Goal: Task Accomplishment & Management: Manage account settings

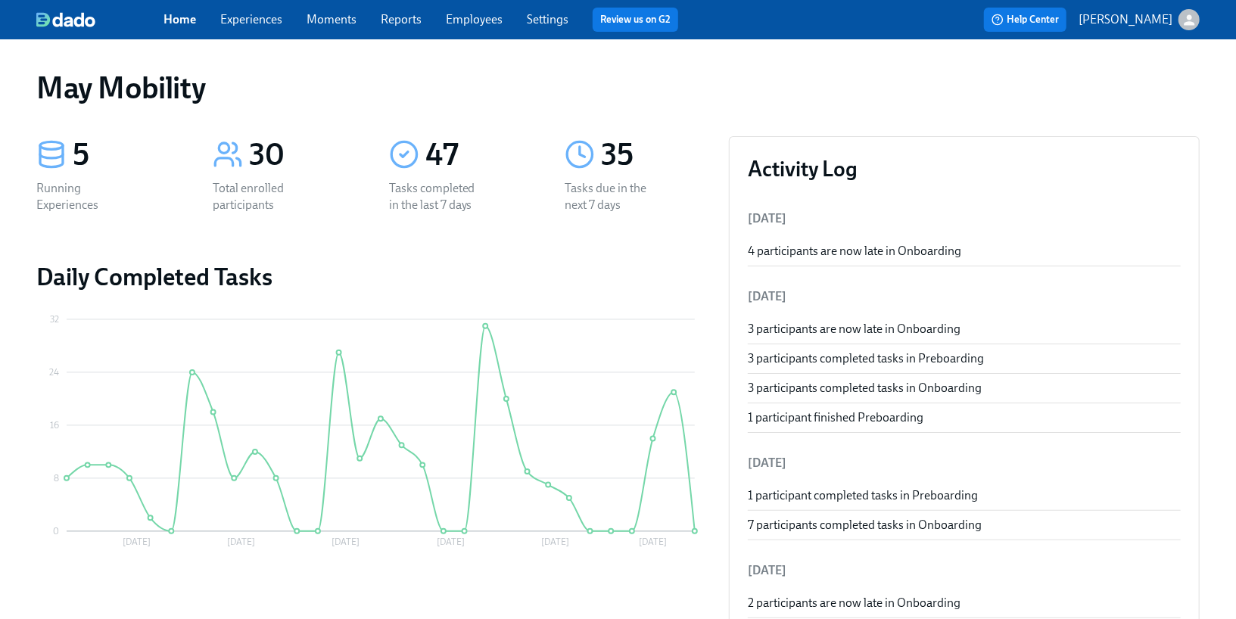
click at [250, 23] on link "Experiences" at bounding box center [251, 19] width 62 height 14
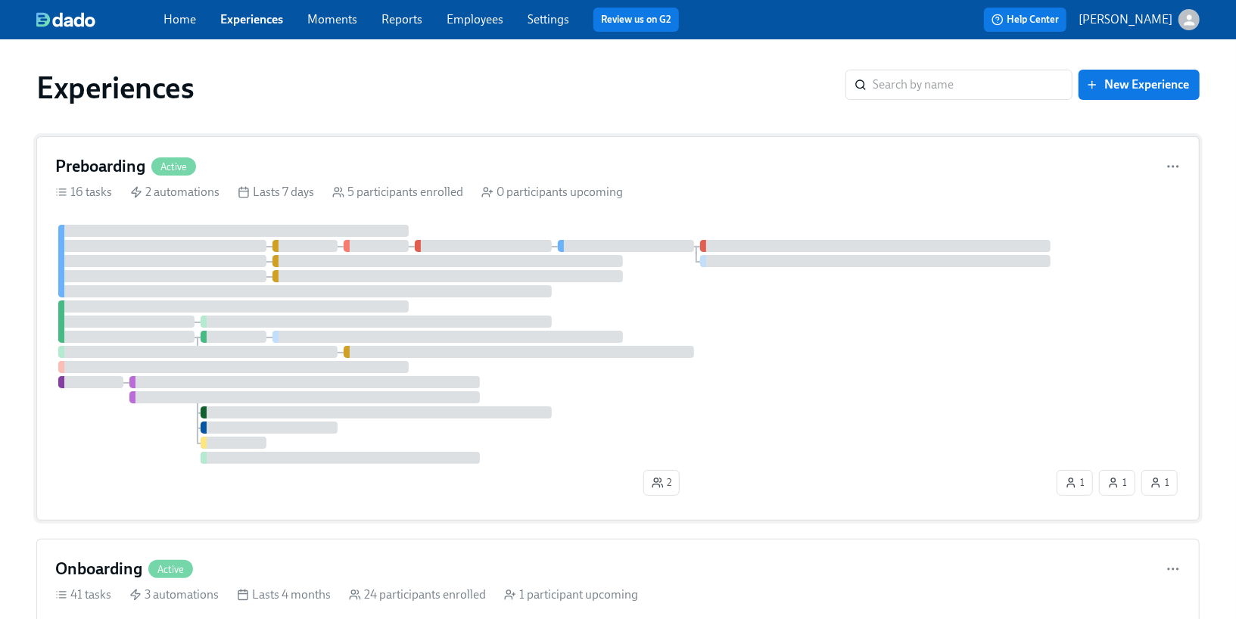
click at [233, 153] on div "Preboarding Active 16 tasks 2 automations Lasts 7 days 5 participants enrolled …" at bounding box center [617, 328] width 1163 height 384
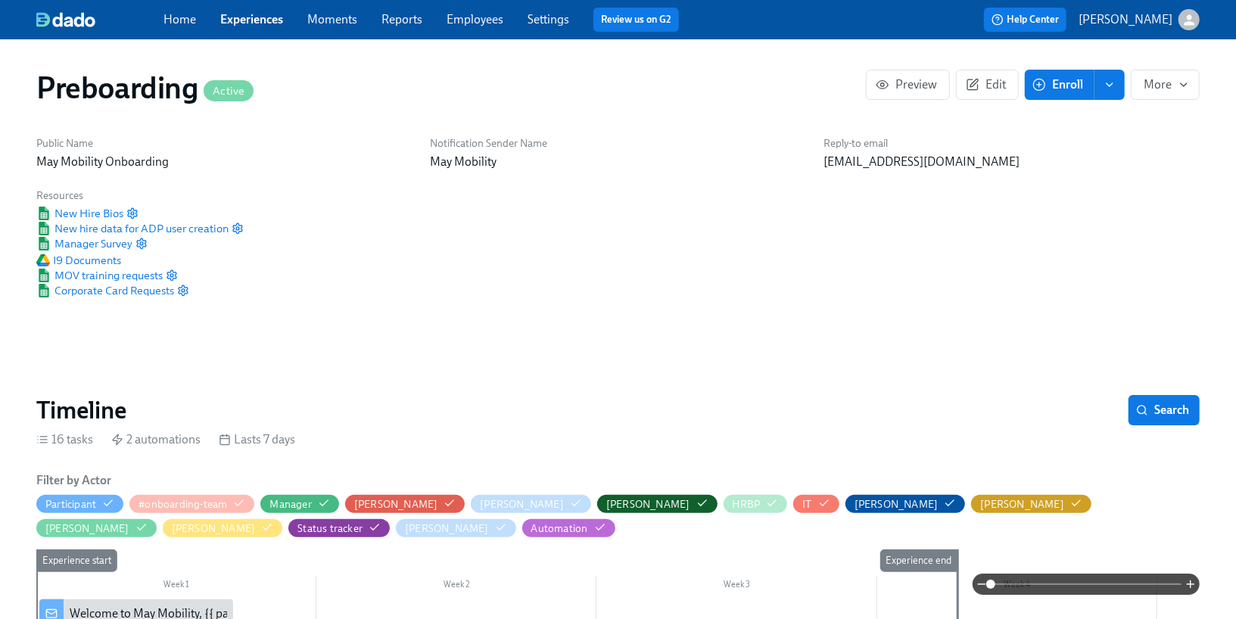
click at [457, 25] on link "Employees" at bounding box center [474, 19] width 57 height 14
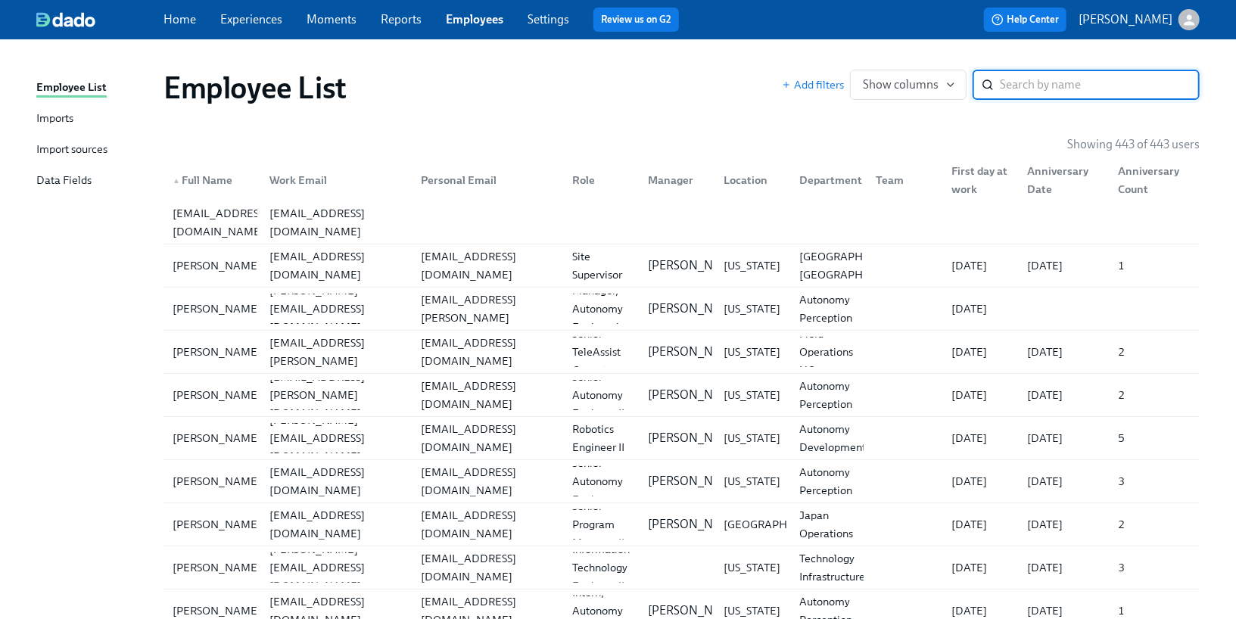
click at [92, 179] on link "Data Fields" at bounding box center [93, 181] width 115 height 19
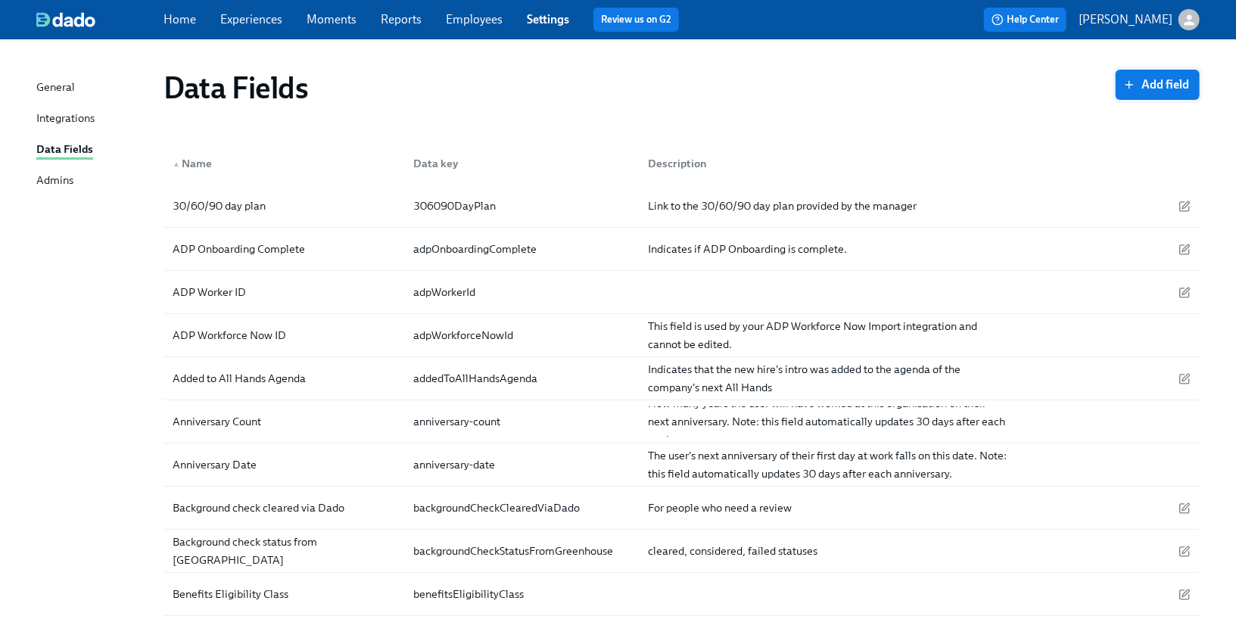
click at [1143, 81] on span "Add field" at bounding box center [1157, 84] width 63 height 15
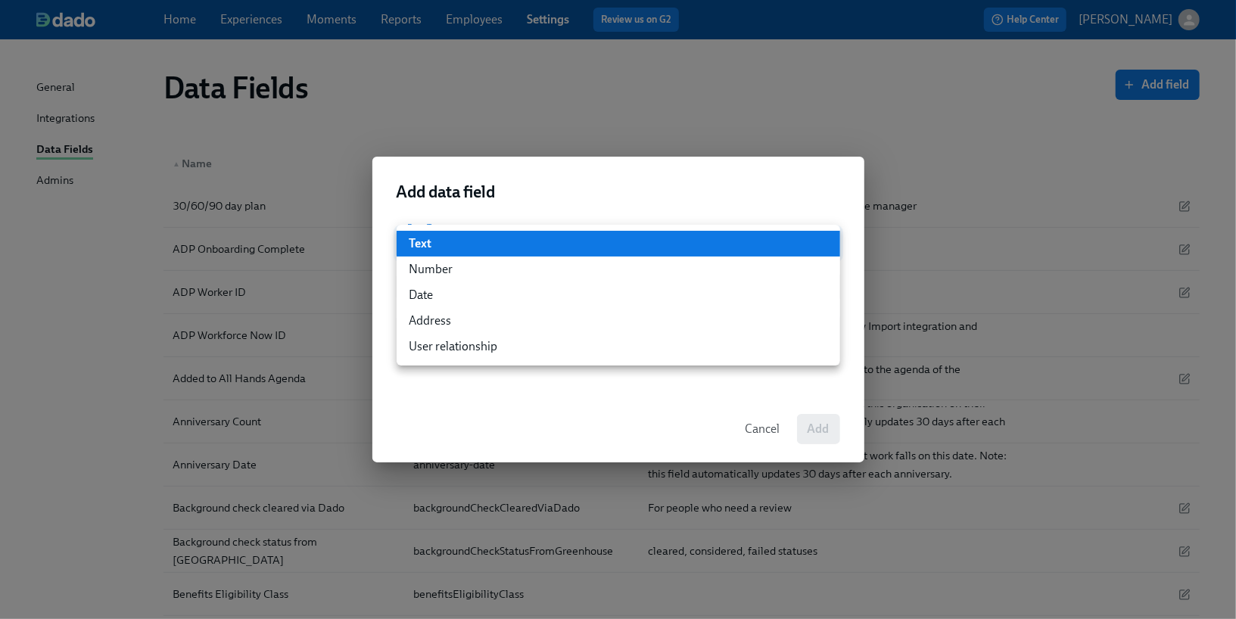
click at [540, 211] on div at bounding box center [618, 309] width 1236 height 619
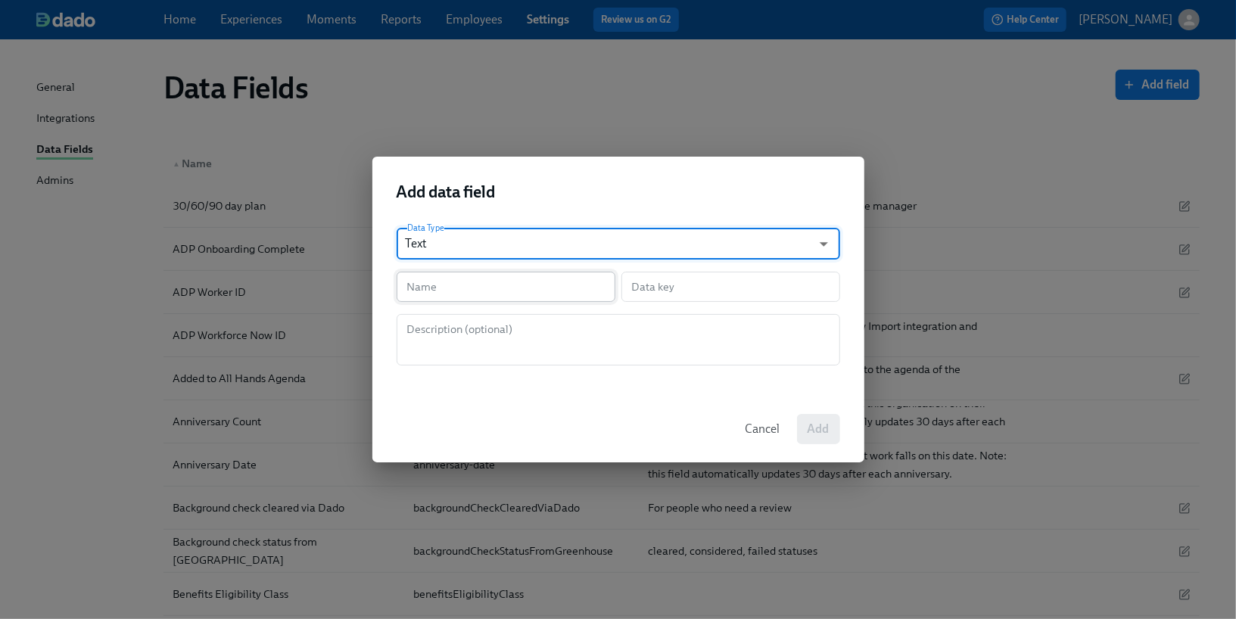
click at [509, 285] on input "text" at bounding box center [506, 287] width 219 height 30
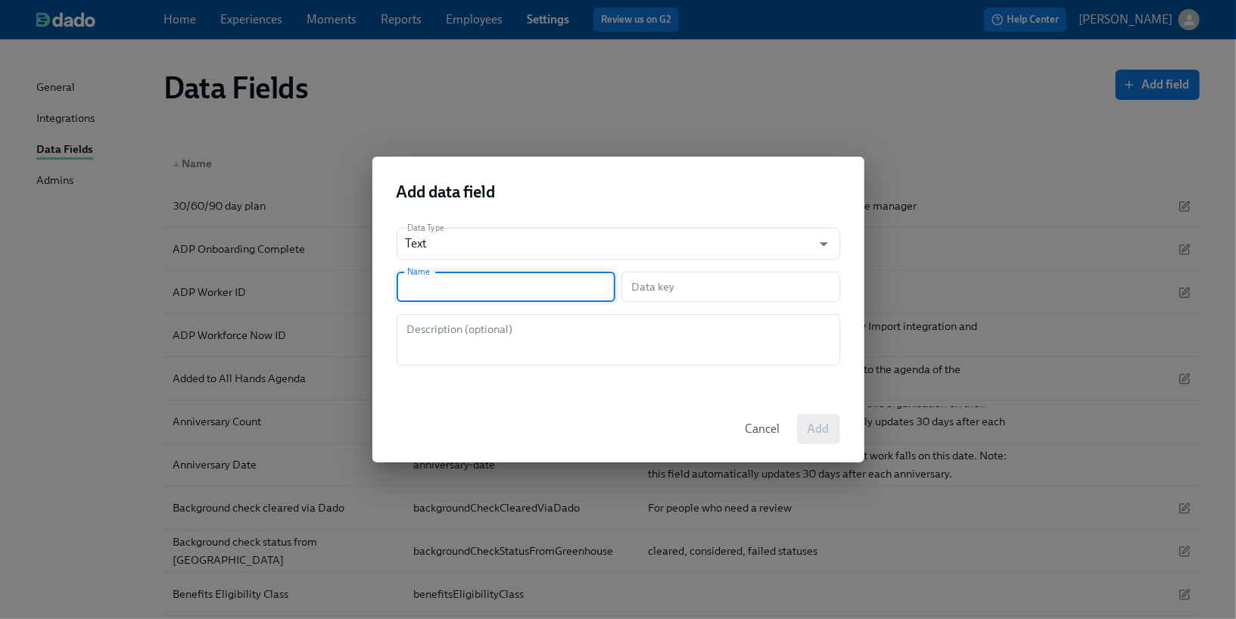
type input "V"
type input "v"
type input "Vi"
type input "vi"
type input "Via"
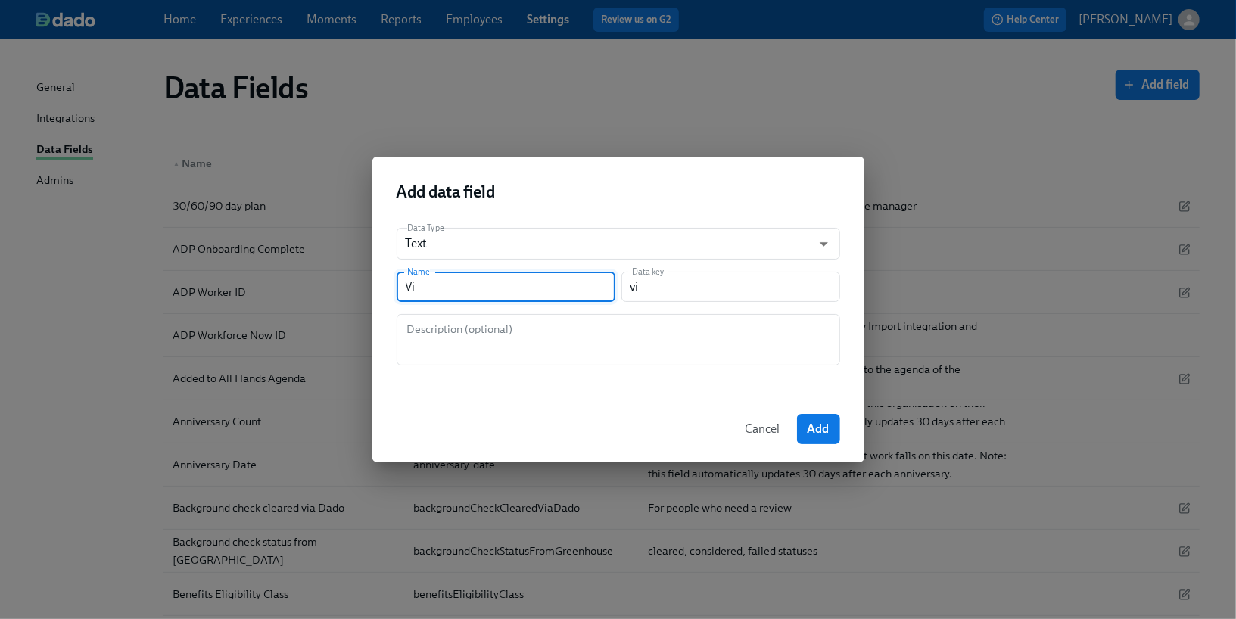
type input "via"
type input "Vi"
type input "vi"
type input "Vis"
type input "vis"
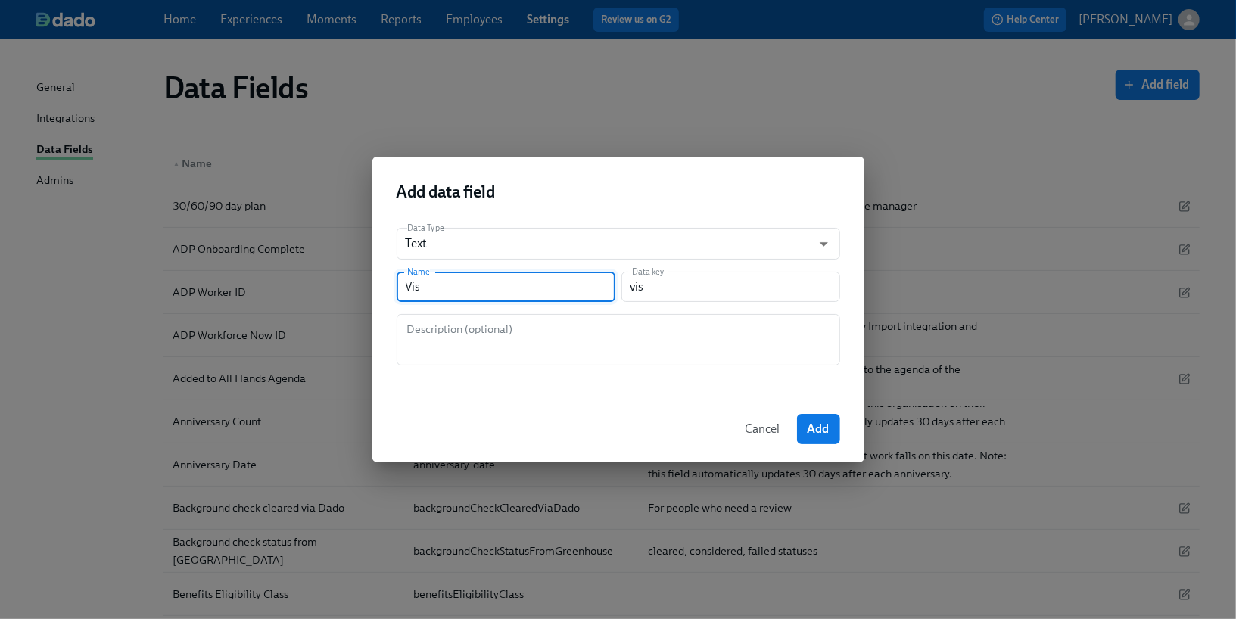
type input "Visa"
type input "visa"
type input "Visa T"
type input "visaT"
type input "Visa Ty"
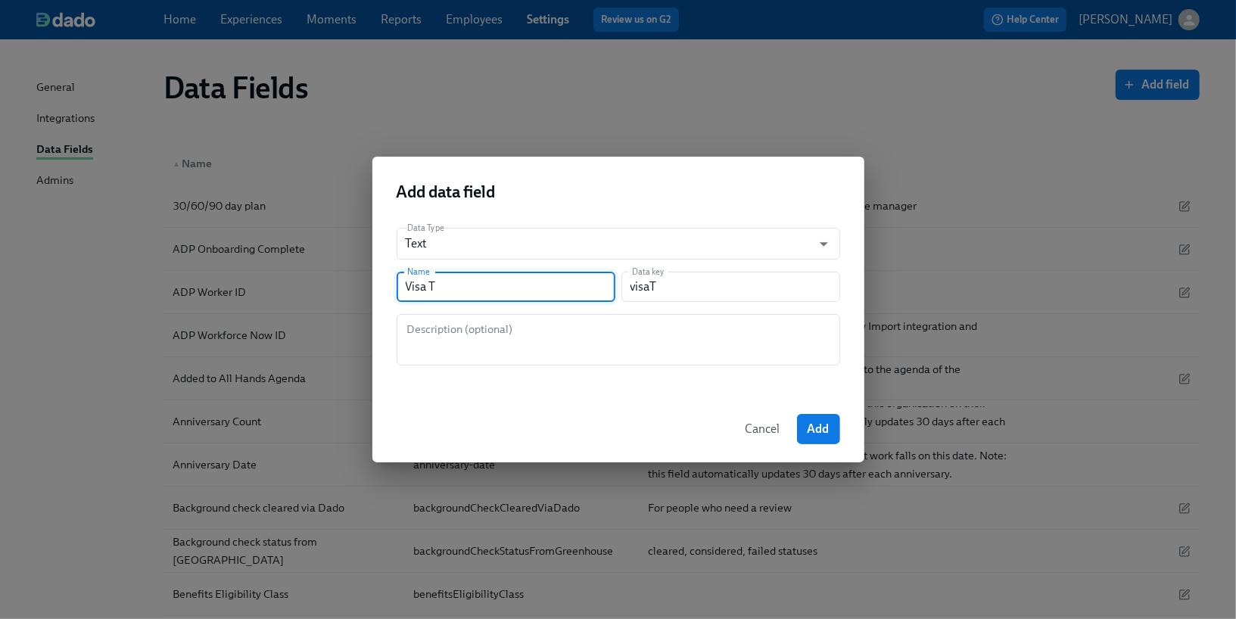
type input "visaTy"
type input "Visa Typ"
type input "visaTyp"
type input "Visa Type"
type input "visaType"
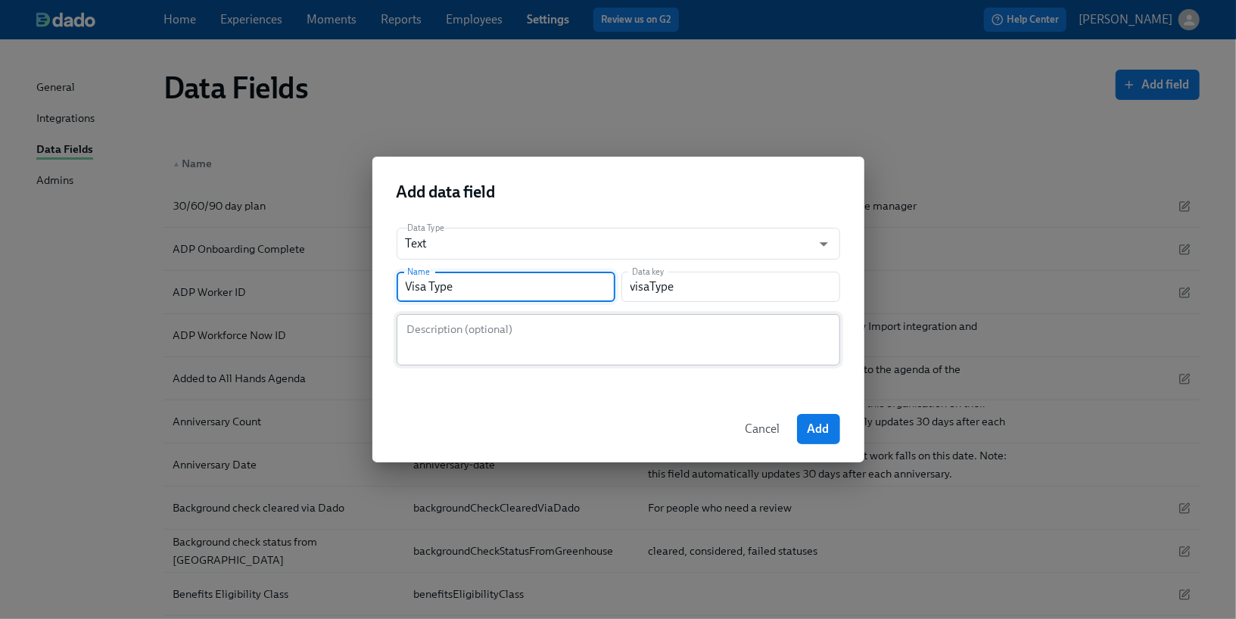
type input "Visa Type"
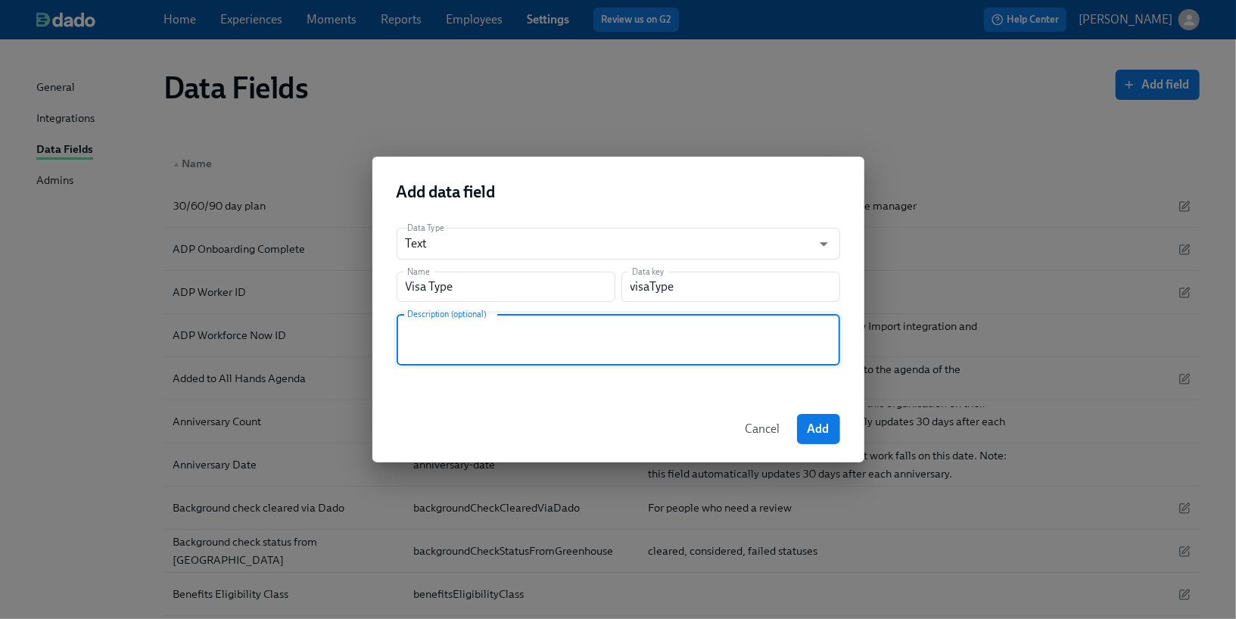
click at [513, 334] on textarea at bounding box center [618, 340] width 425 height 36
type textarea "For I9 task"
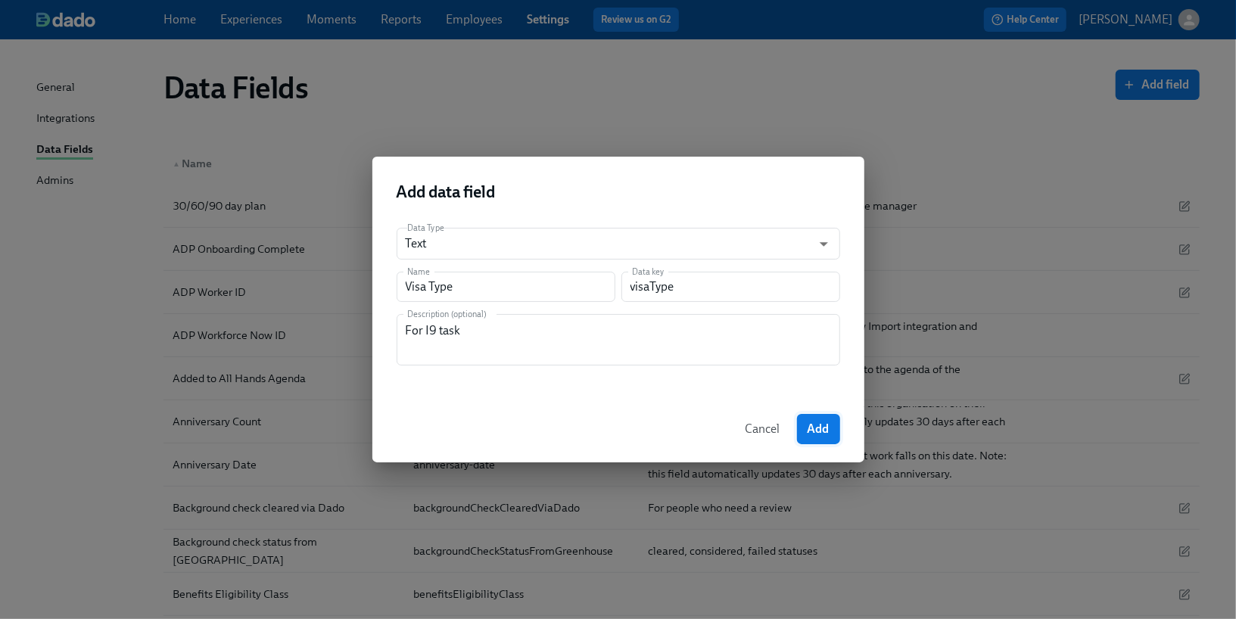
click at [809, 433] on span "Add" at bounding box center [818, 429] width 22 height 15
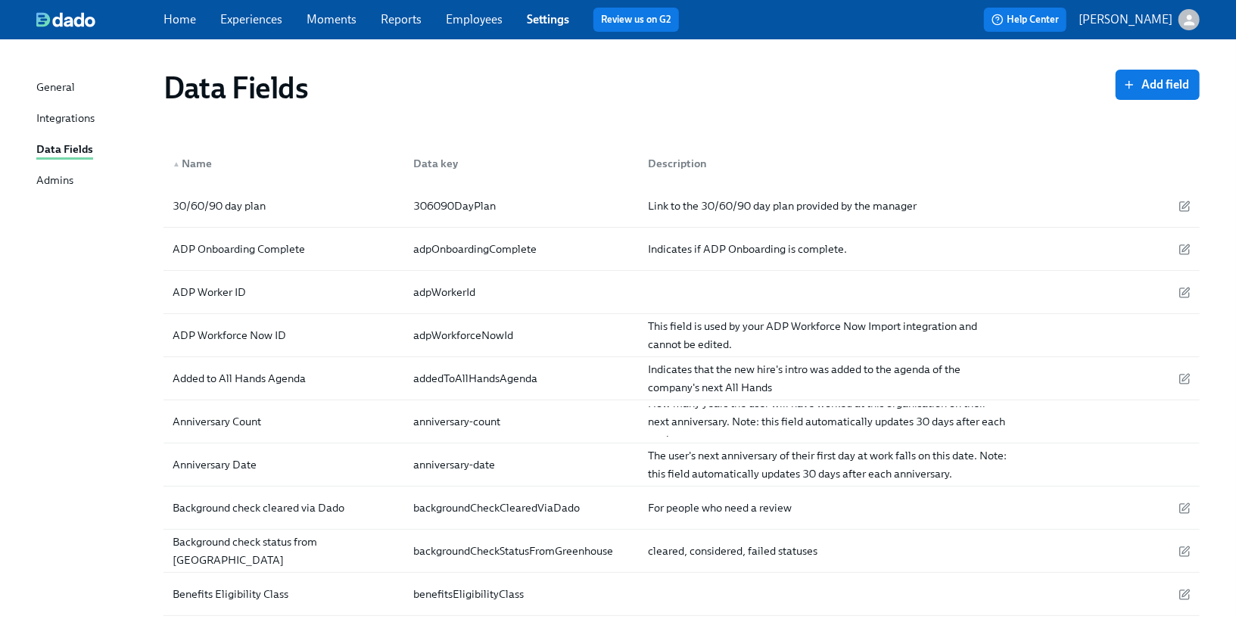
click at [263, 20] on link "Experiences" at bounding box center [251, 19] width 62 height 14
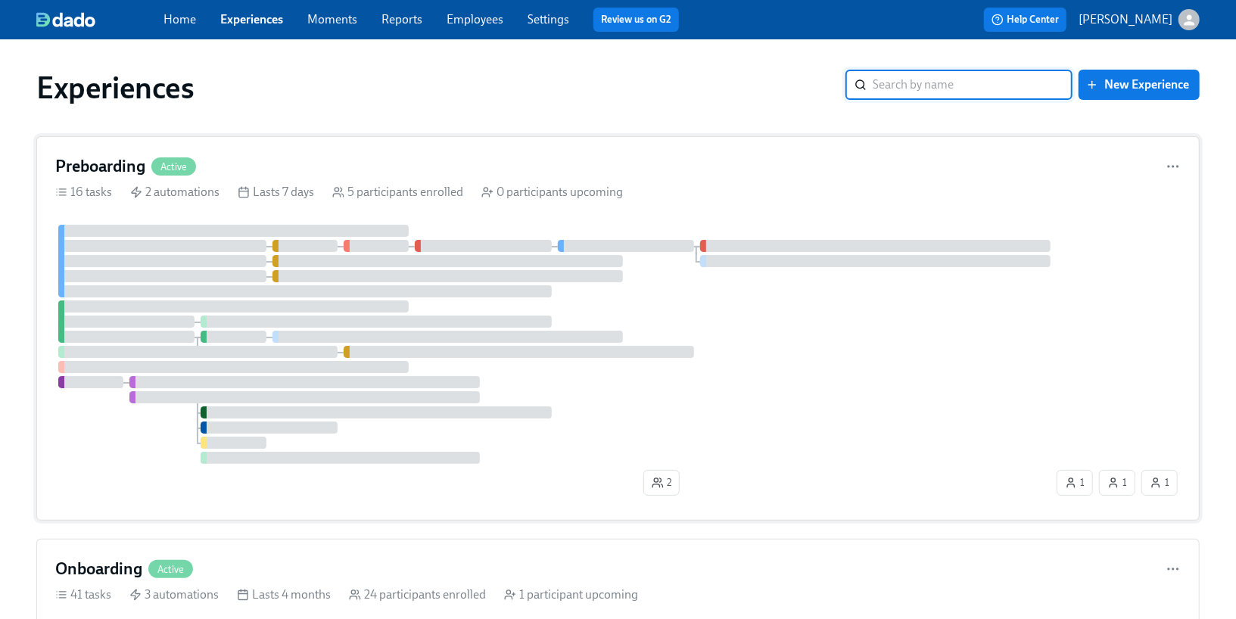
click at [255, 153] on div "Preboarding Active 16 tasks 2 automations Lasts 7 days 5 participants enrolled …" at bounding box center [617, 328] width 1163 height 384
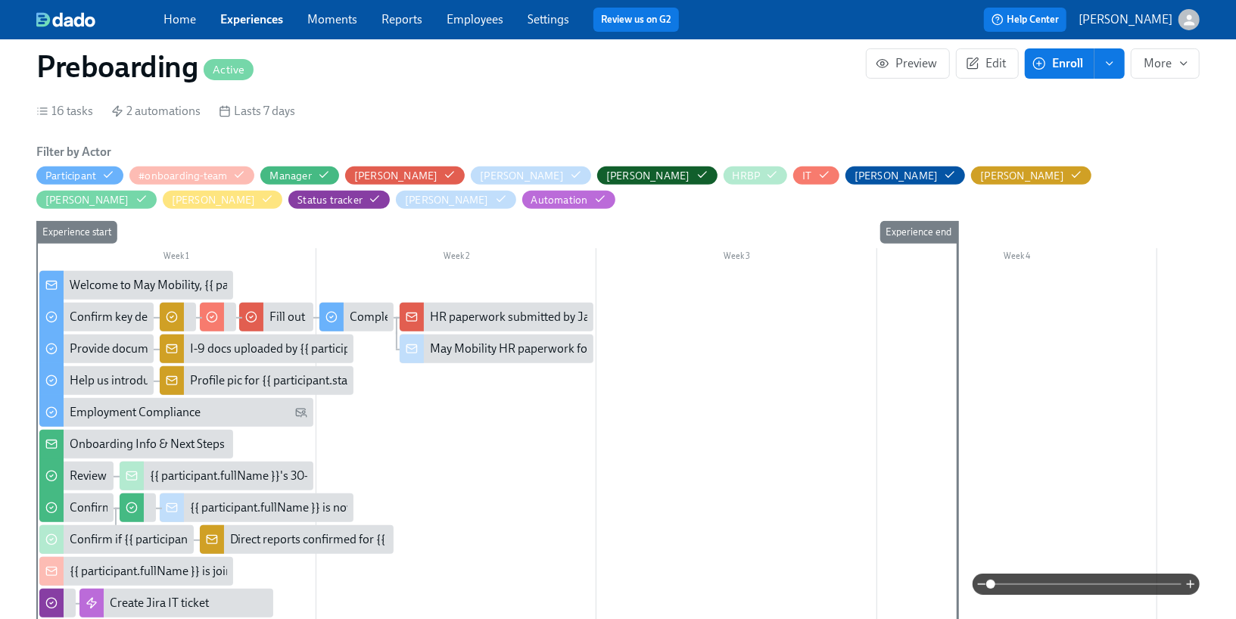
scroll to position [343, 0]
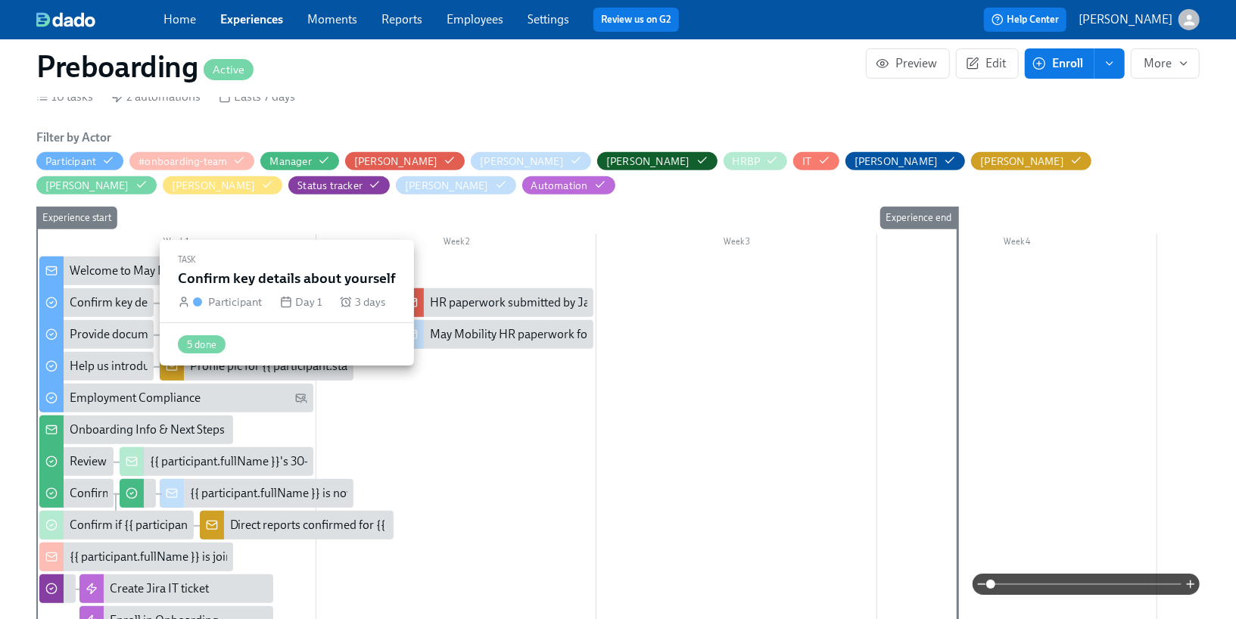
click at [127, 308] on div "Confirm key details about yourself" at bounding box center [158, 302] width 176 height 17
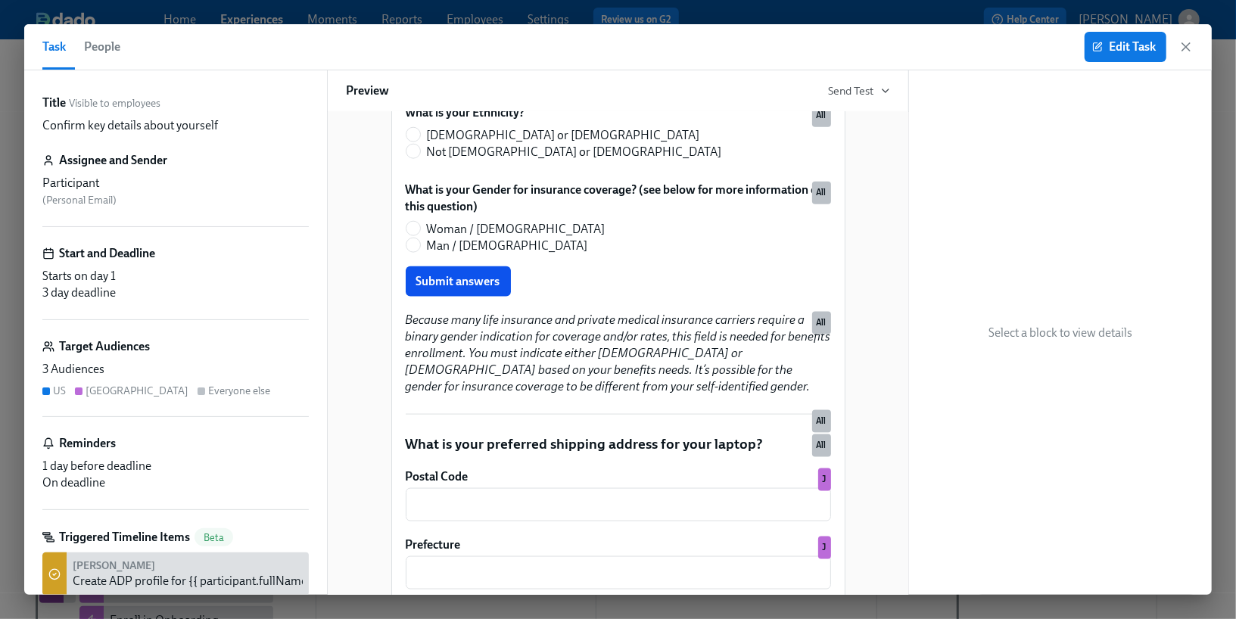
scroll to position [1134, 0]
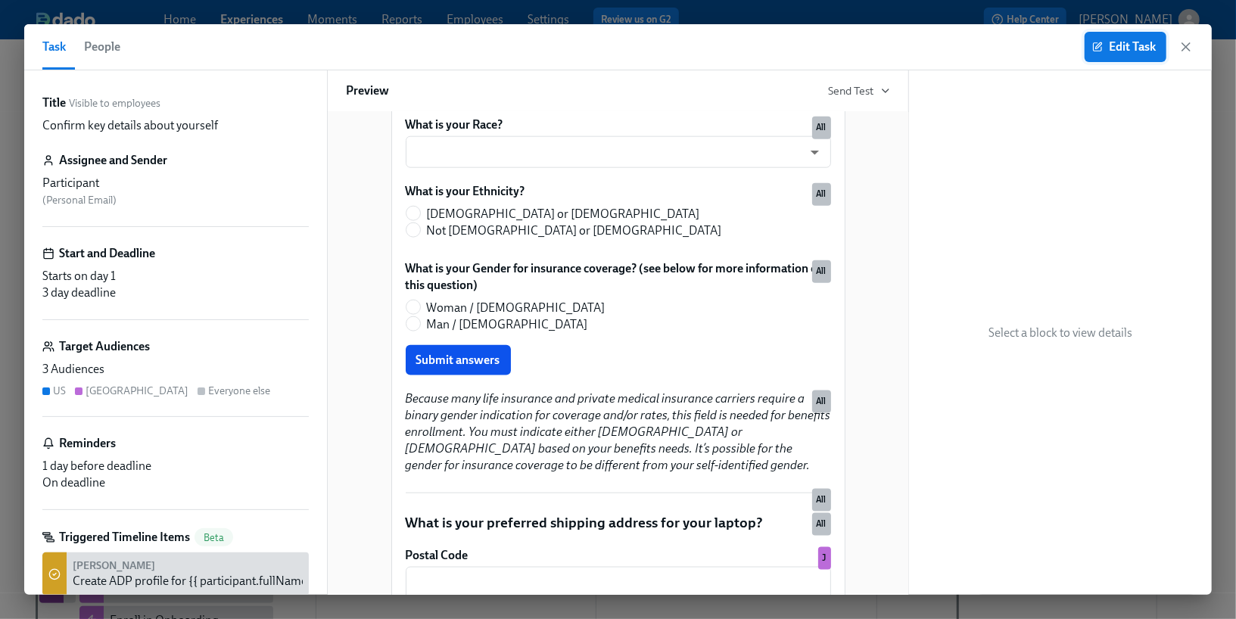
click at [1133, 51] on span "Edit Task" at bounding box center [1125, 46] width 61 height 15
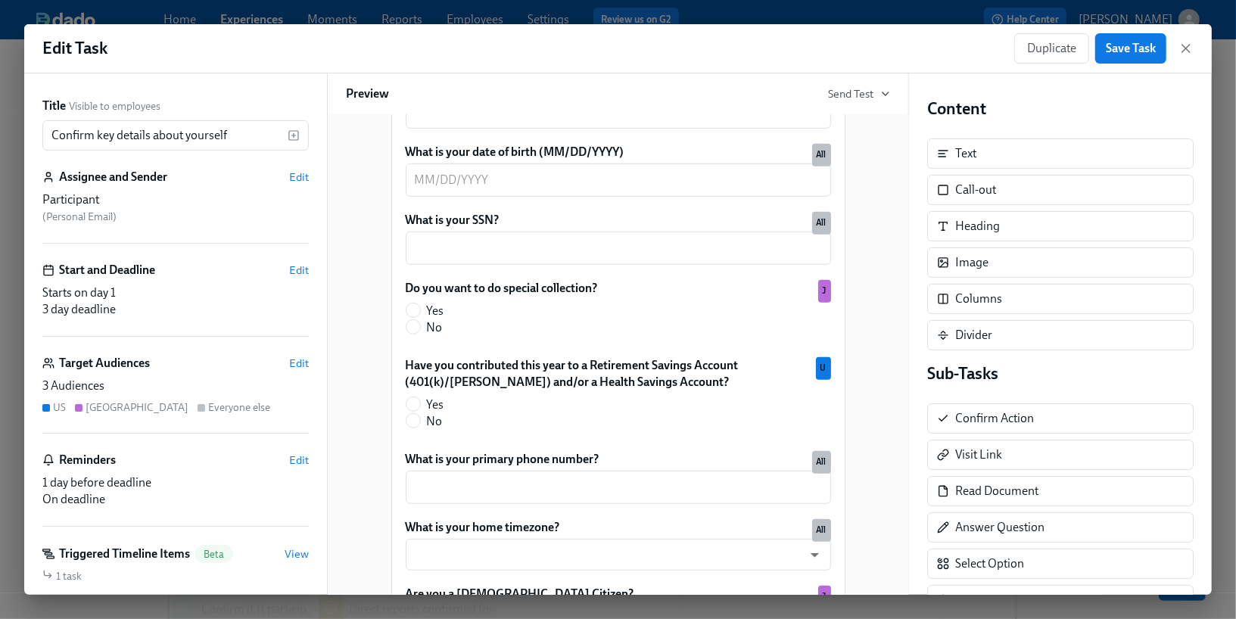
scroll to position [596, 0]
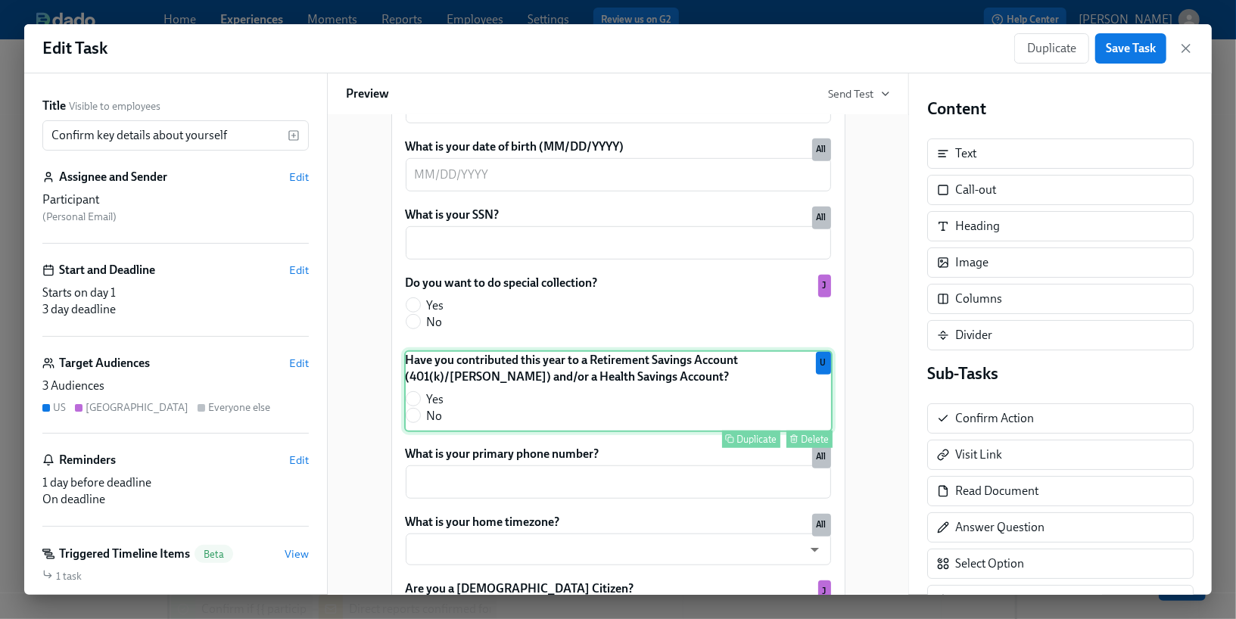
click at [756, 445] on div "Duplicate" at bounding box center [757, 439] width 40 height 11
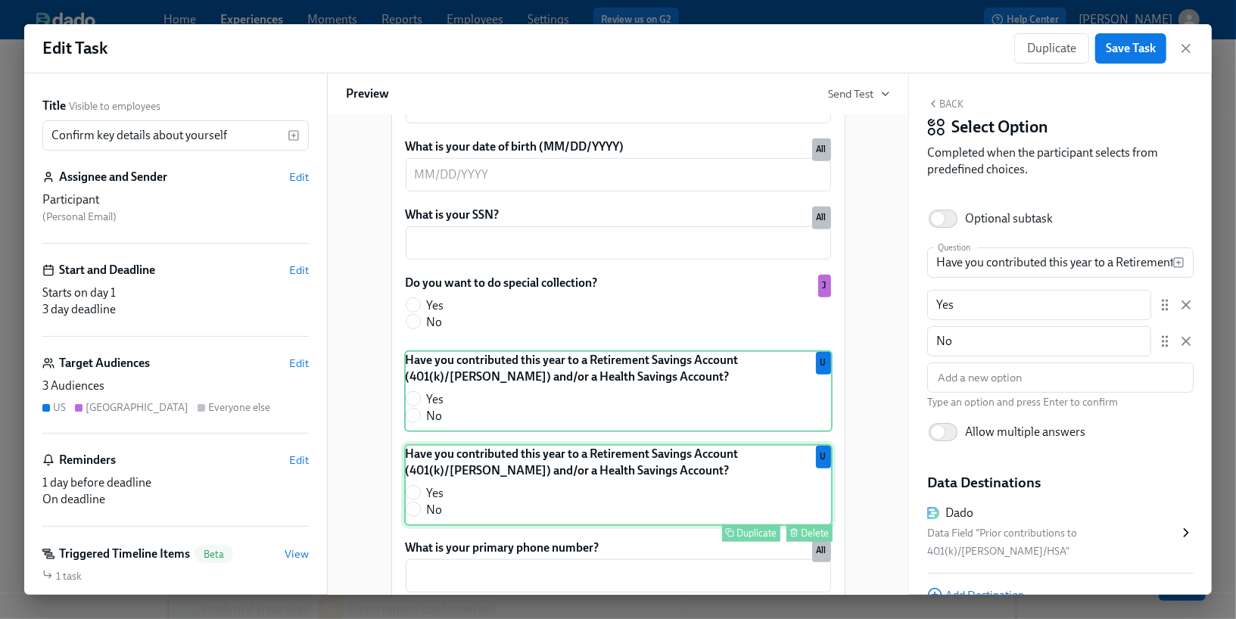
click at [652, 493] on div "Have you contributed this year to a Retirement Savings Account (401(k)/Roth) an…" at bounding box center [618, 485] width 428 height 82
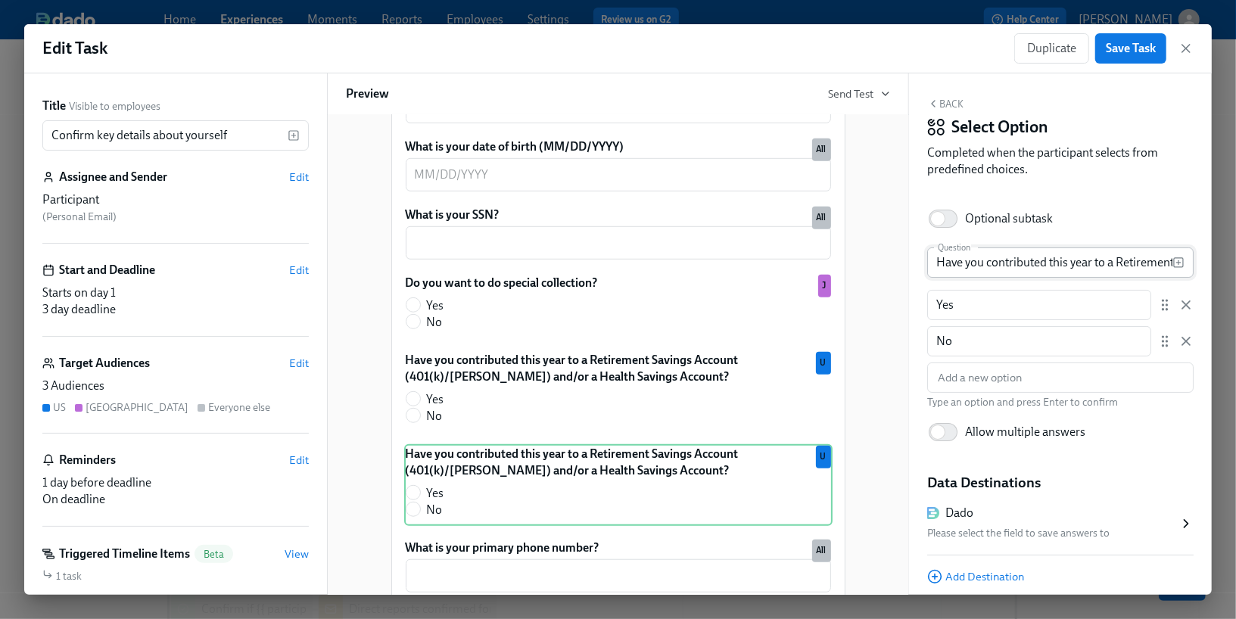
click at [1016, 260] on input "Have you contributed this year to a Retirement Savings Account (401(k)/Roth) an…" at bounding box center [1049, 262] width 245 height 30
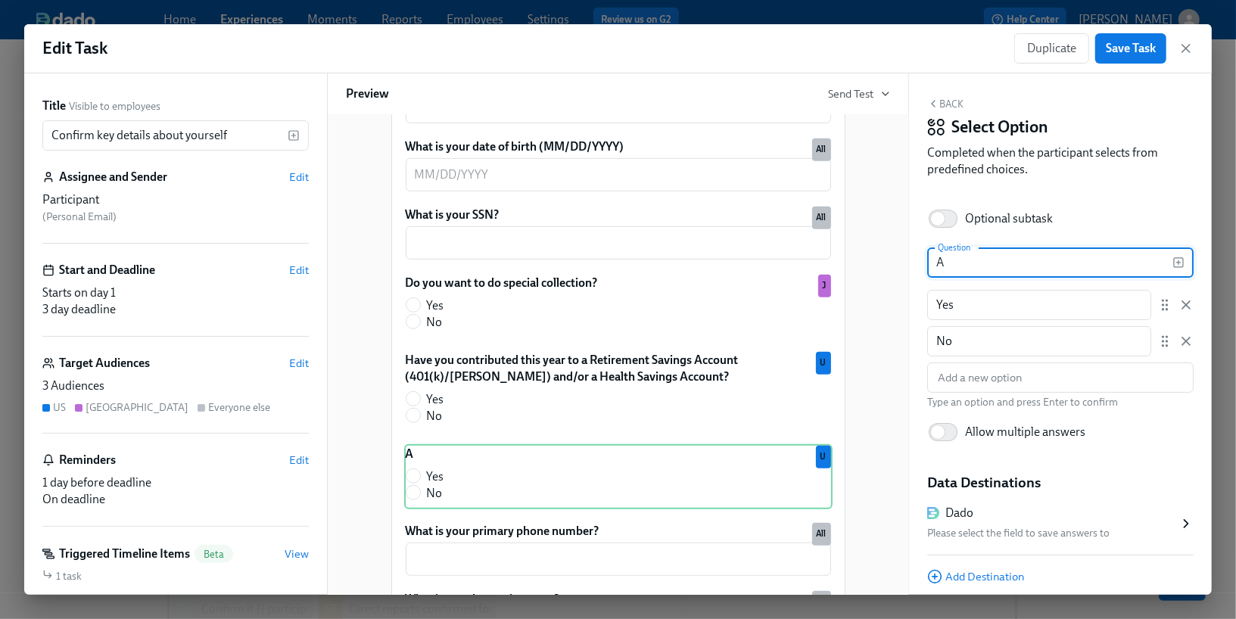
type input "A"
click at [982, 267] on input "A" at bounding box center [1049, 262] width 245 height 30
paste input "Are you authorized to work in the U.S. under an F-1 visa?"
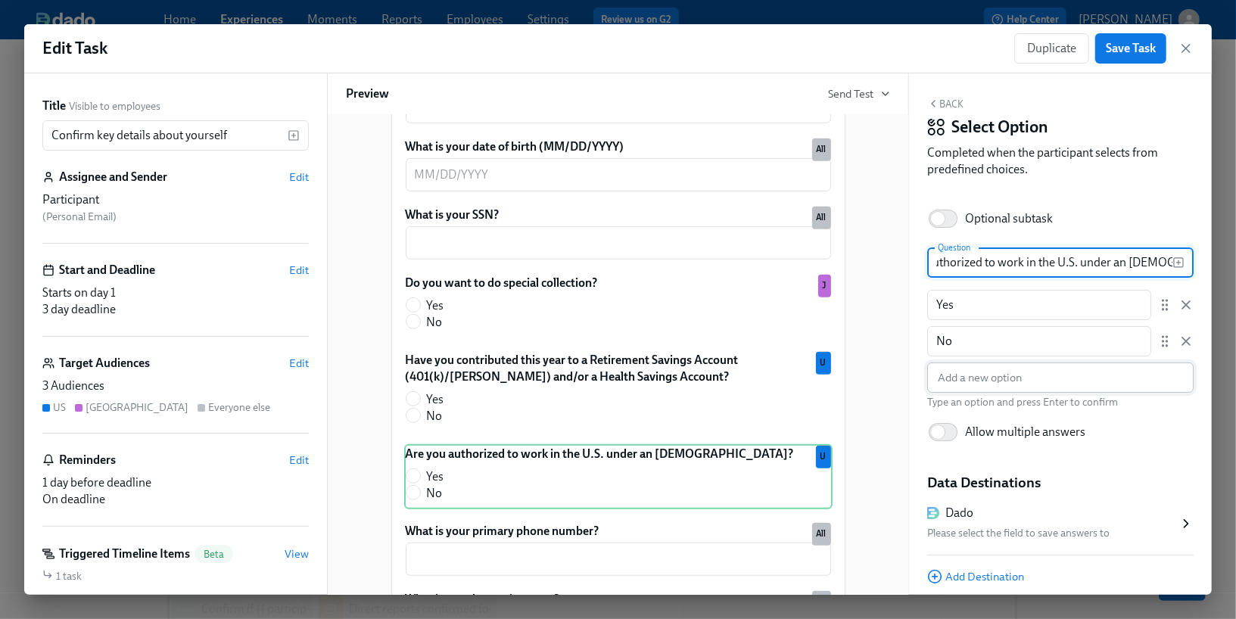
type input "Are you authorized to work in the U.S. under an F-1 visa?"
click at [1017, 375] on input "text" at bounding box center [1060, 377] width 266 height 30
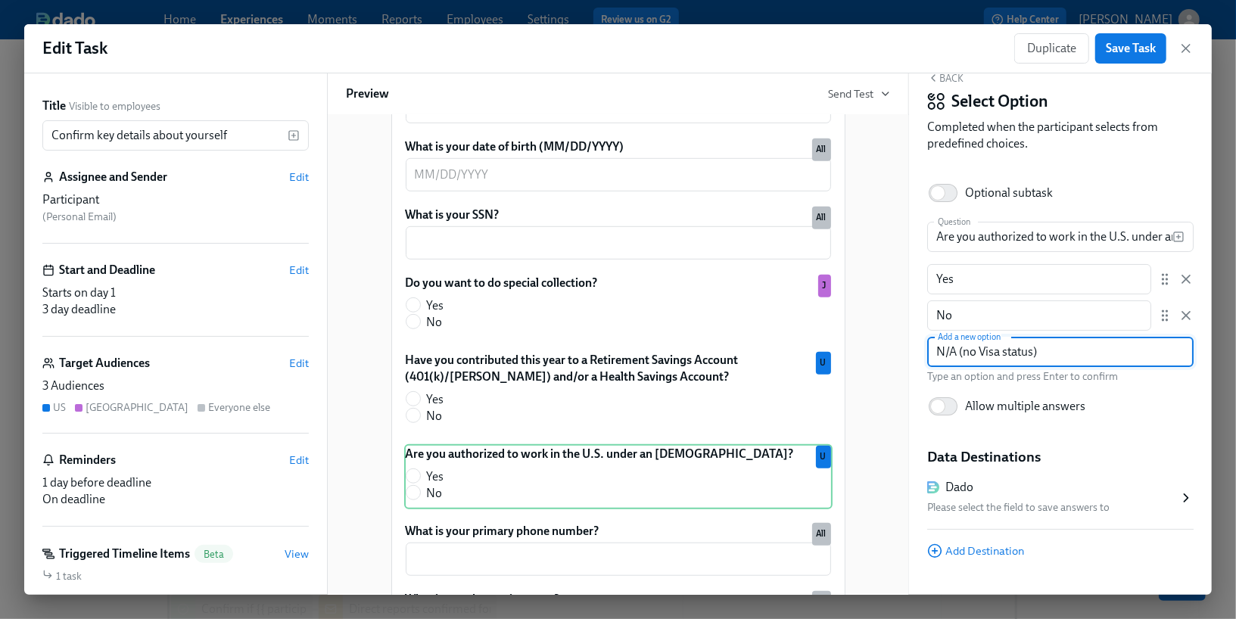
scroll to position [30, 0]
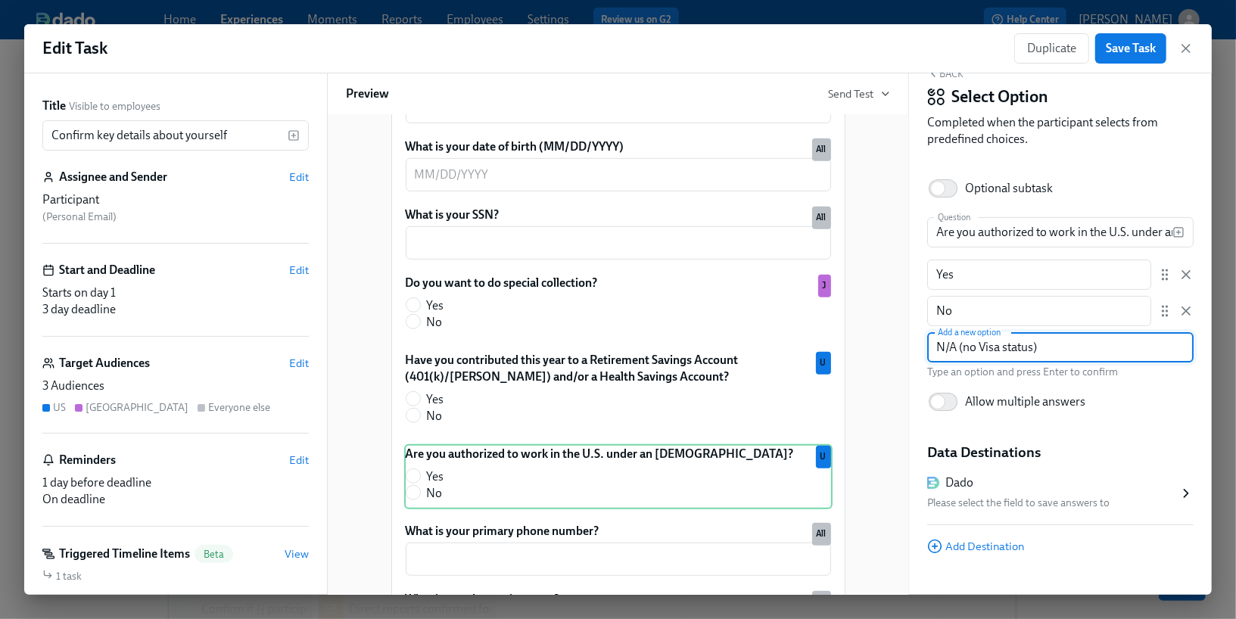
type input "N/A (no Visa status)"
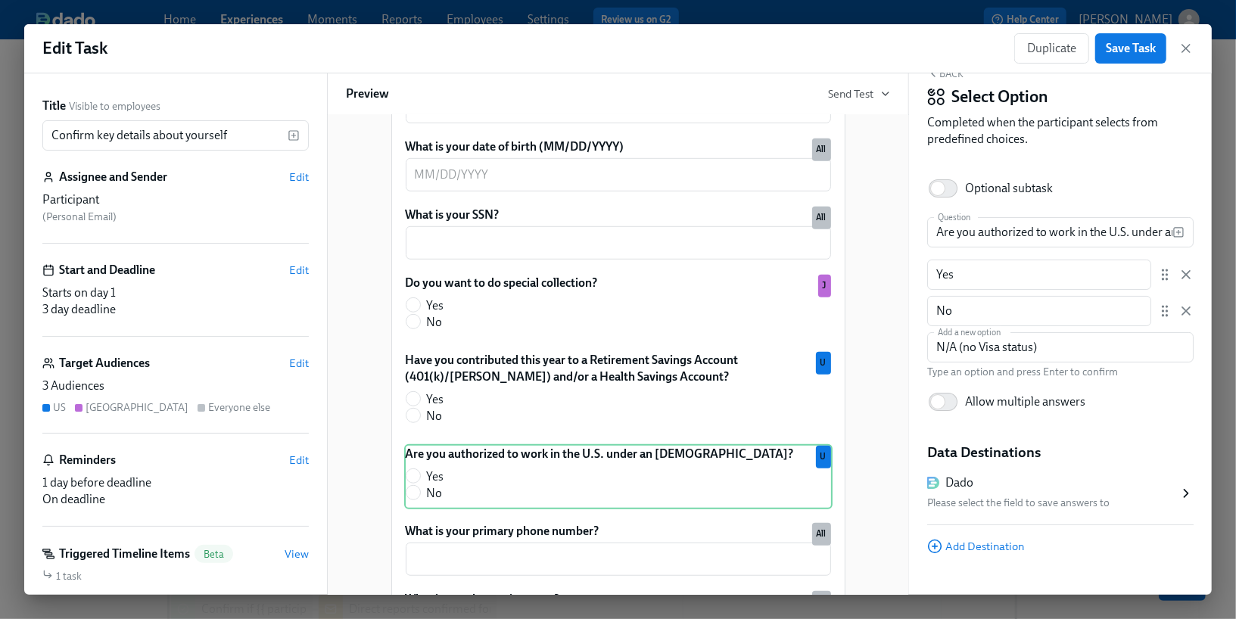
click at [1059, 428] on div "Back Select Option Completed when the participant selects from predefined choic…" at bounding box center [1060, 333] width 303 height 521
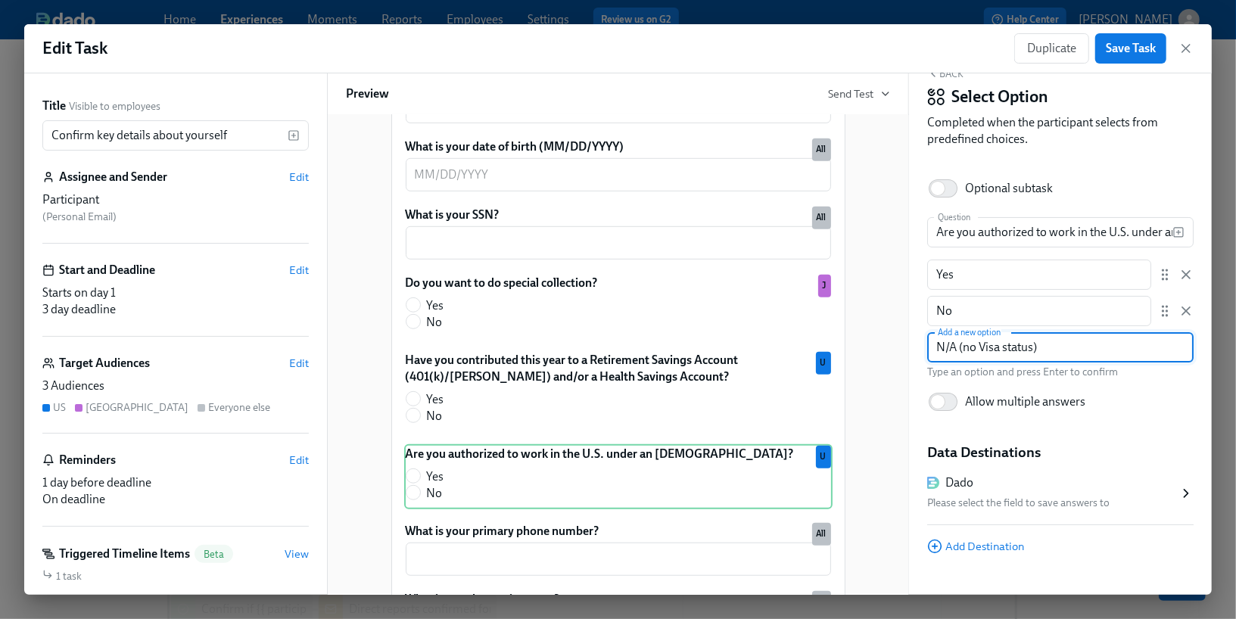
click at [1058, 356] on input "N/A (no Visa status)" at bounding box center [1060, 347] width 266 height 30
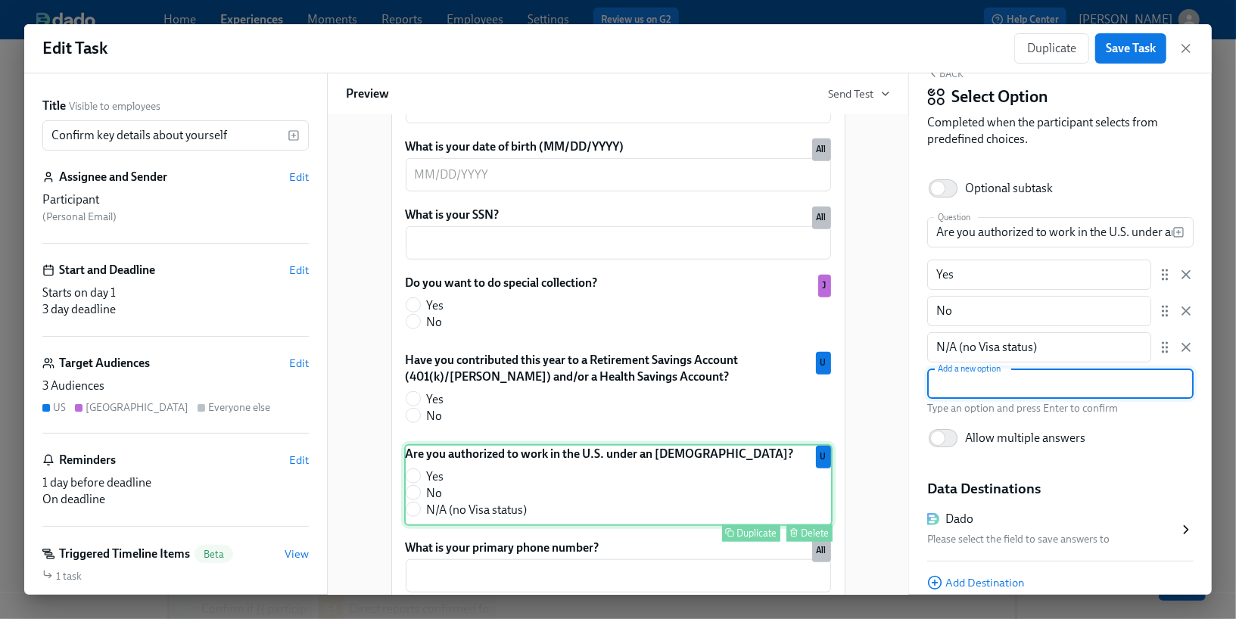
click at [702, 505] on div "Are you authorized to work in the U.S. under an F-1 visa? Yes No N/A (no Visa s…" at bounding box center [618, 485] width 428 height 82
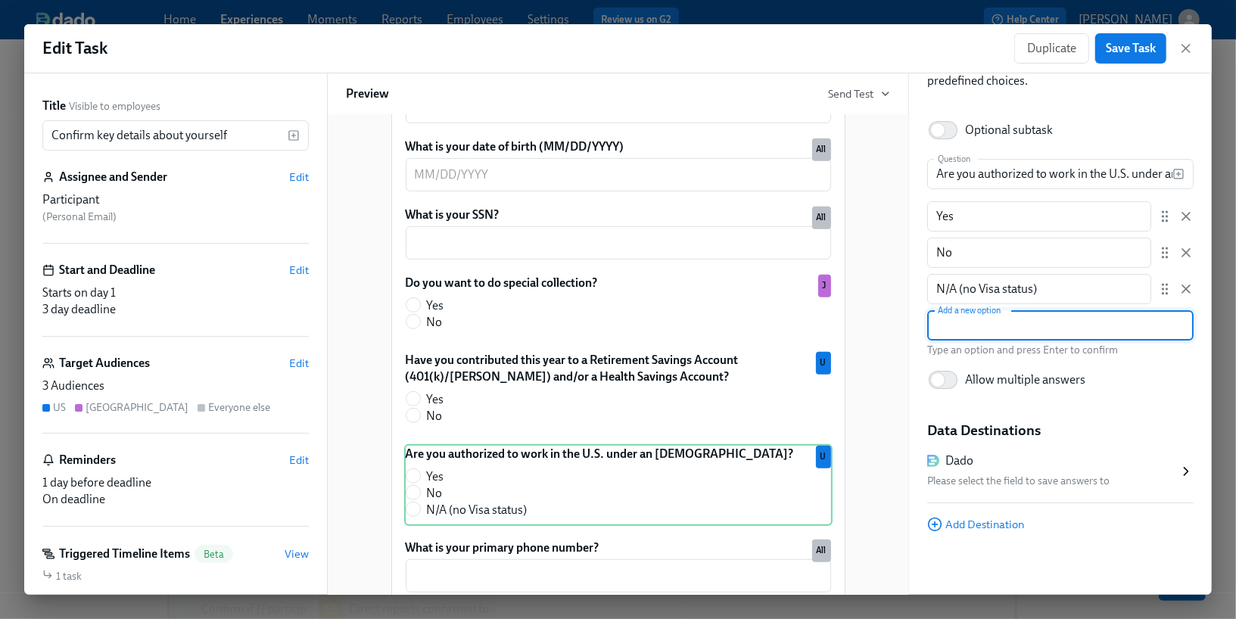
scroll to position [90, 0]
click at [991, 471] on div "Please select the field to save answers to" at bounding box center [1052, 480] width 251 height 18
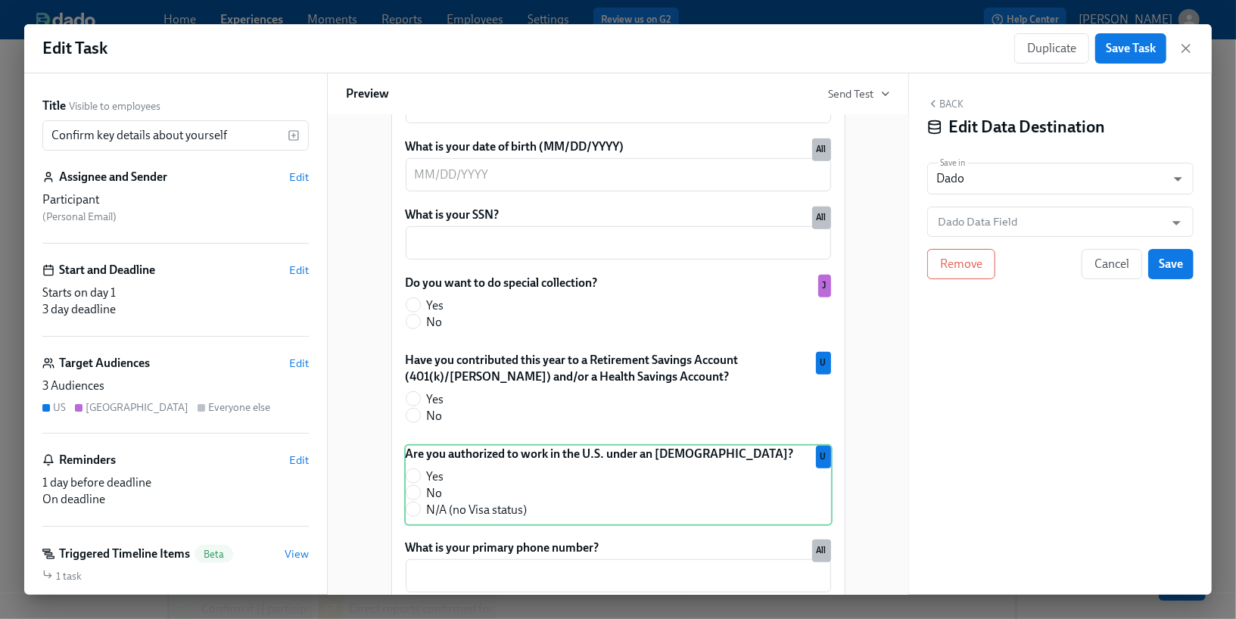
scroll to position [0, 0]
click at [970, 222] on input "Dado Data Field" at bounding box center [1049, 222] width 229 height 30
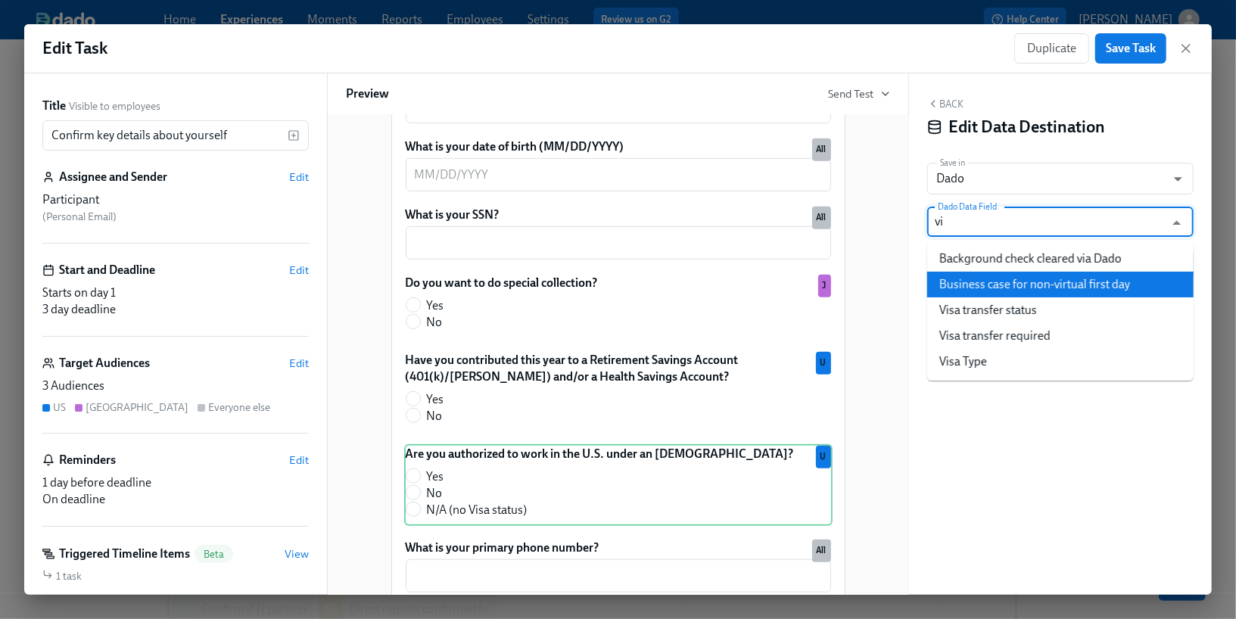
type input "vi"
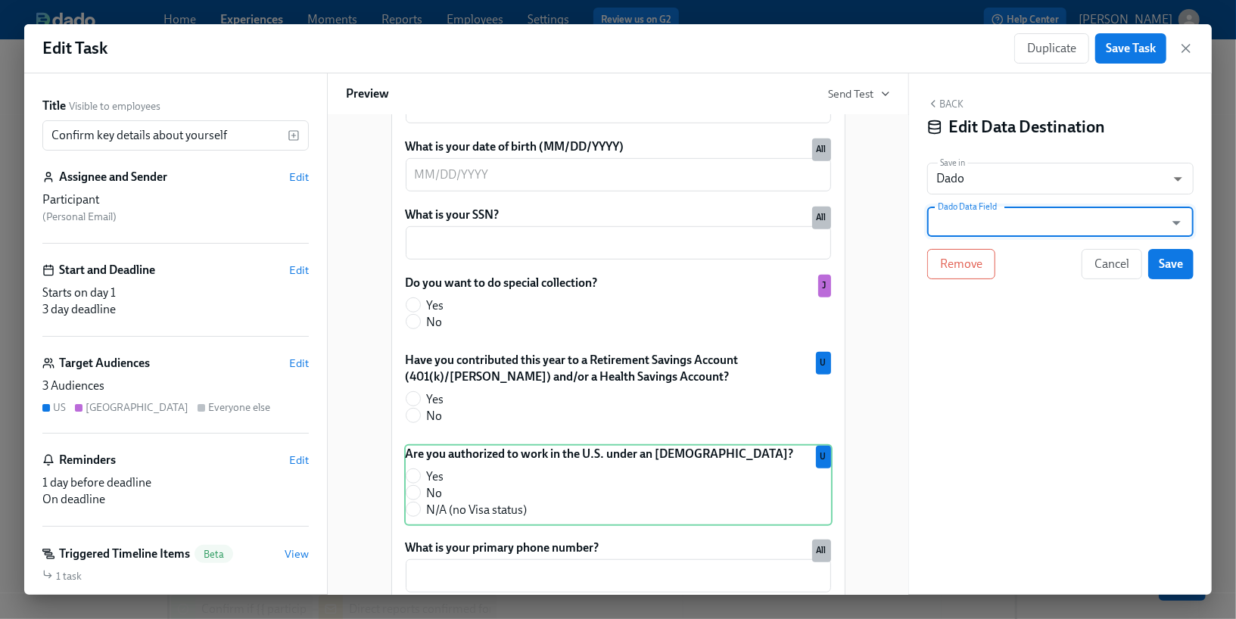
click at [968, 219] on input "Dado Data Field" at bounding box center [1049, 222] width 229 height 30
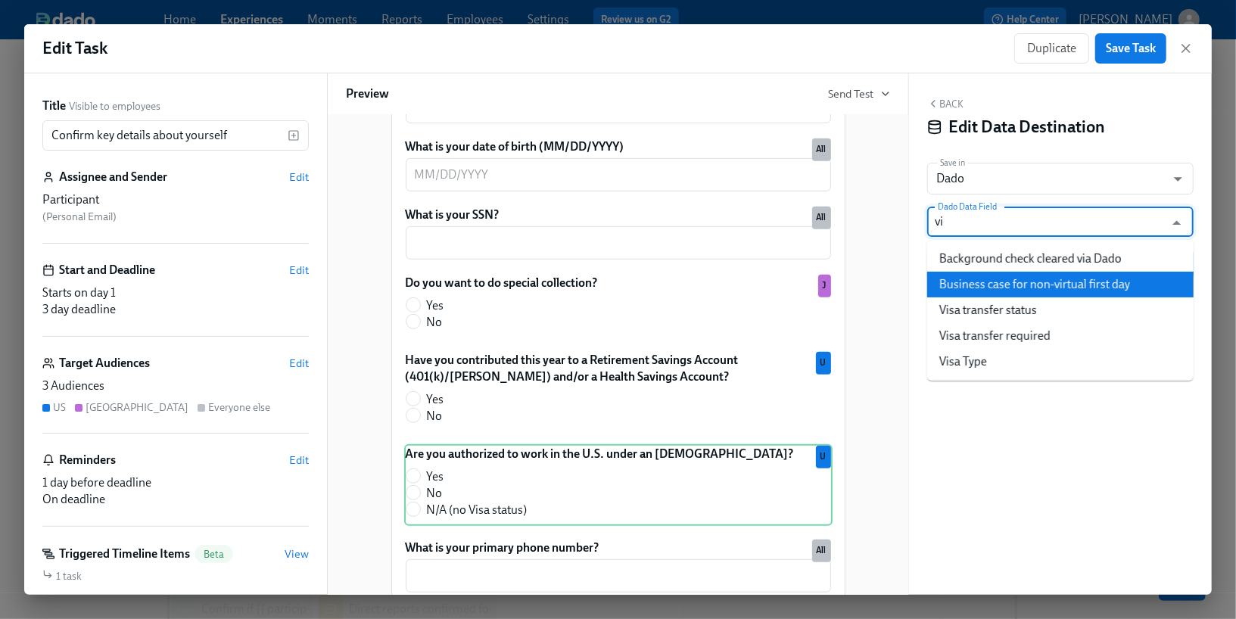
type input "vi"
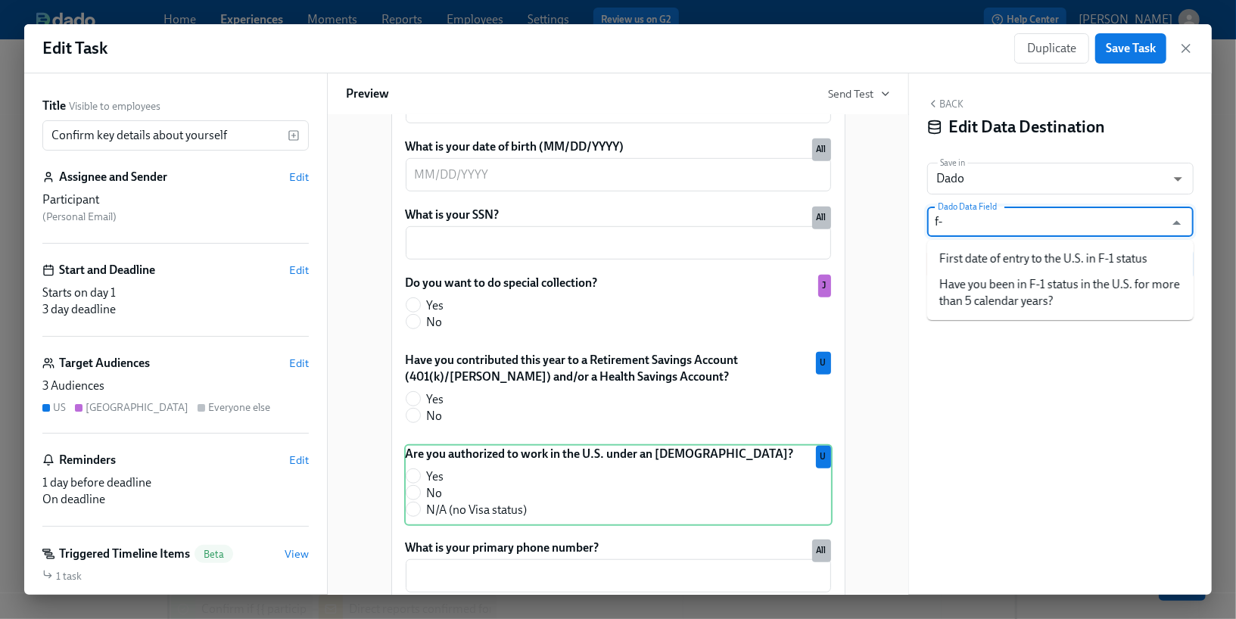
type input "f"
type input "visa"
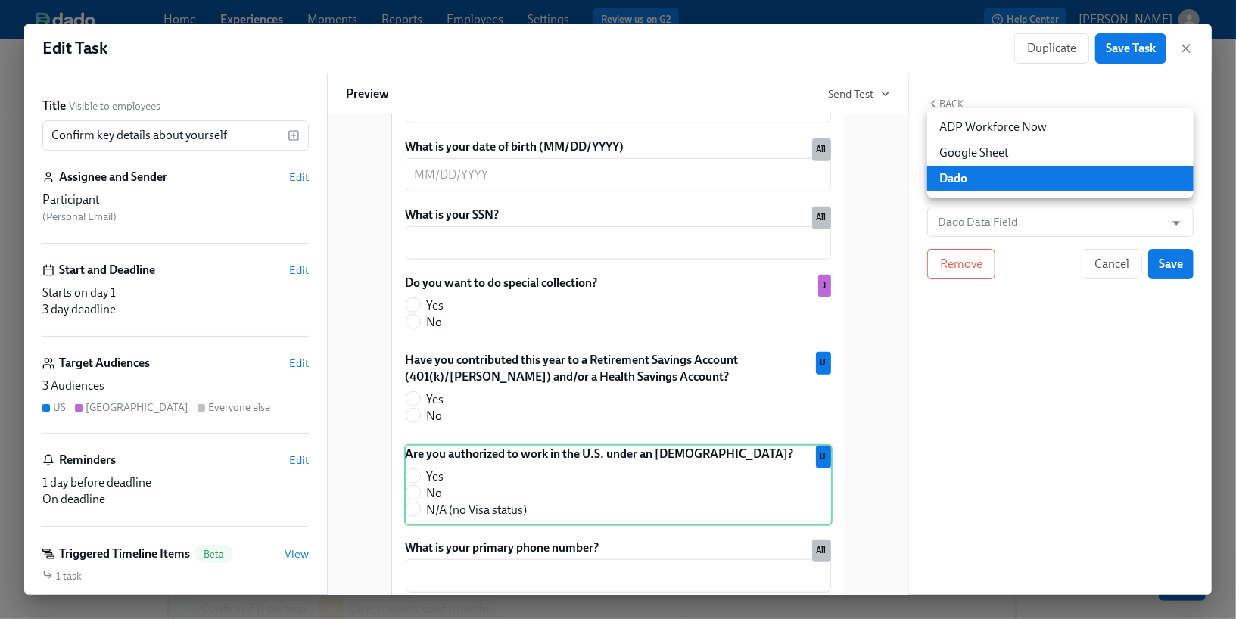
click at [1085, 177] on body "Home Experiences Moments Reports Employees Settings Review us on G2 Help Center…" at bounding box center [618, 495] width 1236 height 991
click at [951, 101] on div at bounding box center [618, 309] width 1236 height 619
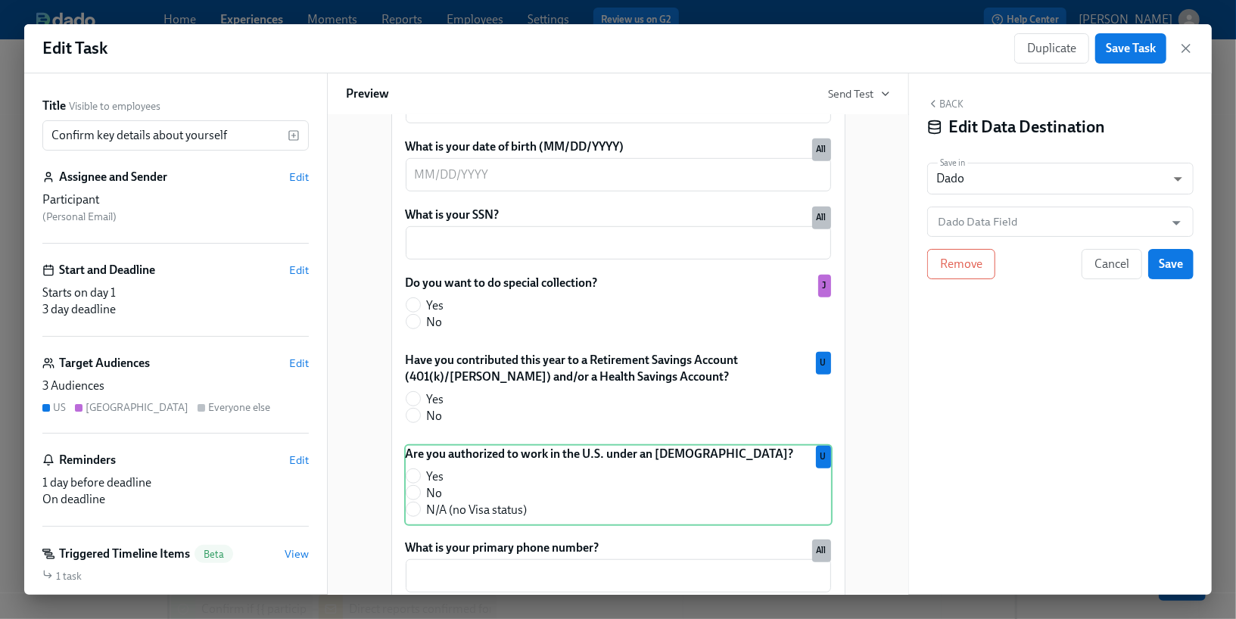
click at [951, 101] on button "Back" at bounding box center [945, 104] width 36 height 12
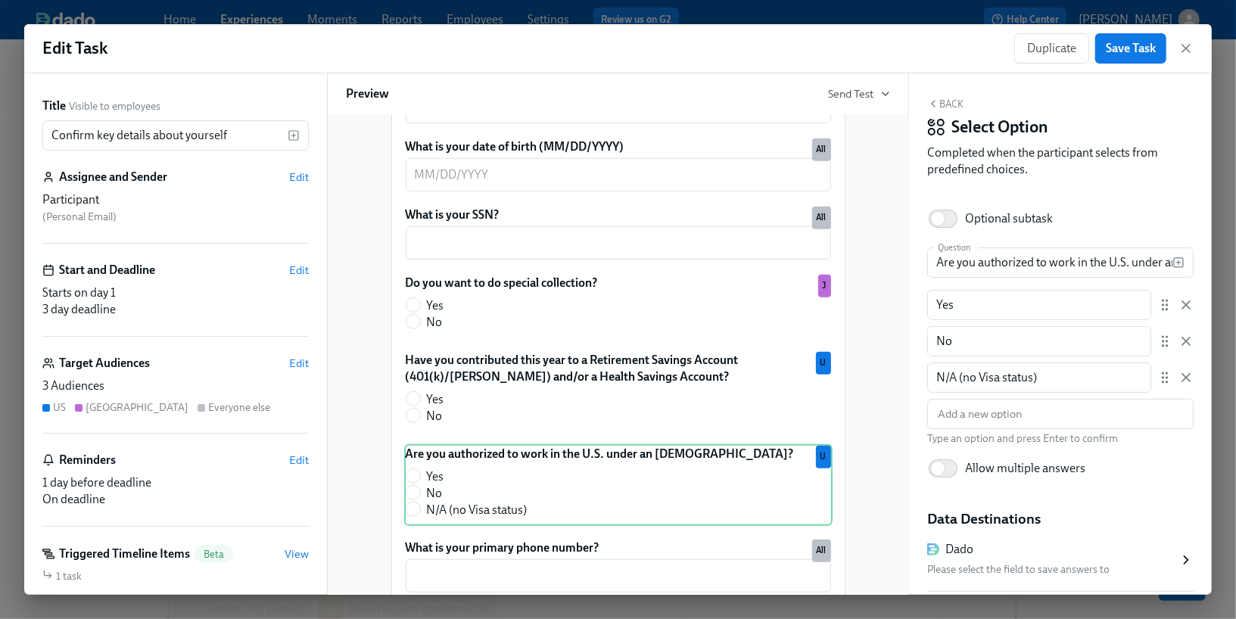
click at [1034, 571] on div "Please select the field to save answers to" at bounding box center [1052, 570] width 251 height 18
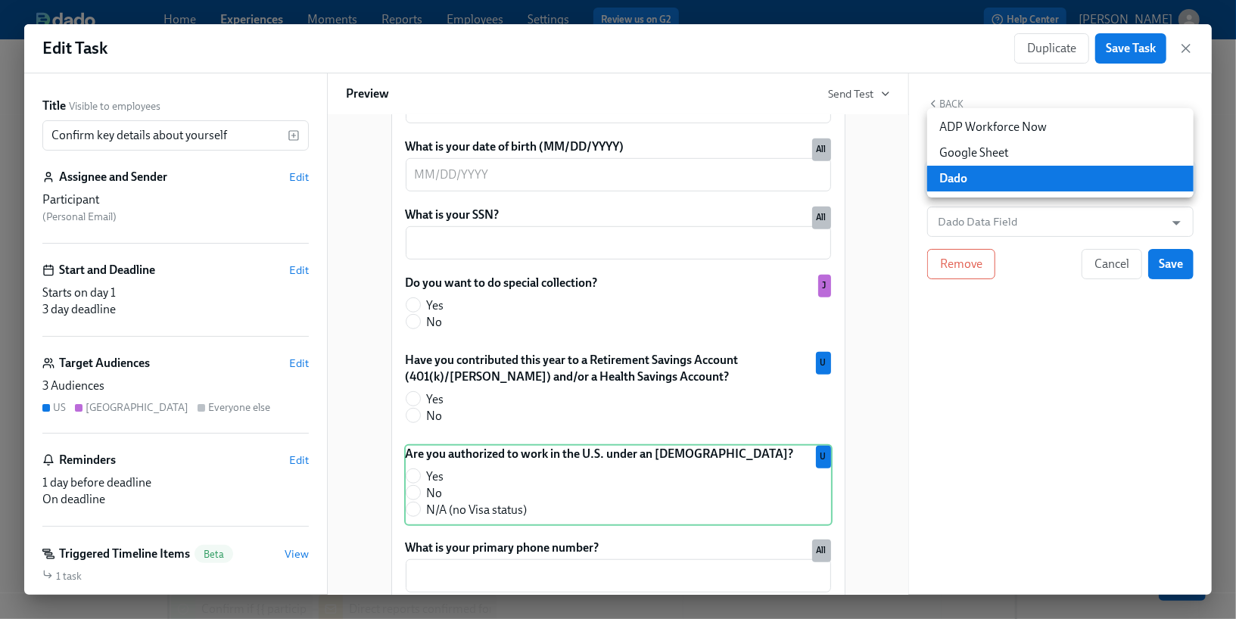
click at [994, 188] on body "Home Experiences Moments Reports Employees Settings Review us on G2 Help Center…" at bounding box center [618, 495] width 1236 height 991
click at [1000, 216] on div at bounding box center [618, 309] width 1236 height 619
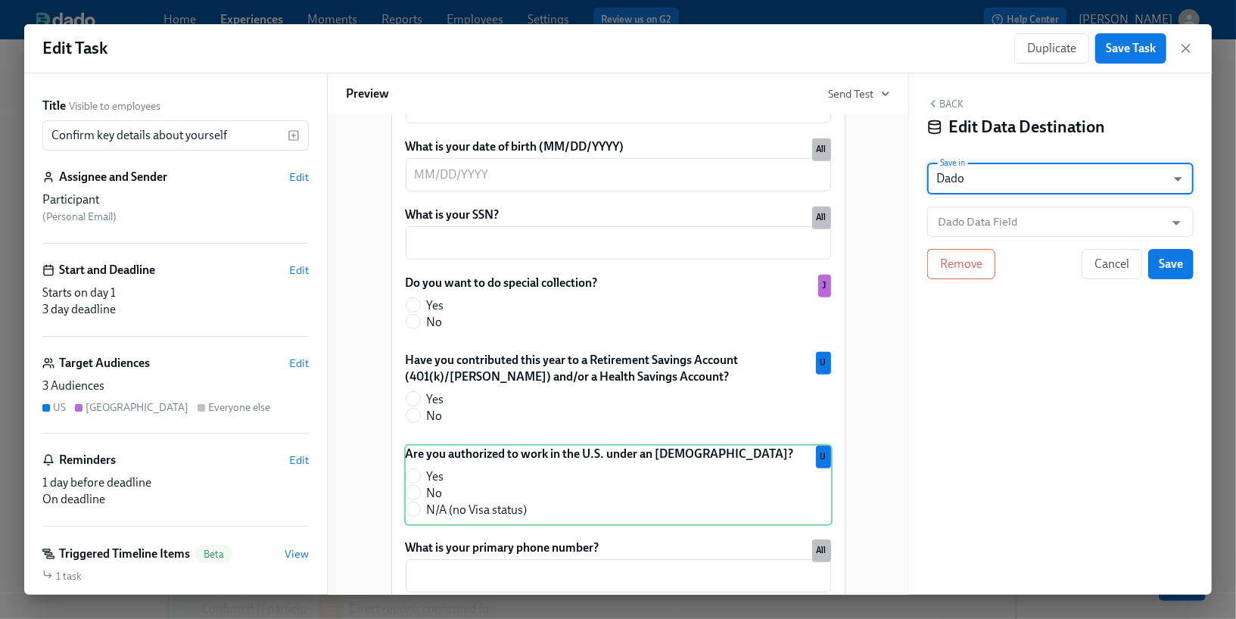
click at [1000, 218] on input "Dado Data Field" at bounding box center [1049, 222] width 229 height 30
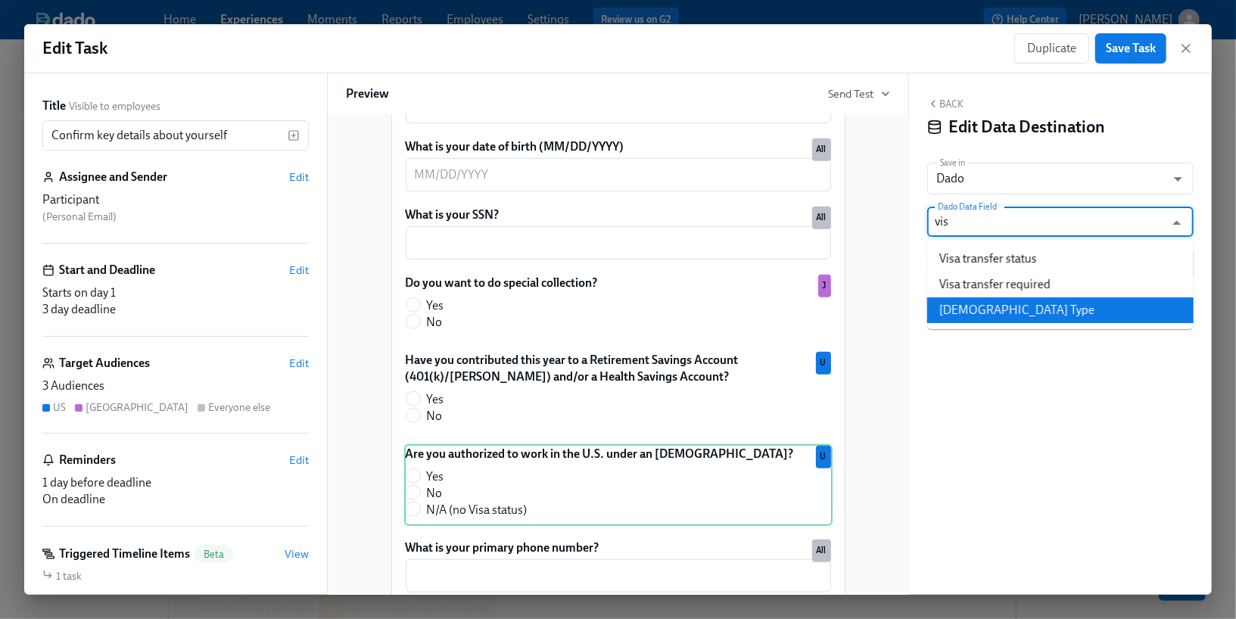
click at [1016, 310] on li "[DEMOGRAPHIC_DATA] Type" at bounding box center [1060, 310] width 266 height 26
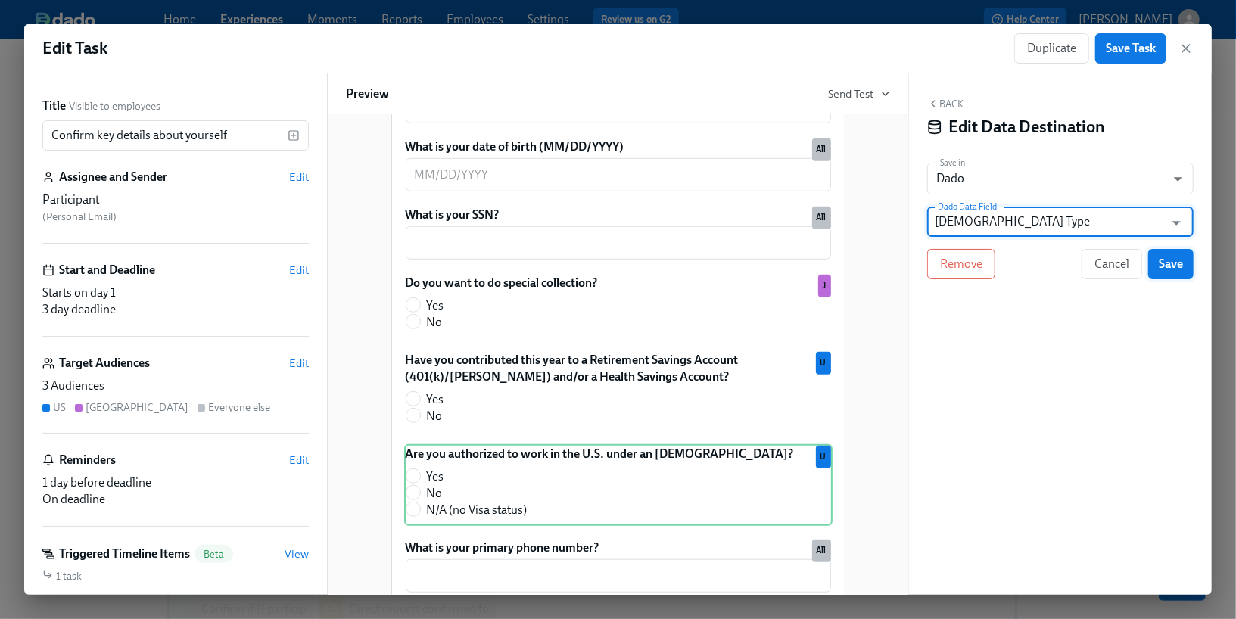
type input "[DEMOGRAPHIC_DATA] Type"
click at [1157, 263] on button "Save" at bounding box center [1170, 264] width 45 height 30
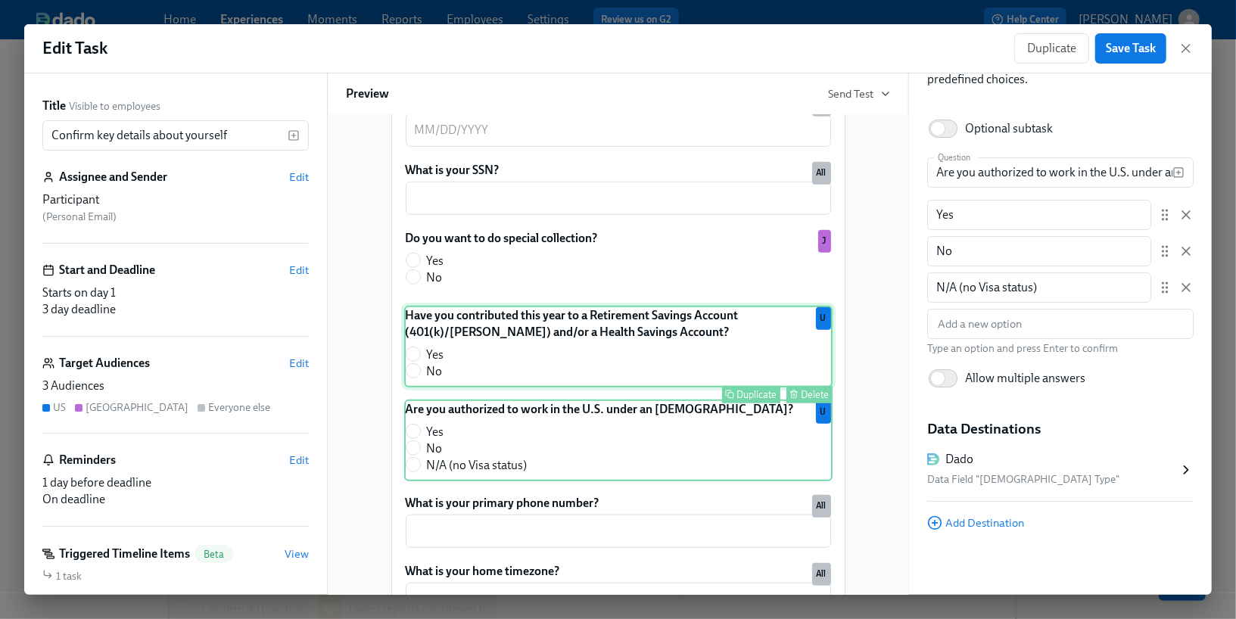
scroll to position [643, 0]
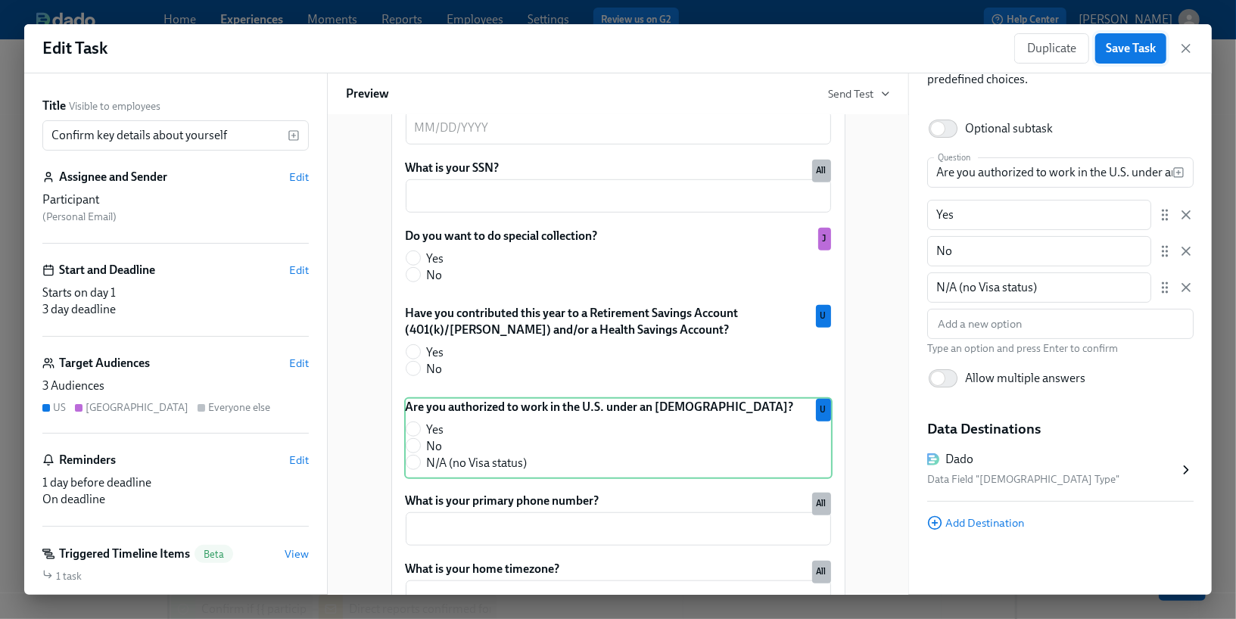
click at [1108, 61] on button "Save Task" at bounding box center [1130, 48] width 71 height 30
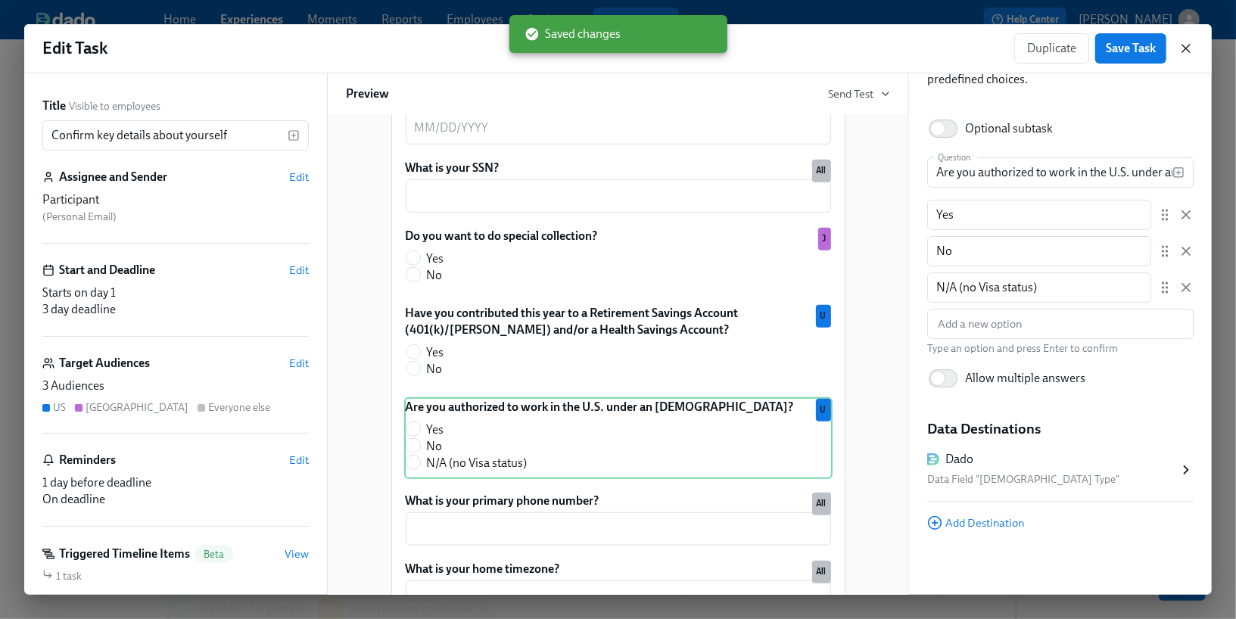
click at [1187, 49] on icon "button" at bounding box center [1186, 49] width 8 height 8
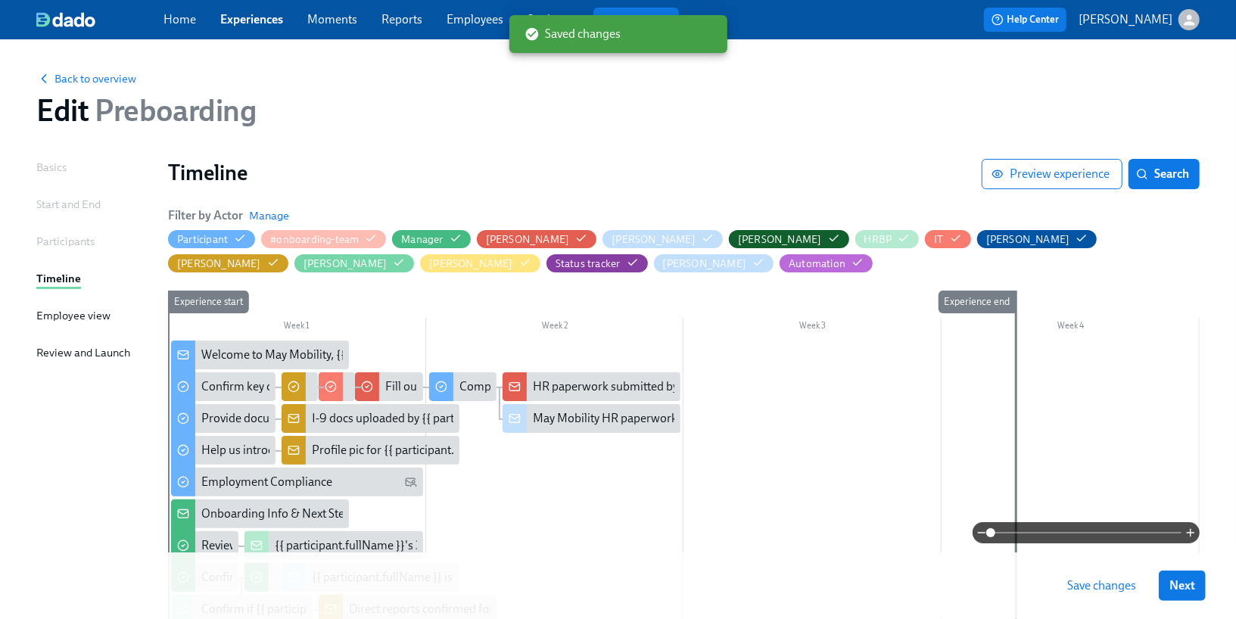
click at [1087, 580] on span "Save changes" at bounding box center [1101, 585] width 69 height 15
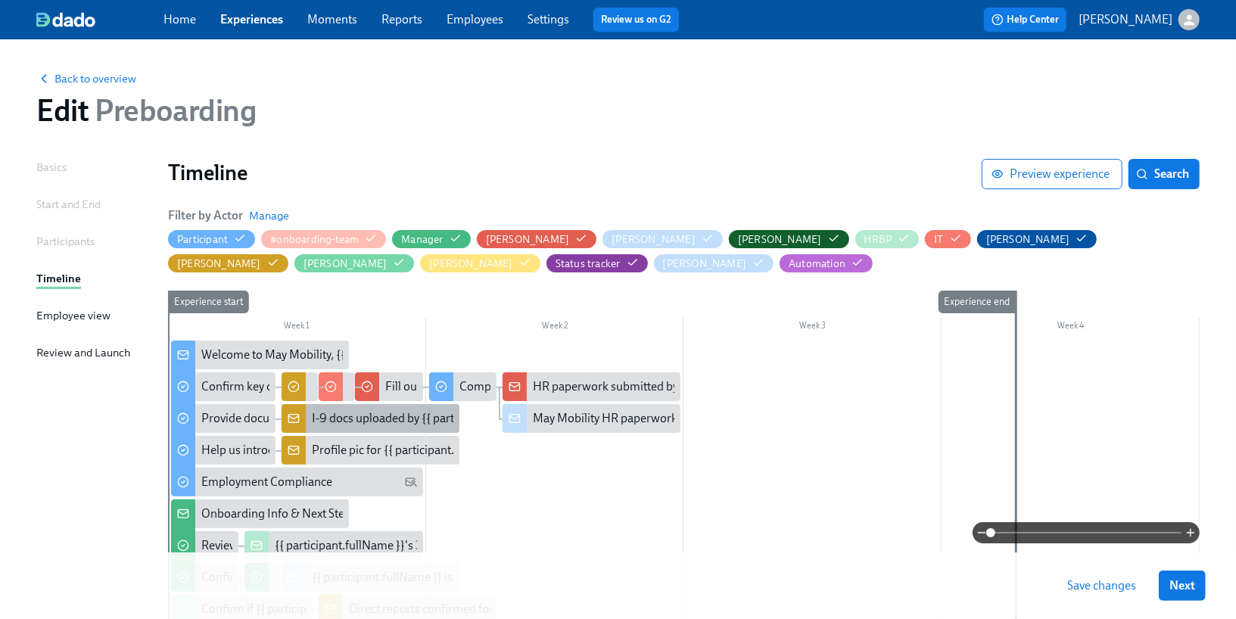
click at [422, 419] on div "I-9 docs uploaded by {{ participant.startDate | MM/DD }} new joiner {{ particip…" at bounding box center [583, 418] width 542 height 17
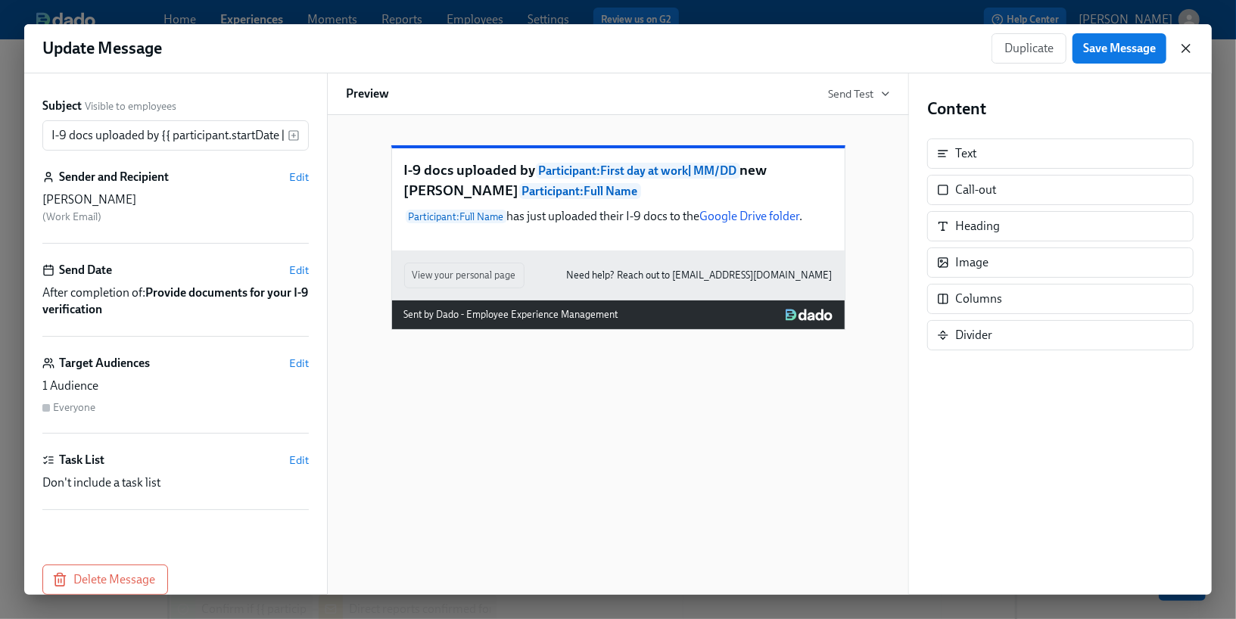
click at [1184, 49] on icon "button" at bounding box center [1185, 48] width 15 height 15
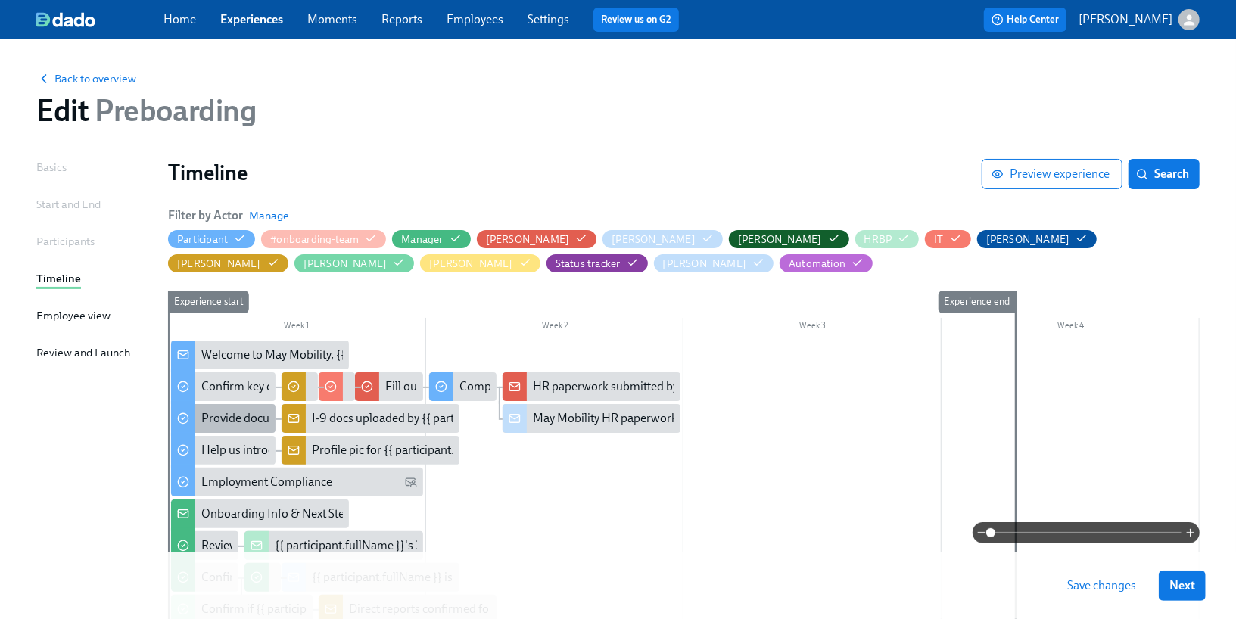
click at [253, 414] on div "Provide documents for your I-9 verification" at bounding box center [311, 418] width 221 height 17
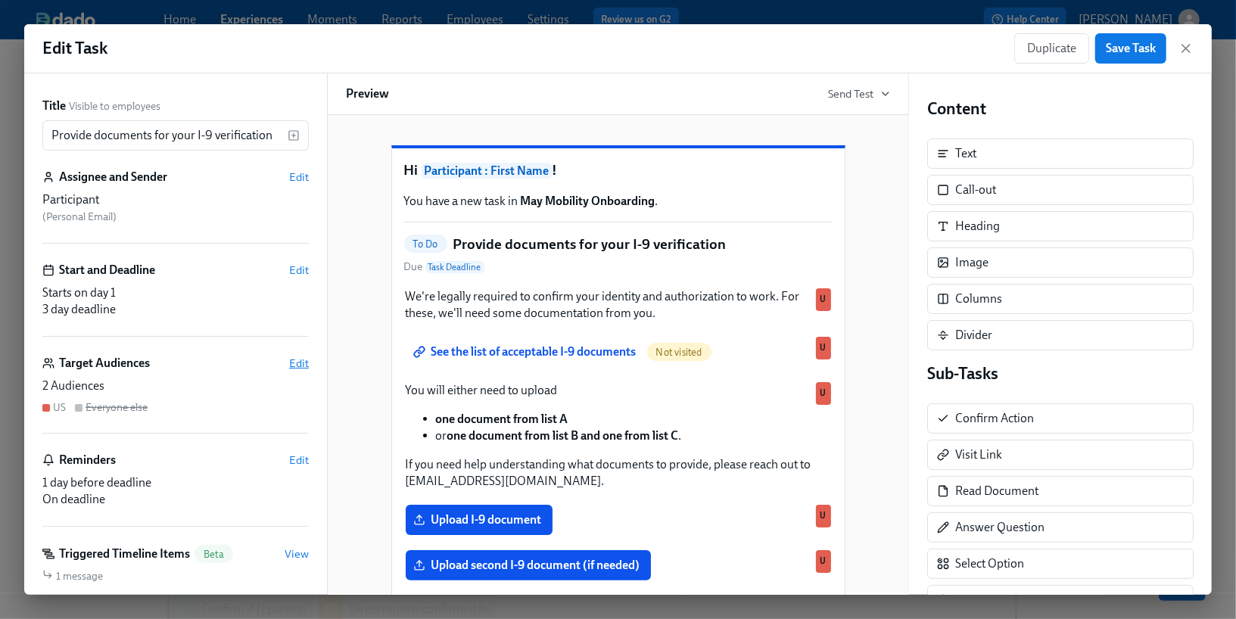
click at [293, 367] on span "Edit" at bounding box center [299, 363] width 20 height 15
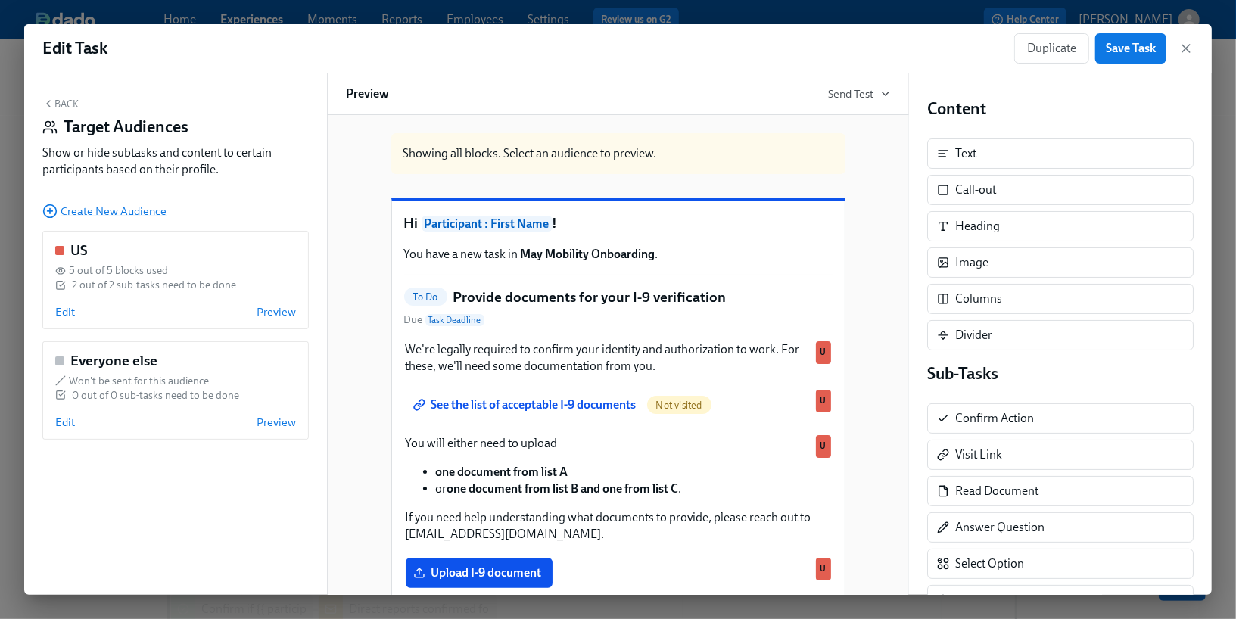
click at [113, 213] on span "Create New Audience" at bounding box center [104, 211] width 124 height 15
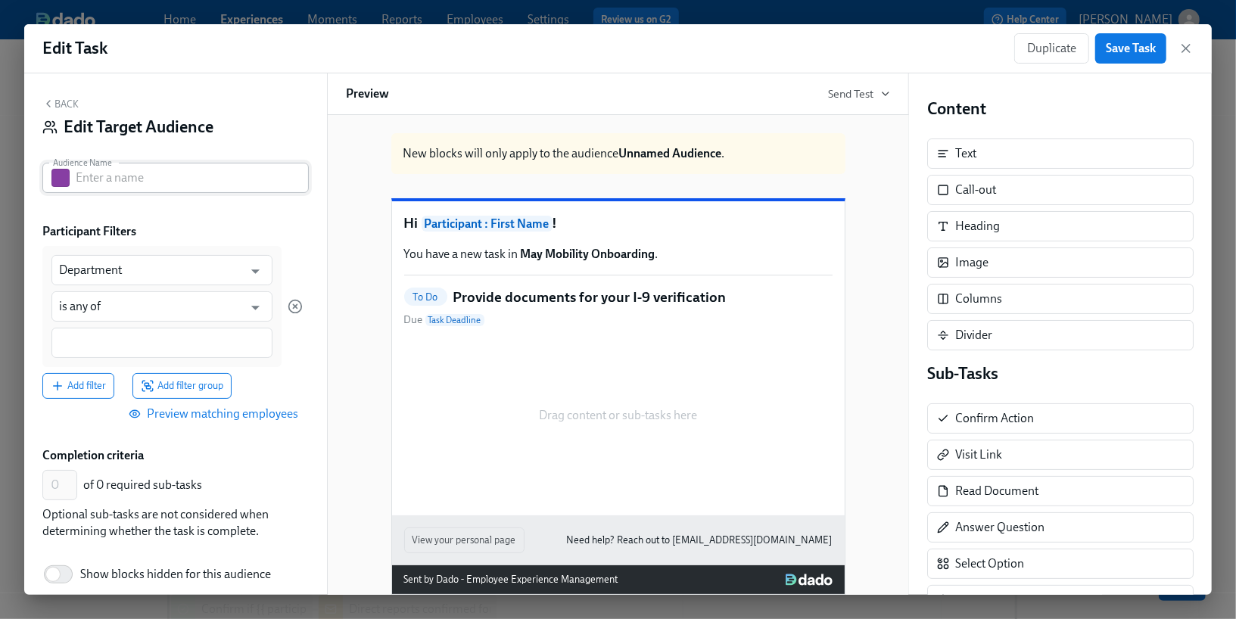
click at [136, 173] on input "text" at bounding box center [192, 178] width 233 height 30
type input "f"
type input "F-1"
click at [157, 275] on input "Department" at bounding box center [151, 270] width 184 height 30
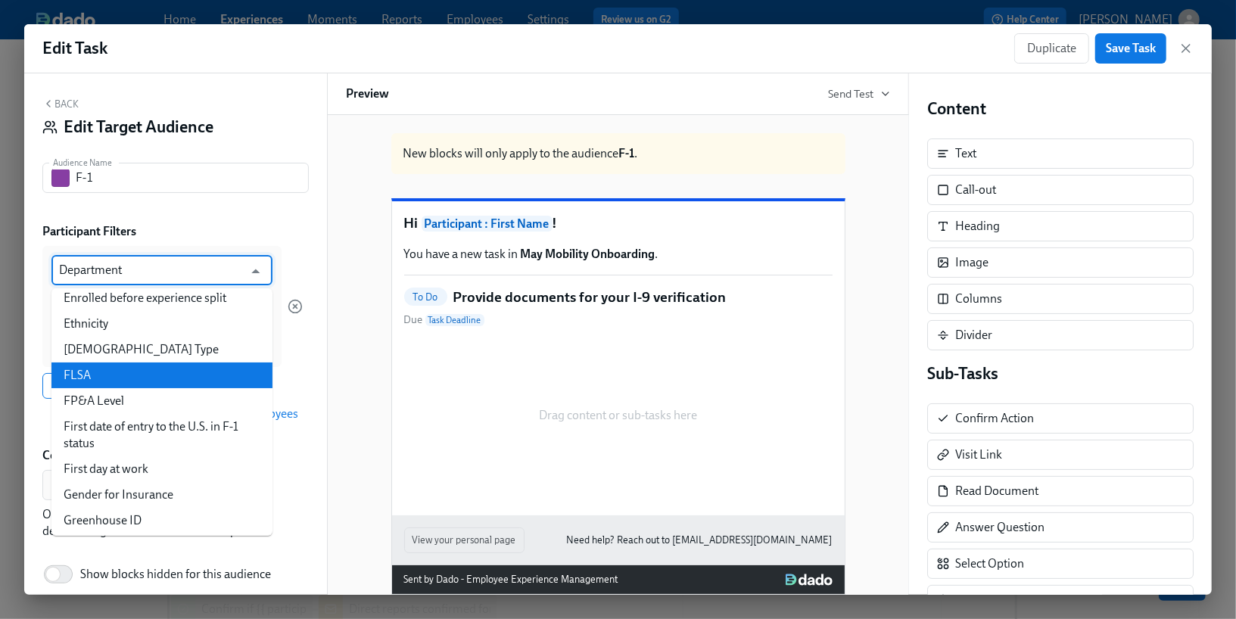
scroll to position [845, 0]
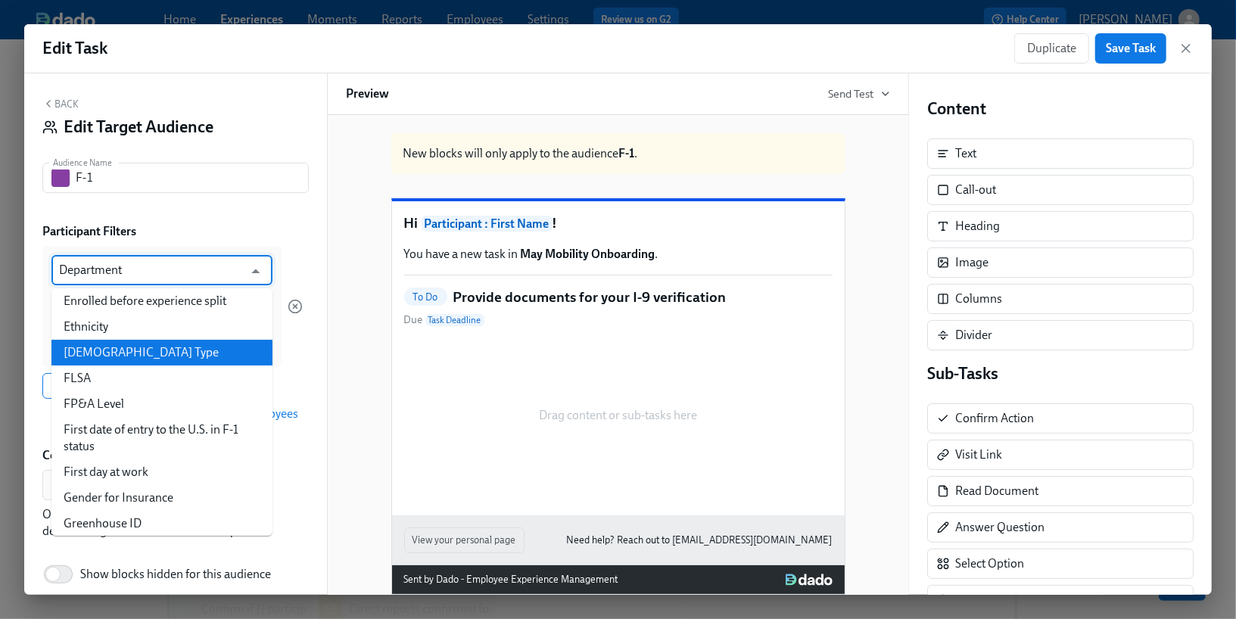
click at [160, 360] on li "[DEMOGRAPHIC_DATA] Type" at bounding box center [161, 353] width 221 height 26
type input "[DEMOGRAPHIC_DATA] Type"
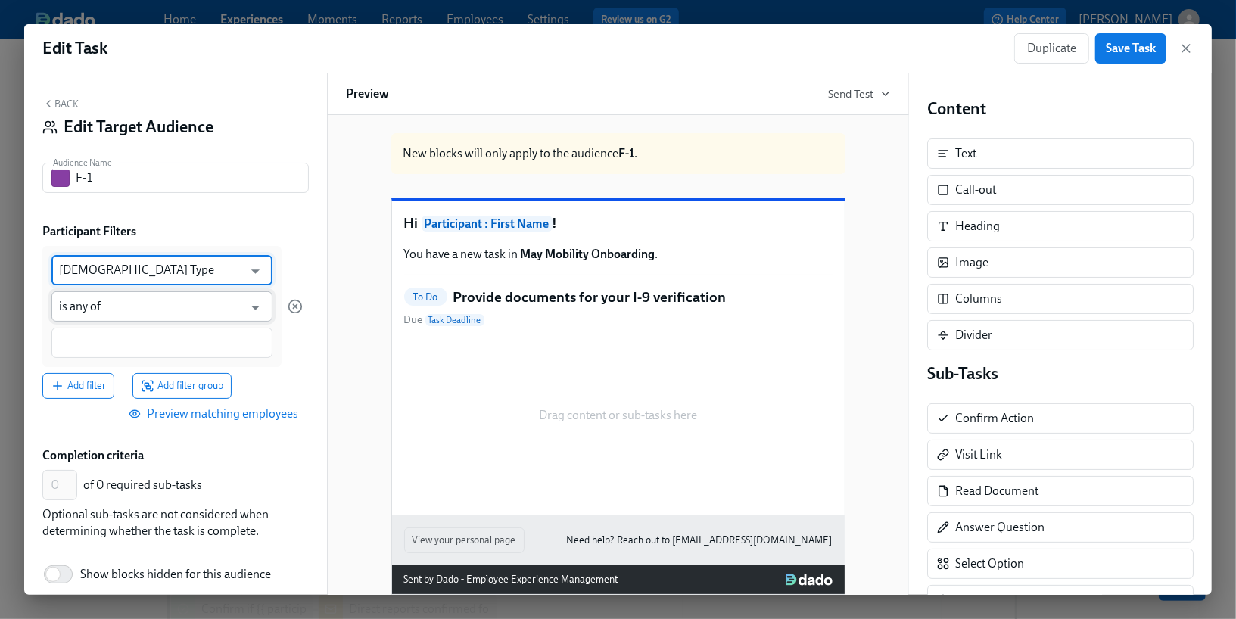
click at [155, 306] on input "is any of" at bounding box center [151, 306] width 184 height 30
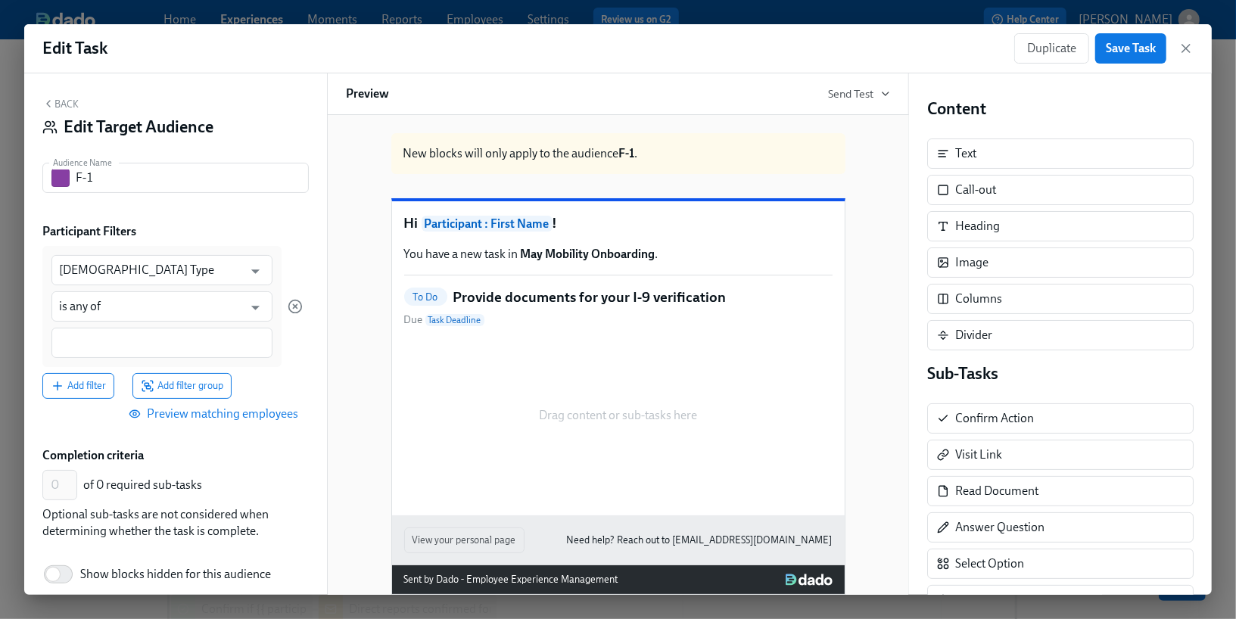
click at [191, 250] on div "F-1 Visa Type ​ is any of ​" at bounding box center [161, 306] width 239 height 121
click at [160, 346] on input at bounding box center [162, 343] width 206 height 16
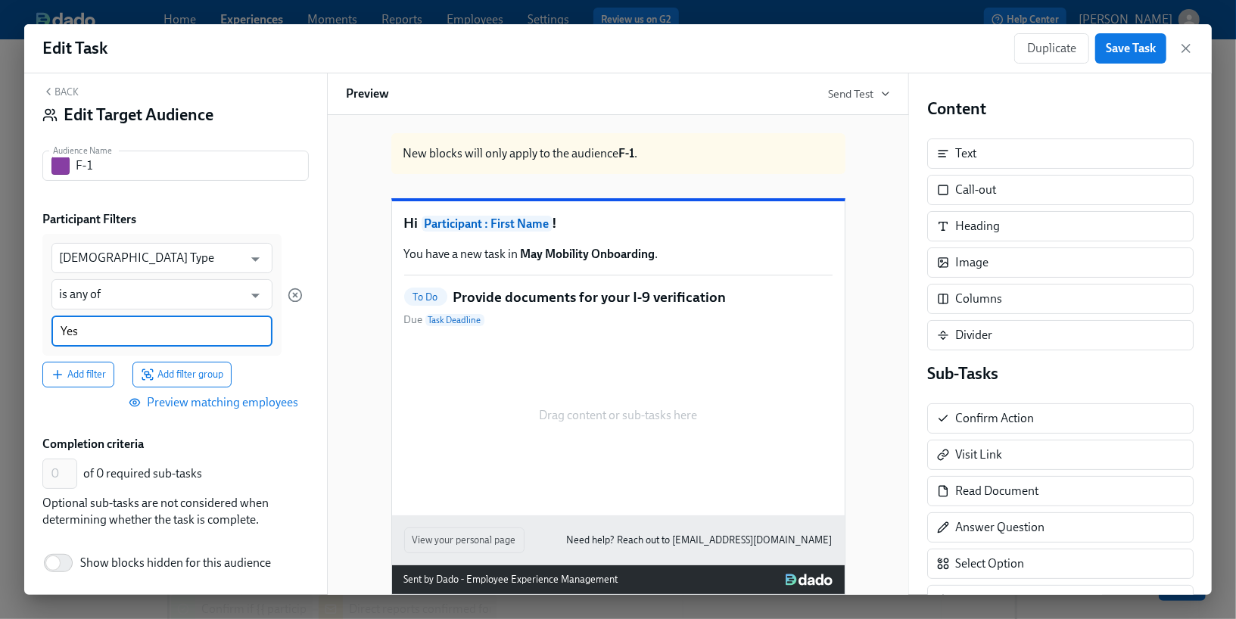
scroll to position [67, 0]
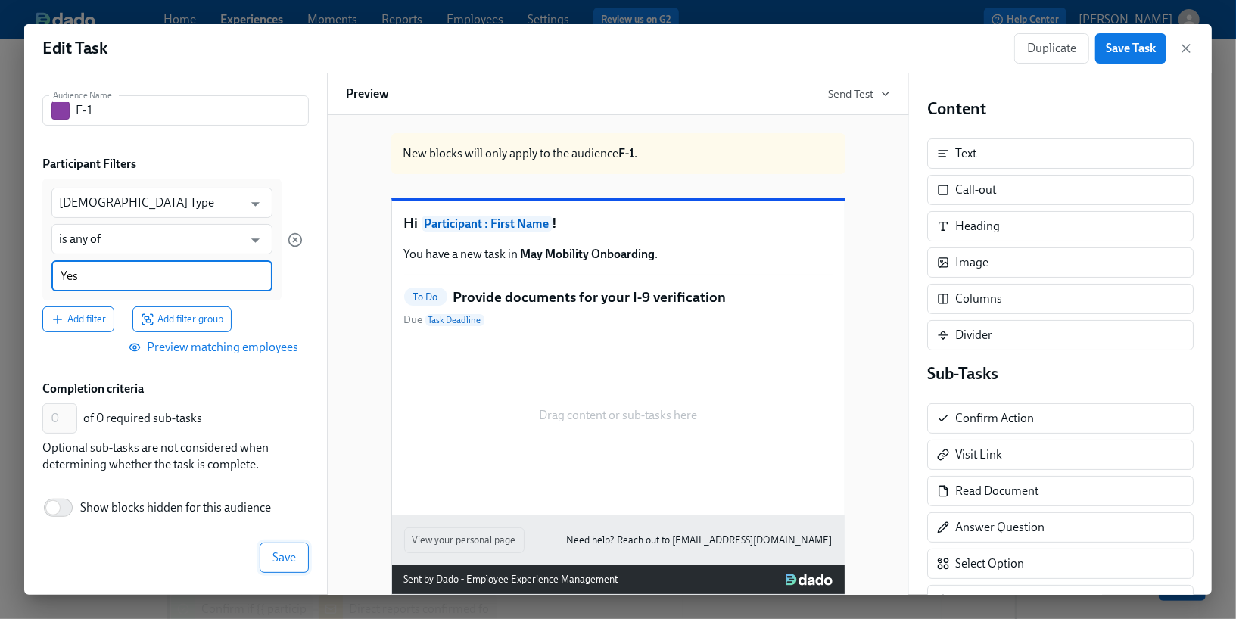
type input "Yes"
click at [285, 563] on button "Save" at bounding box center [284, 557] width 49 height 30
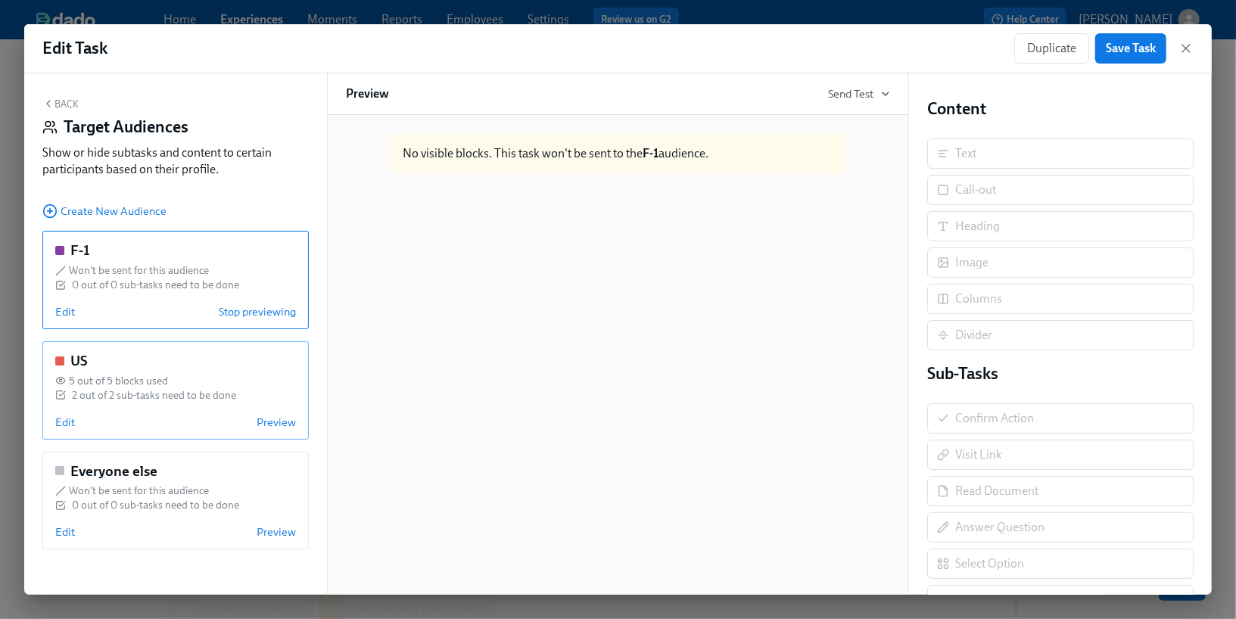
click at [151, 378] on span "5 out of 5 blocks used" at bounding box center [118, 381] width 99 height 14
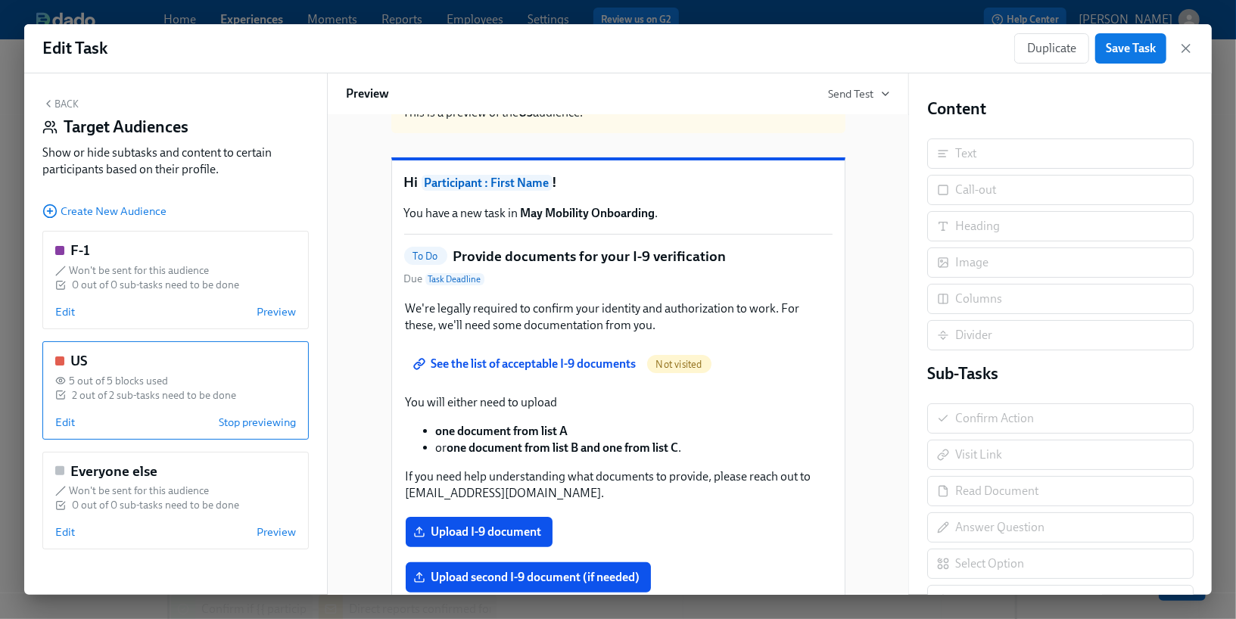
scroll to position [39, 0]
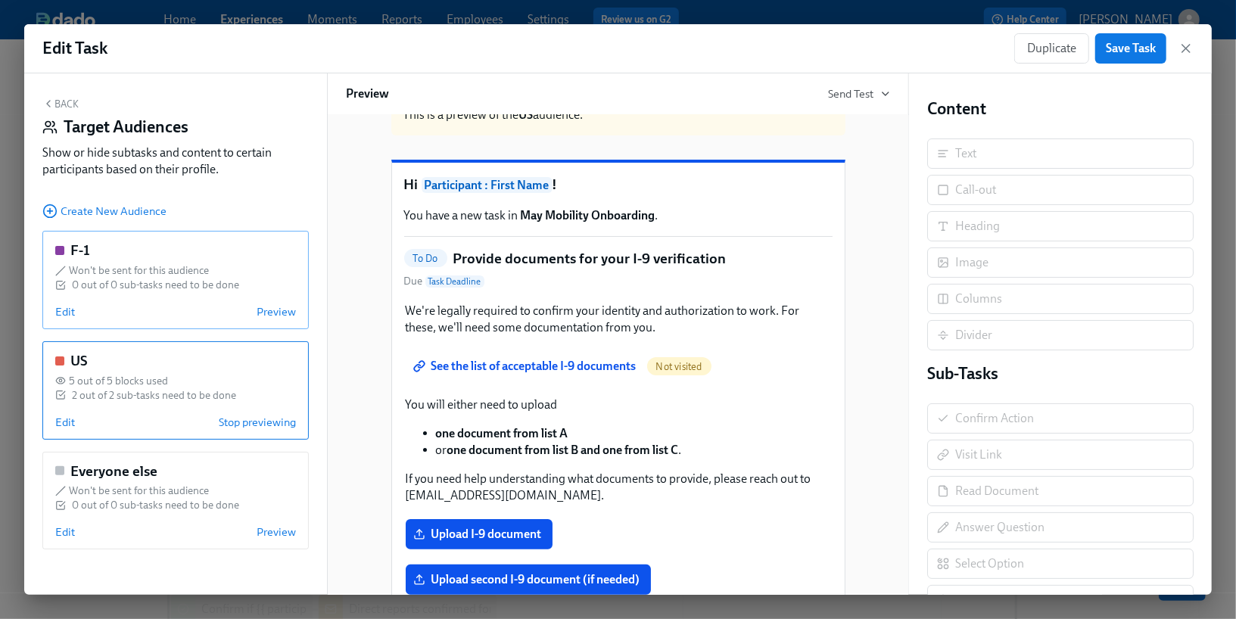
click at [235, 273] on div "Won't be sent for this audience" at bounding box center [175, 270] width 241 height 14
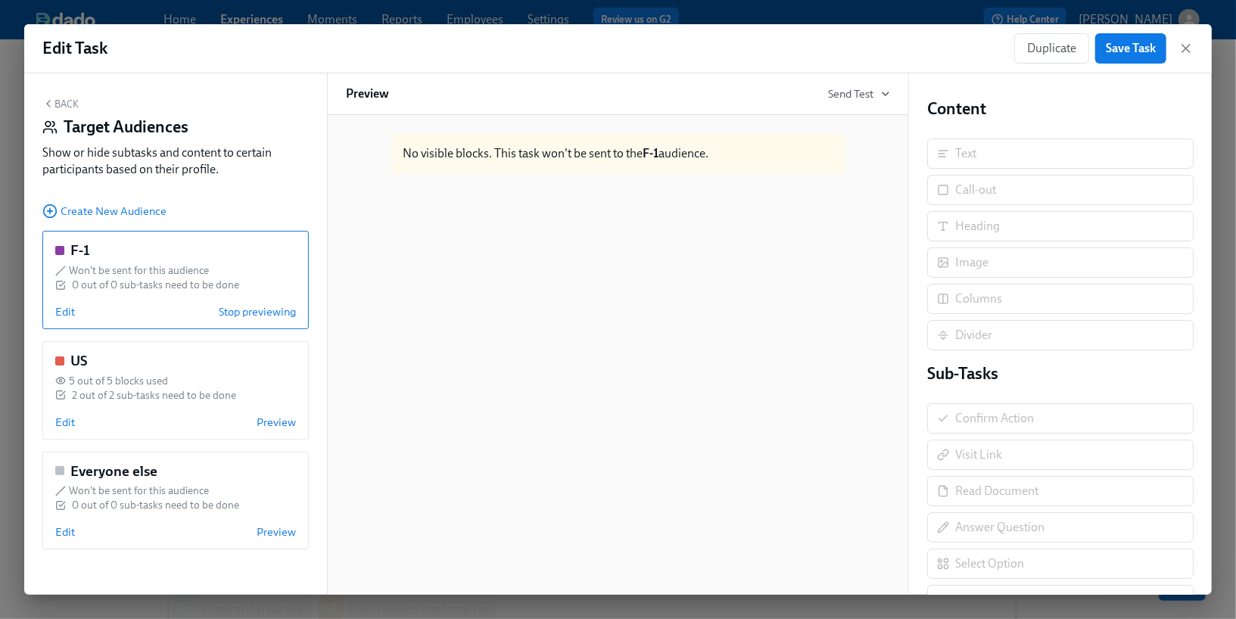
scroll to position [0, 0]
click at [62, 310] on span "Edit" at bounding box center [65, 311] width 20 height 15
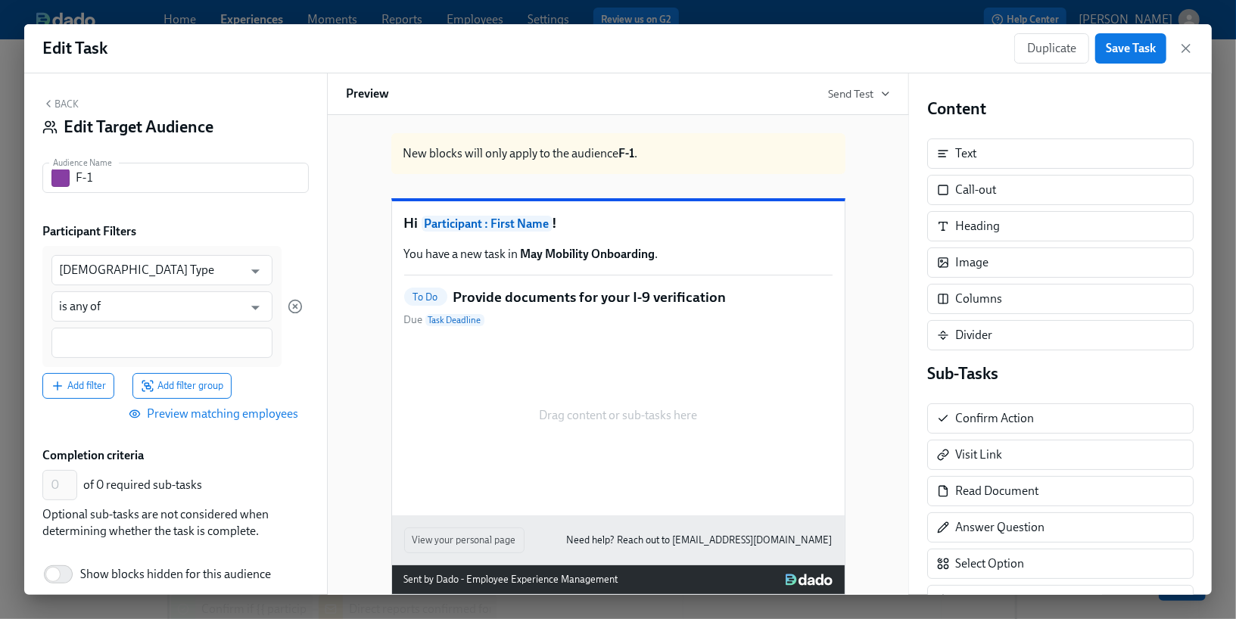
click at [524, 394] on div "Drag content or sub-tasks here" at bounding box center [618, 415] width 428 height 151
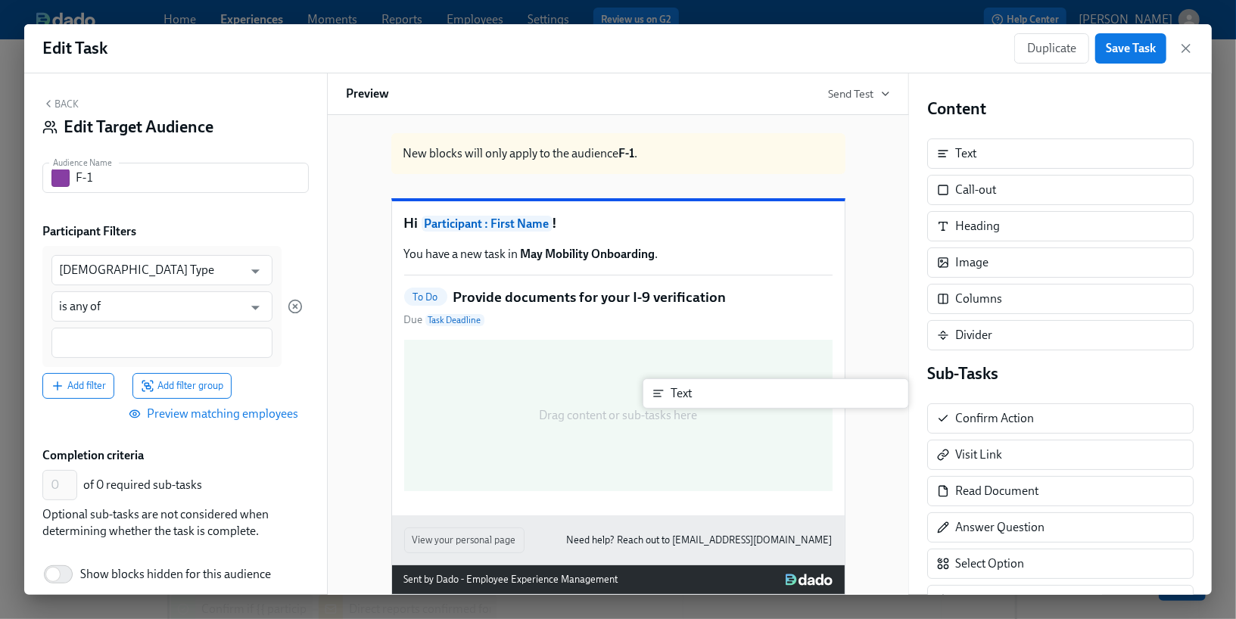
drag, startPoint x: 988, startPoint y: 162, endPoint x: 683, endPoint y: 405, distance: 389.3
click at [683, 405] on div "Back Edit Target Audience Audience Name F-1 Audience Name Participant Filters F…" at bounding box center [617, 333] width 1187 height 521
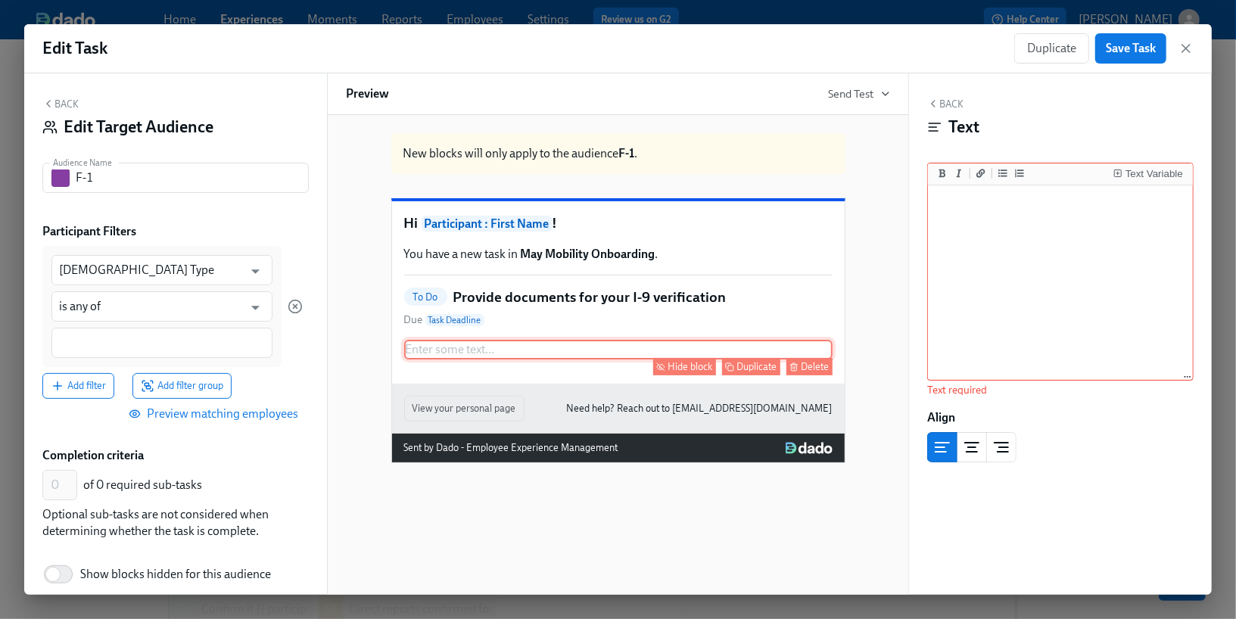
click at [518, 359] on div "Enter some text ... Hide block Duplicate Delete" at bounding box center [618, 350] width 428 height 20
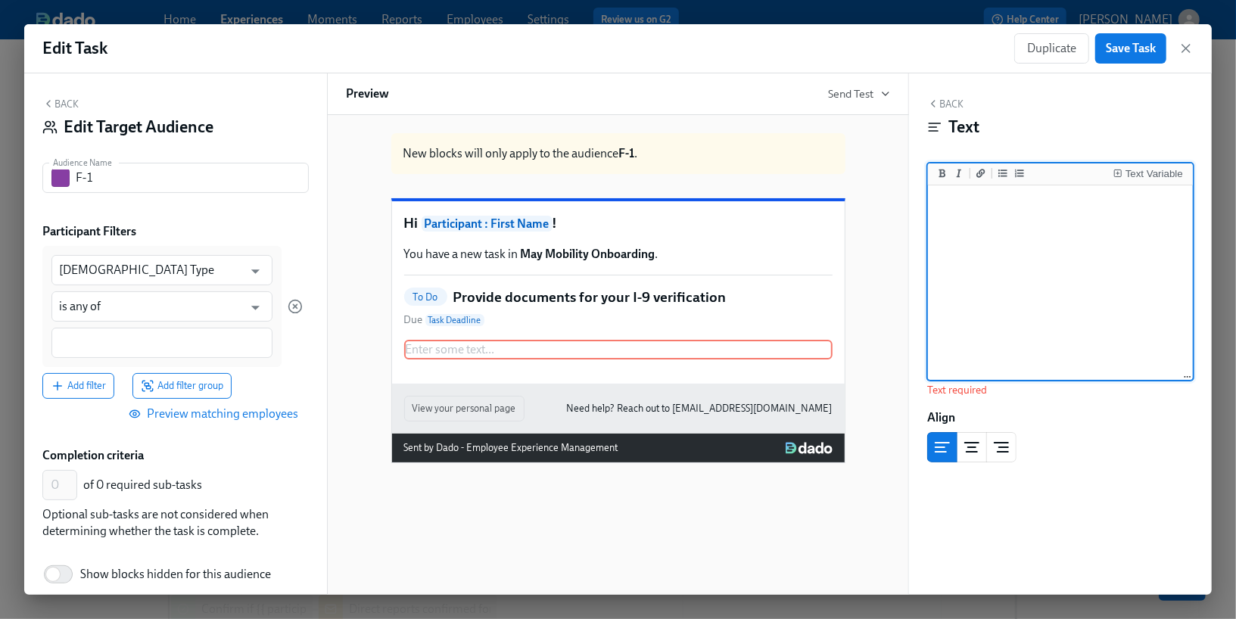
click at [1034, 232] on textarea at bounding box center [1060, 283] width 259 height 190
paste textarea "Hi [employee name]! We're legally required to confirm your identity and authori…"
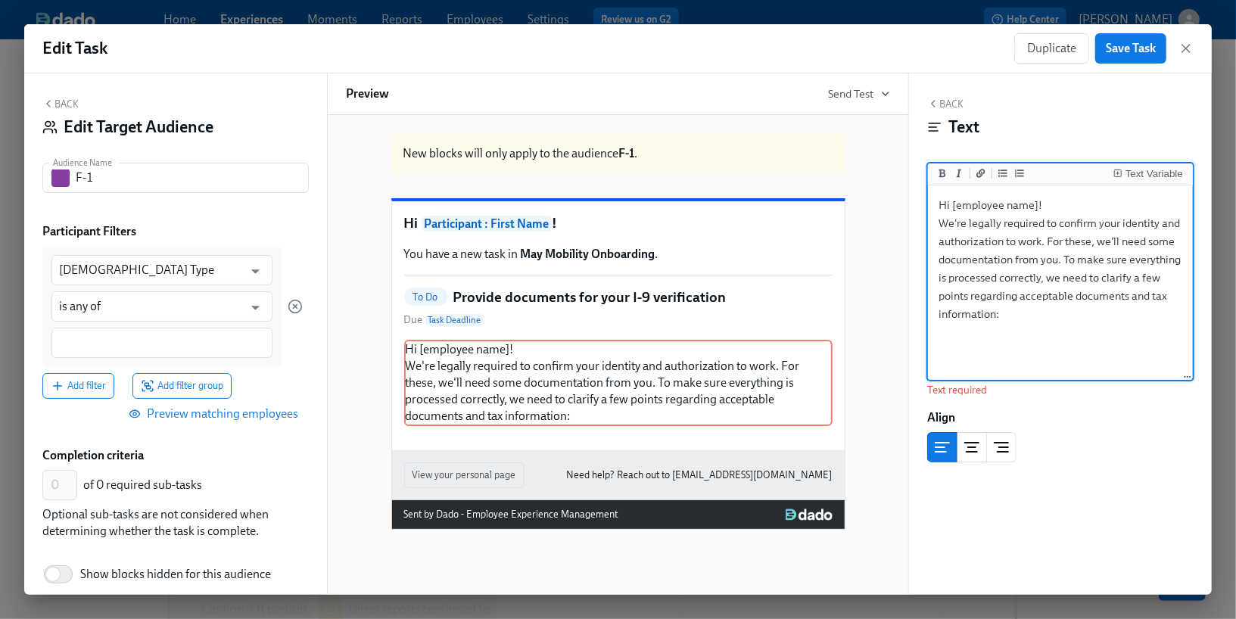
drag, startPoint x: 1042, startPoint y: 205, endPoint x: 953, endPoint y: 205, distance: 89.3
click at [953, 205] on textarea "Hi [employee name]! We're legally required to confirm your identity and authori…" at bounding box center [1060, 283] width 259 height 190
type textarea "Hi We're legally required to confirm your identity and authorization to work. F…"
click at [1119, 173] on icon "Insert Text Variable" at bounding box center [1117, 173] width 9 height 9
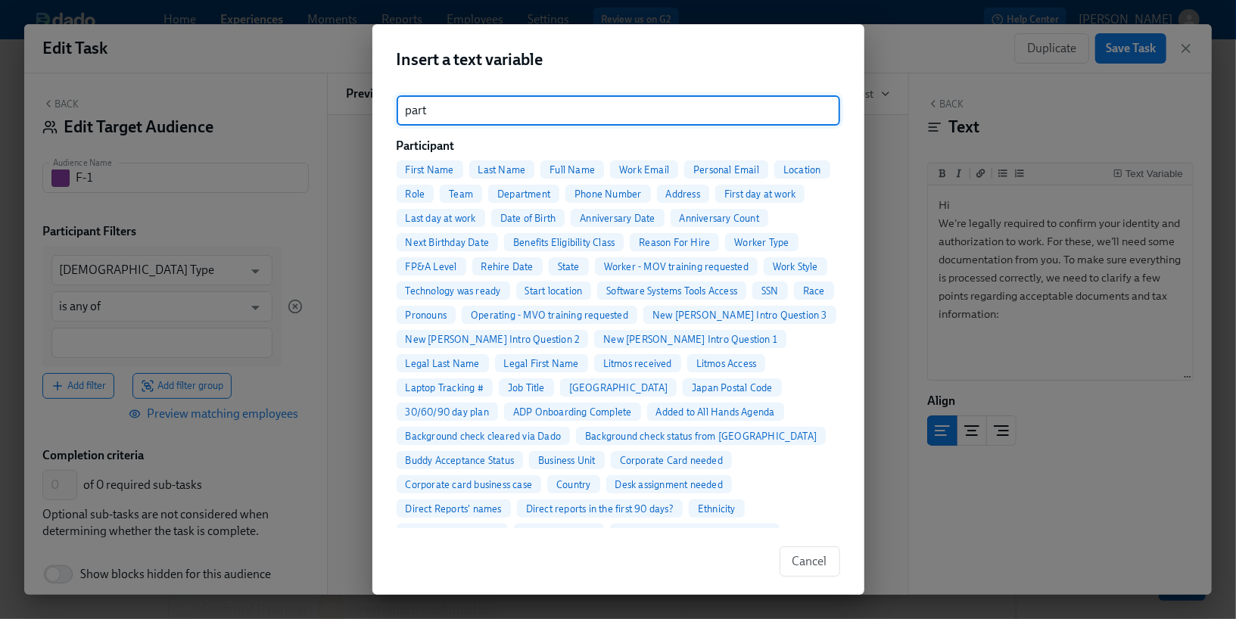
type input "part"
click at [446, 169] on span "First Name" at bounding box center [430, 169] width 67 height 11
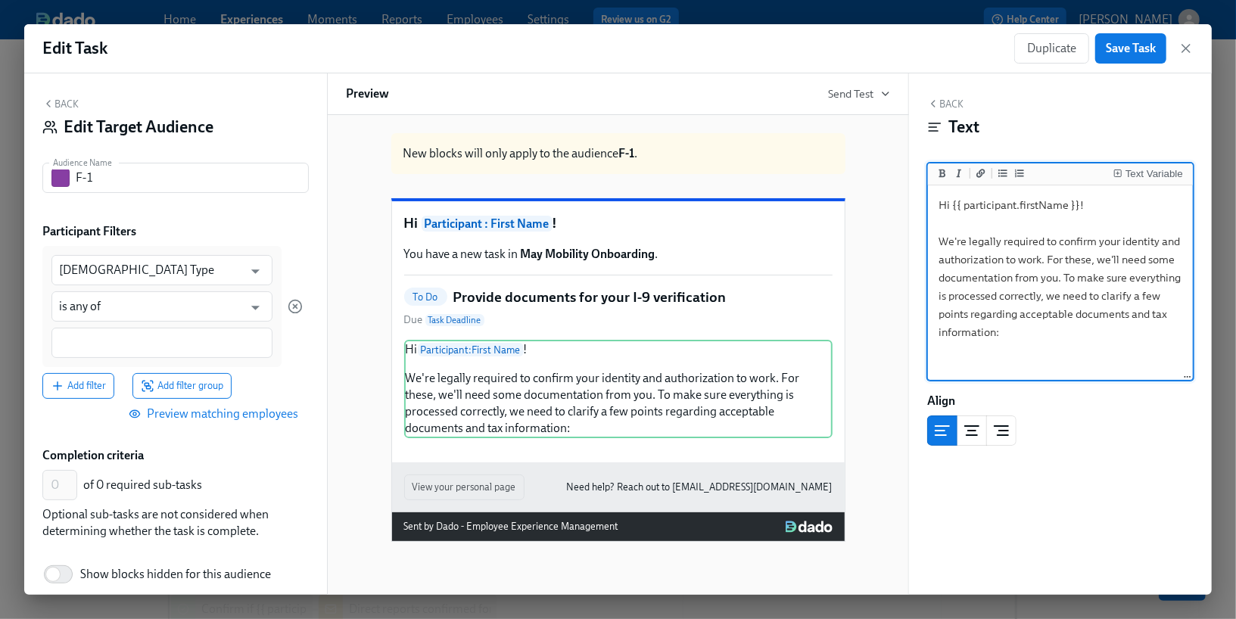
click at [1018, 329] on textarea "Hi {{ participant.firstName }}! We're legally required to confirm your identity…" at bounding box center [1060, 283] width 259 height 190
paste textarea "I-9 Documents For the I-9, federal law requires that employees provide either: …"
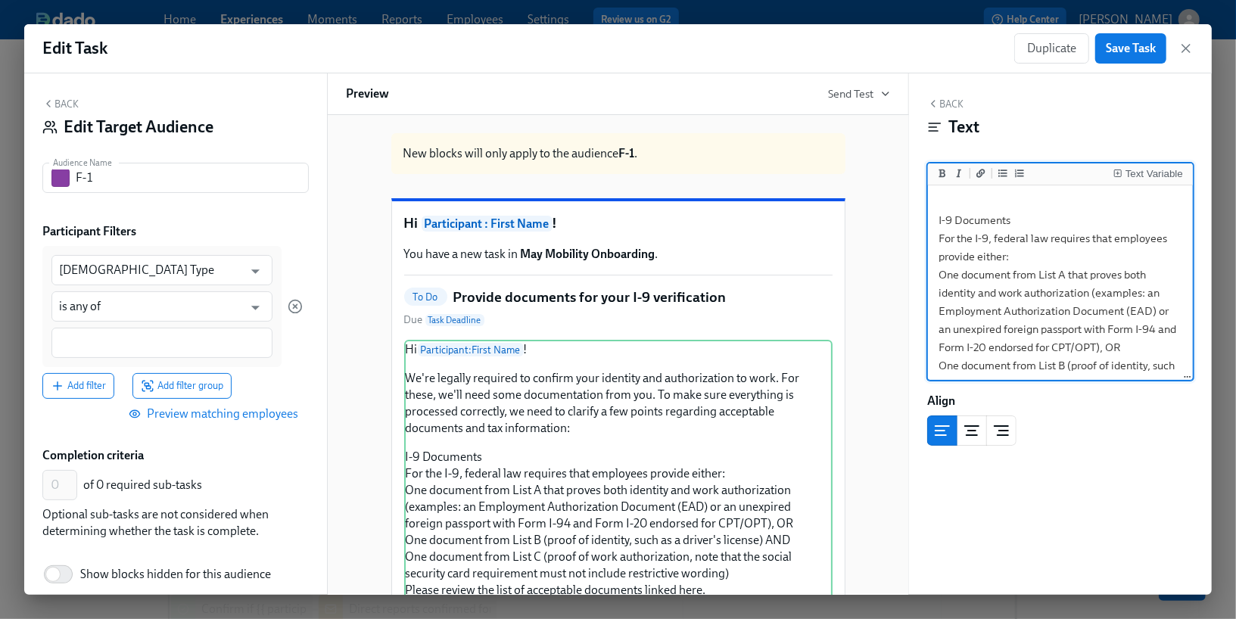
scroll to position [145, 0]
click at [939, 225] on textarea "Hi {{ participant.firstName }}! We're legally required to confirm your identity…" at bounding box center [1060, 268] width 259 height 451
click at [1021, 173] on icon "Add ordered list" at bounding box center [1019, 173] width 9 height 8
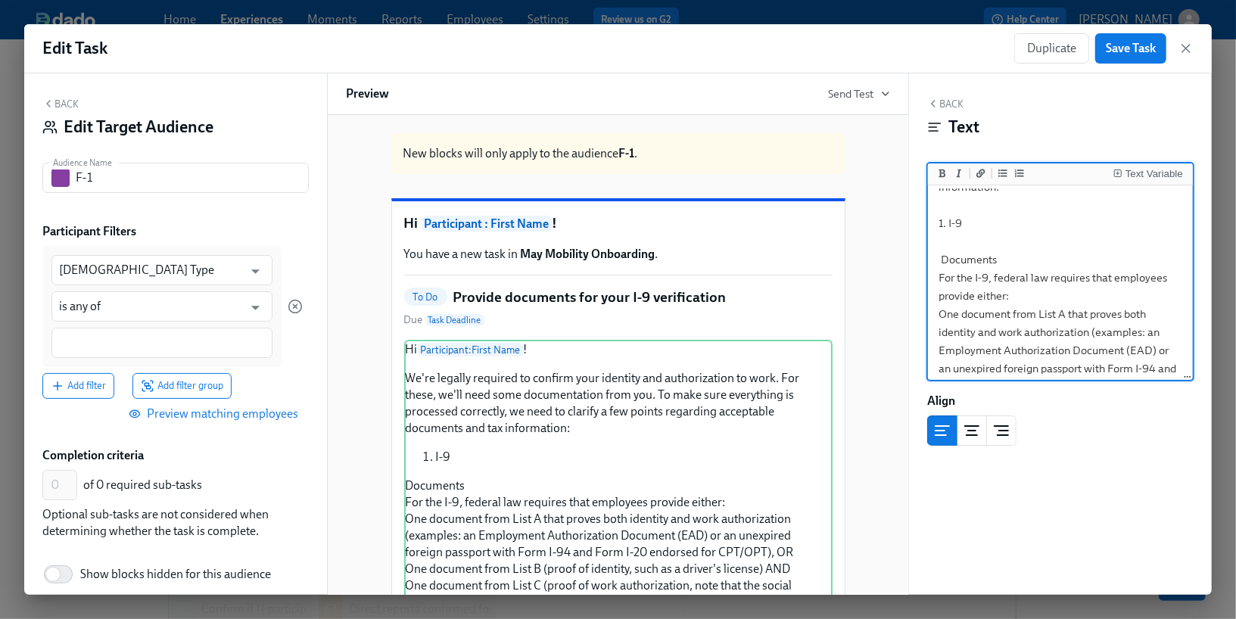
click at [941, 261] on textarea "Hi {{ participant.firstName }}! We're legally required to confirm your identity…" at bounding box center [1060, 286] width 259 height 487
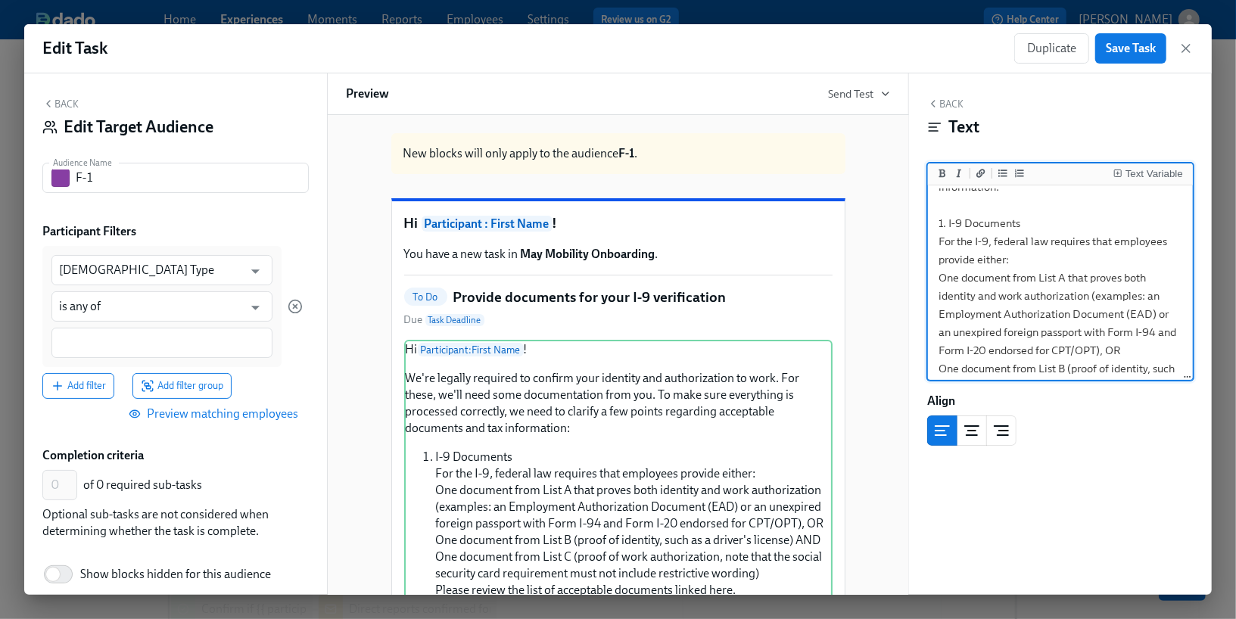
drag, startPoint x: 1027, startPoint y: 216, endPoint x: 936, endPoint y: 218, distance: 90.8
click at [936, 218] on textarea "Hi {{ participant.firstName }}! We're legally required to confirm your identity…" at bounding box center [1060, 268] width 259 height 451
click at [948, 221] on textarea "Hi {{ participant.firstName }}! We're legally required to confirm your identity…" at bounding box center [1060, 268] width 259 height 451
click at [1033, 220] on textarea "Hi {{ participant.firstName }}! We're legally required to confirm your identity…" at bounding box center [1060, 268] width 259 height 451
drag, startPoint x: 1031, startPoint y: 222, endPoint x: 949, endPoint y: 221, distance: 82.5
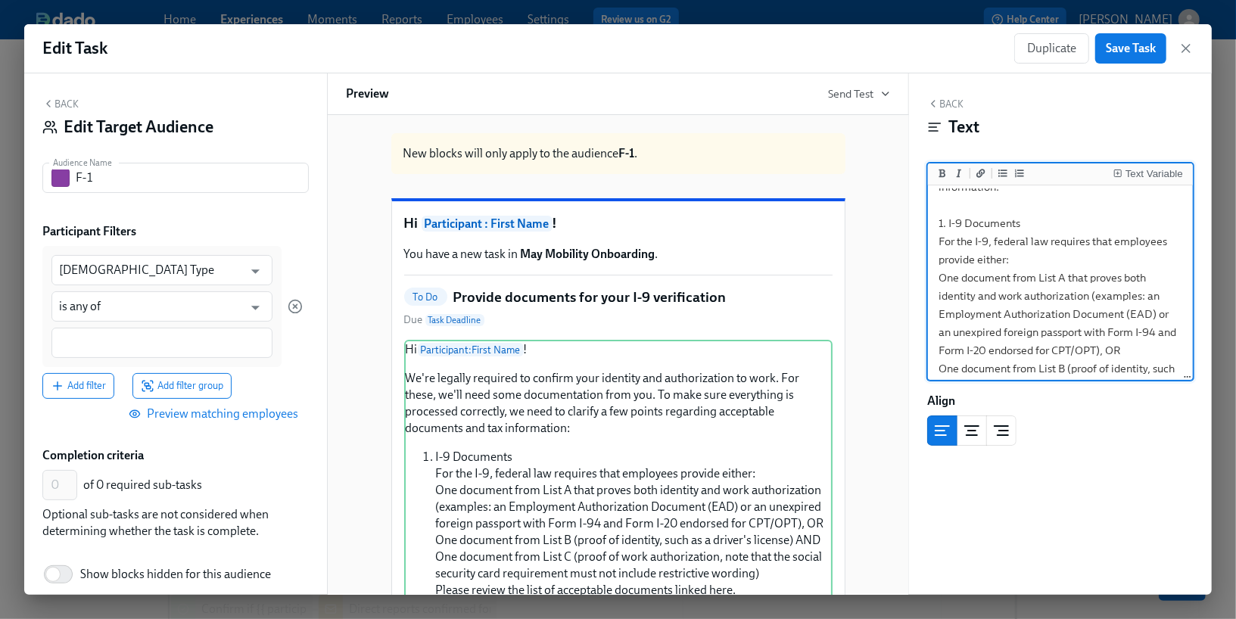
click at [949, 222] on textarea "Hi {{ participant.firstName }}! We're legally required to confirm your identity…" at bounding box center [1060, 268] width 259 height 451
click at [944, 173] on icon "Add bold text" at bounding box center [942, 173] width 9 height 9
click at [938, 277] on textarea "Hi {{ participant.firstName }}! We're legally required to confirm your identity…" at bounding box center [1060, 268] width 259 height 451
click at [1000, 176] on icon "Add unordered list" at bounding box center [1002, 173] width 9 height 9
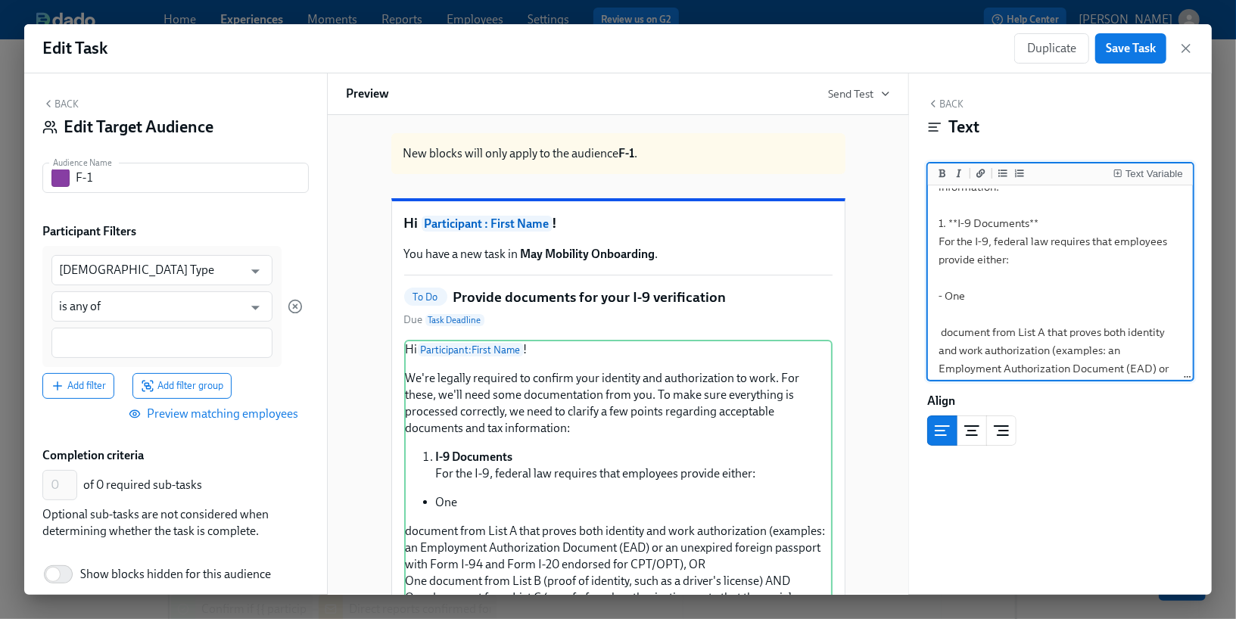
click at [942, 335] on textarea "Hi {{ participant.firstName }}! We're legally required to confirm your identity…" at bounding box center [1060, 296] width 259 height 506
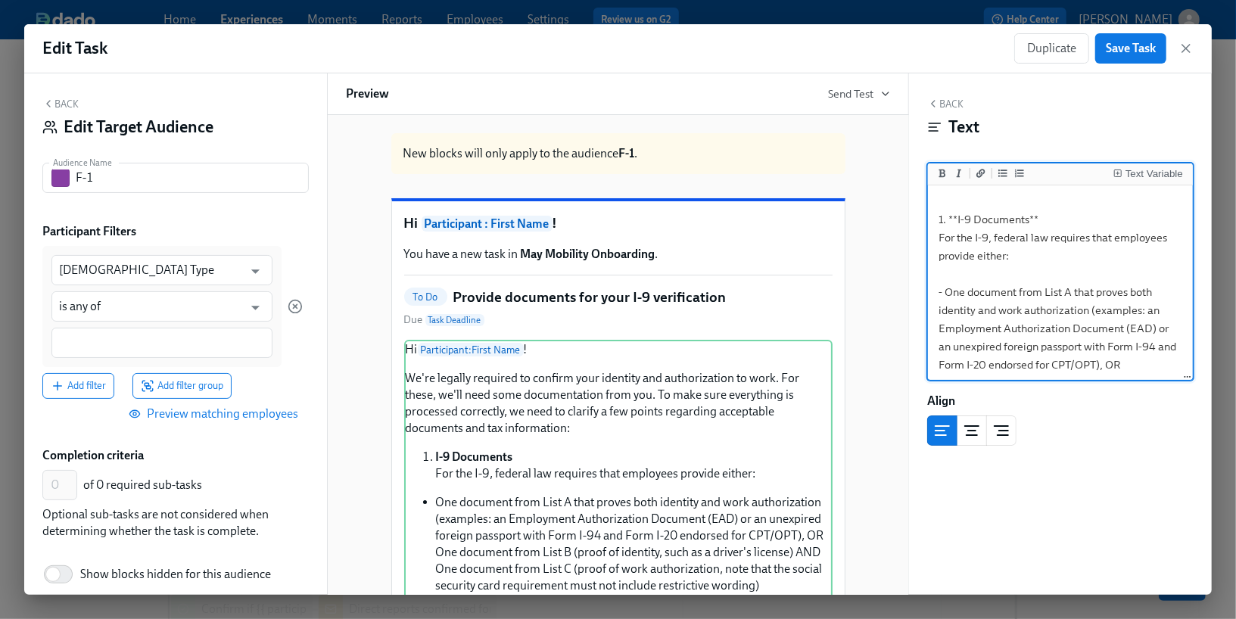
scroll to position [148, 0]
drag, startPoint x: 1070, startPoint y: 294, endPoint x: 947, endPoint y: 294, distance: 123.4
click at [947, 294] on textarea "Hi {{ participant.firstName }}! We're legally required to confirm your identity…" at bounding box center [1060, 275] width 259 height 469
click at [941, 176] on icon "Add bold text" at bounding box center [942, 173] width 7 height 8
click at [954, 269] on textarea "Hi {{ participant.firstName }}! We're legally required to confirm your identity…" at bounding box center [1060, 275] width 259 height 469
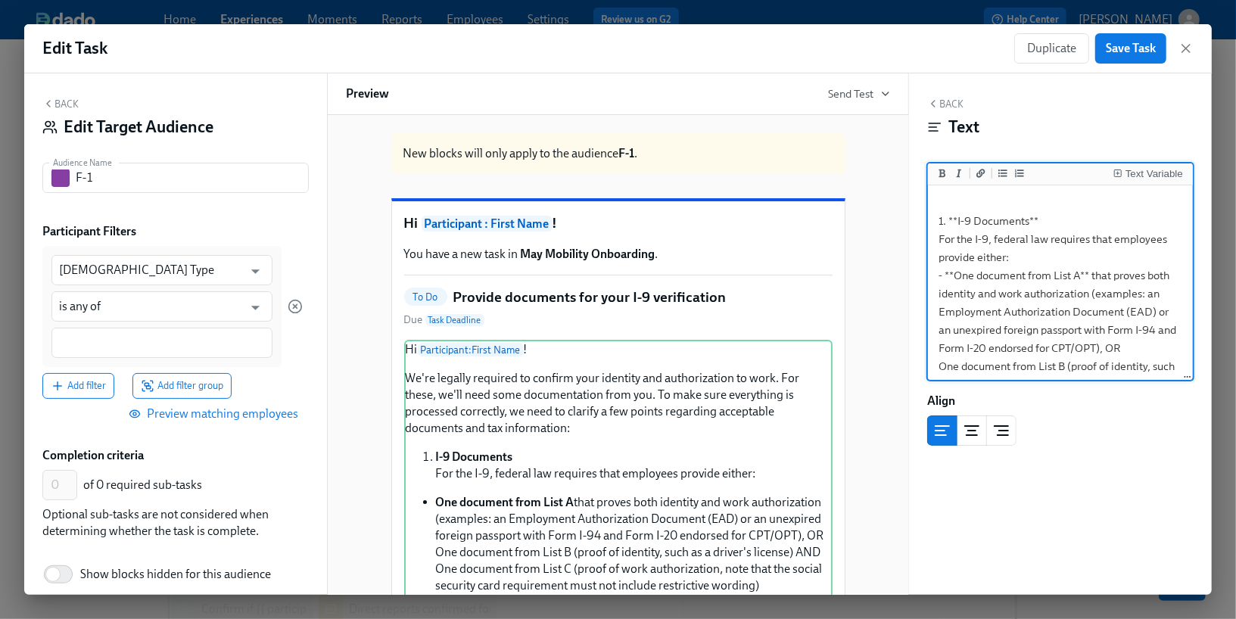
scroll to position [157, 0]
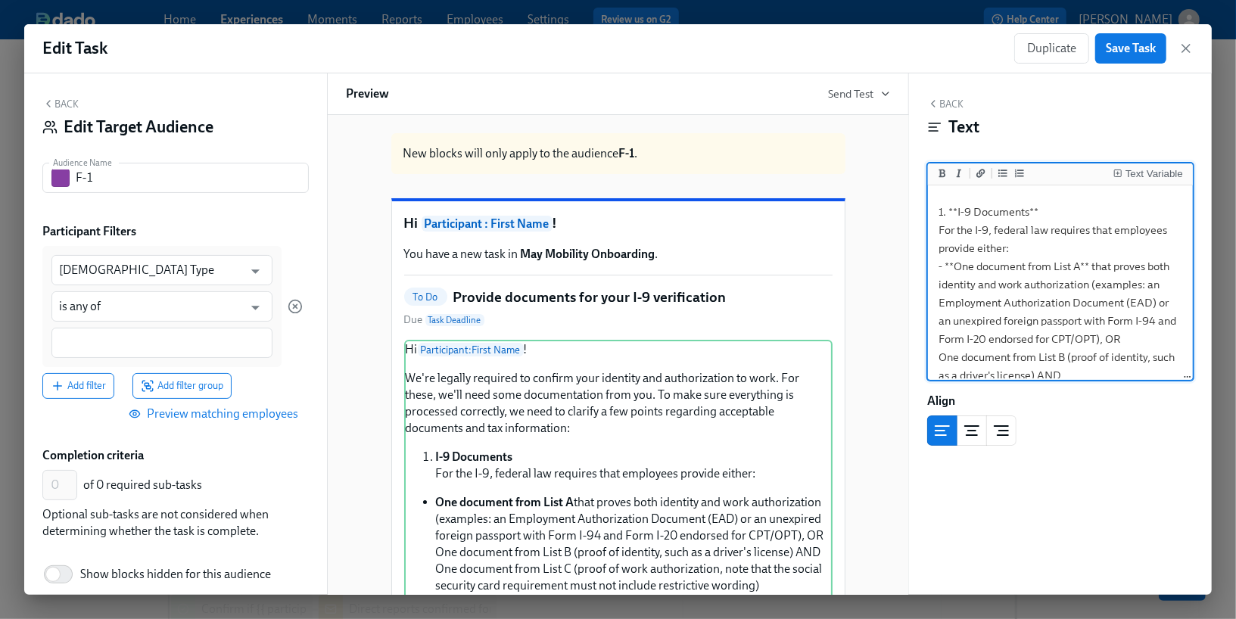
drag, startPoint x: 987, startPoint y: 318, endPoint x: 938, endPoint y: 318, distance: 49.2
click at [938, 318] on textarea "Hi {{ participant.firstName }}! We're legally required to confirm your identity…" at bounding box center [1060, 257] width 259 height 451
click at [941, 176] on icon "Add bold text" at bounding box center [942, 173] width 7 height 8
drag, startPoint x: 1123, startPoint y: 337, endPoint x: 1109, endPoint y: 338, distance: 14.5
click at [1109, 338] on textarea "Hi {{ participant.firstName }}! We're legally required to confirm your identity…" at bounding box center [1060, 257] width 259 height 451
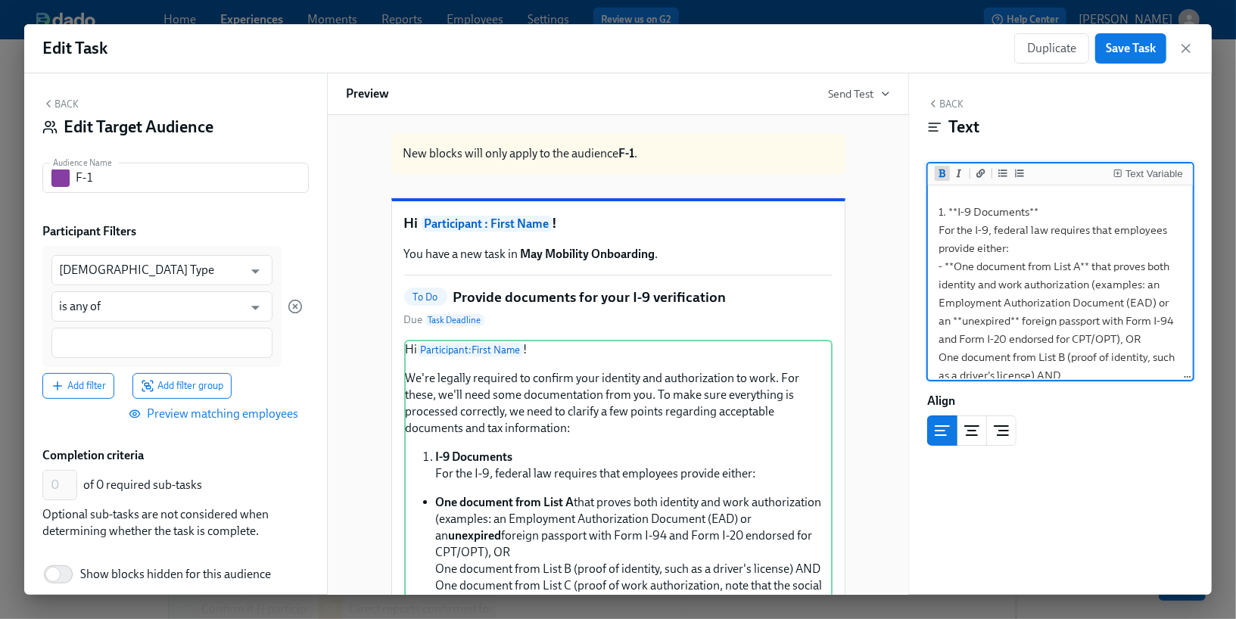
click at [941, 170] on icon "Add bold text" at bounding box center [942, 173] width 7 height 8
click at [938, 353] on textarea "Hi {{ participant.firstName }}! We're legally required to confirm your identity…" at bounding box center [1060, 257] width 259 height 451
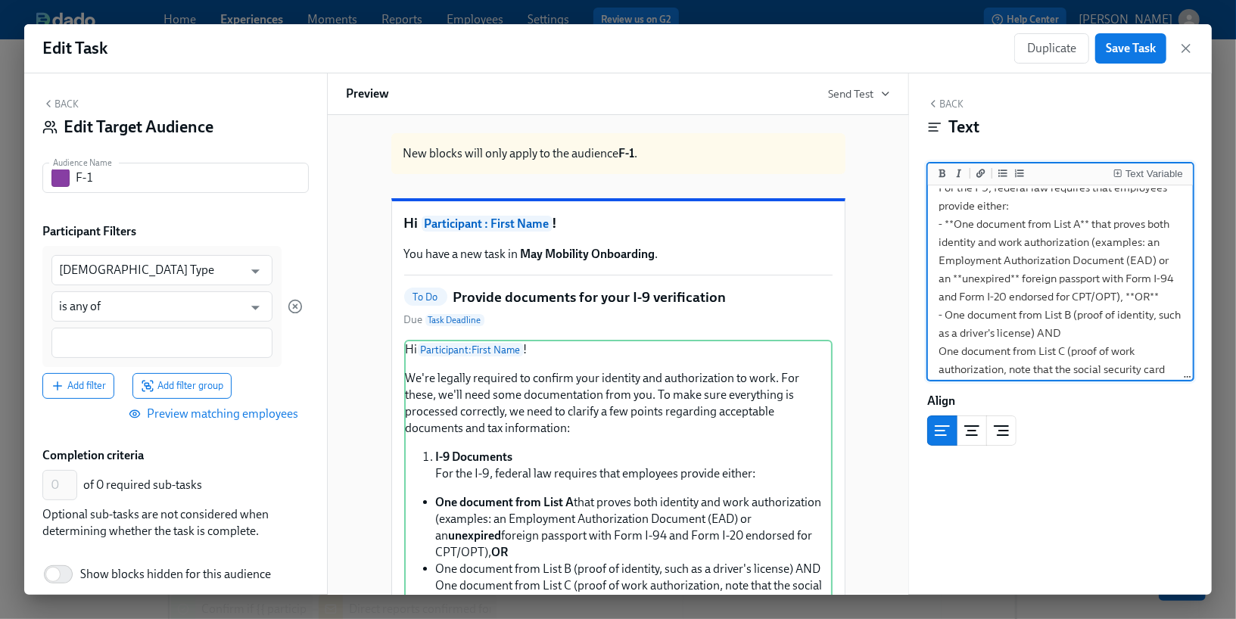
scroll to position [199, 0]
drag, startPoint x: 1070, startPoint y: 319, endPoint x: 945, endPoint y: 319, distance: 124.9
click at [945, 319] on textarea "Hi {{ participant.firstName }}! We're legally required to confirm your identity…" at bounding box center [1060, 214] width 259 height 451
click at [936, 173] on button "Add bold text" at bounding box center [942, 173] width 15 height 15
drag, startPoint x: 1084, startPoint y: 338, endPoint x: 1062, endPoint y: 336, distance: 22.1
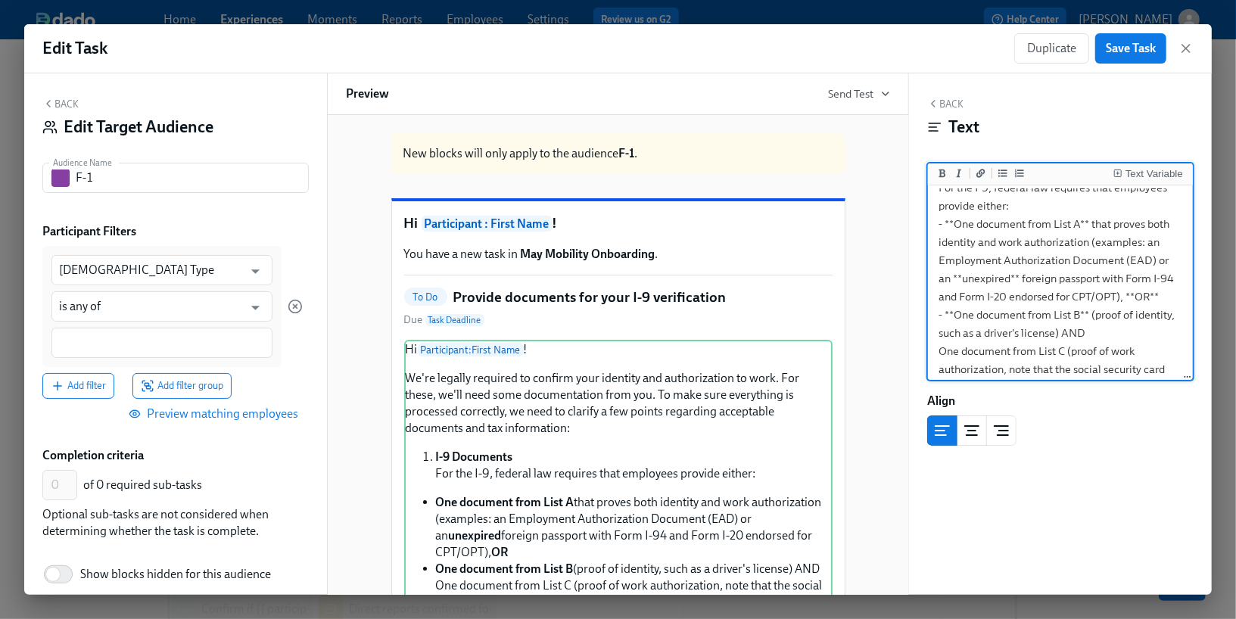
click at [1062, 336] on textarea "Hi {{ participant.firstName }}! We're legally required to confirm your identity…" at bounding box center [1060, 214] width 259 height 451
click at [940, 171] on icon "Add bold text" at bounding box center [942, 173] width 7 height 8
click at [938, 350] on textarea "Hi {{ participant.firstName }}! We're legally required to confirm your identity…" at bounding box center [1060, 214] width 259 height 451
drag, startPoint x: 1072, startPoint y: 353, endPoint x: 944, endPoint y: 351, distance: 127.1
click at [944, 351] on textarea "Hi {{ participant.firstName }}! We're legally required to confirm your identity…" at bounding box center [1060, 214] width 259 height 451
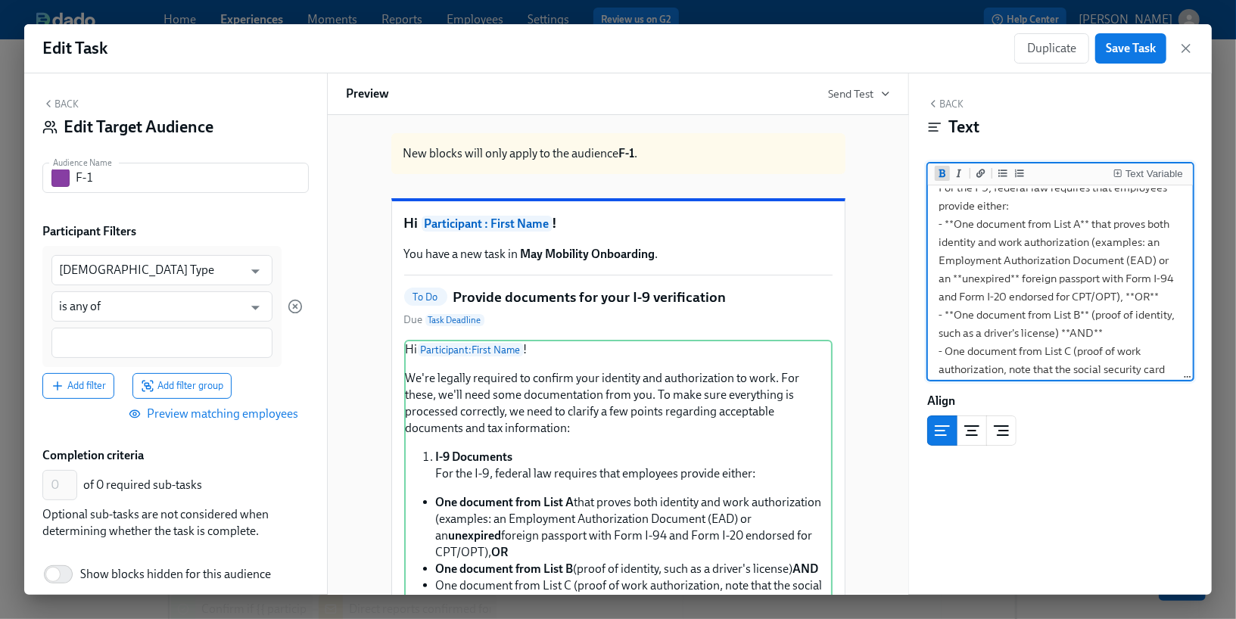
click at [939, 177] on button "Add bold text" at bounding box center [942, 173] width 15 height 15
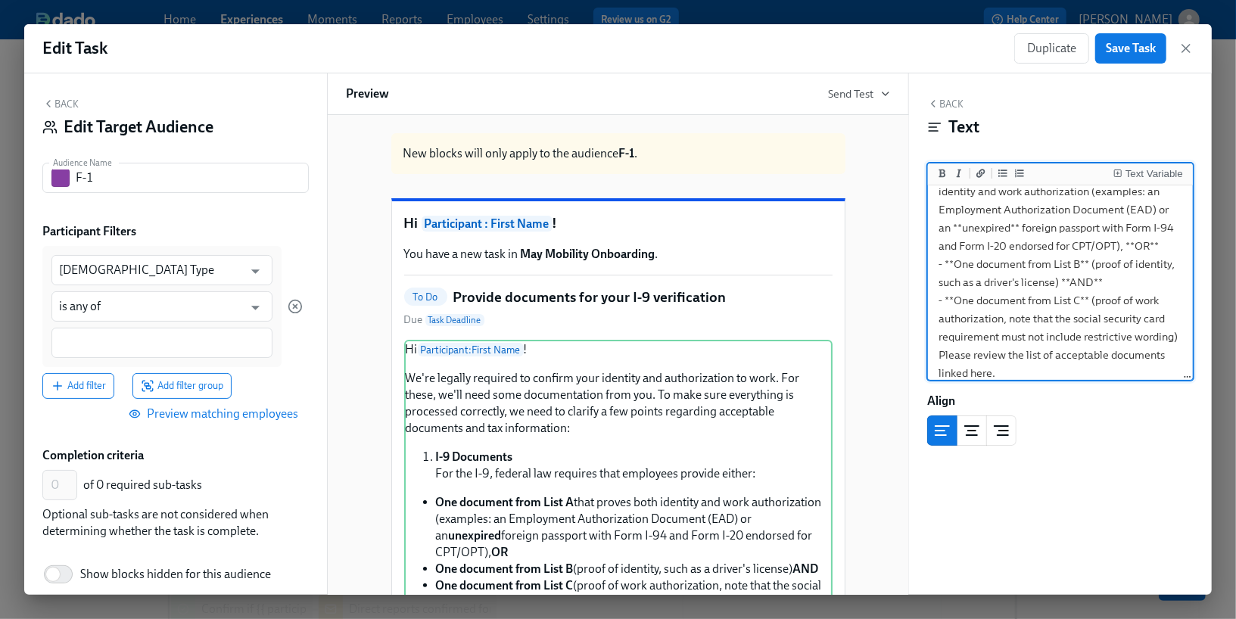
scroll to position [261, 0]
click at [977, 363] on textarea "Hi {{ participant.firstName }}! We're legally required to confirm your identity…" at bounding box center [1060, 152] width 259 height 451
drag, startPoint x: 992, startPoint y: 366, endPoint x: 970, endPoint y: 365, distance: 22.0
click at [970, 365] on textarea "Hi {{ participant.firstName }}! We're legally required to confirm your identity…" at bounding box center [1060, 152] width 259 height 451
click at [982, 176] on icon "Add a link" at bounding box center [980, 173] width 9 height 9
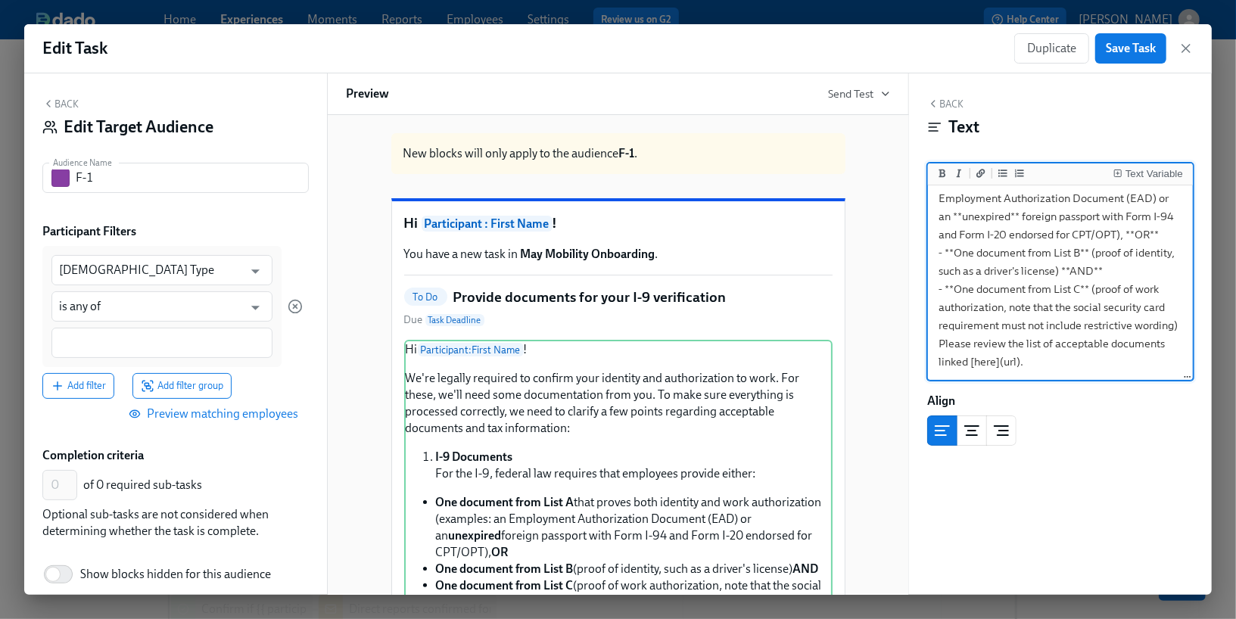
click at [1016, 364] on textarea "Hi {{ participant.firstName }}! We're legally required to confirm your identity…" at bounding box center [1060, 152] width 259 height 451
paste textarea "https://www.uscis.gov/i-9-central/form-i-9-acceptable-documents"
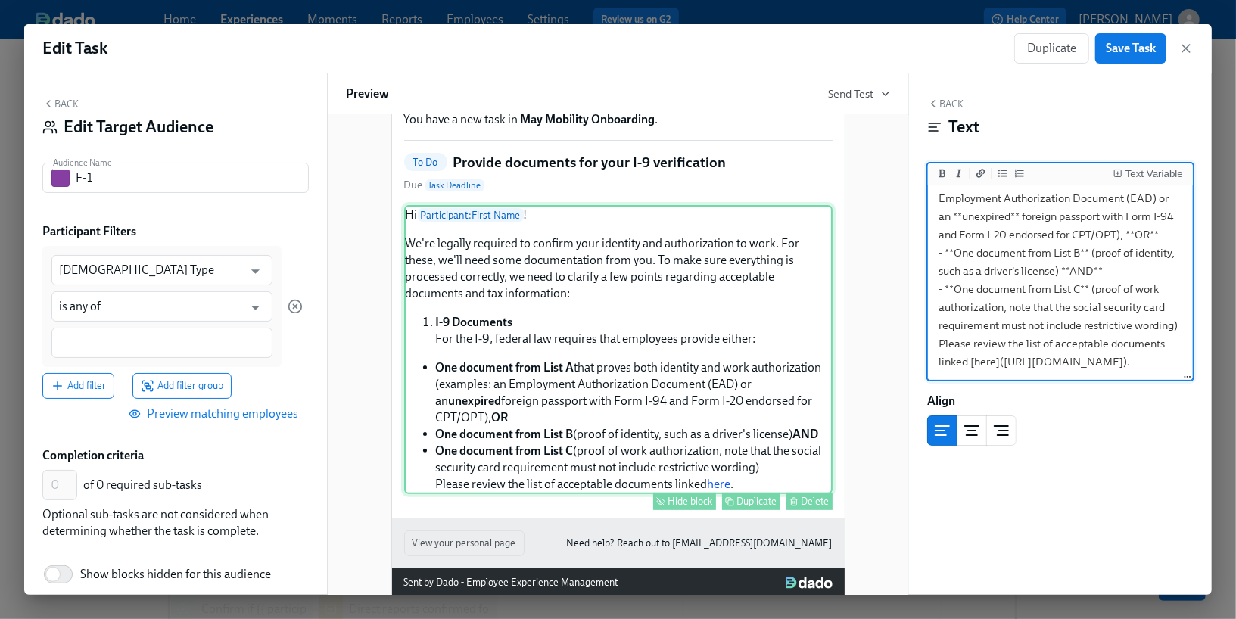
scroll to position [134, 0]
click at [1146, 366] on textarea "Hi {{ participant.firstName }}! We're legally required to confirm your identity…" at bounding box center [1060, 152] width 259 height 451
click at [1024, 170] on button "Add ordered list" at bounding box center [1019, 173] width 15 height 15
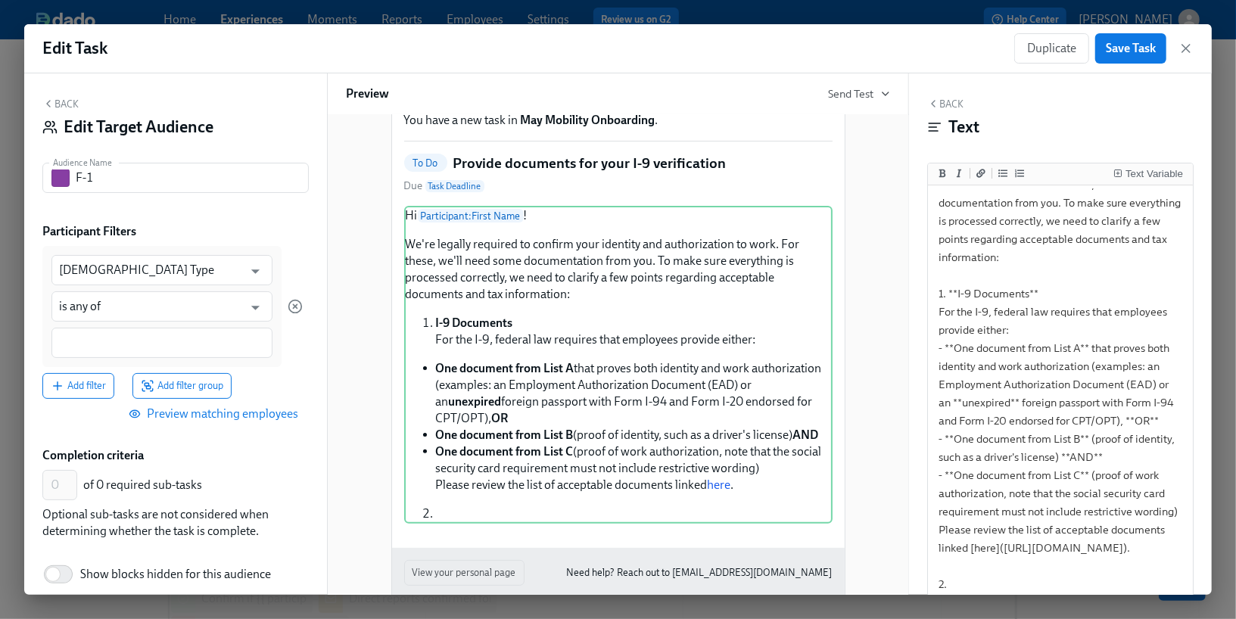
scroll to position [92, 0]
drag, startPoint x: 1187, startPoint y: 375, endPoint x: 1159, endPoint y: 597, distance: 224.3
click at [1159, 597] on div "Edit Task Duplicate Save Task Back Edit Target Audience Audience Name F-1 Audie…" at bounding box center [618, 309] width 1236 height 619
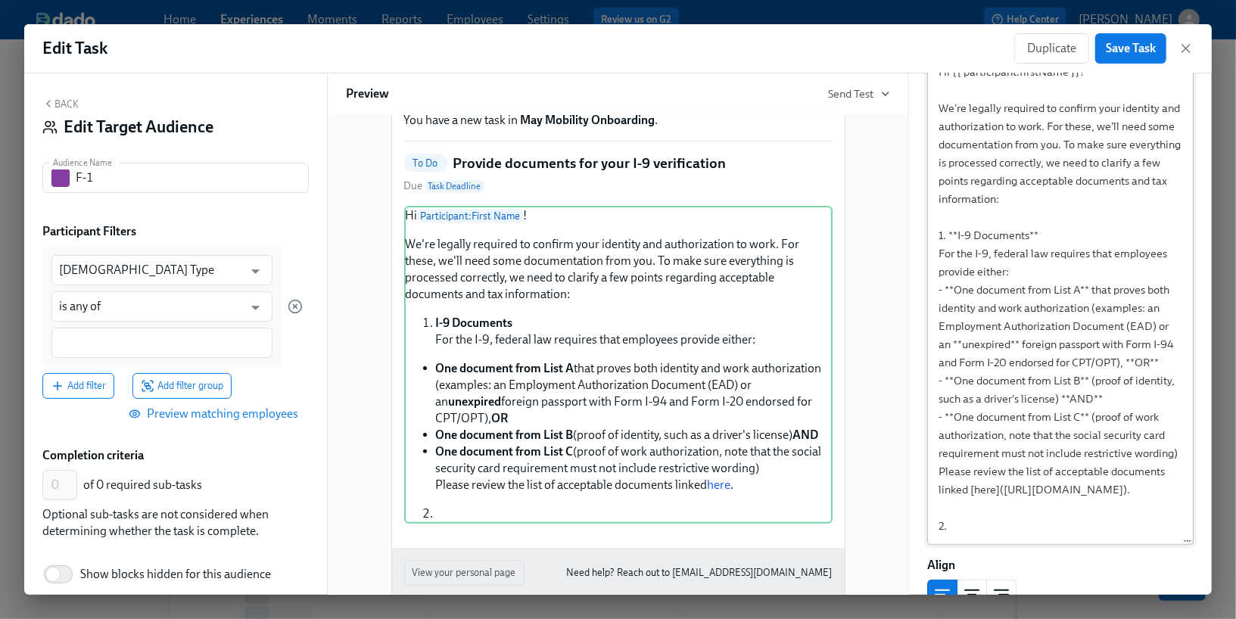
scroll to position [15, 0]
drag, startPoint x: 1189, startPoint y: 473, endPoint x: 1168, endPoint y: 550, distance: 79.8
click at [1168, 545] on div "Text Variable Hi {{ participant.firstName }}! We're legally required to confirm…" at bounding box center [1060, 291] width 266 height 508
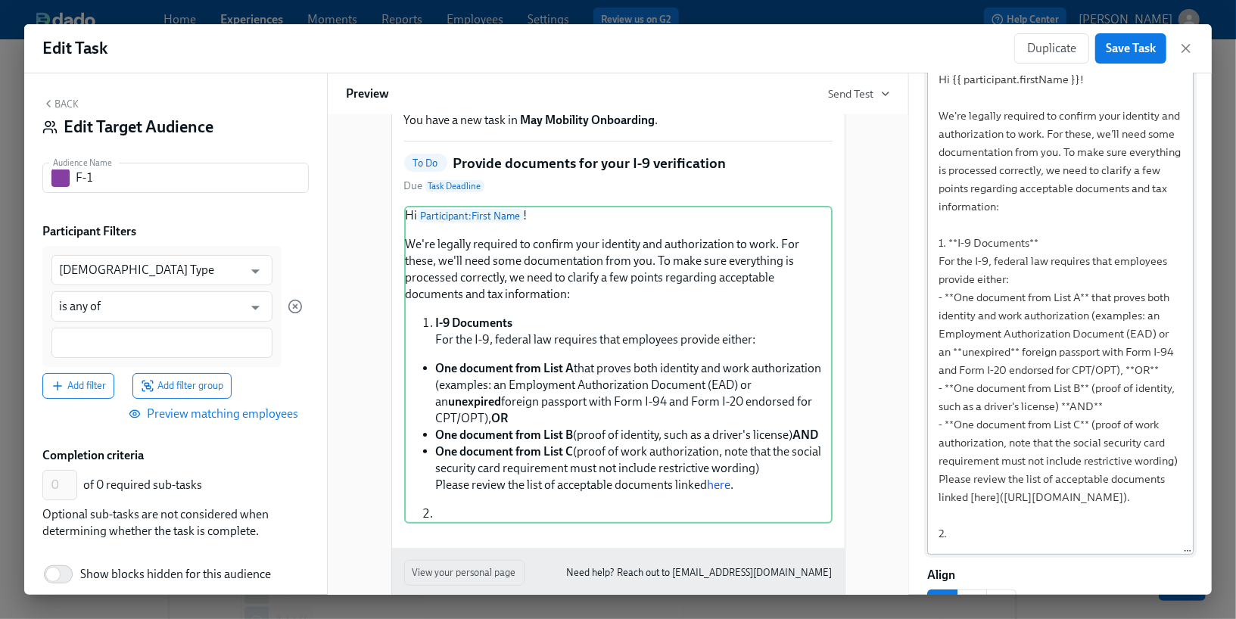
click at [1109, 546] on textarea "Hi {{ participant.firstName }}! We're legally required to confirm your identity…" at bounding box center [1060, 308] width 259 height 490
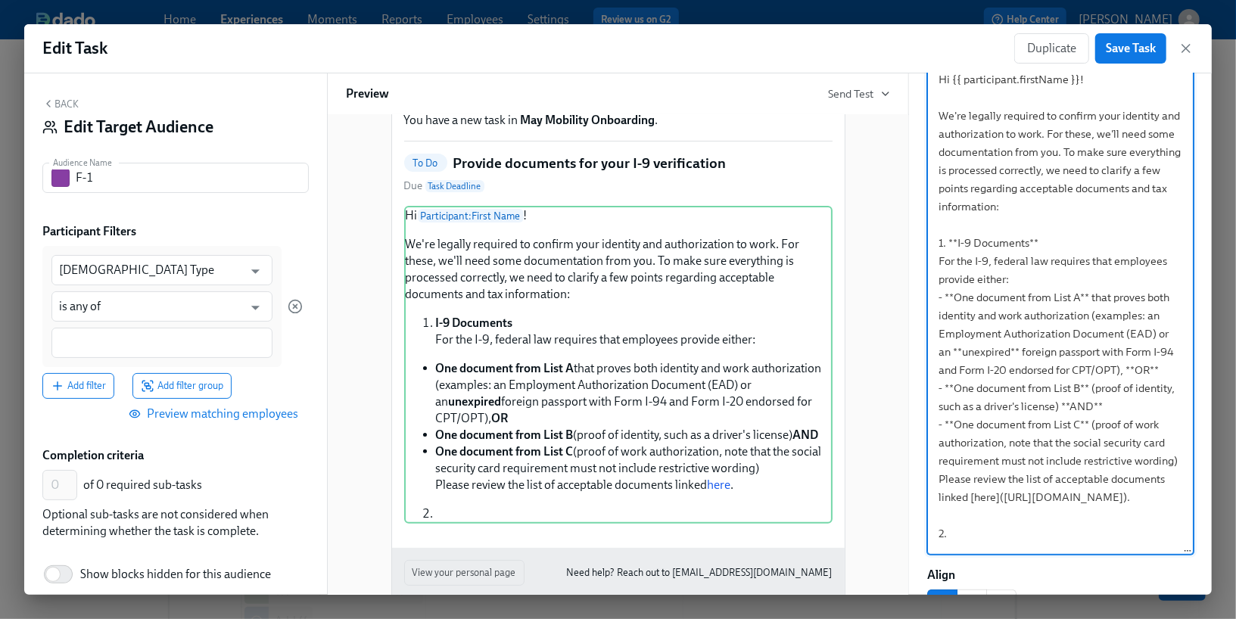
click at [1096, 531] on textarea "Hi {{ participant.firstName }}! We're legally required to confirm your identity…" at bounding box center [1060, 308] width 259 height 490
paste textarea "Immigration Compliance Documents For our internal recordkeeping and to maintain…"
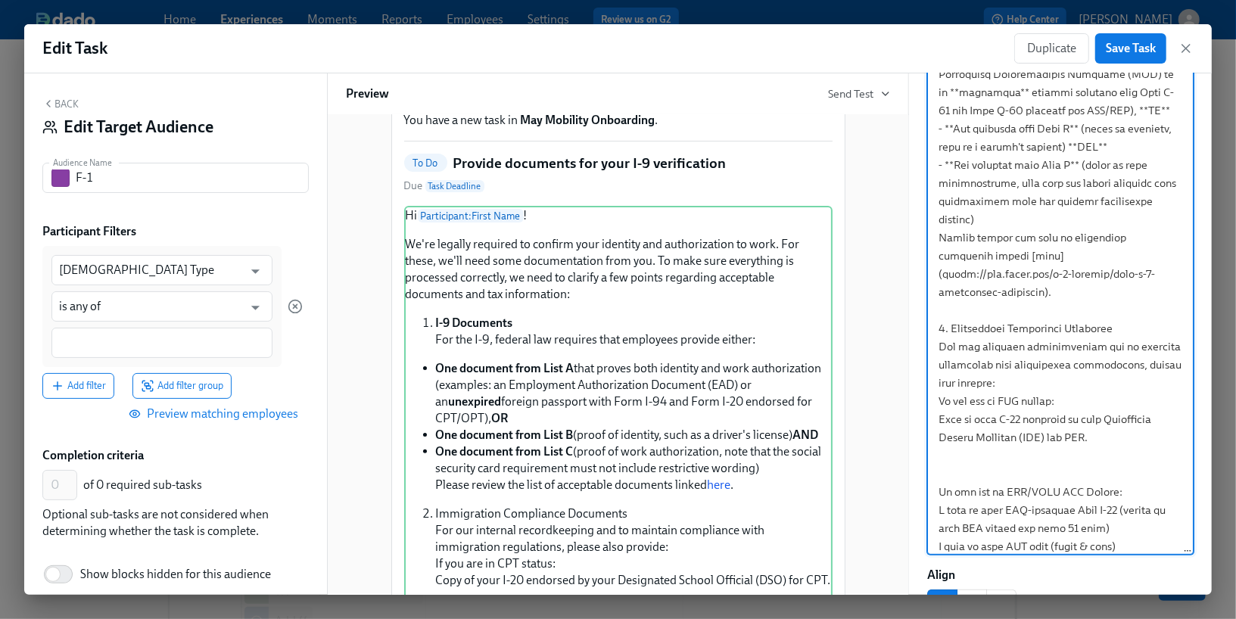
scroll to position [269, 0]
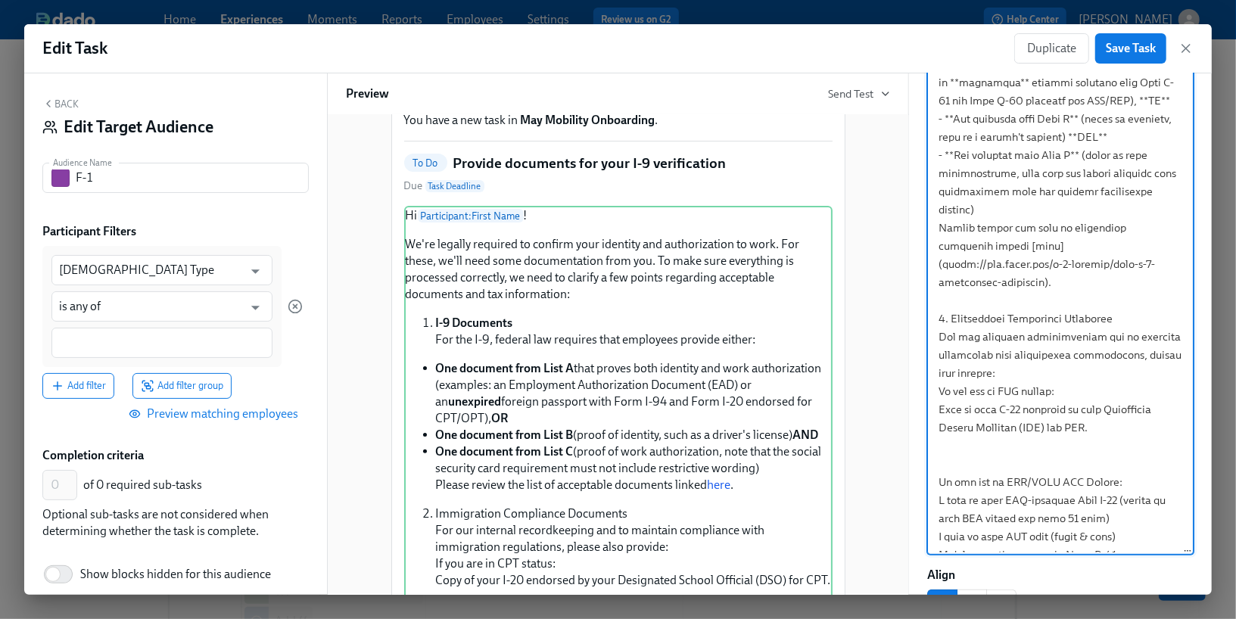
drag, startPoint x: 1130, startPoint y: 279, endPoint x: 949, endPoint y: 282, distance: 180.9
click at [949, 282] on textarea at bounding box center [1060, 182] width 259 height 778
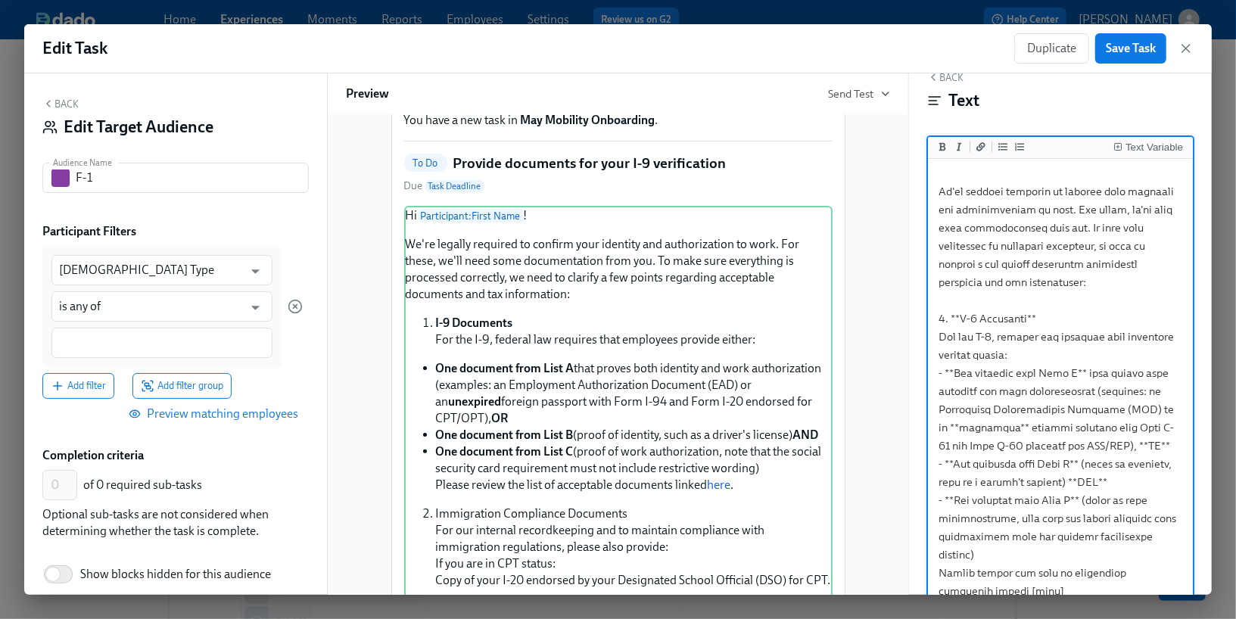
scroll to position [1, 0]
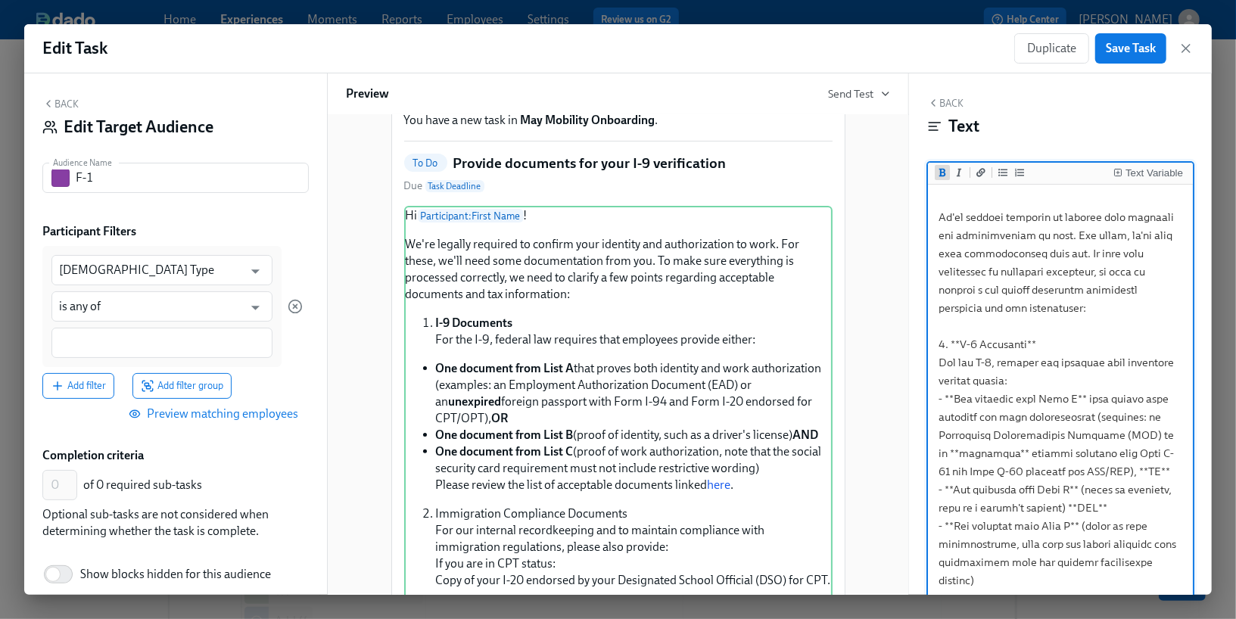
click at [937, 168] on button "Add bold text" at bounding box center [942, 172] width 15 height 15
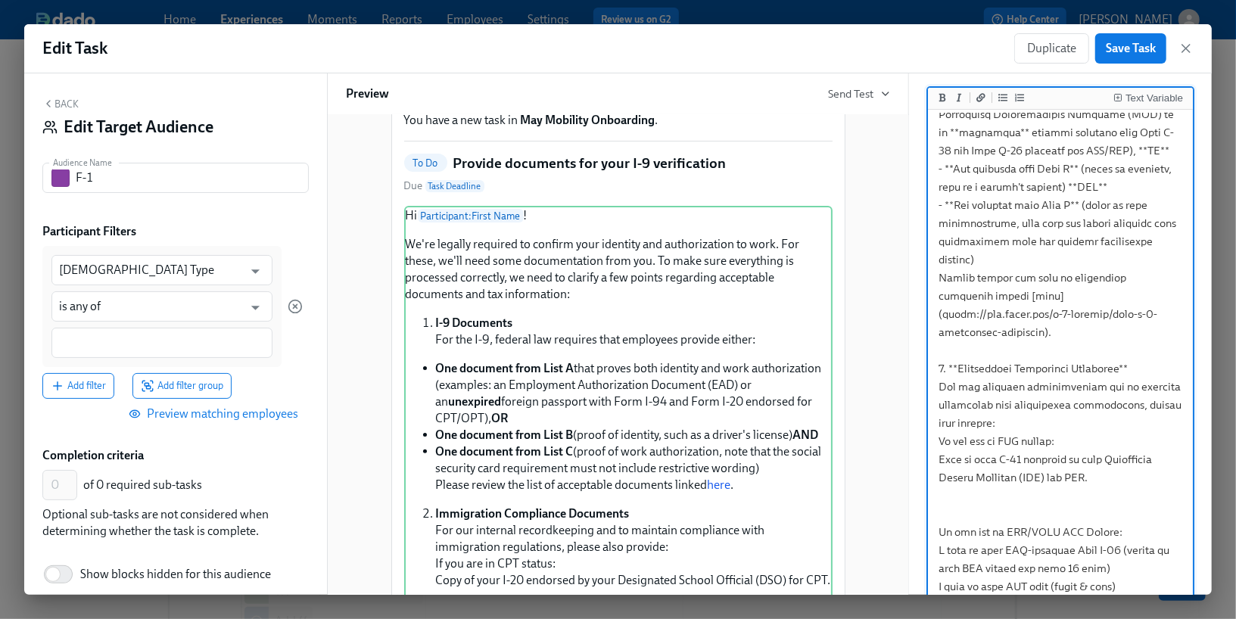
scroll to position [77, 0]
click at [938, 403] on textarea at bounding box center [1060, 231] width 259 height 778
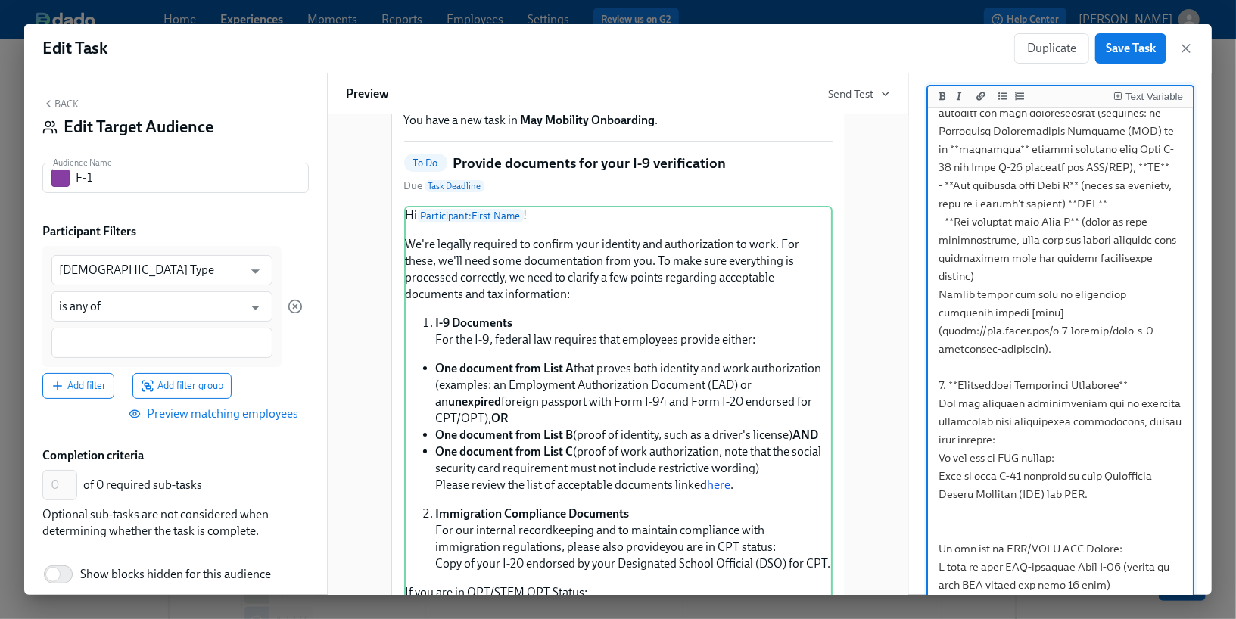
scroll to position [269, 0]
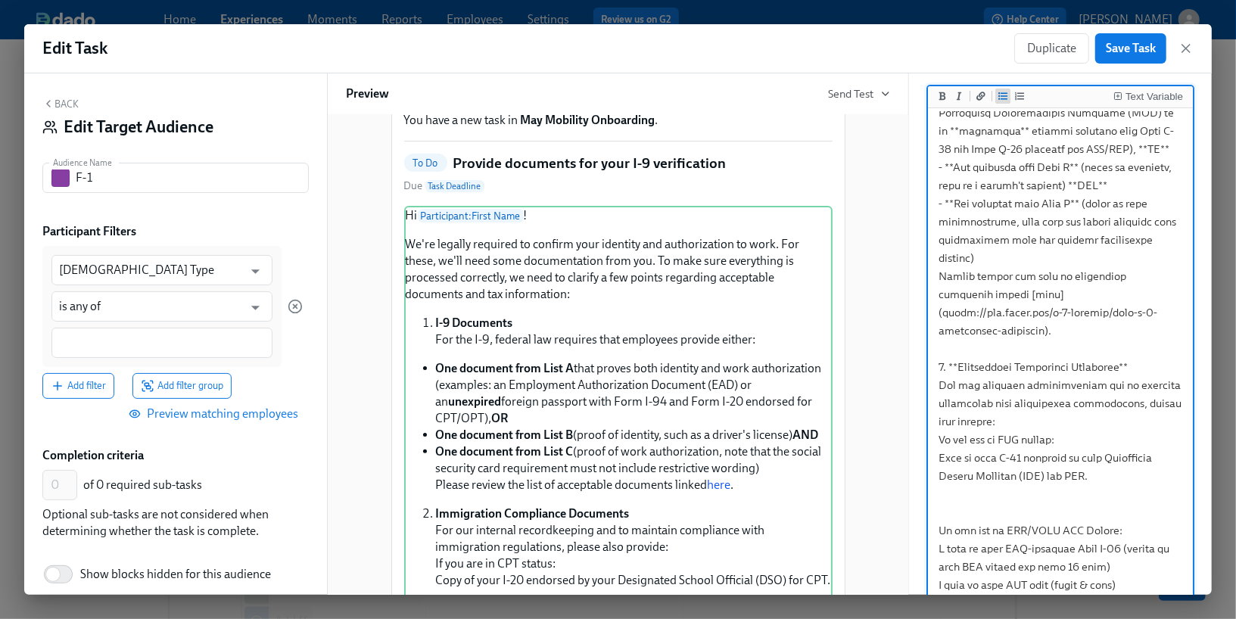
click at [1002, 94] on icon "Add unordered list" at bounding box center [1002, 96] width 9 height 9
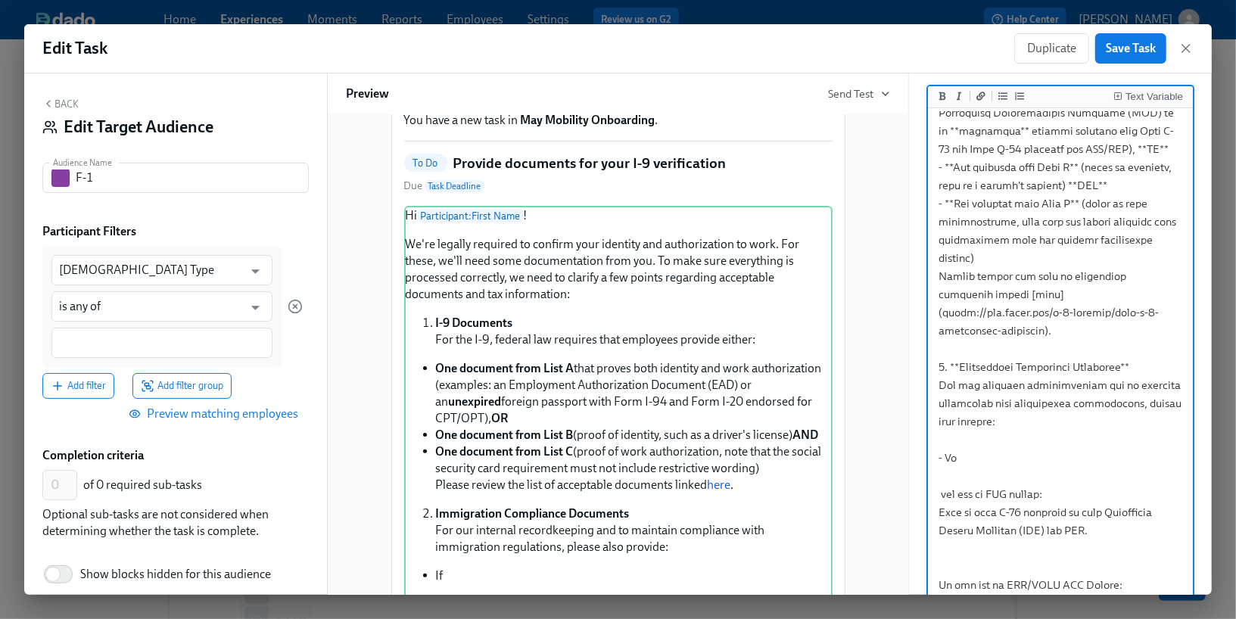
click at [941, 454] on textarea at bounding box center [1060, 258] width 259 height 832
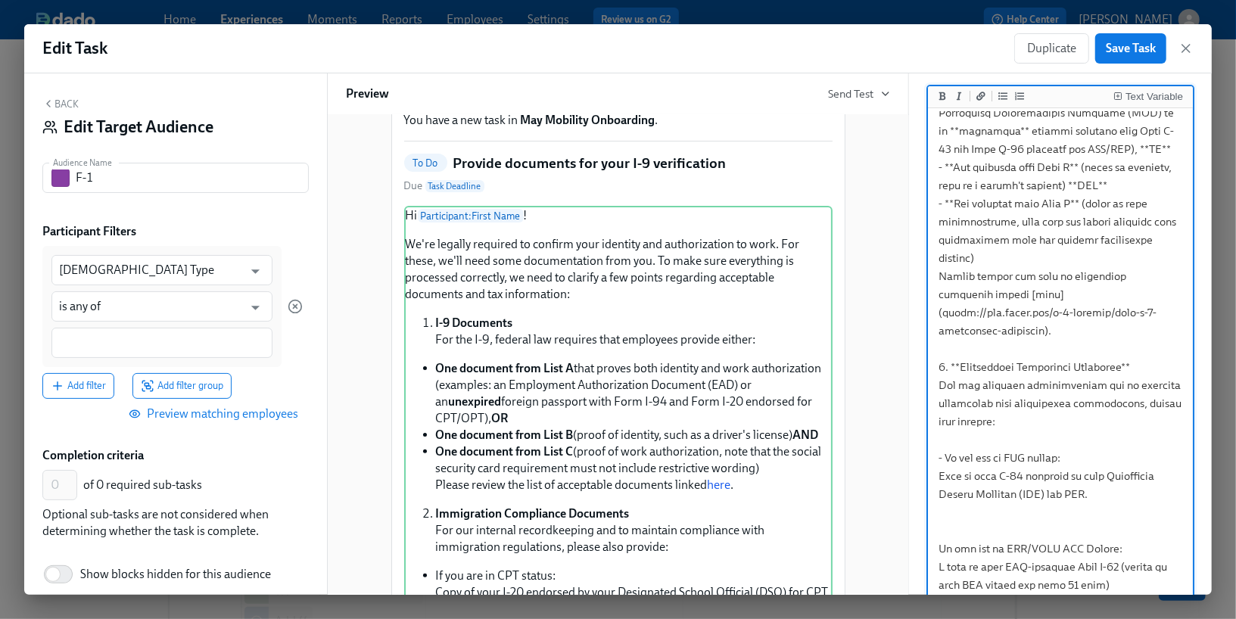
drag, startPoint x: 1064, startPoint y: 425, endPoint x: 944, endPoint y: 424, distance: 120.3
click at [944, 424] on textarea at bounding box center [1060, 240] width 259 height 796
click at [944, 98] on icon "Add bold text" at bounding box center [942, 96] width 7 height 8
click at [939, 437] on textarea at bounding box center [1060, 240] width 259 height 796
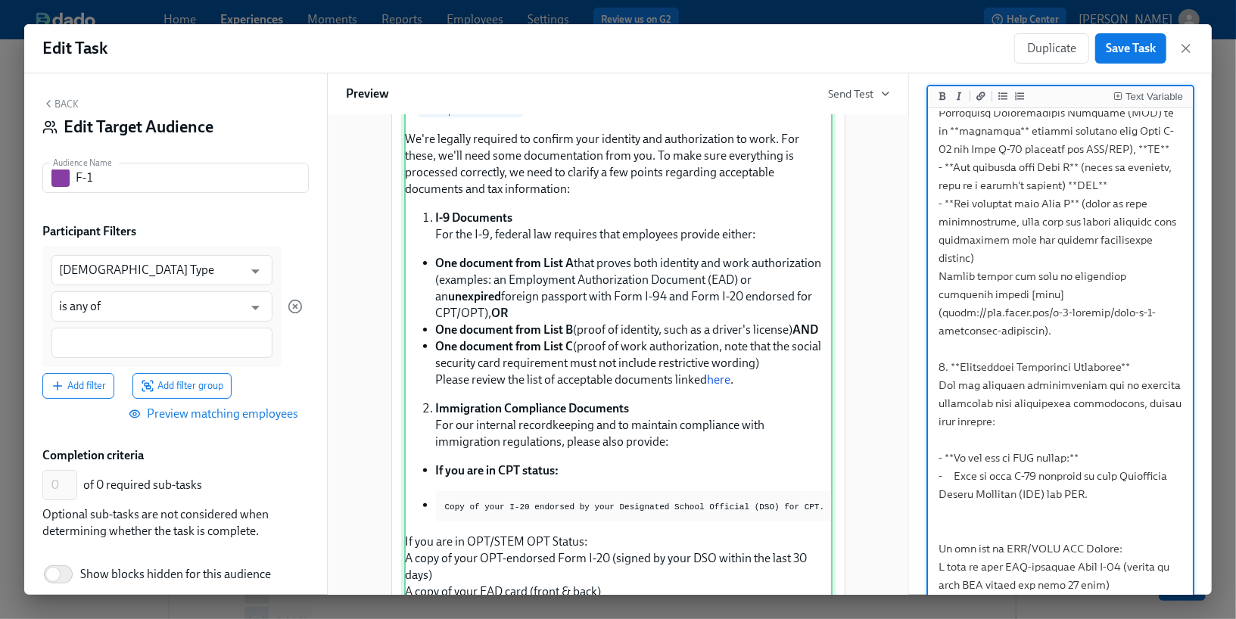
scroll to position [241, 0]
click at [966, 454] on textarea at bounding box center [1060, 240] width 259 height 796
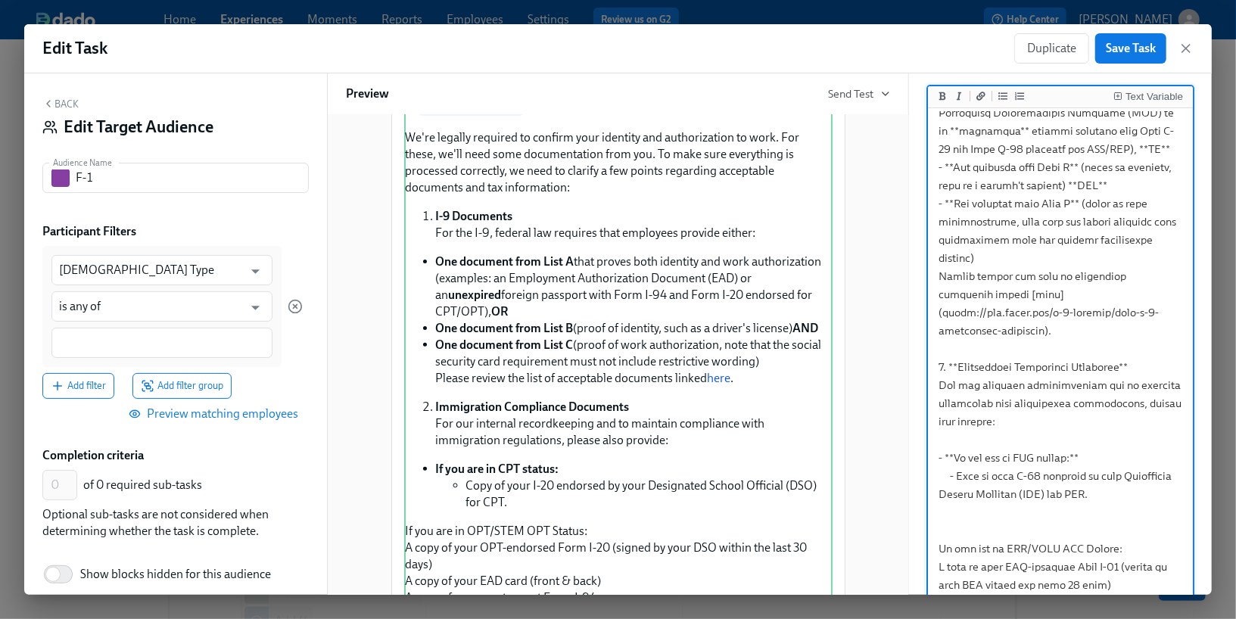
click at [938, 510] on textarea at bounding box center [1060, 240] width 259 height 796
click at [1001, 98] on icon "Add unordered list" at bounding box center [1002, 96] width 9 height 8
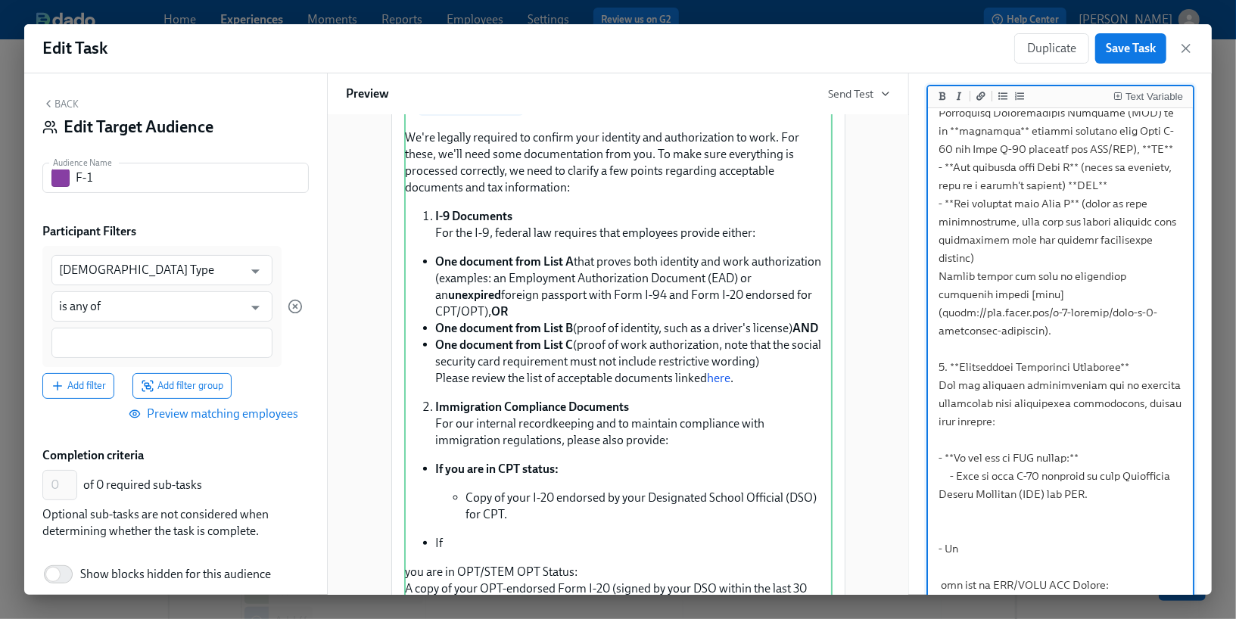
click at [937, 552] on textarea at bounding box center [1060, 258] width 259 height 832
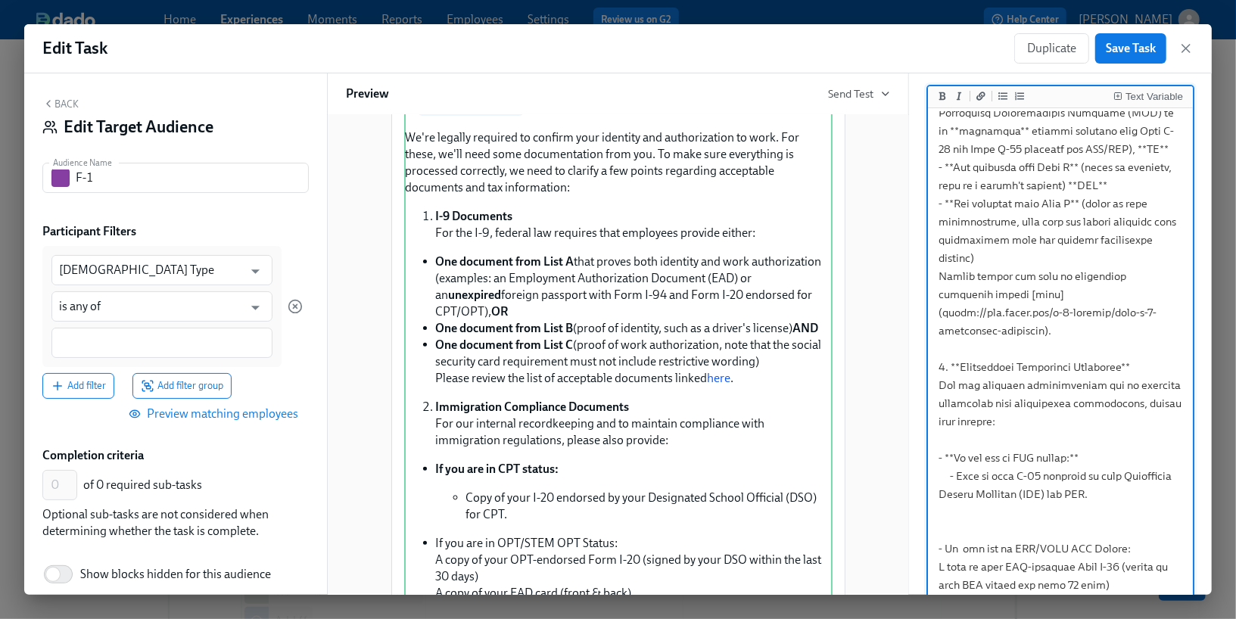
drag, startPoint x: 1120, startPoint y: 516, endPoint x: 943, endPoint y: 514, distance: 177.1
click at [943, 514] on textarea at bounding box center [1060, 240] width 259 height 796
click at [944, 96] on icon "Add bold text" at bounding box center [942, 96] width 7 height 8
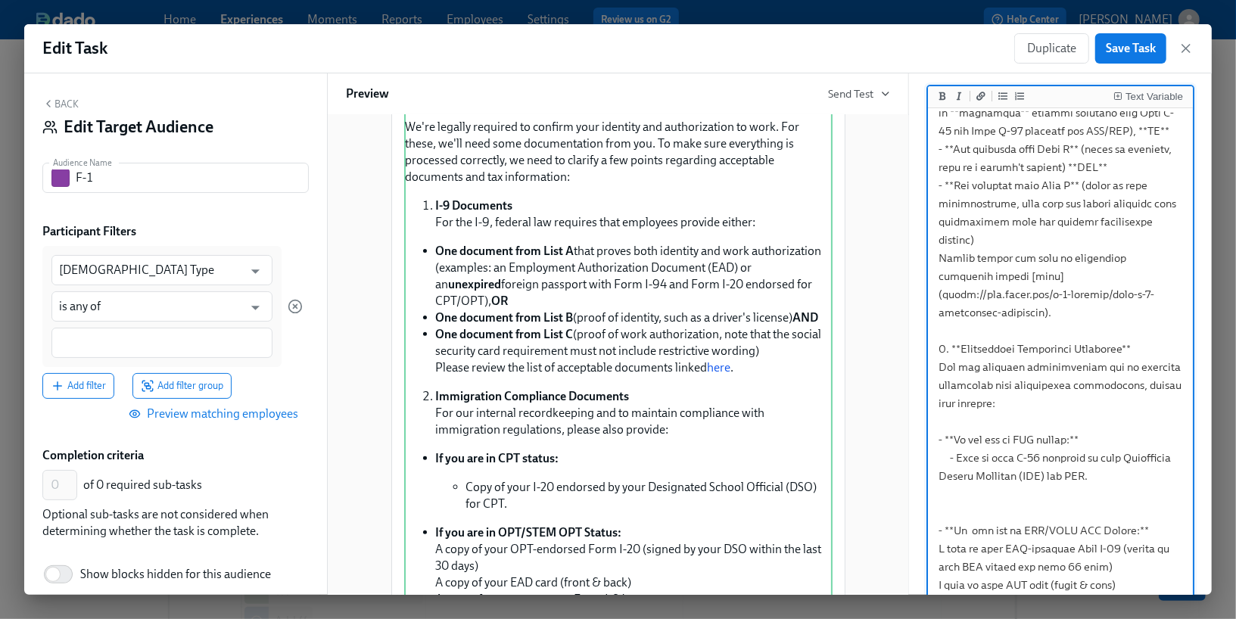
scroll to position [130, 0]
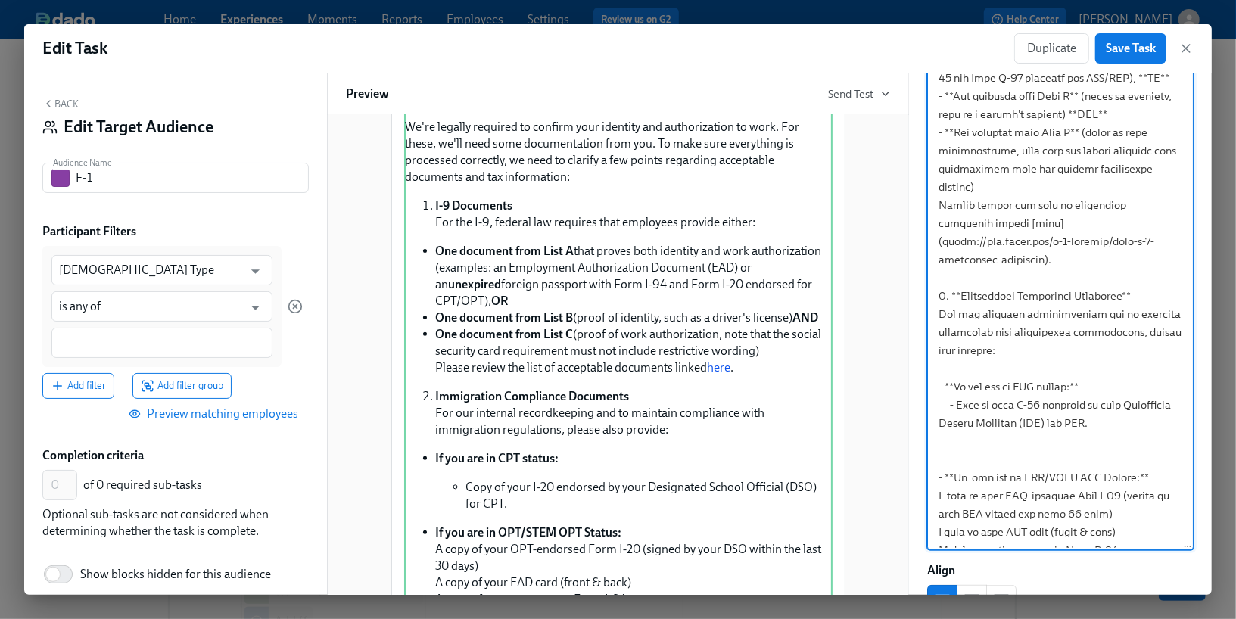
click at [937, 453] on textarea at bounding box center [1060, 169] width 259 height 796
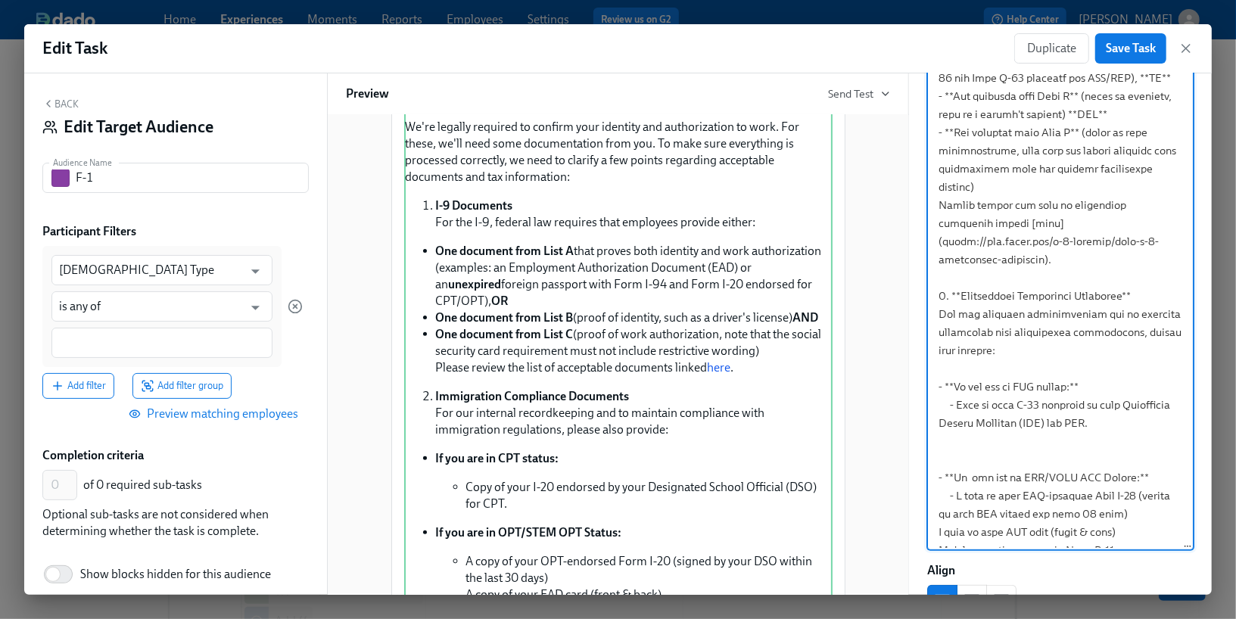
click at [937, 479] on textarea at bounding box center [1060, 169] width 259 height 796
click at [938, 489] on textarea at bounding box center [1060, 169] width 259 height 796
click at [936, 515] on textarea at bounding box center [1060, 169] width 259 height 796
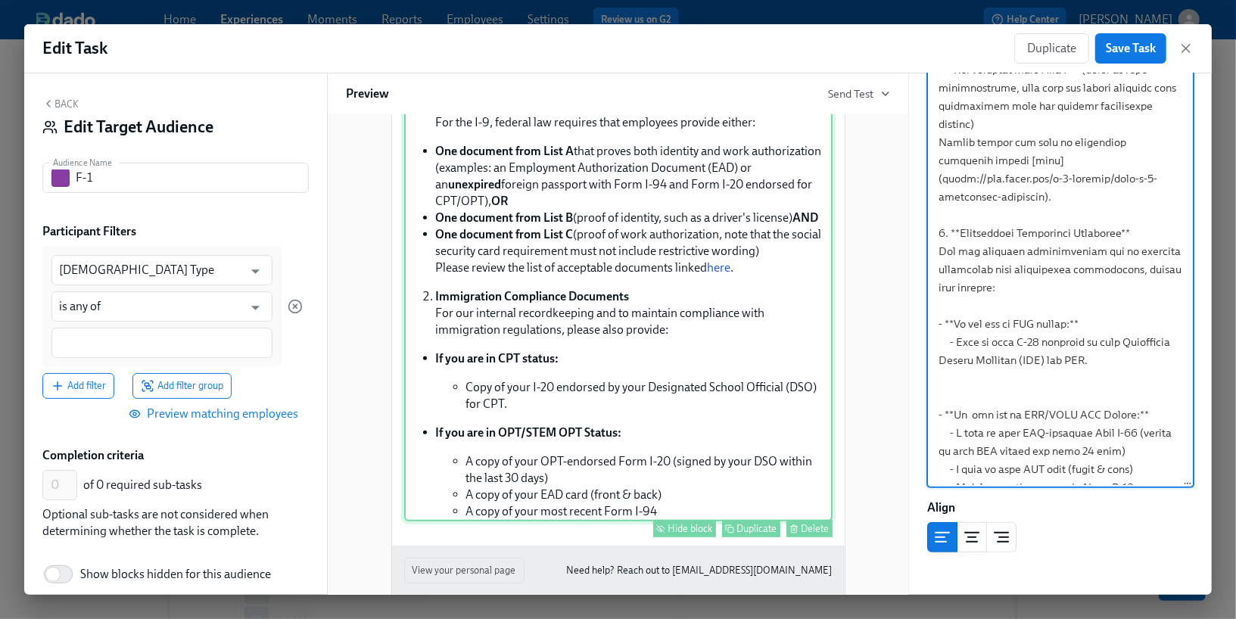
scroll to position [349, 0]
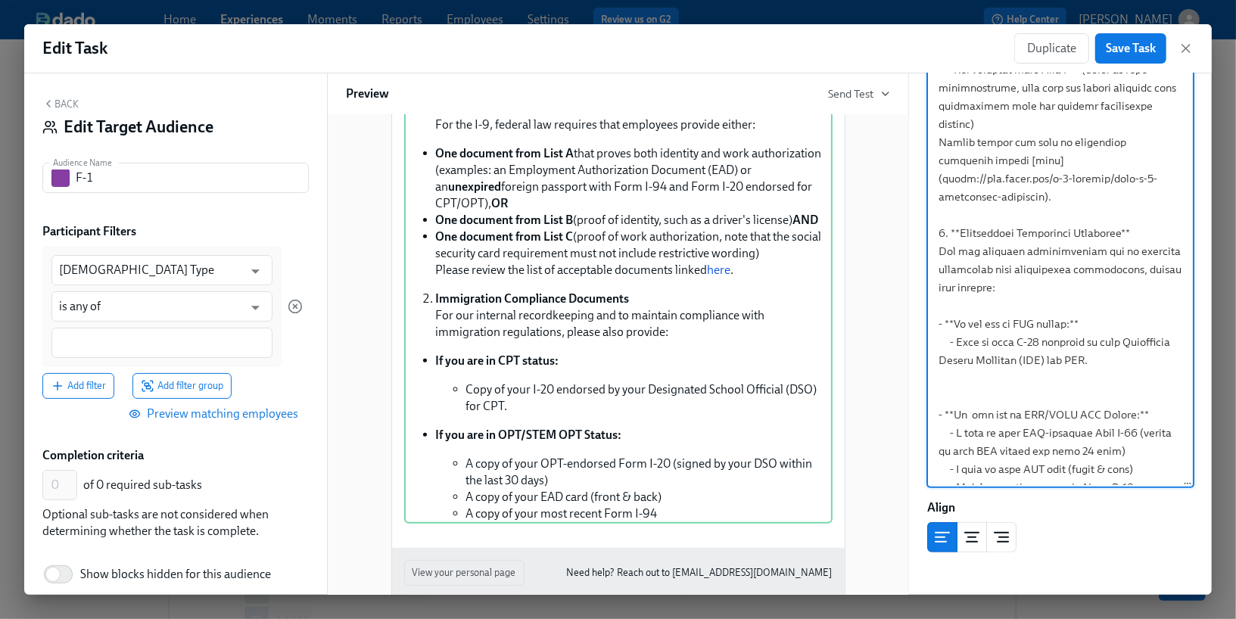
click at [936, 287] on textarea at bounding box center [1060, 106] width 259 height 796
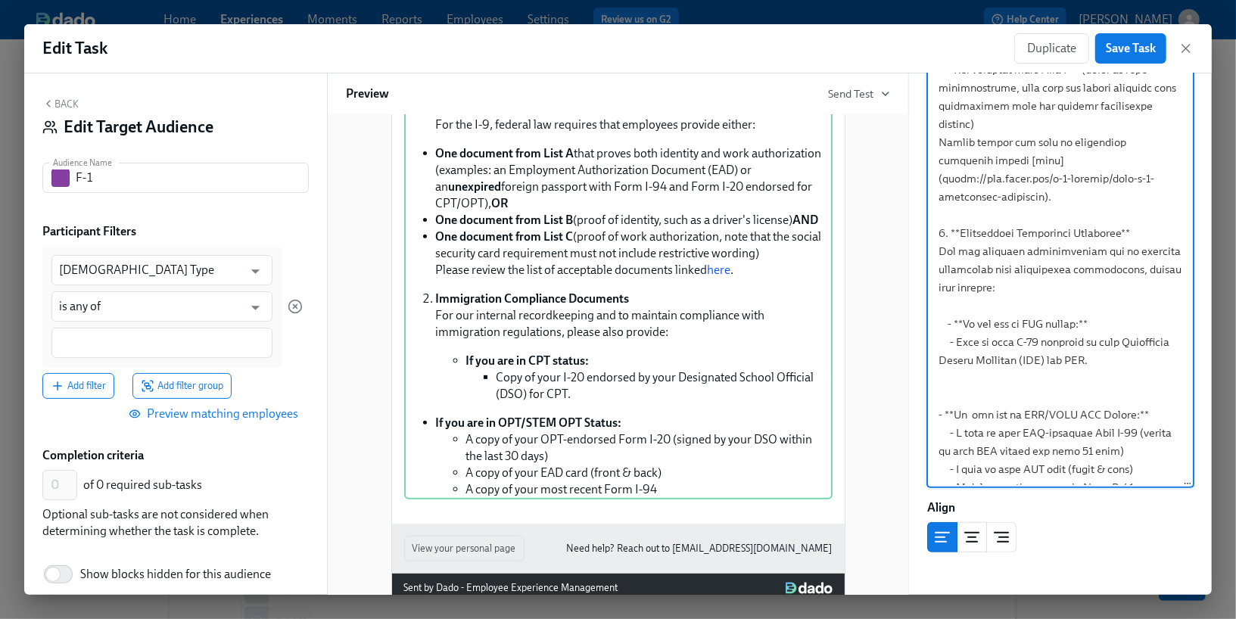
click at [960, 384] on textarea at bounding box center [1060, 106] width 259 height 796
click at [947, 305] on textarea at bounding box center [1060, 106] width 259 height 796
click at [933, 381] on textarea at bounding box center [1060, 106] width 259 height 796
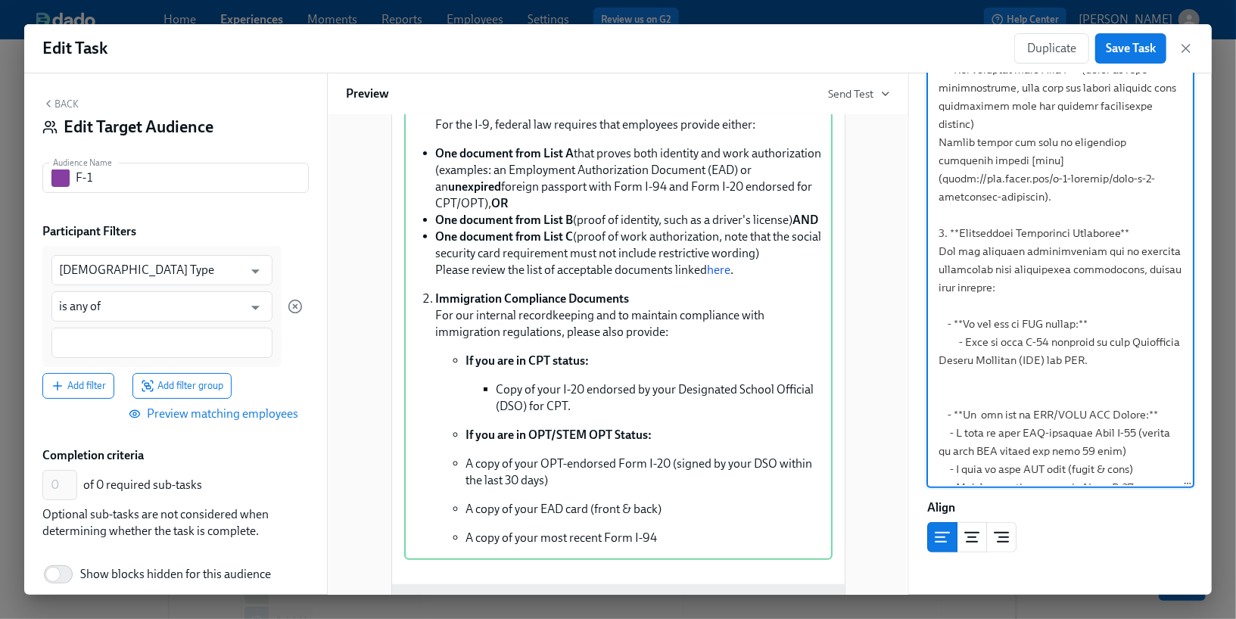
click at [940, 396] on textarea at bounding box center [1060, 106] width 259 height 796
click at [939, 434] on textarea at bounding box center [1060, 106] width 259 height 796
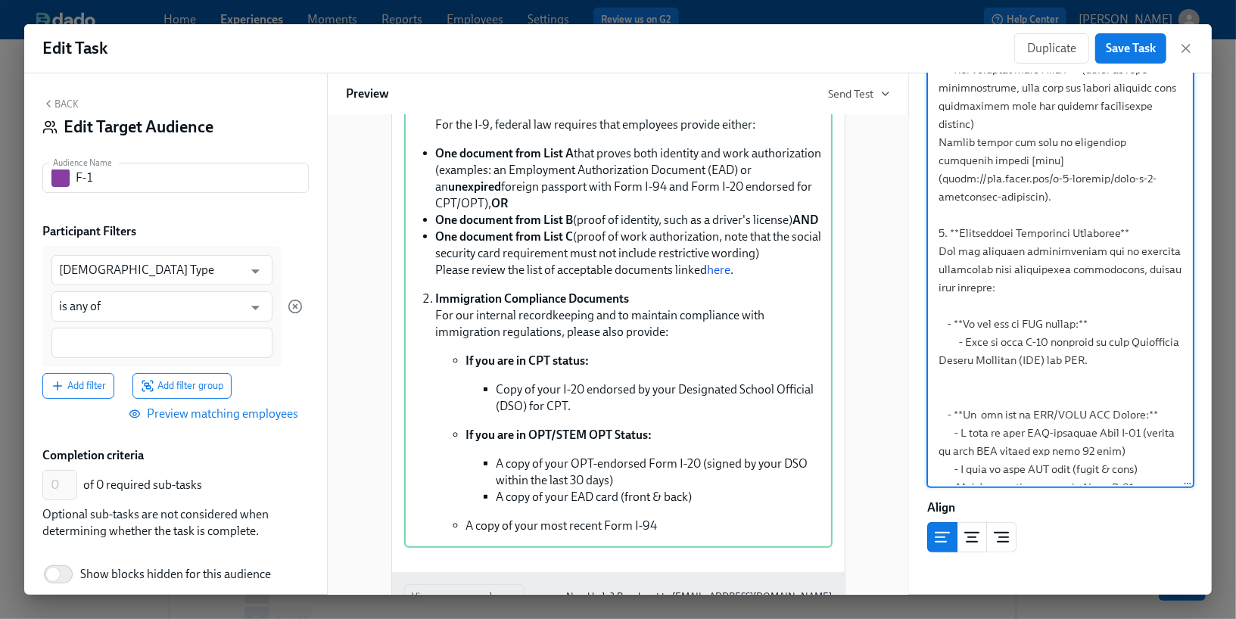
click at [942, 455] on textarea at bounding box center [1060, 106] width 259 height 796
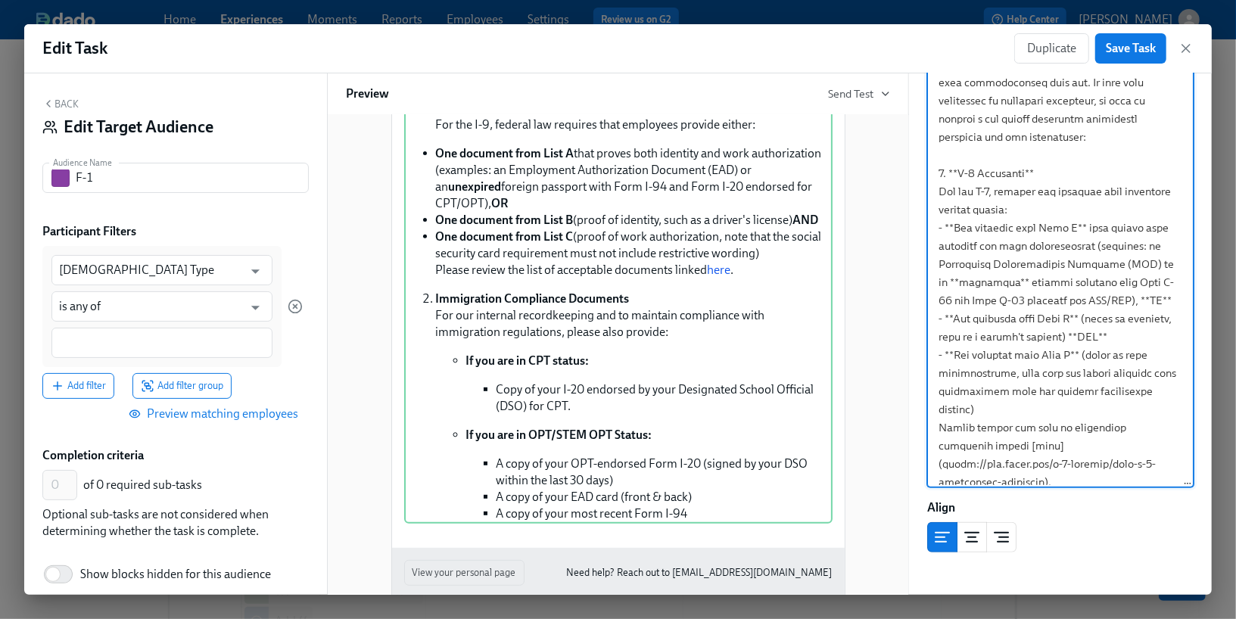
scroll to position [0, 0]
click at [937, 229] on textarea at bounding box center [1060, 393] width 259 height 796
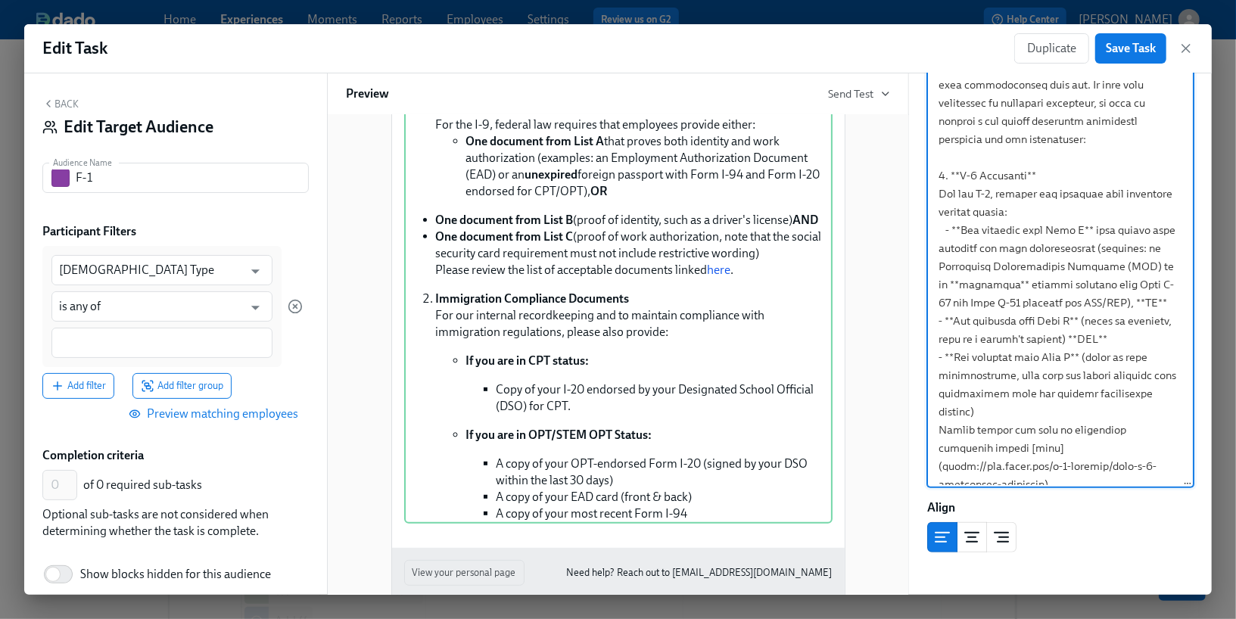
click at [935, 319] on textarea at bounding box center [1060, 393] width 259 height 796
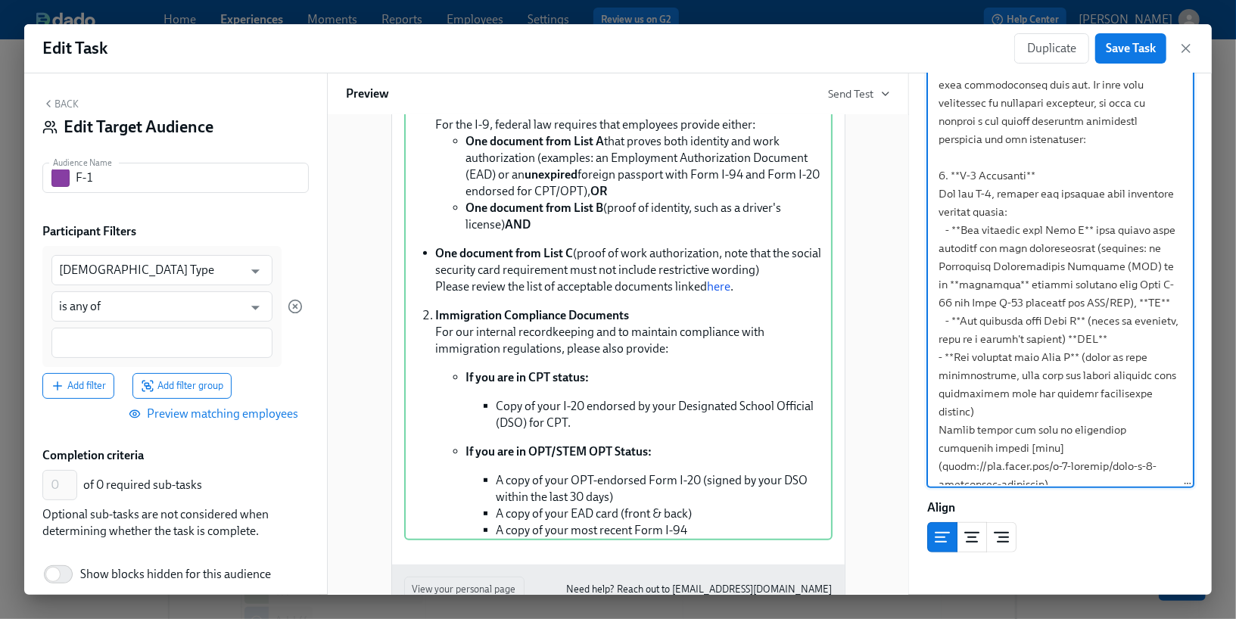
click at [935, 357] on textarea at bounding box center [1060, 393] width 259 height 796
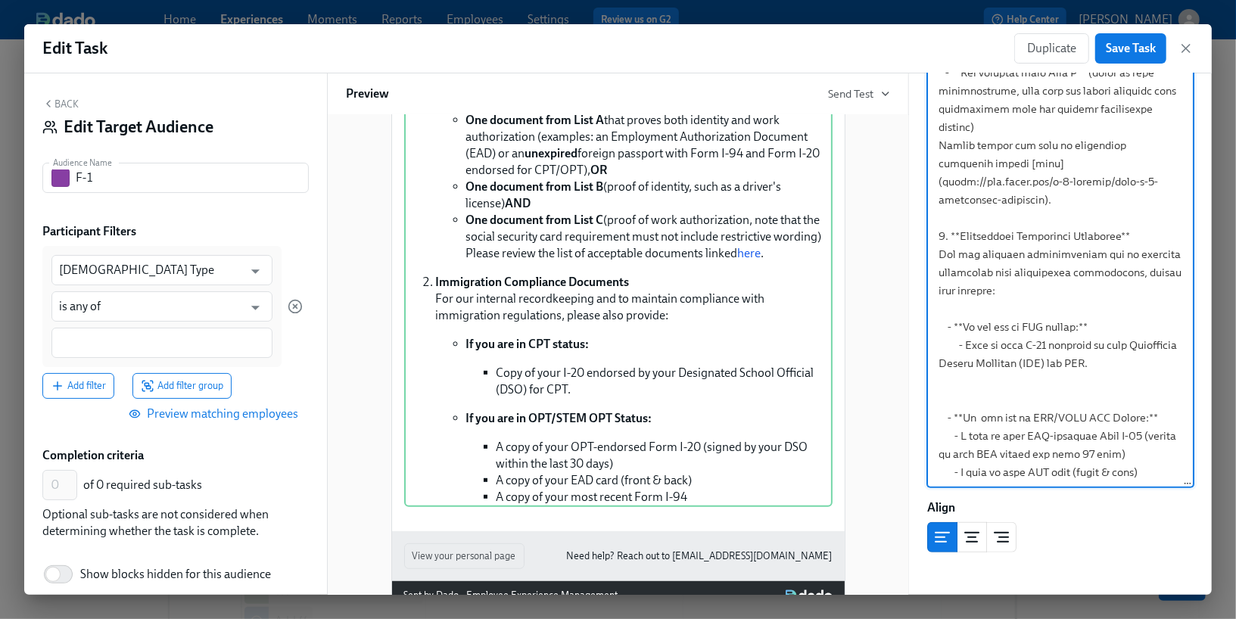
scroll to position [288, 0]
type textarea "Hi {{ participant.firstName }}! We're legally required to confirm your identity…"
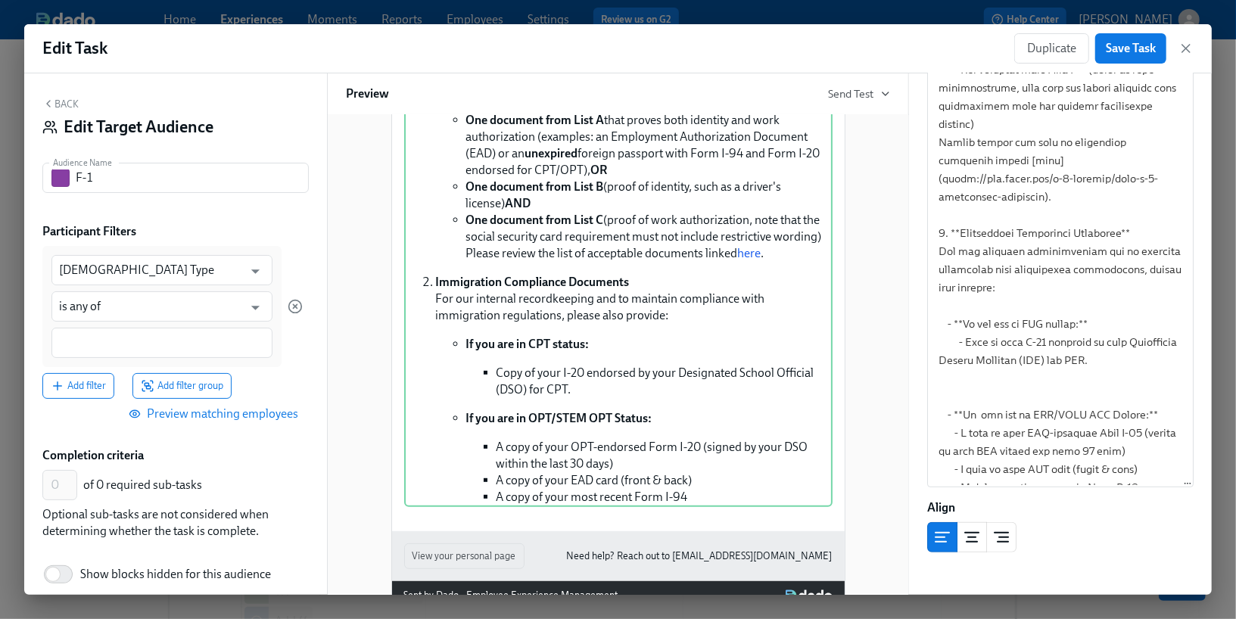
click at [850, 422] on div "New blocks will only apply to the audience F-1 . Hi Participant : First Name ! …" at bounding box center [618, 175] width 544 height 872
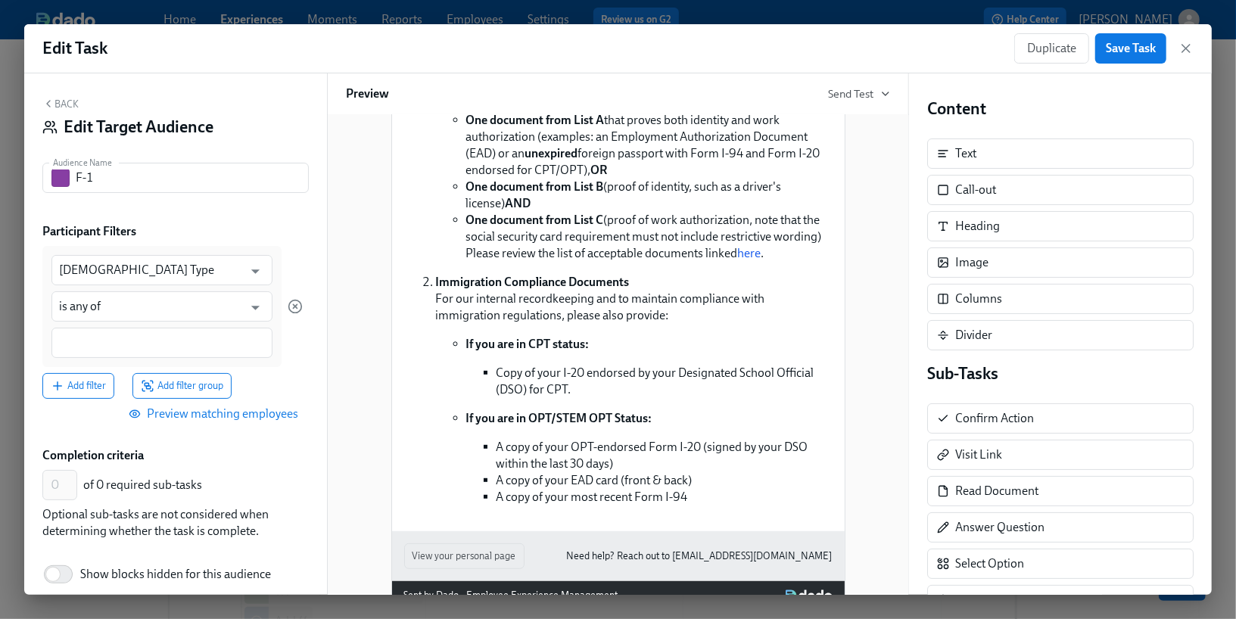
scroll to position [454, 0]
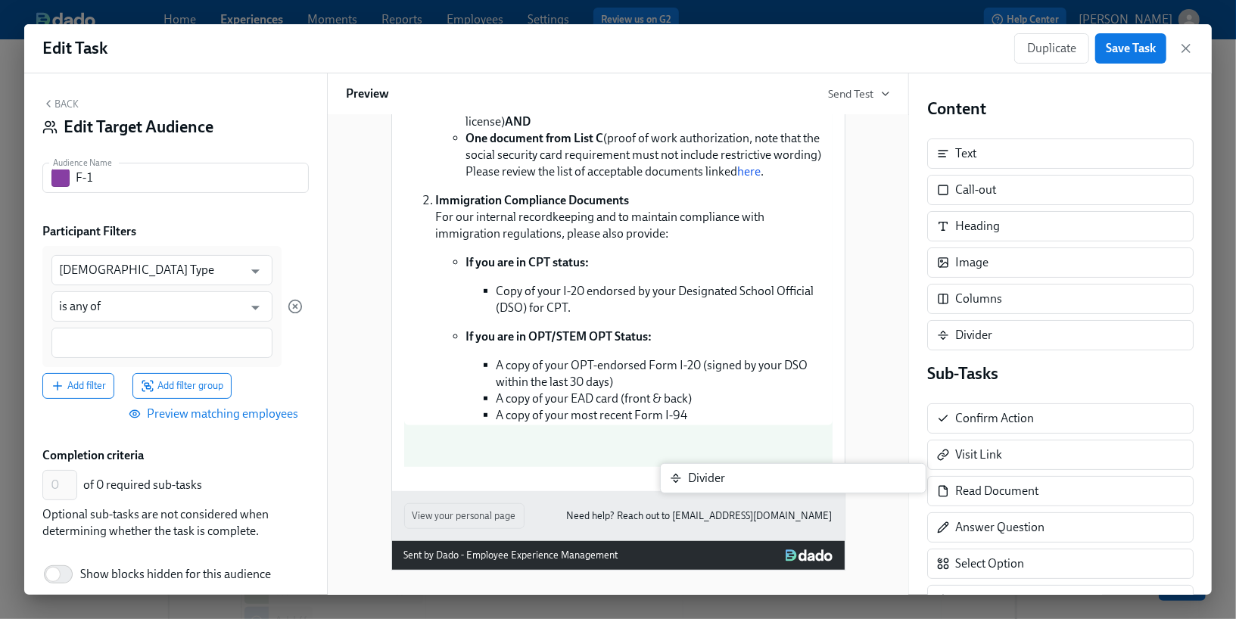
drag, startPoint x: 983, startPoint y: 325, endPoint x: 701, endPoint y: 477, distance: 320.3
click at [701, 477] on div "Back Edit Target Audience Audience Name F-1 Audience Name Participant Filters F…" at bounding box center [617, 333] width 1187 height 521
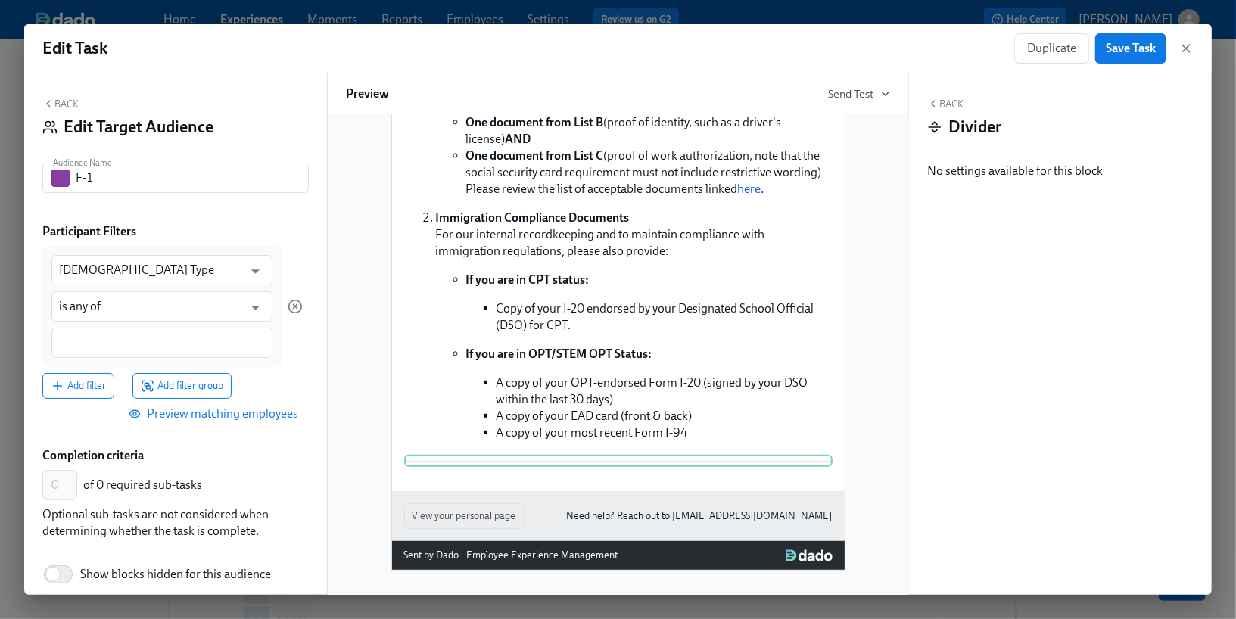
scroll to position [478, 0]
click at [702, 481] on div "Hi Participant : First Name ! You have a new task in May Mobility Onboarding . …" at bounding box center [618, 123] width 453 height 736
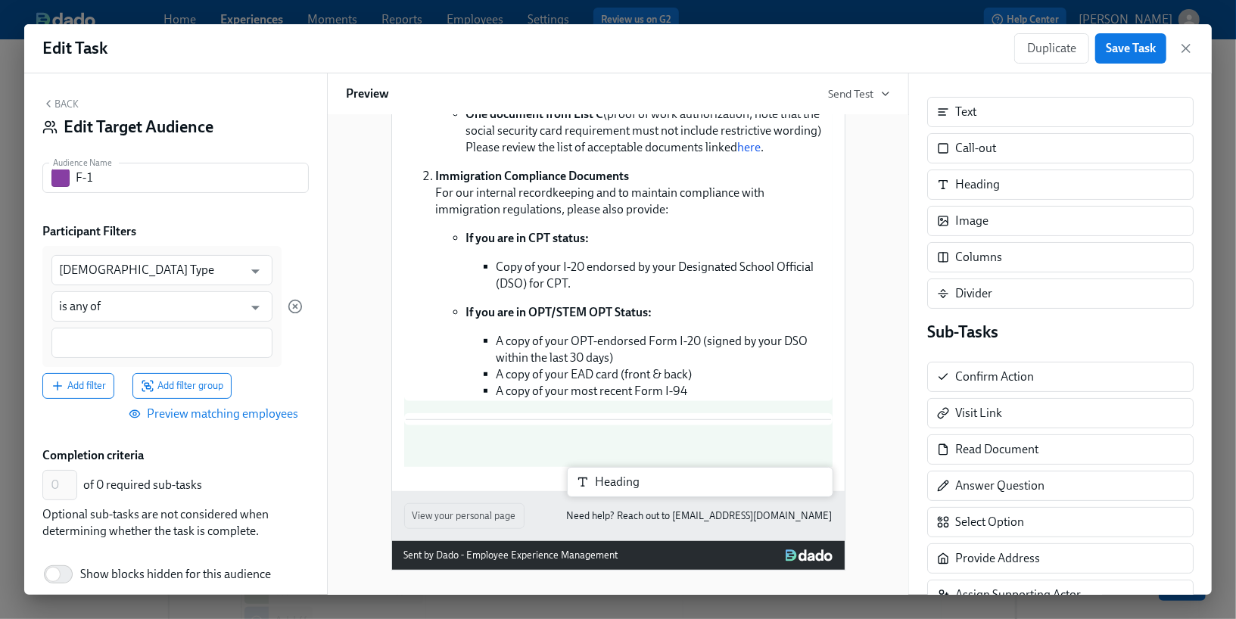
scroll to position [496, 0]
drag, startPoint x: 988, startPoint y: 188, endPoint x: 618, endPoint y: 494, distance: 480.0
click at [618, 494] on div "Back Edit Target Audience Audience Name F-1 Audience Name Participant Filters F…" at bounding box center [617, 333] width 1187 height 521
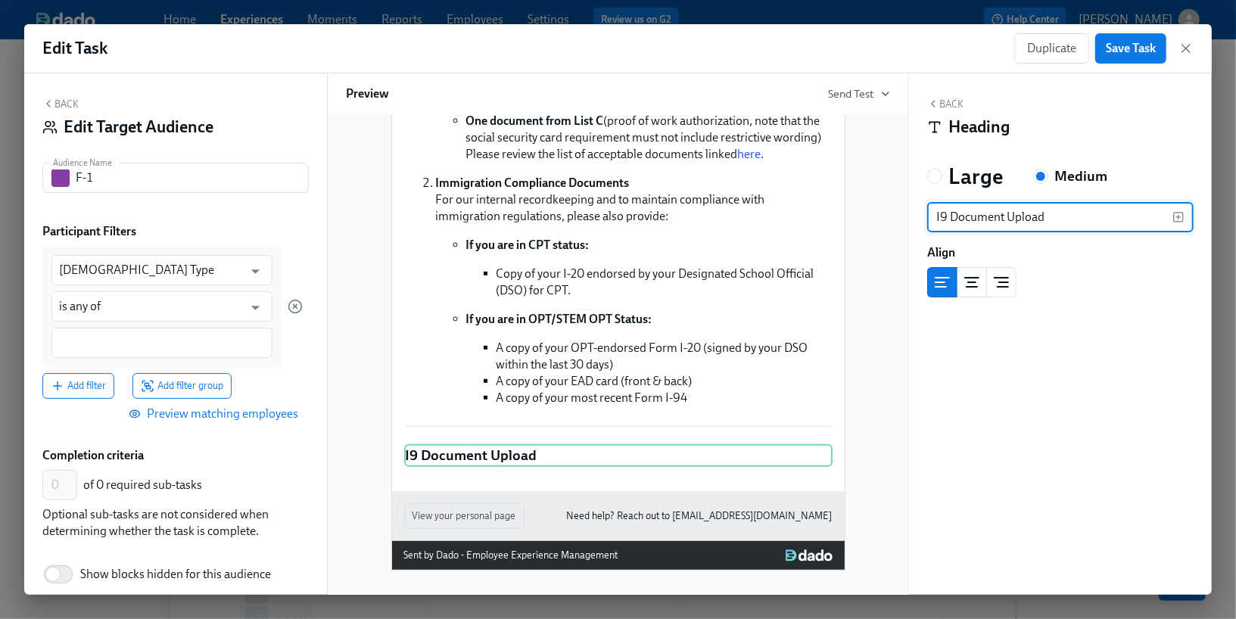
type input "I9 Document Upload"
click at [965, 270] on button "center aligned" at bounding box center [972, 282] width 30 height 30
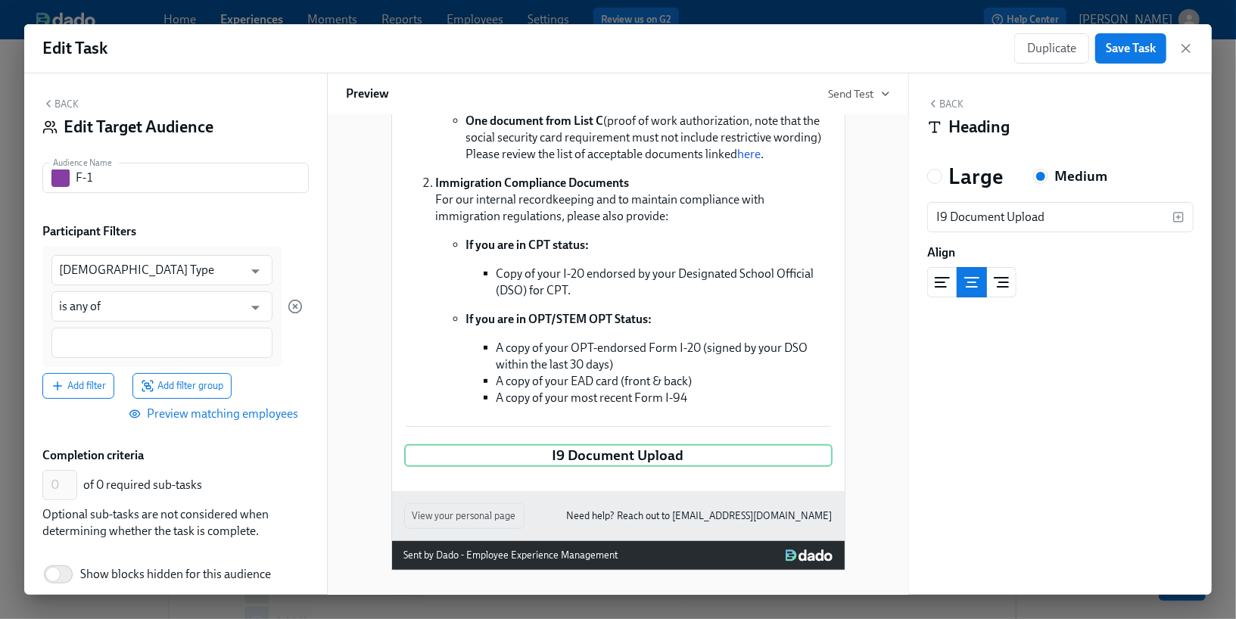
click at [936, 110] on div "Back Heading" at bounding box center [1060, 121] width 266 height 47
click at [937, 109] on icon "button" at bounding box center [933, 104] width 12 height 12
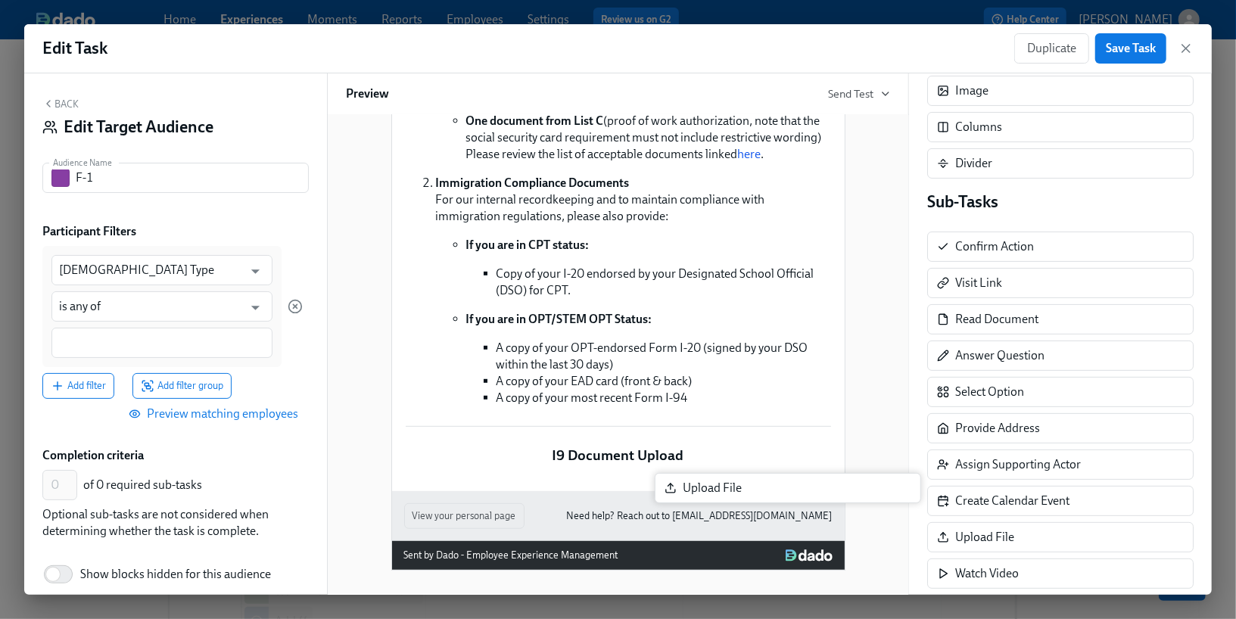
scroll to position [518, 0]
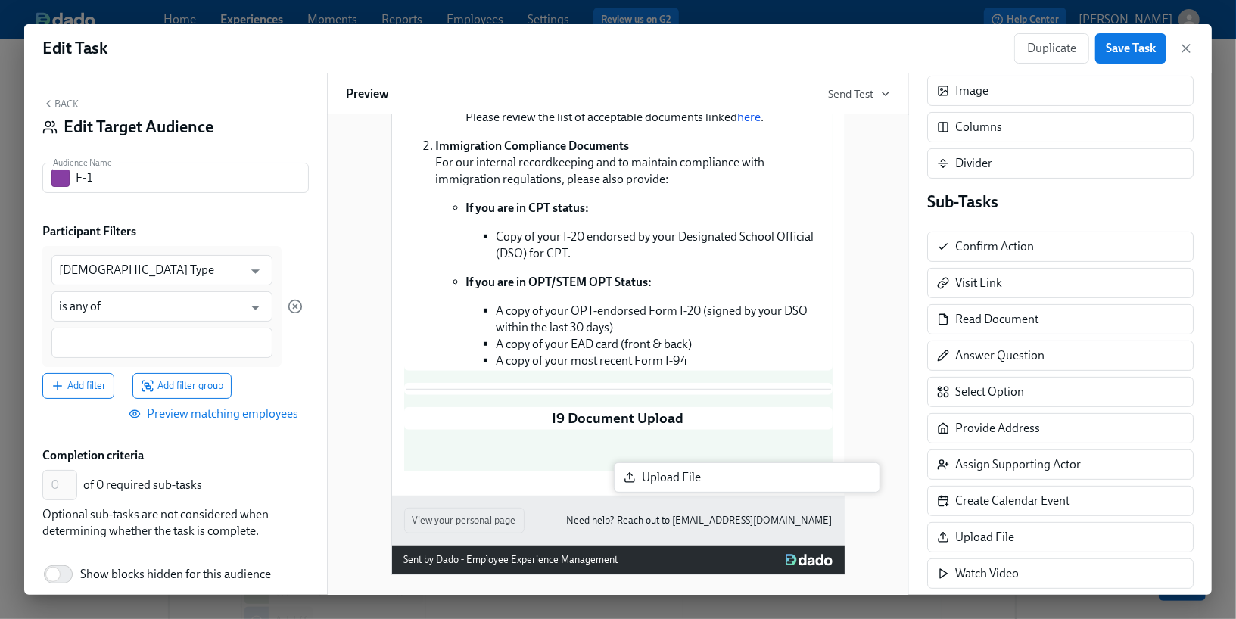
drag, startPoint x: 1002, startPoint y: 539, endPoint x: 684, endPoint y: 489, distance: 321.7
click at [684, 489] on div "Back Edit Target Audience Audience Name F-1 Audience Name Participant Filters F…" at bounding box center [617, 333] width 1187 height 521
type input "1"
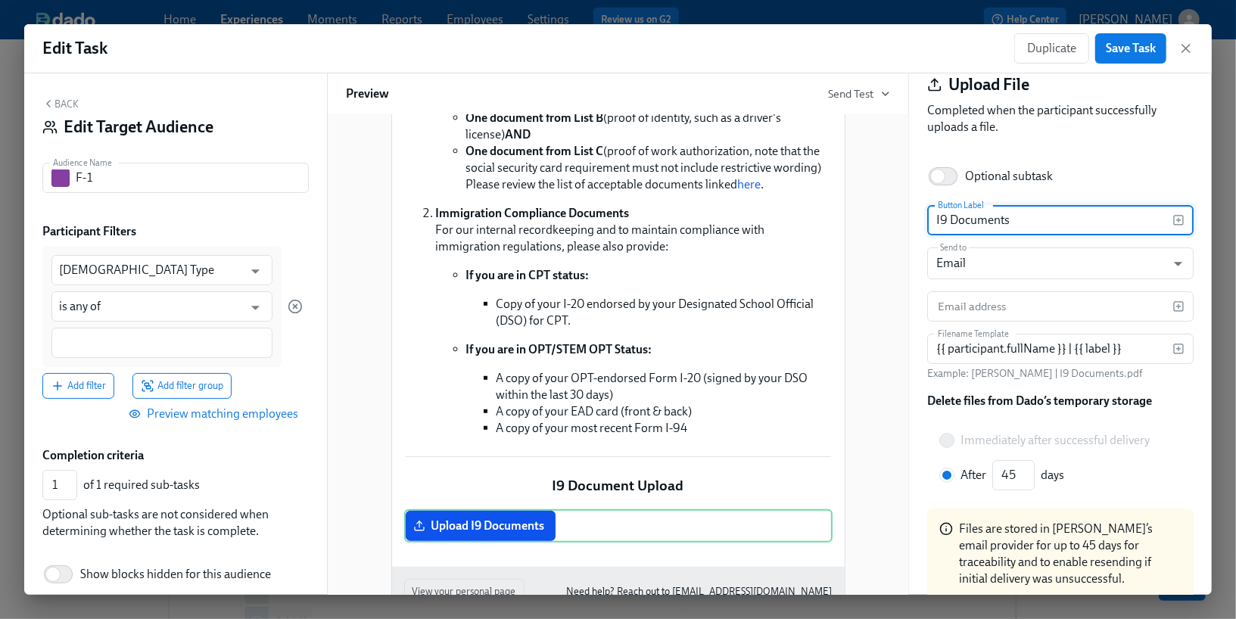
scroll to position [40, 0]
type input "I9 Documents"
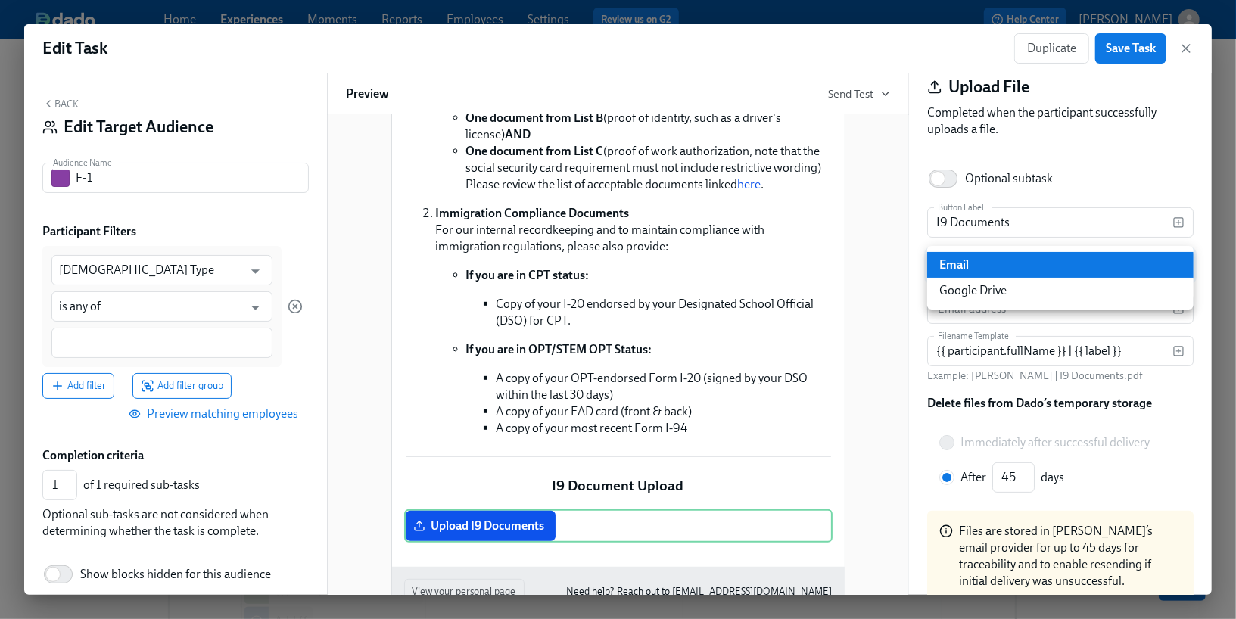
click at [981, 266] on body "Home Experiences Moments Reports Employees Settings Review us on G2 Help Center…" at bounding box center [618, 348] width 1236 height 991
click at [980, 283] on li "Google Drive" at bounding box center [1060, 291] width 266 height 26
type input "GDRIVE"
radio input "true"
type input "30"
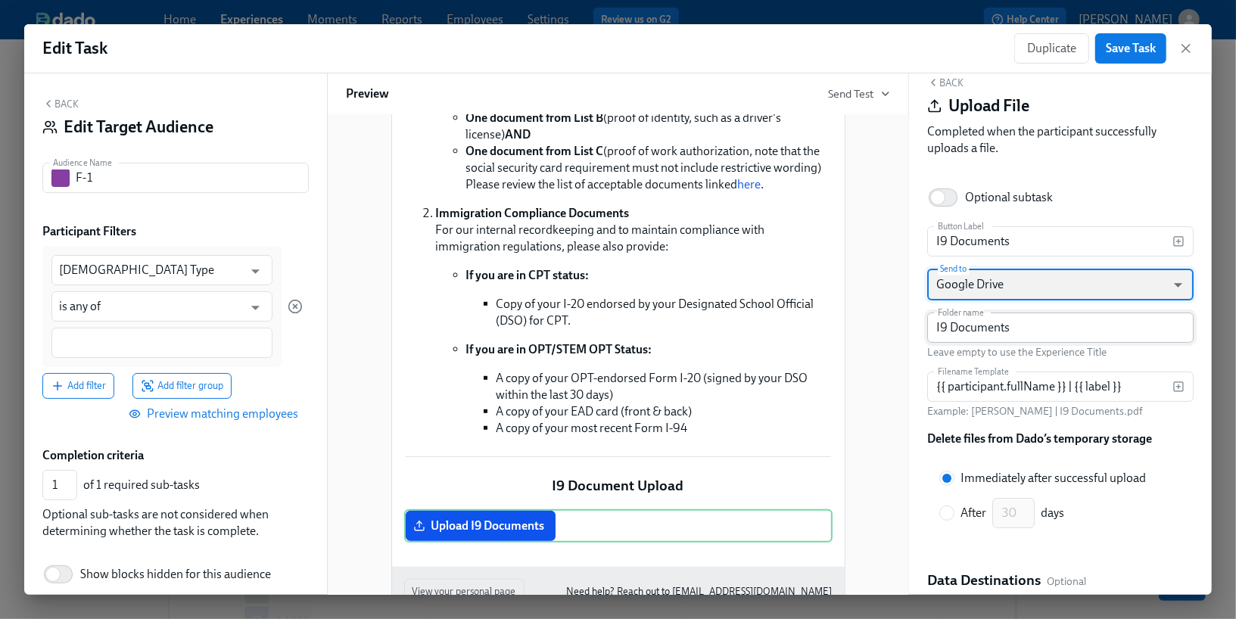
scroll to position [7, 0]
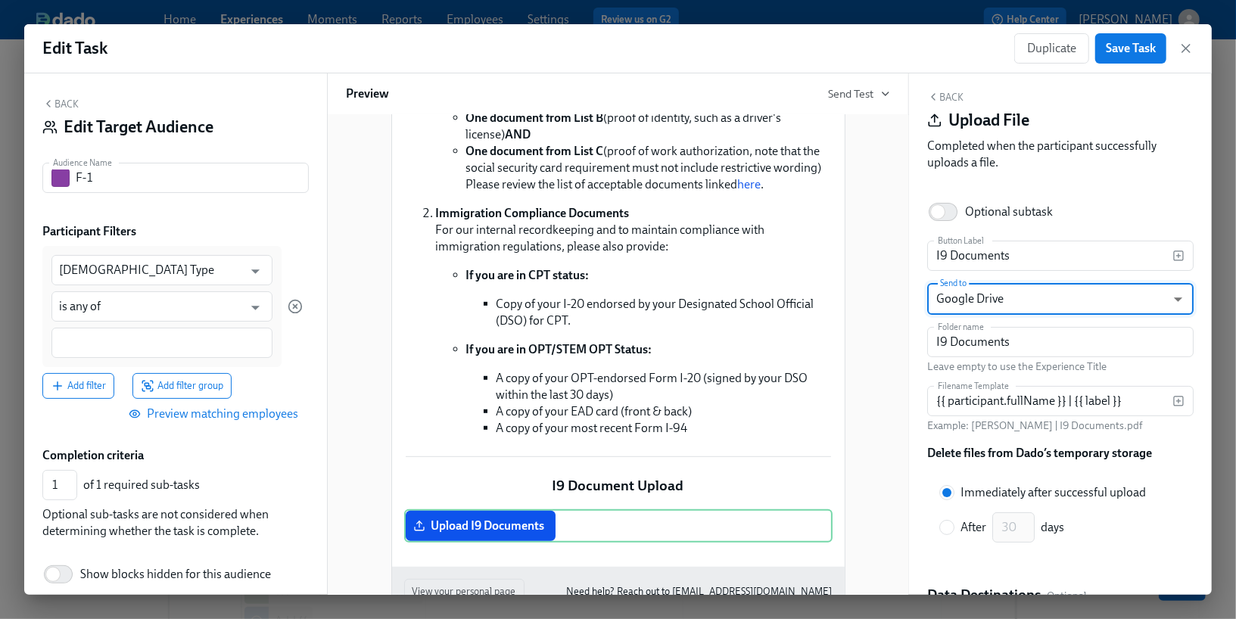
click at [952, 101] on button "Back" at bounding box center [945, 97] width 36 height 12
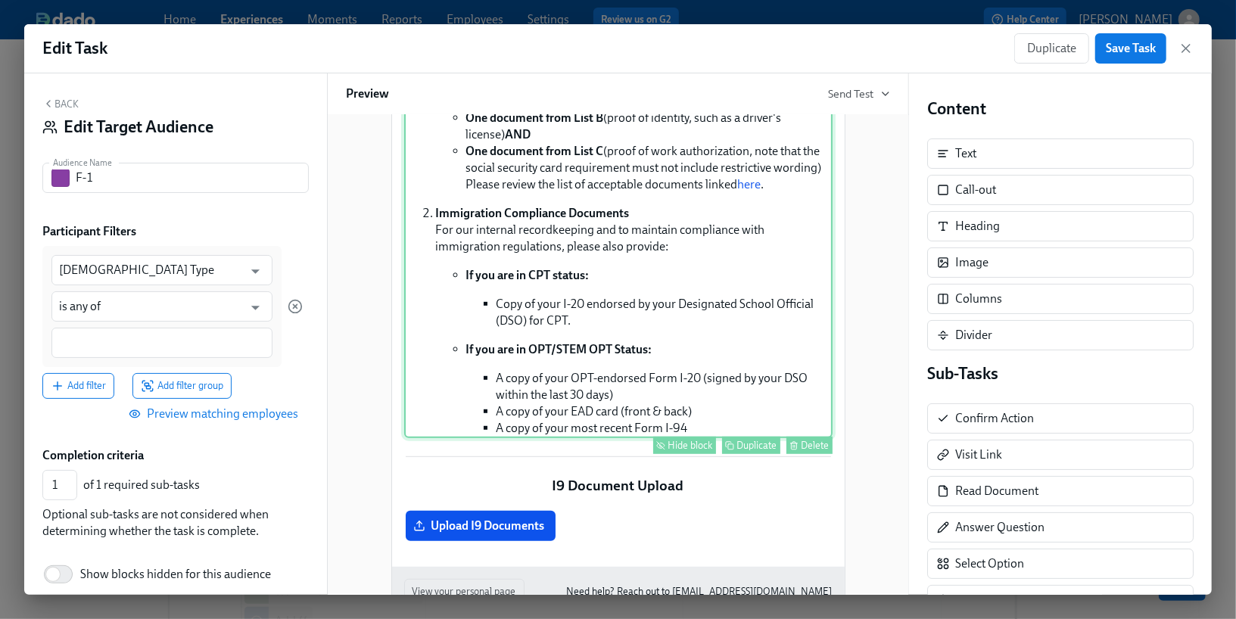
scroll to position [557, 0]
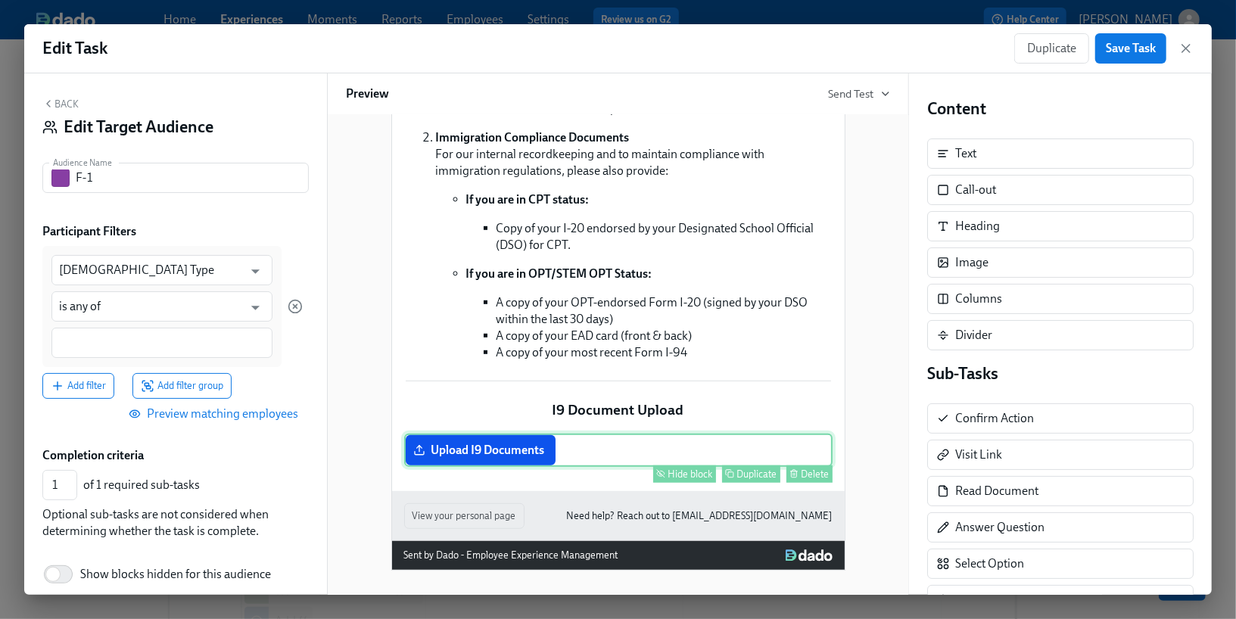
click at [747, 480] on div "Duplicate" at bounding box center [757, 473] width 40 height 11
type input "2"
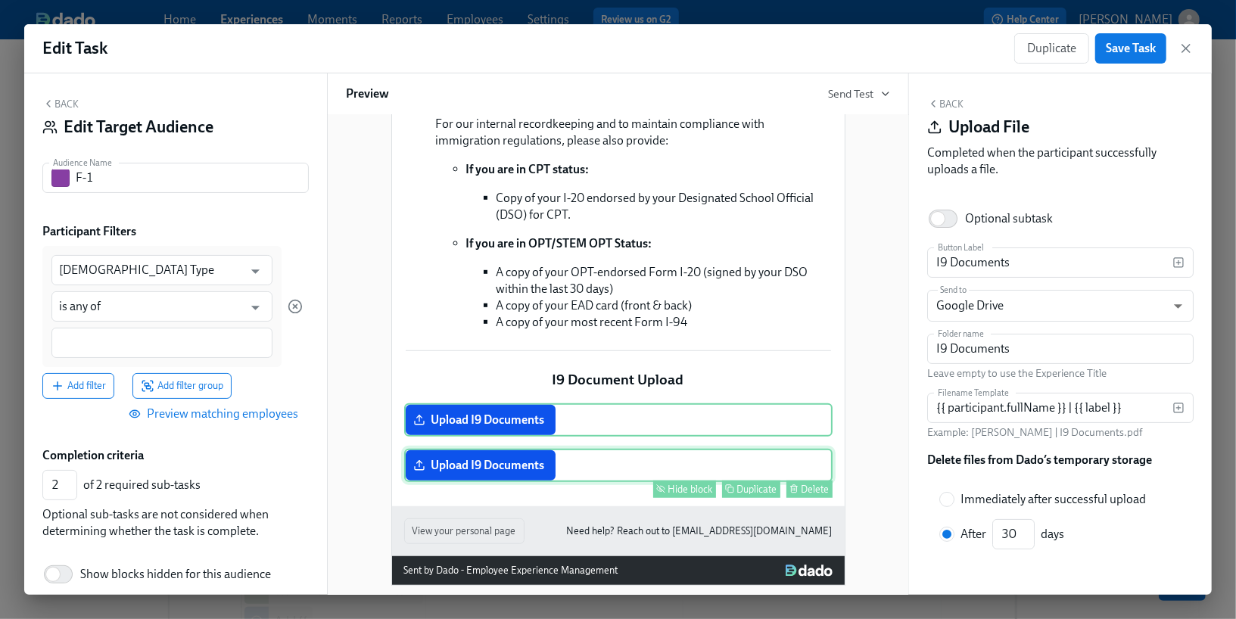
click at [528, 482] on div "Upload I9 Documents Hide block Duplicate Delete" at bounding box center [618, 465] width 428 height 33
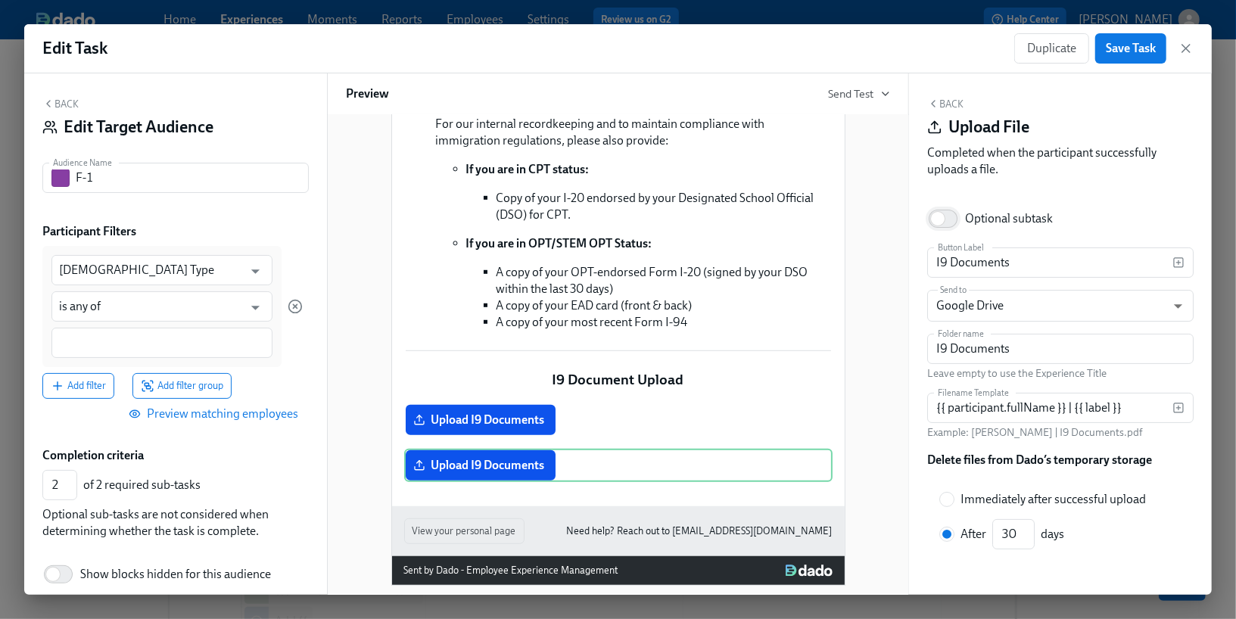
click at [937, 225] on input "Optional subtask" at bounding box center [938, 218] width 100 height 33
checkbox input "true"
type input "1"
click at [944, 107] on button "Back" at bounding box center [945, 104] width 36 height 12
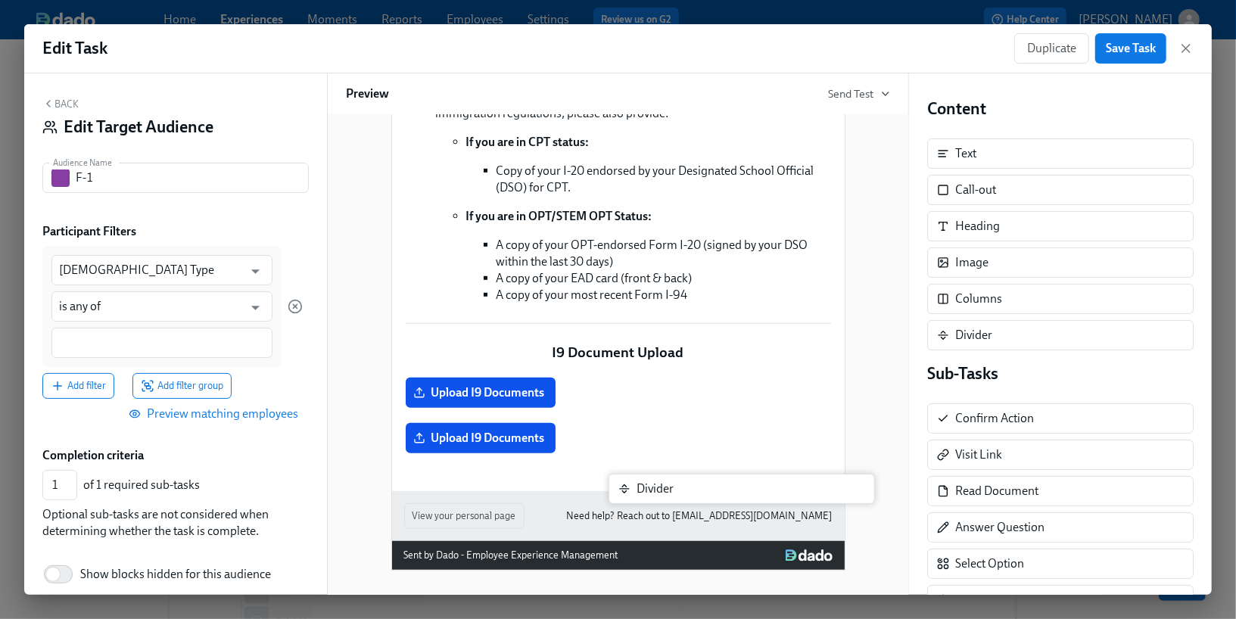
drag, startPoint x: 966, startPoint y: 336, endPoint x: 632, endPoint y: 500, distance: 372.6
click at [632, 500] on div "Back Edit Target Audience Audience Name F-1 Audience Name Participant Filters F…" at bounding box center [617, 333] width 1187 height 521
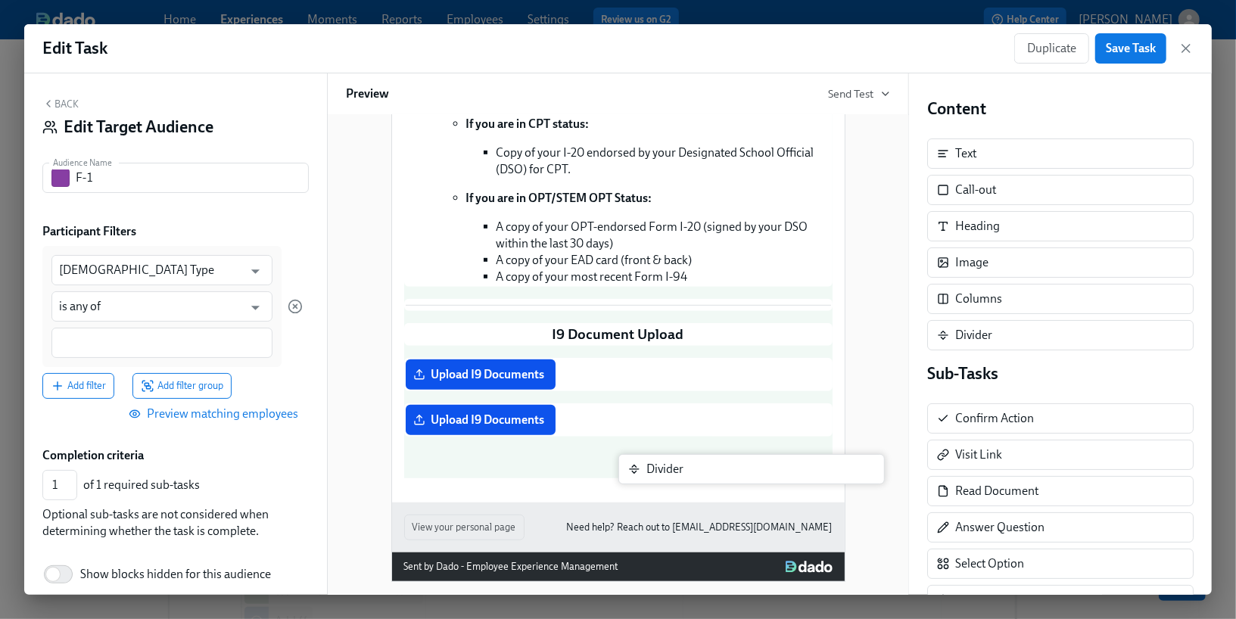
scroll to position [614, 0]
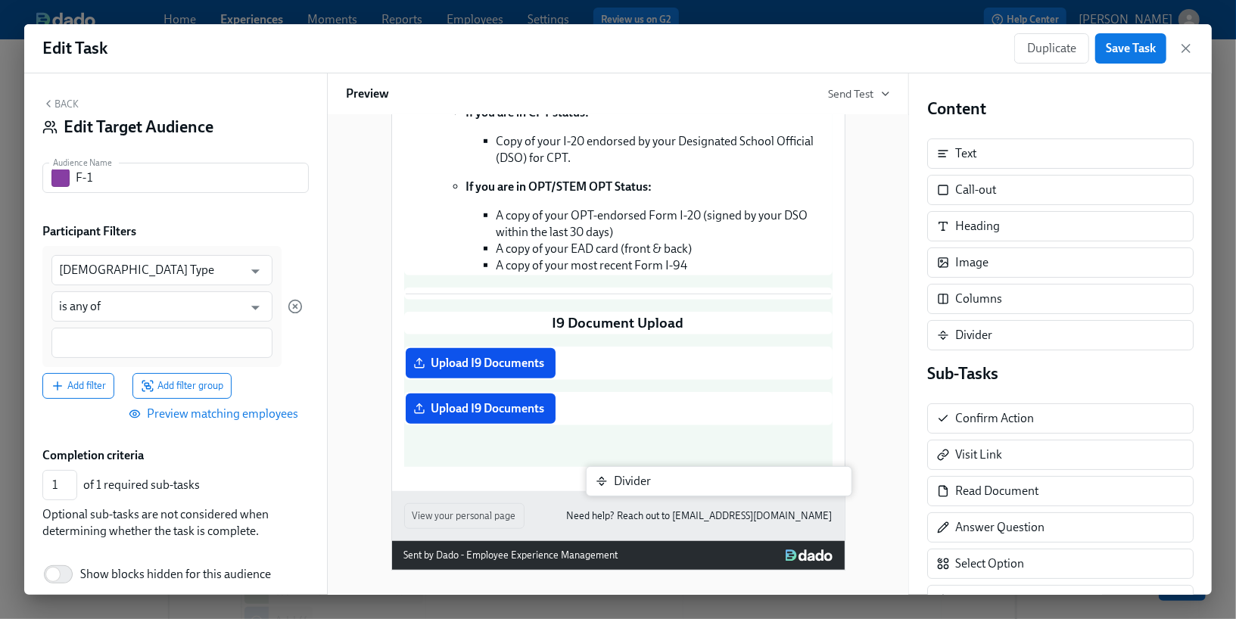
drag, startPoint x: 944, startPoint y: 327, endPoint x: 589, endPoint y: 480, distance: 386.4
click at [589, 480] on div "Back Edit Target Audience Audience Name F-1 Audience Name Participant Filters F…" at bounding box center [617, 333] width 1187 height 521
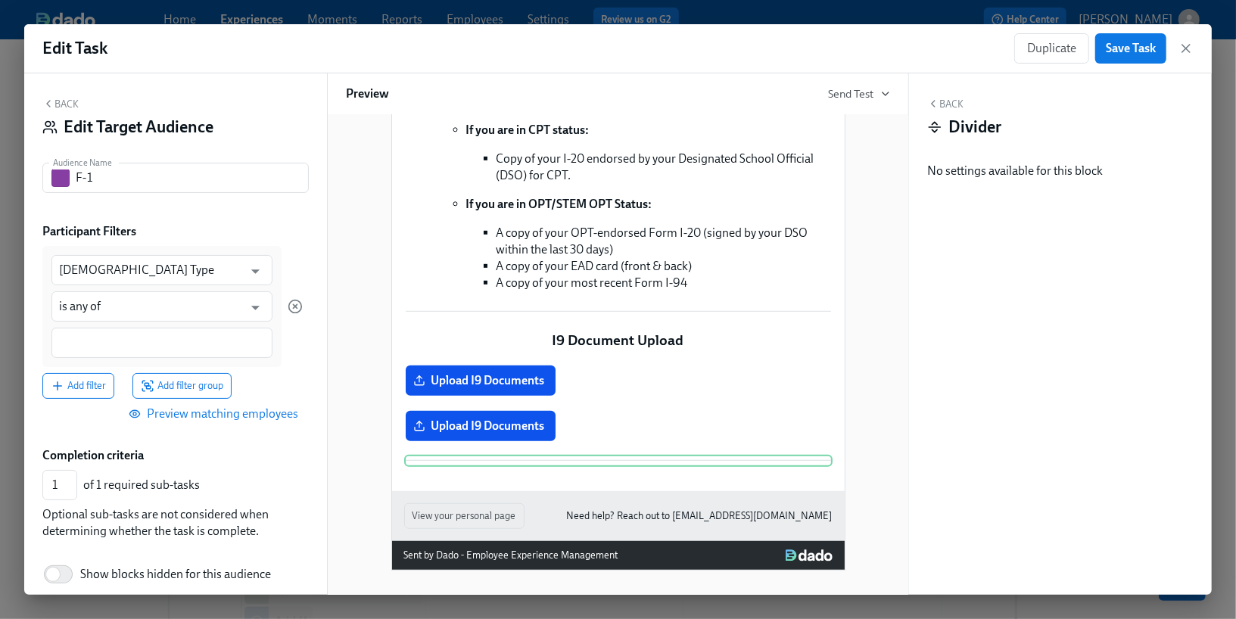
click at [951, 101] on button "Back" at bounding box center [945, 104] width 36 height 12
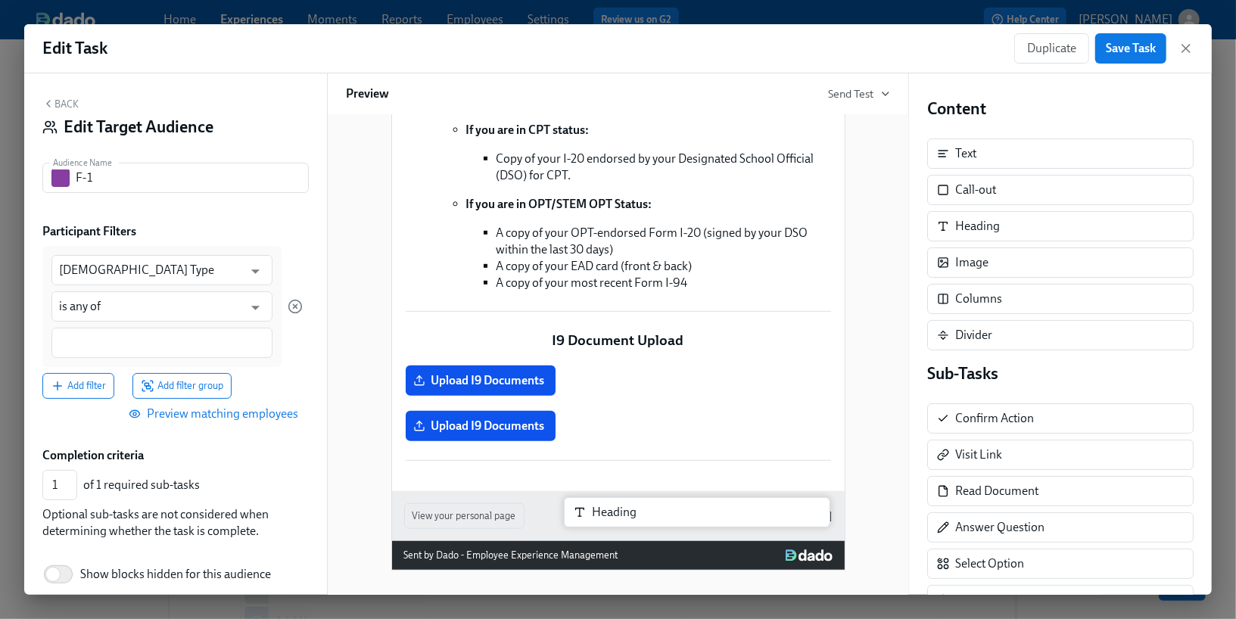
scroll to position [630, 0]
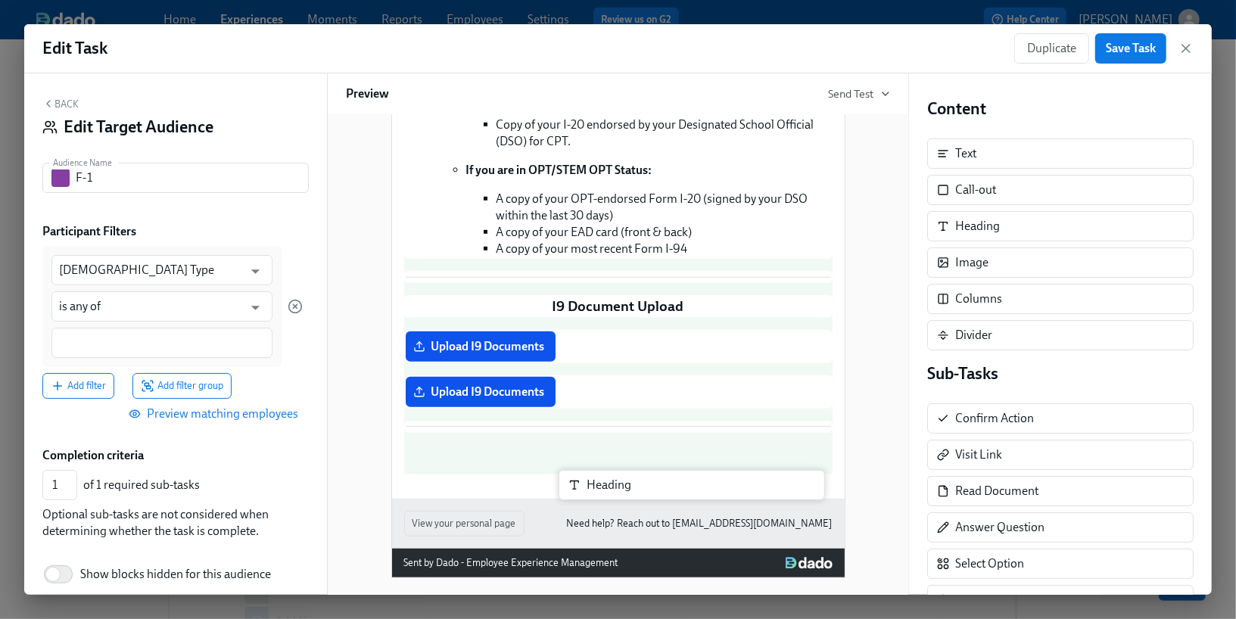
drag, startPoint x: 979, startPoint y: 228, endPoint x: 599, endPoint y: 492, distance: 463.3
click at [599, 492] on div "Back Edit Target Audience Audience Name F-1 Audience Name Participant Filters F…" at bounding box center [617, 333] width 1187 height 521
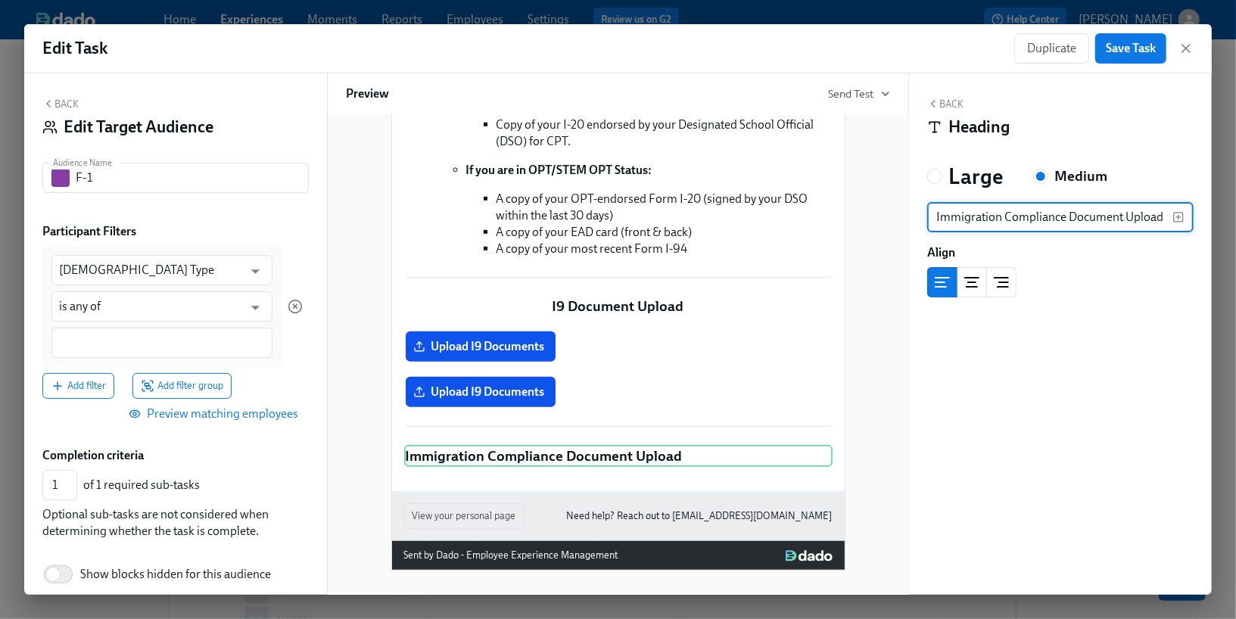
type input "Immigration Compliance Document Upload"
click at [972, 297] on div "Block ID: fNLgMTttw" at bounding box center [1060, 305] width 266 height 17
click at [972, 288] on icon "center aligned" at bounding box center [972, 282] width 18 height 18
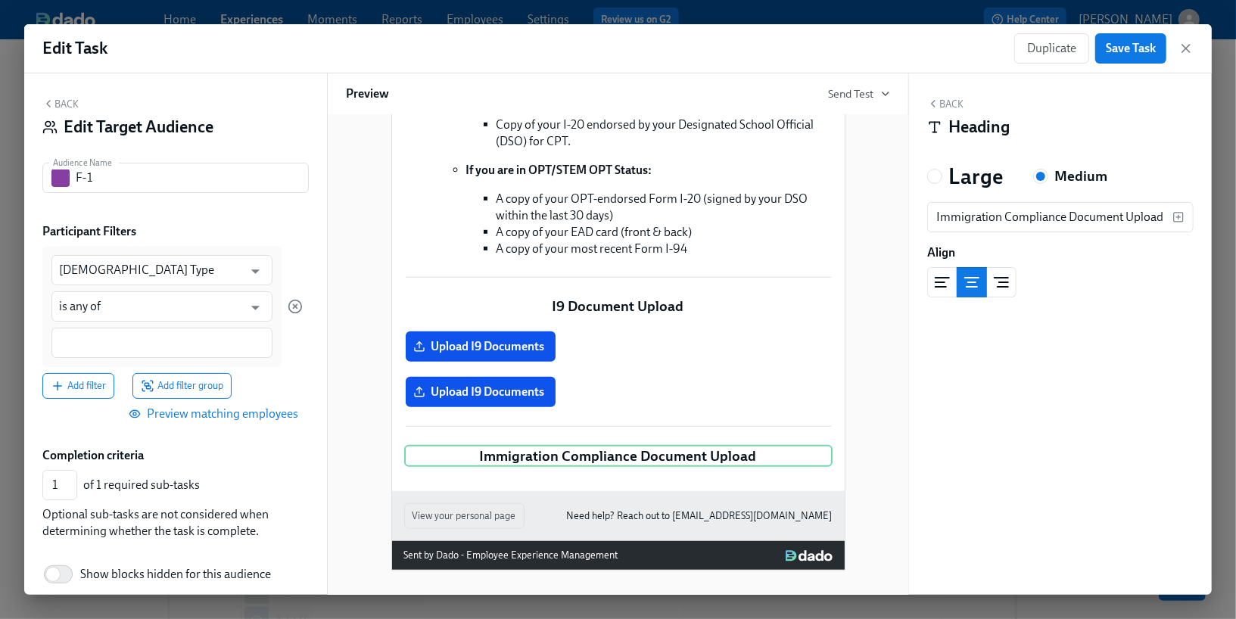
click at [941, 282] on line "left aligned" at bounding box center [939, 282] width 9 height 0
click at [946, 106] on button "Back" at bounding box center [945, 104] width 36 height 12
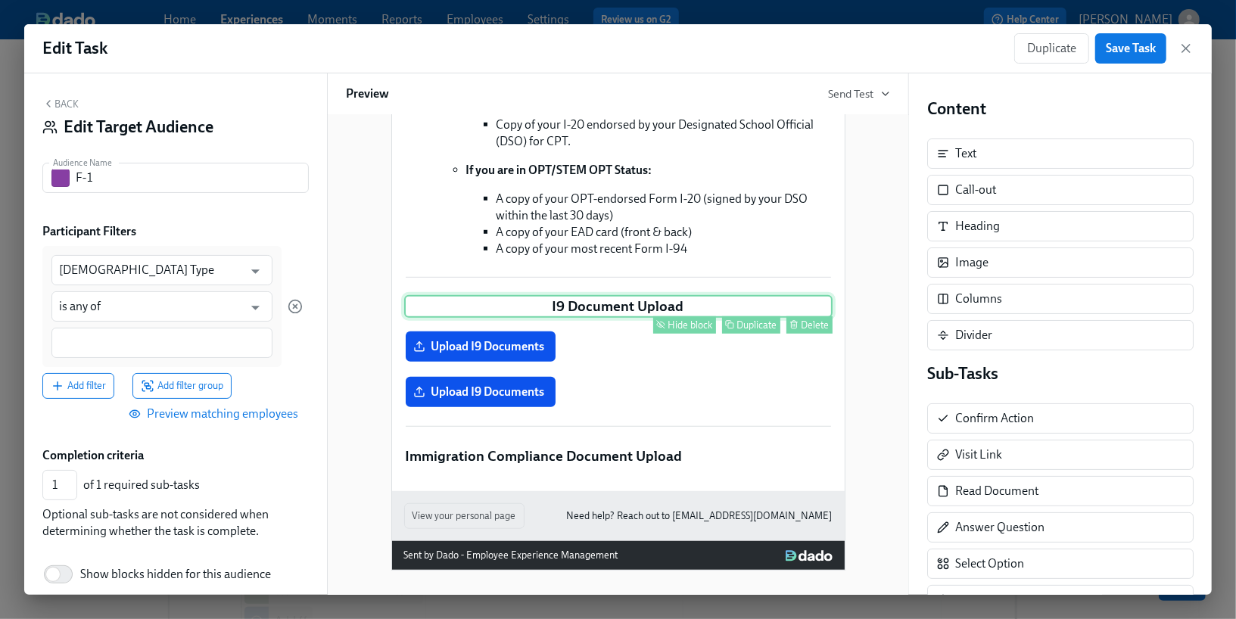
click at [607, 318] on div "I9 Document Upload Hide block Duplicate Delete" at bounding box center [618, 306] width 428 height 23
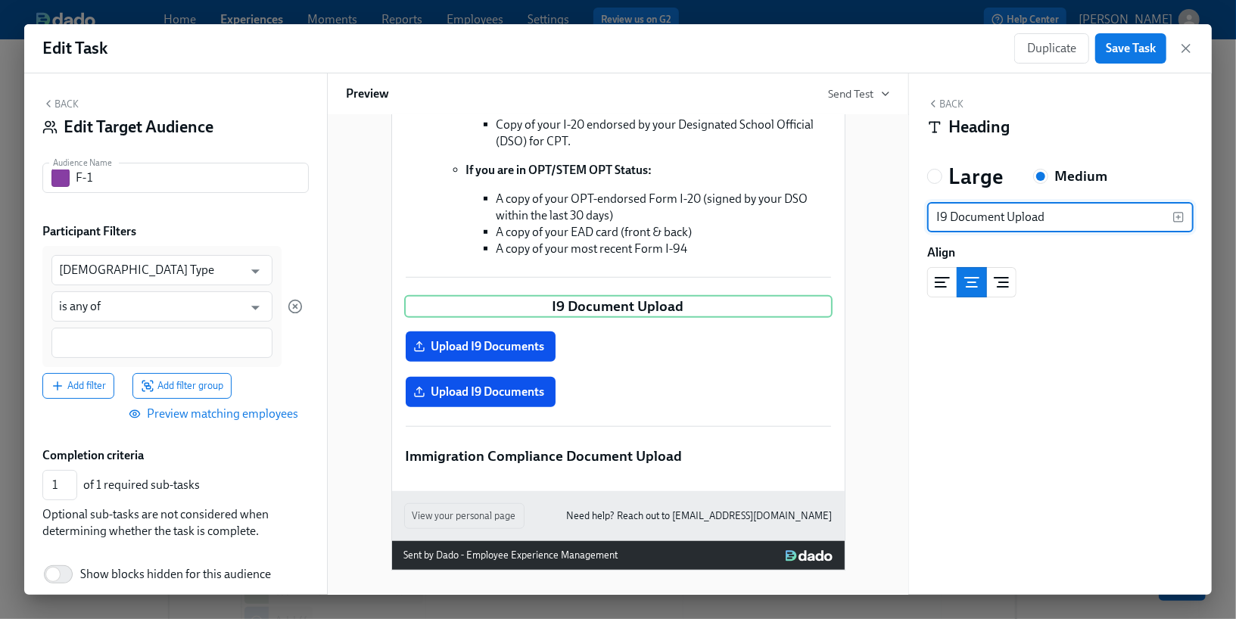
click at [941, 288] on icon "left aligned" at bounding box center [942, 282] width 18 height 18
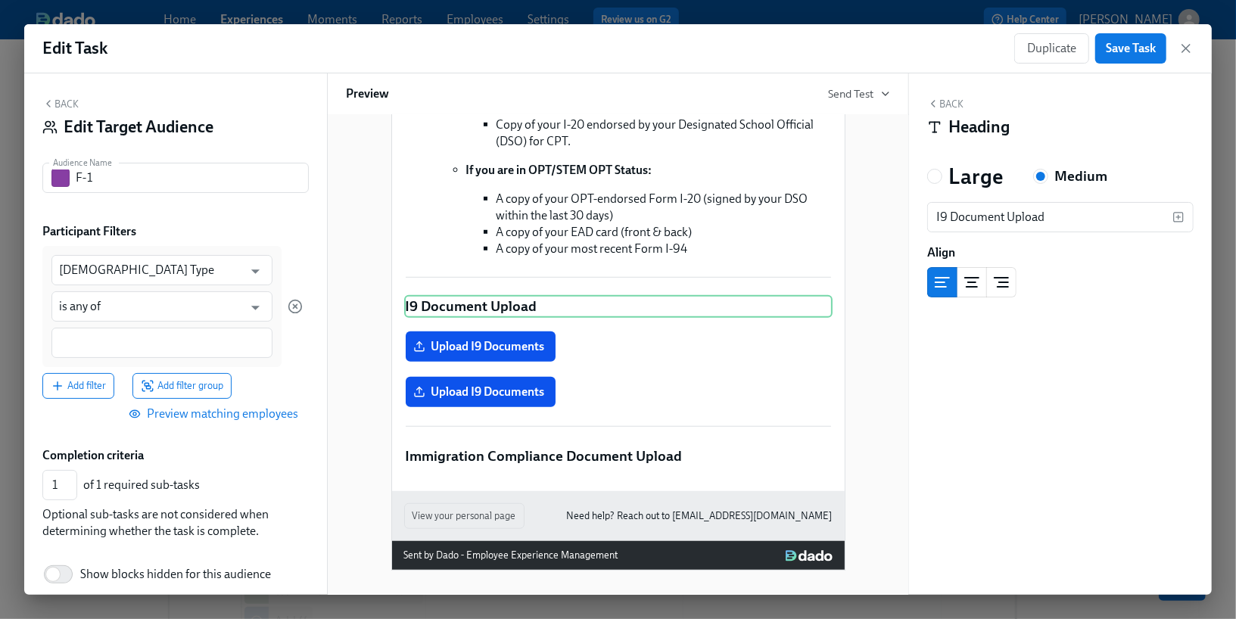
click at [941, 107] on button "Back" at bounding box center [945, 104] width 36 height 12
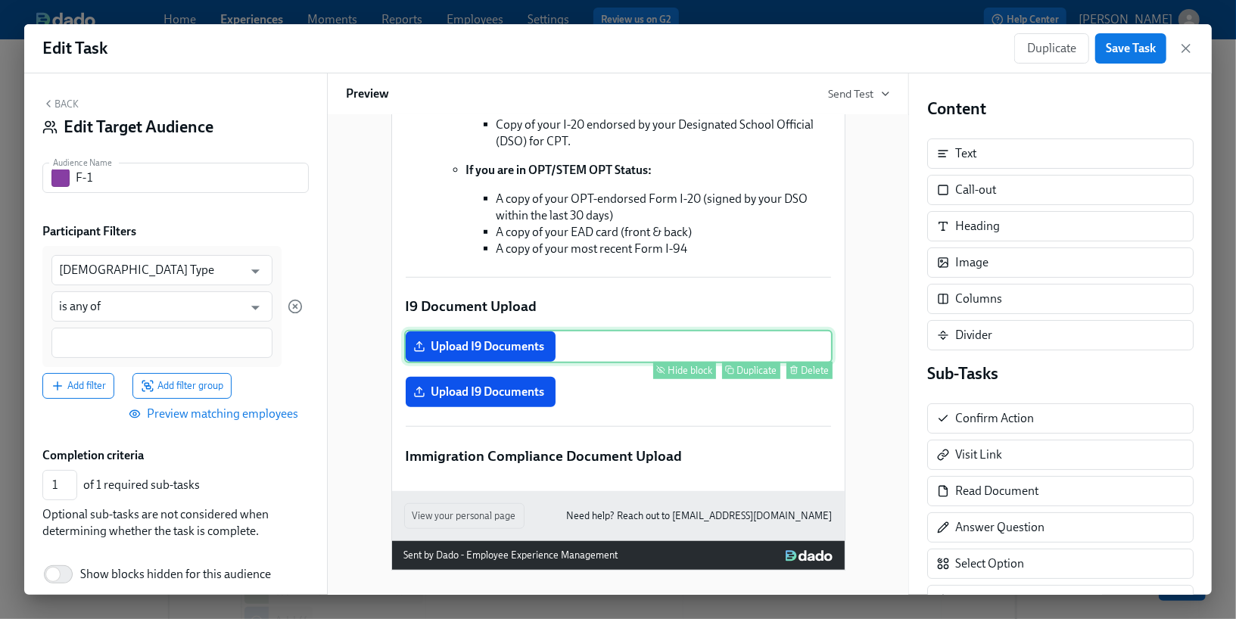
scroll to position [660, 0]
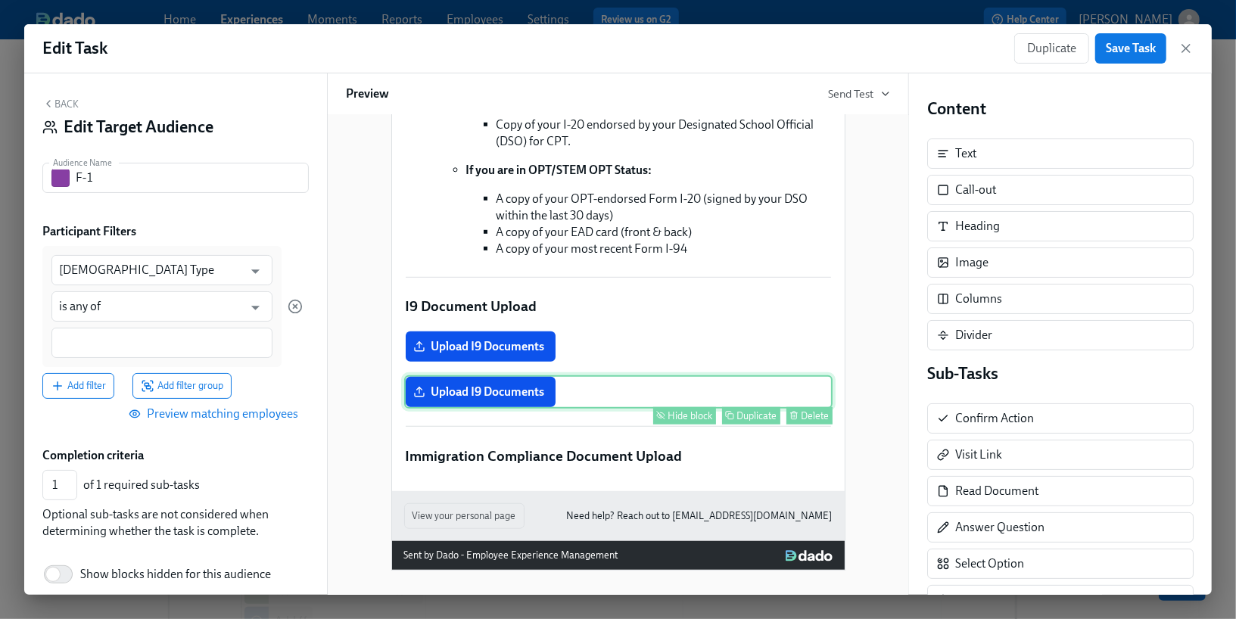
click at [546, 394] on div "Upload I9 Documents Hide block Duplicate Delete" at bounding box center [618, 391] width 428 height 33
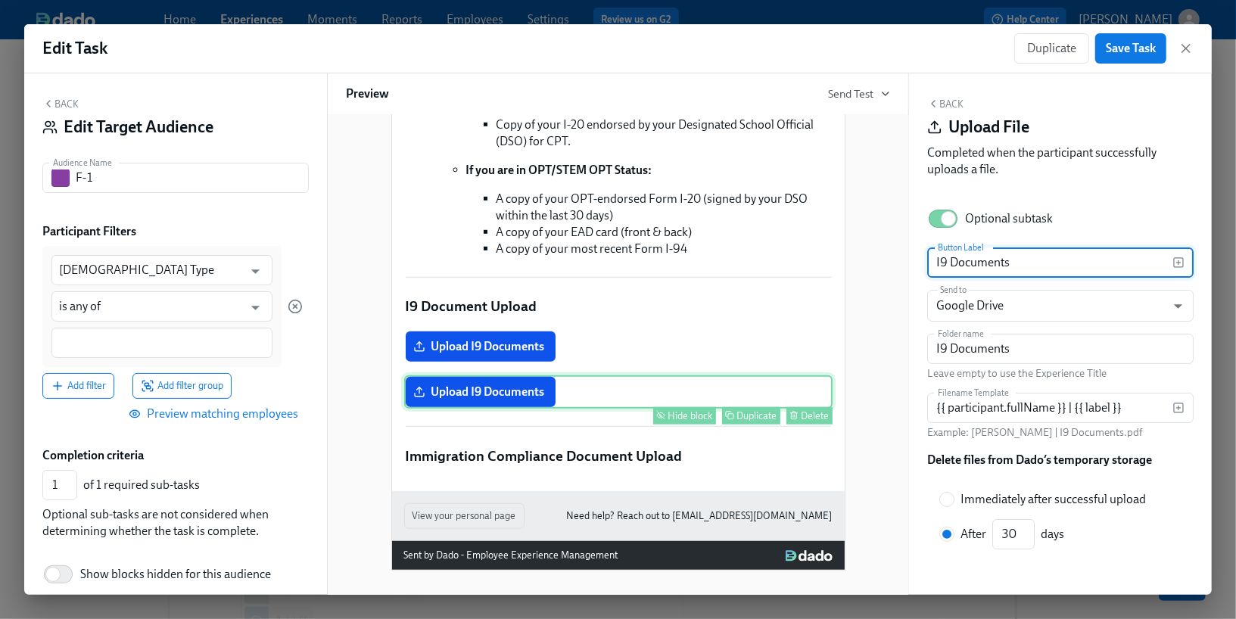
click at [742, 417] on div "Duplicate" at bounding box center [757, 415] width 40 height 11
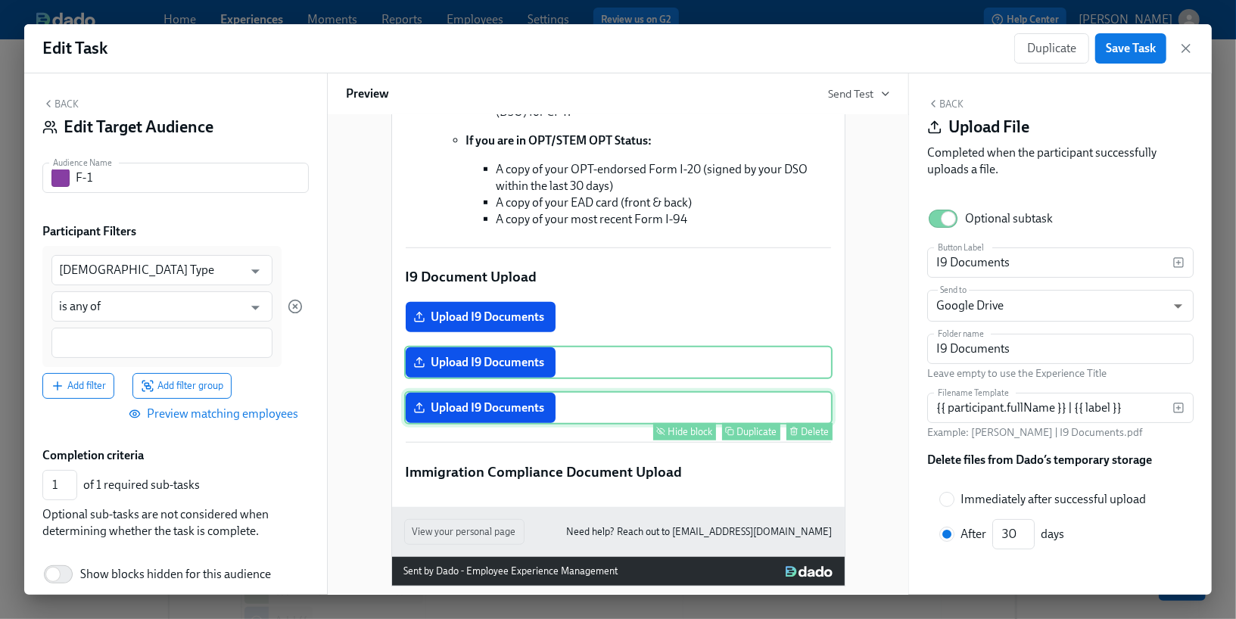
click at [528, 425] on div "Upload I9 Documents Hide block Duplicate Delete" at bounding box center [618, 407] width 428 height 33
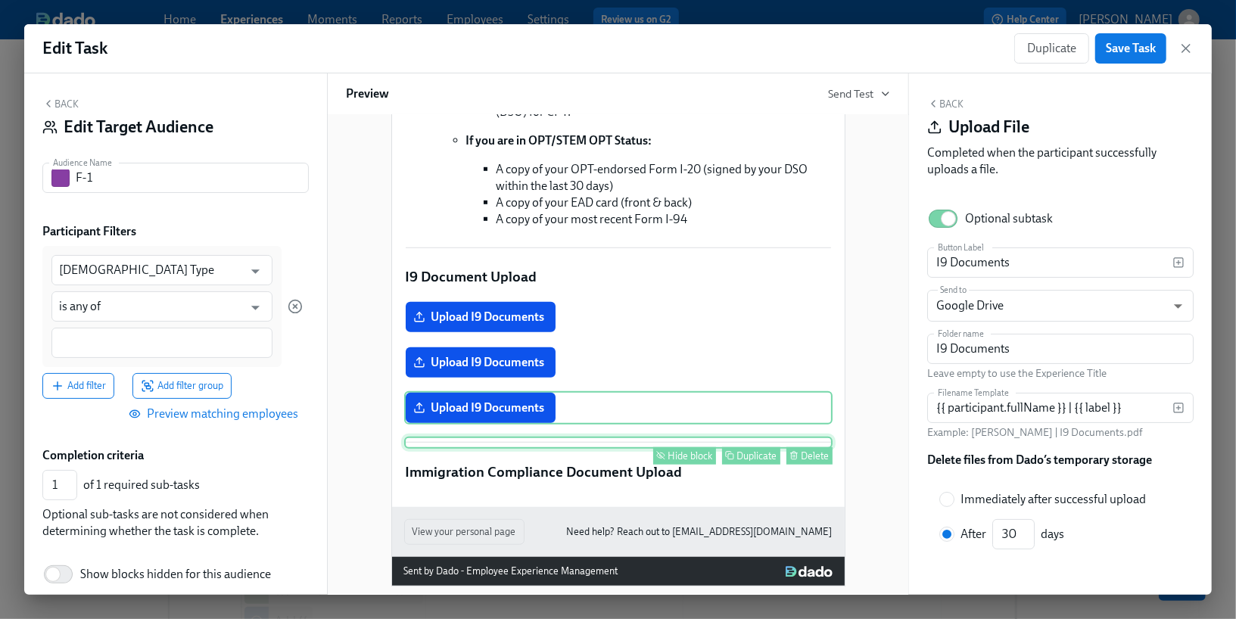
drag, startPoint x: 616, startPoint y: 436, endPoint x: 618, endPoint y: 471, distance: 34.9
click at [616, 476] on div "Hi Participant : First Name ! We're legally required to confirm your identity a…" at bounding box center [618, 81] width 428 height 803
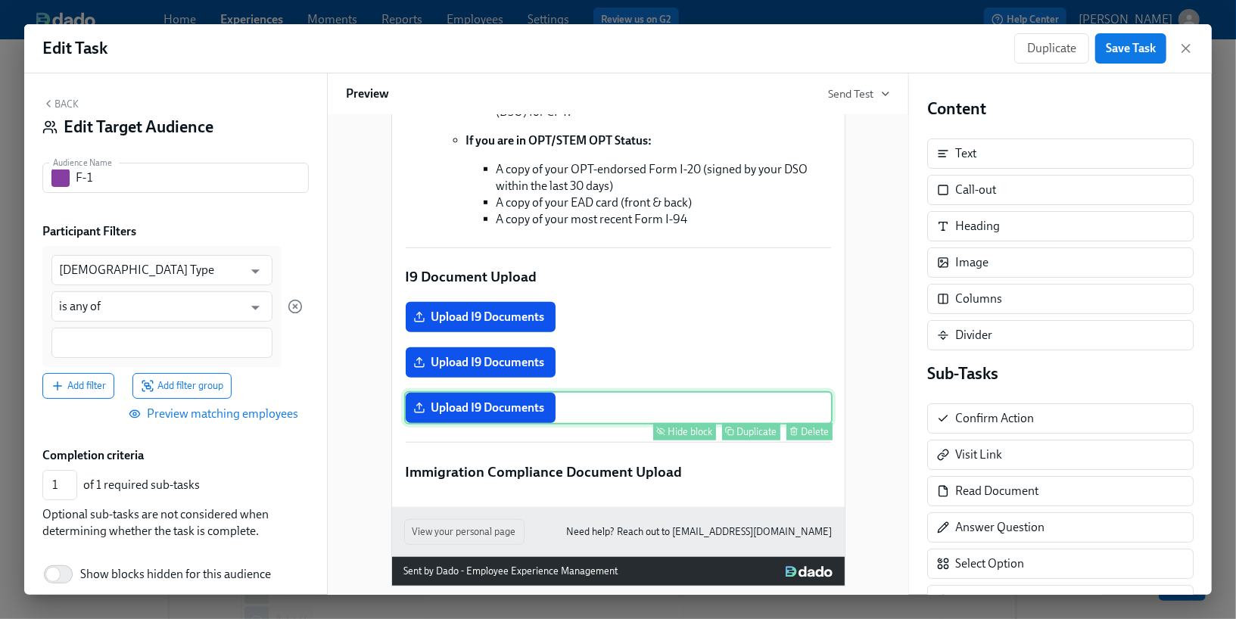
click at [636, 425] on div "Upload I9 Documents Hide block Duplicate Delete" at bounding box center [618, 407] width 428 height 33
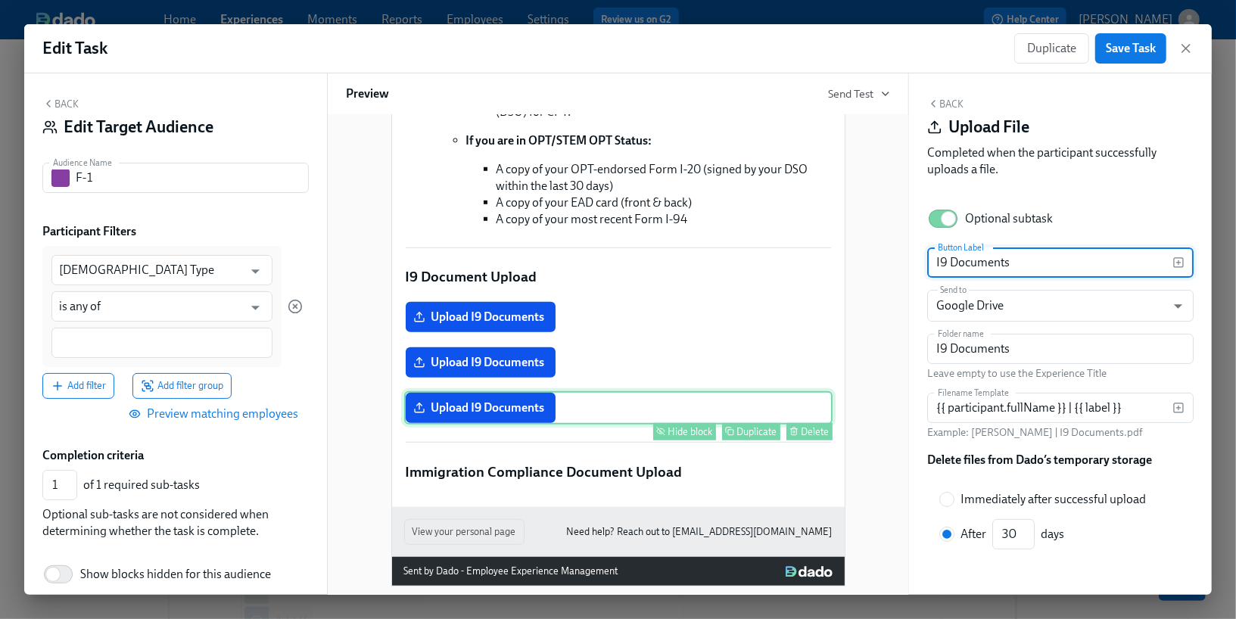
click at [810, 437] on div "Delete" at bounding box center [815, 431] width 28 height 11
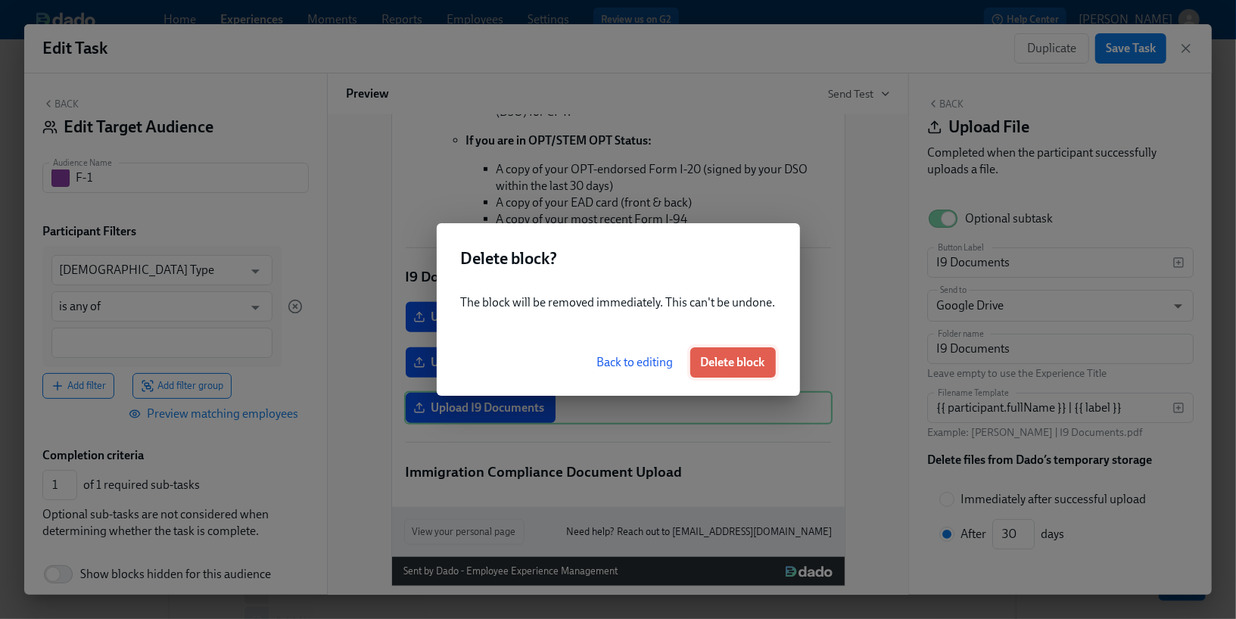
click at [744, 364] on span "Delete block" at bounding box center [733, 362] width 64 height 15
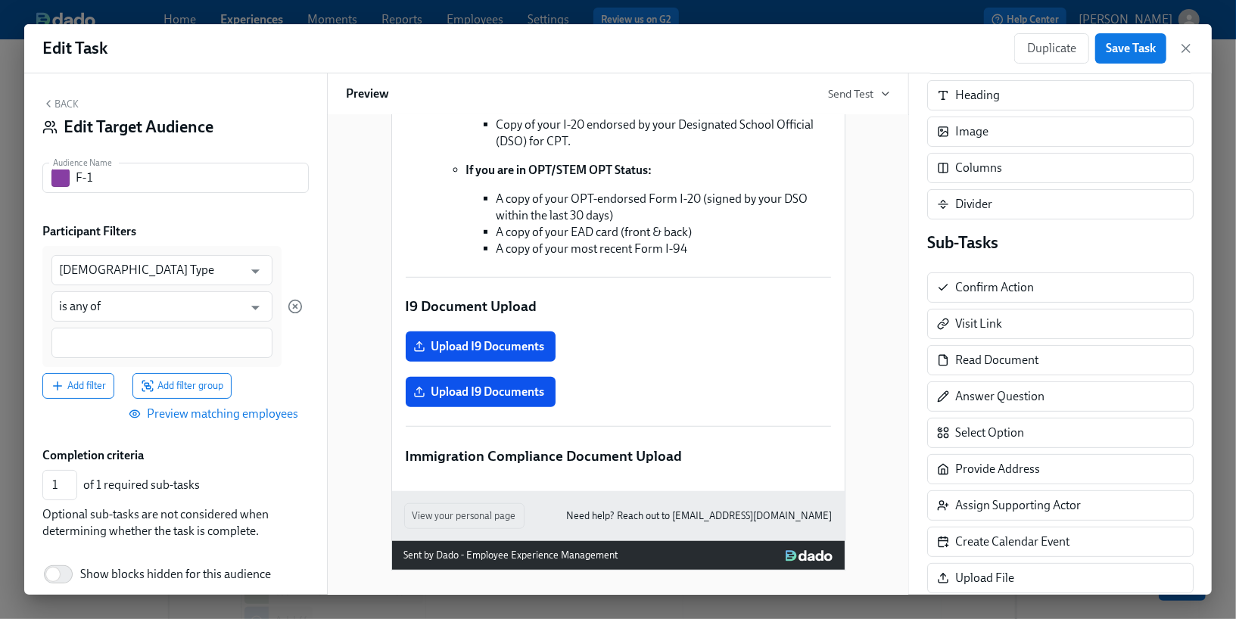
scroll to position [132, 0]
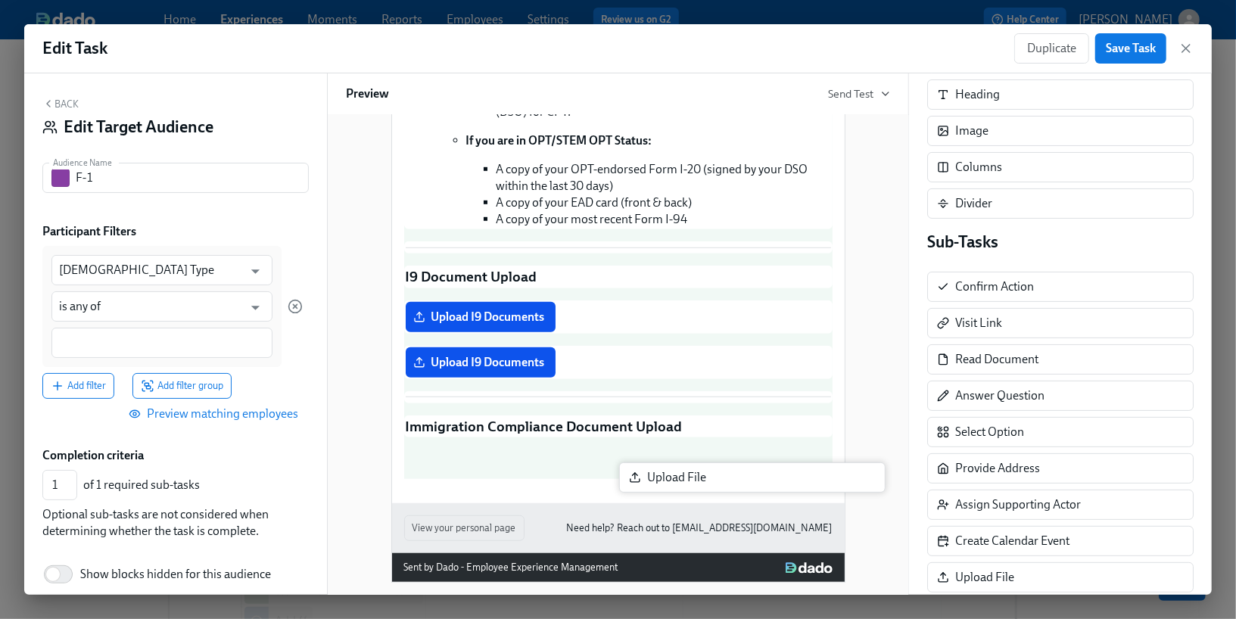
drag, startPoint x: 978, startPoint y: 572, endPoint x: 658, endPoint y: 488, distance: 330.2
click at [658, 488] on div "Back Edit Target Audience Audience Name F-1 Audience Name Participant Filters F…" at bounding box center [617, 333] width 1187 height 521
type input "2"
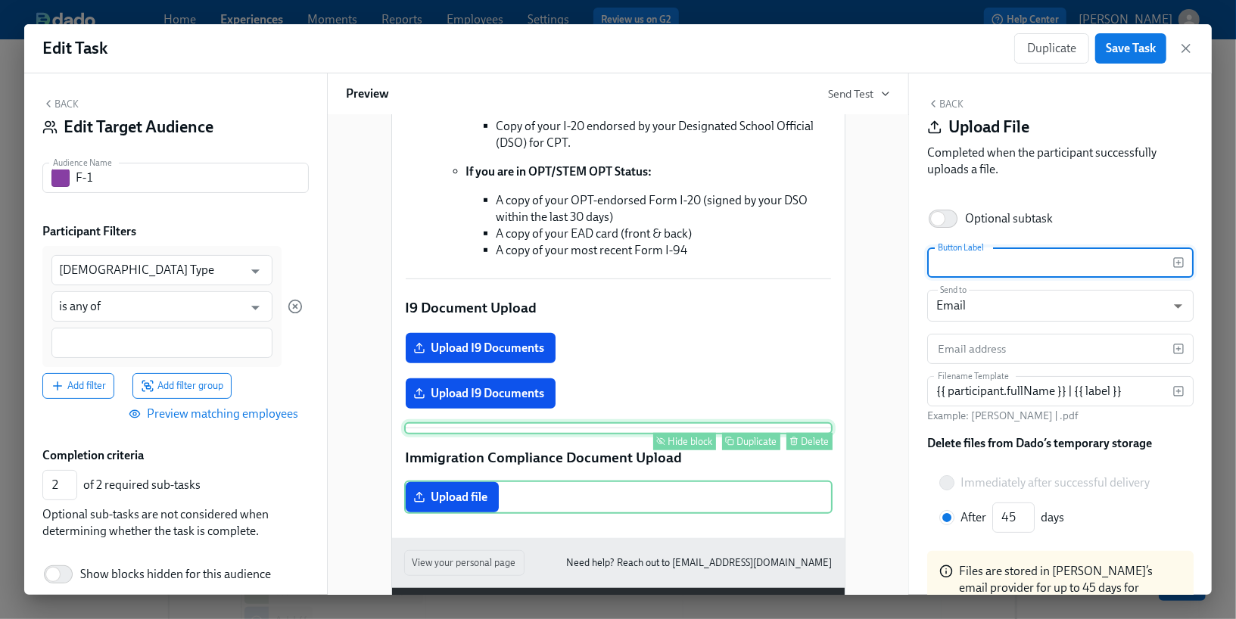
scroll to position [640, 0]
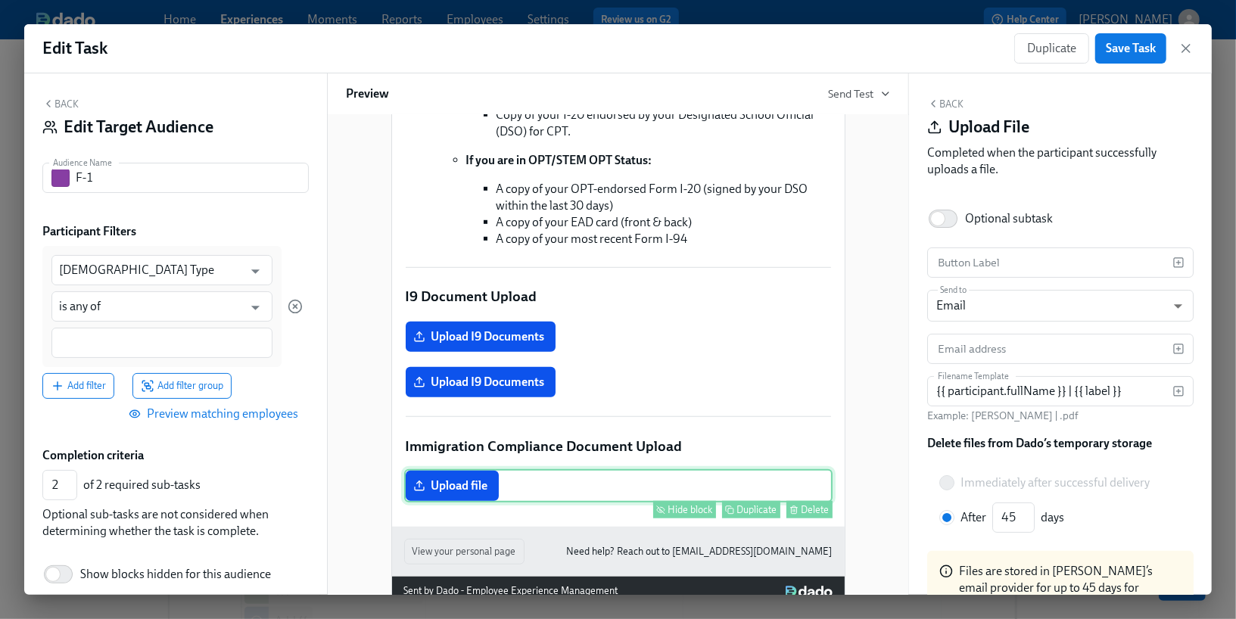
click at [465, 502] on div "Upload file Hide block Duplicate Delete" at bounding box center [618, 485] width 428 height 33
click at [950, 266] on input "text" at bounding box center [1049, 262] width 245 height 30
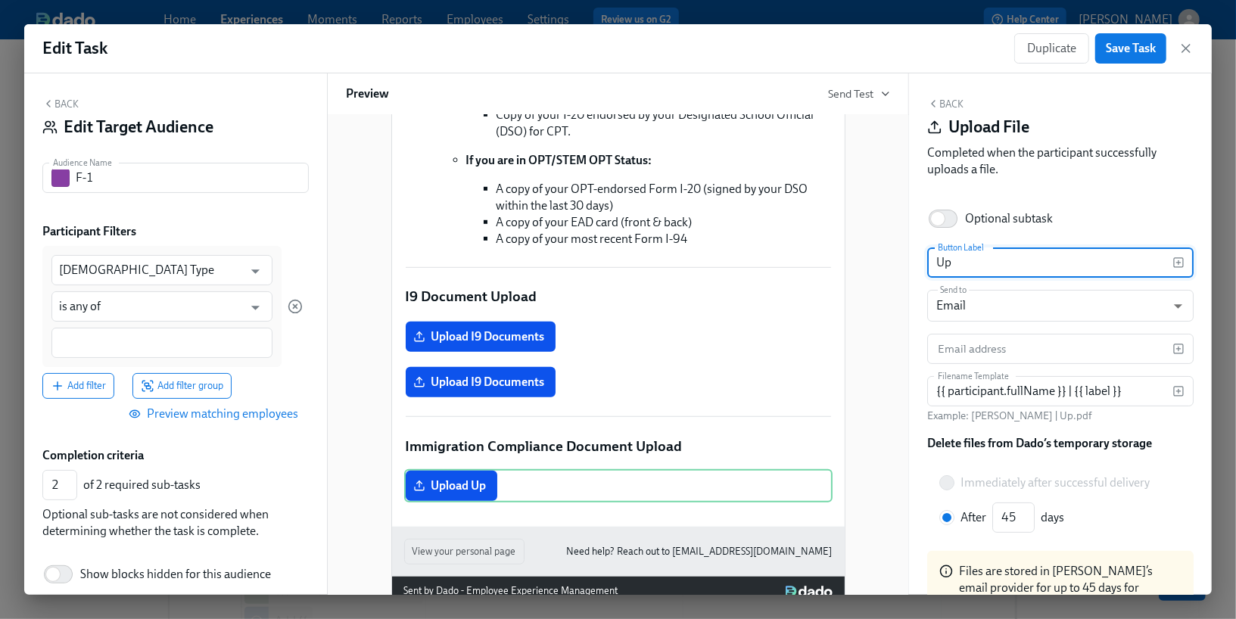
type input "U"
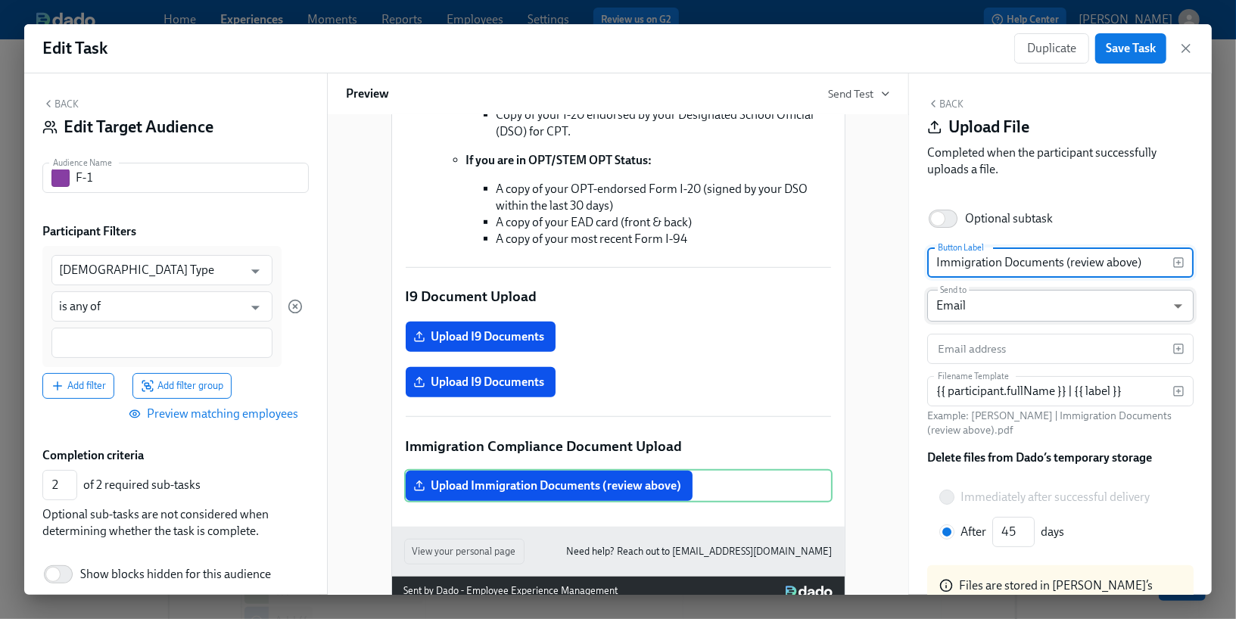
type input "Immigration Documents (review above)"
click at [1002, 313] on body "Home Experiences Moments Reports Employees Settings Review us on G2 Help Center…" at bounding box center [618, 348] width 1236 height 991
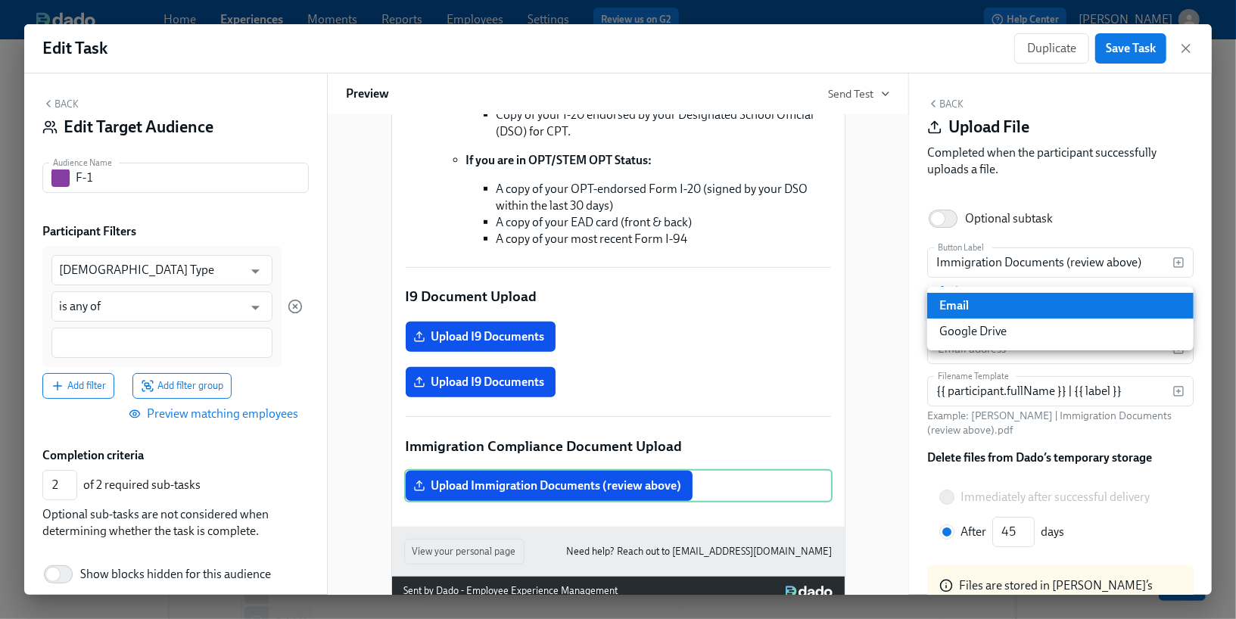
click at [997, 341] on li "Google Drive" at bounding box center [1060, 332] width 266 height 26
type input "GDRIVE"
radio input "true"
type input "30"
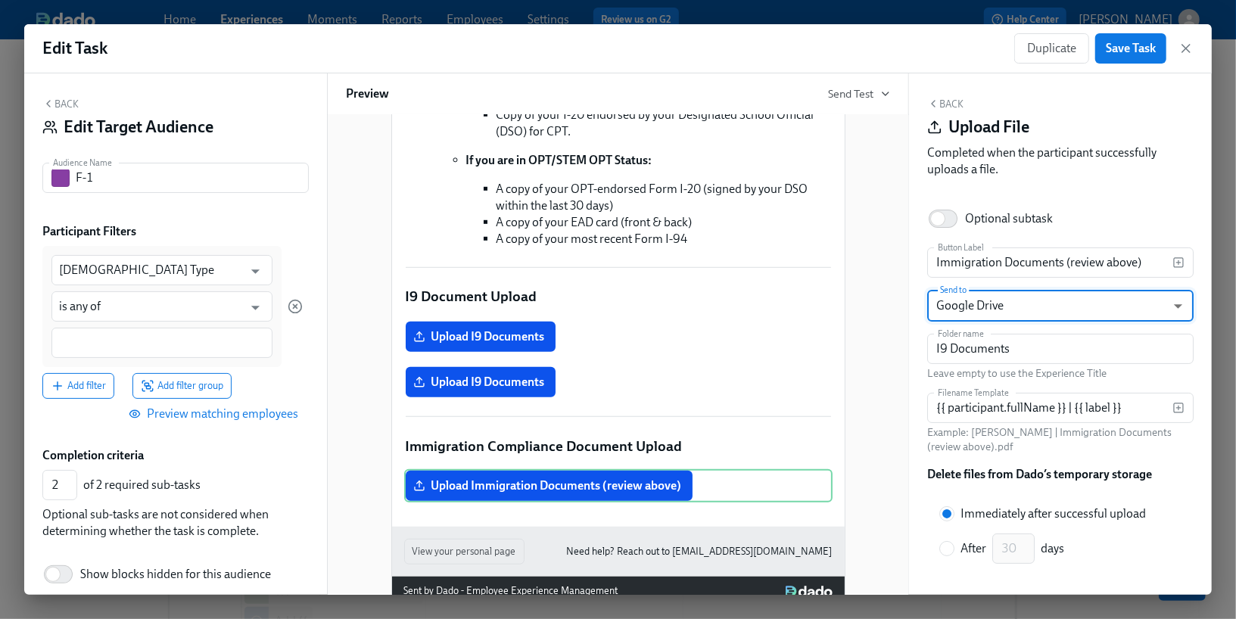
click at [949, 109] on button "Back" at bounding box center [945, 104] width 36 height 12
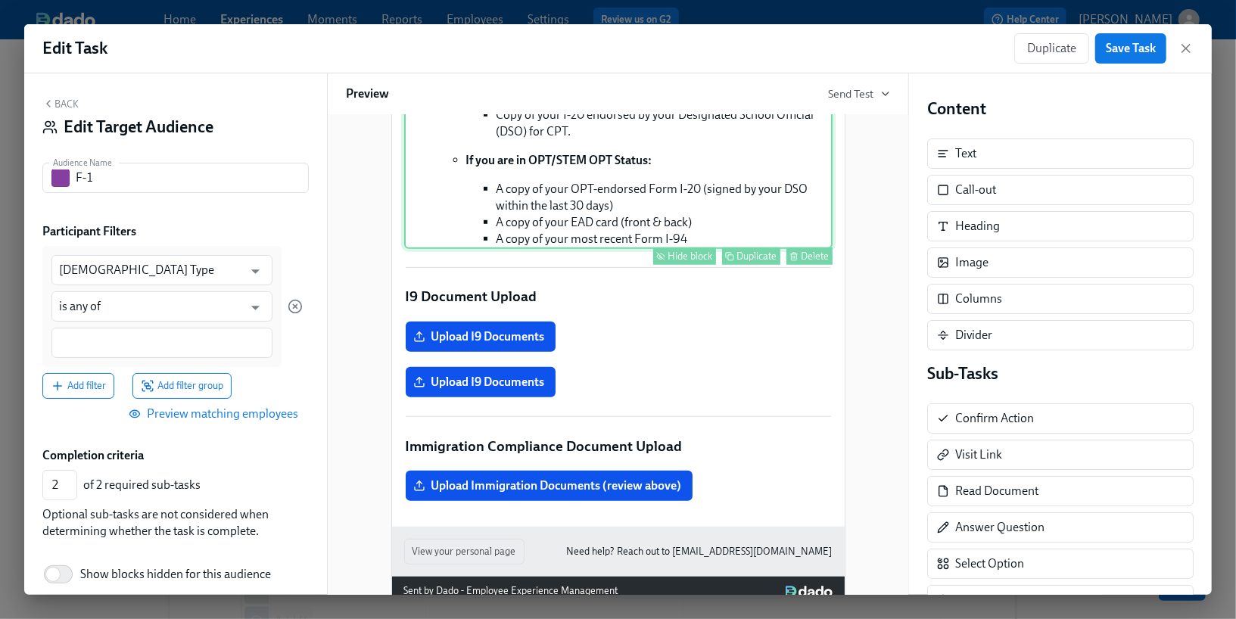
scroll to position [705, 0]
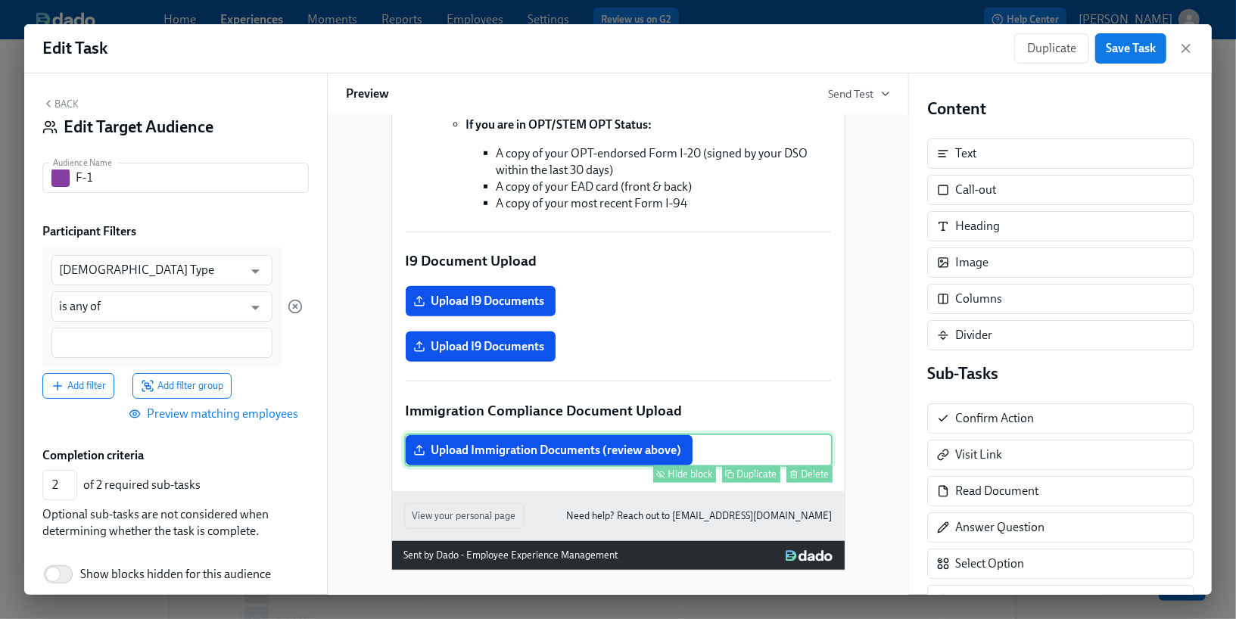
click at [708, 453] on div "Upload Immigration Documents (review above) Hide block Duplicate Delete" at bounding box center [618, 450] width 428 height 33
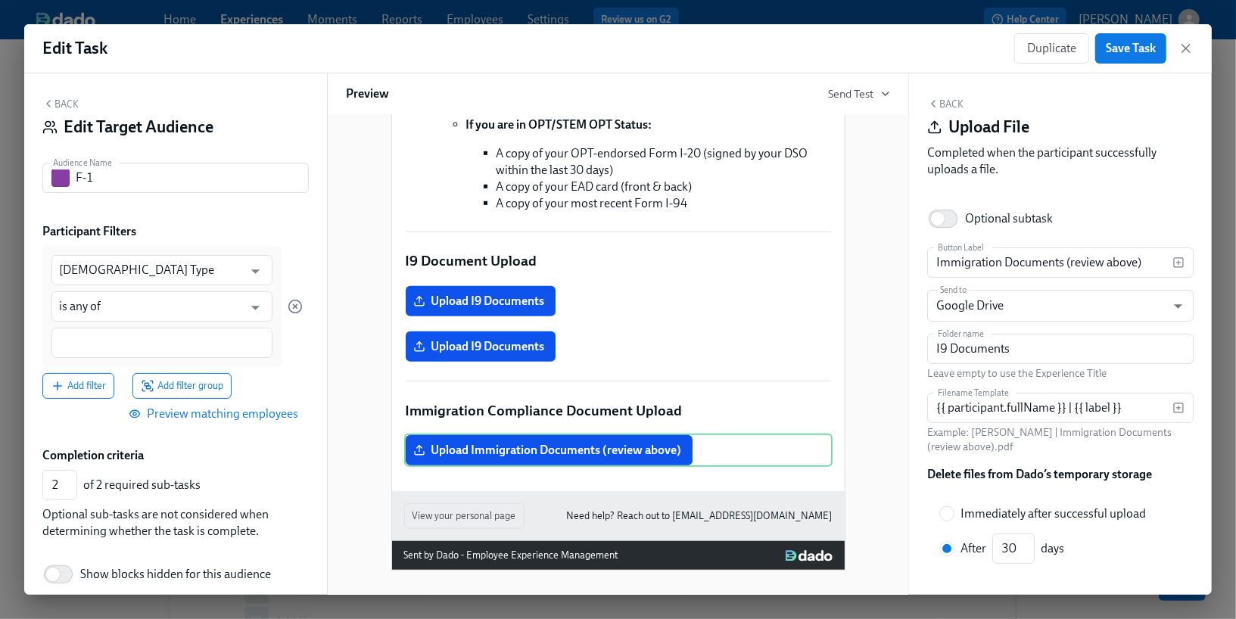
click at [745, 484] on div "Hi Participant : First Name ! You have a new task in May Mobility Onboarding . …" at bounding box center [618, 9] width 453 height 966
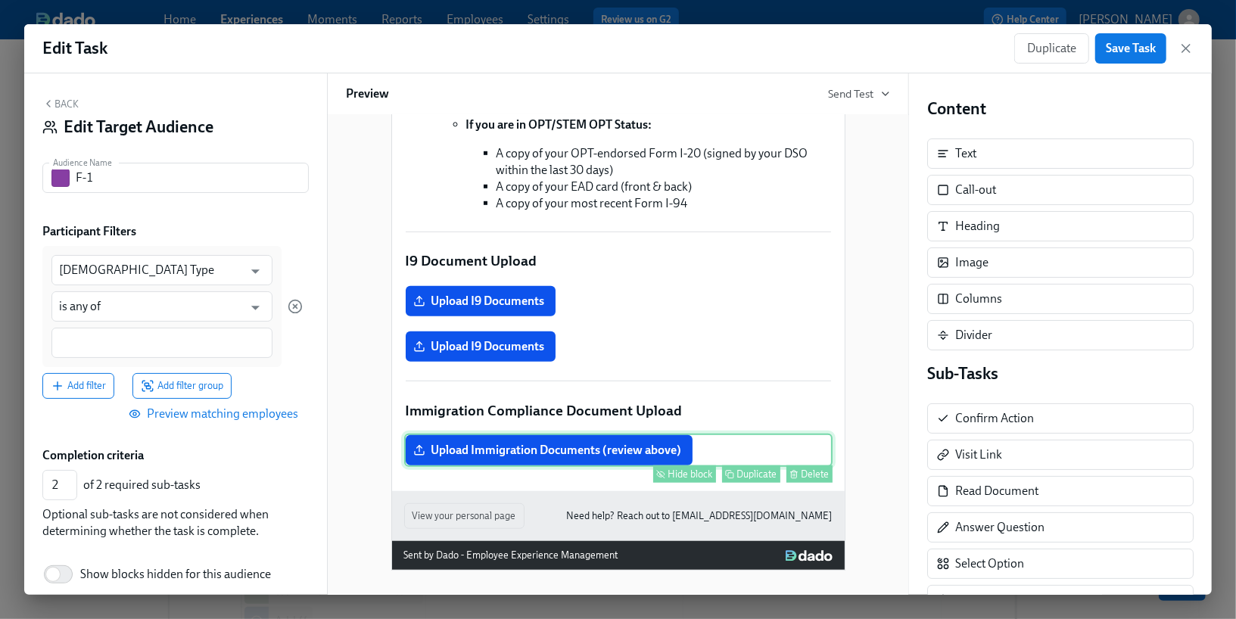
click at [744, 478] on div "Duplicate" at bounding box center [757, 473] width 40 height 11
type input "3"
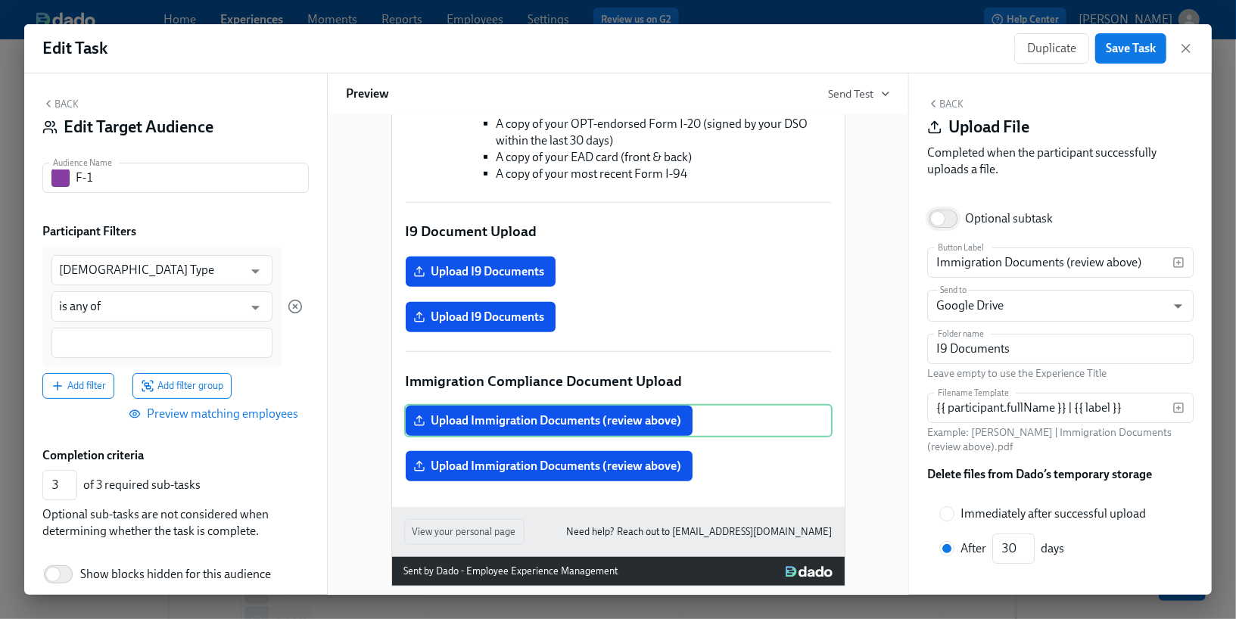
click at [948, 215] on input "Optional subtask" at bounding box center [938, 218] width 100 height 33
checkbox input "true"
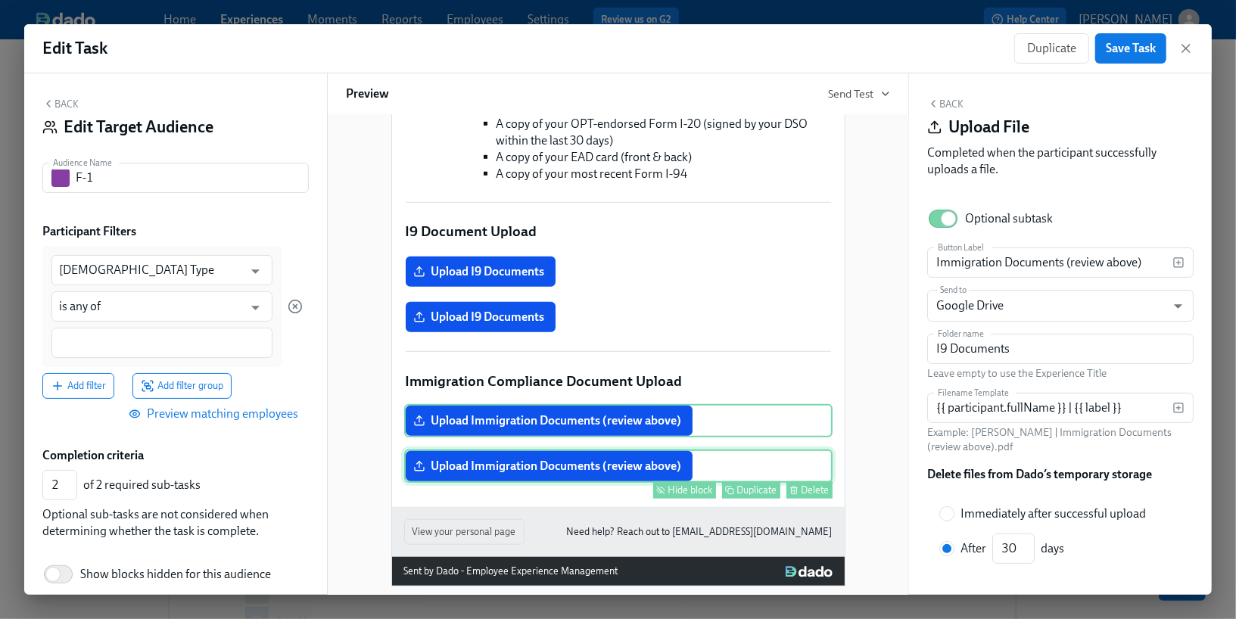
click at [733, 483] on div "Upload Immigration Documents (review above) Hide block Duplicate Delete" at bounding box center [618, 466] width 428 height 33
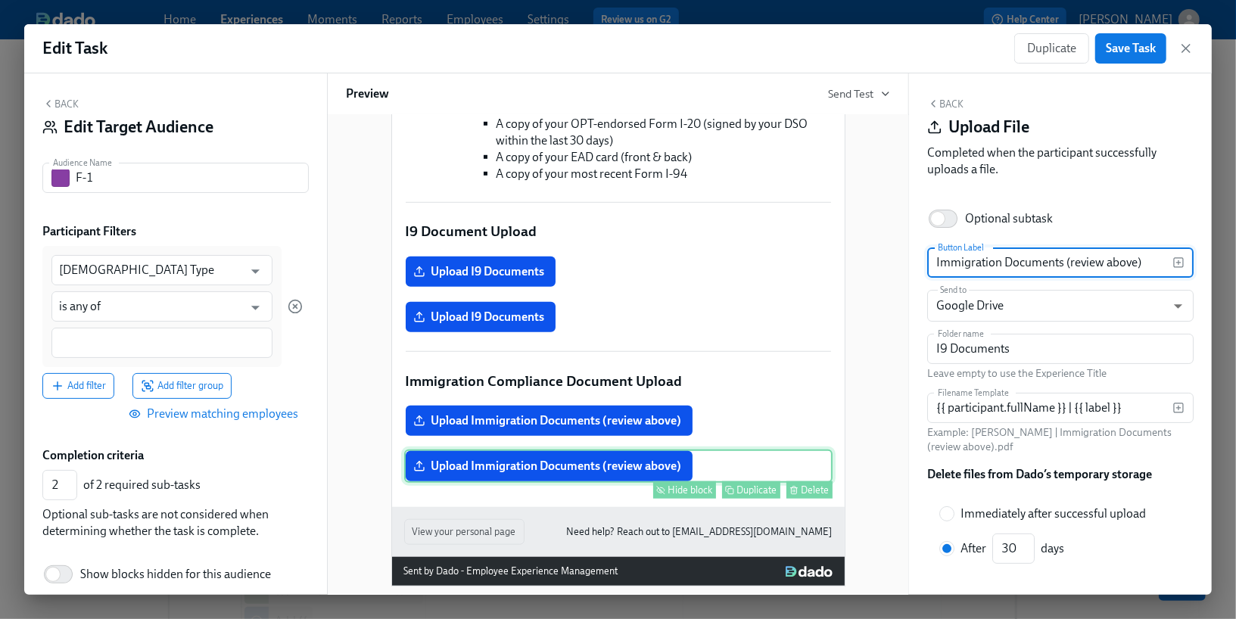
click at [742, 496] on div "Duplicate" at bounding box center [757, 489] width 40 height 11
type input "3"
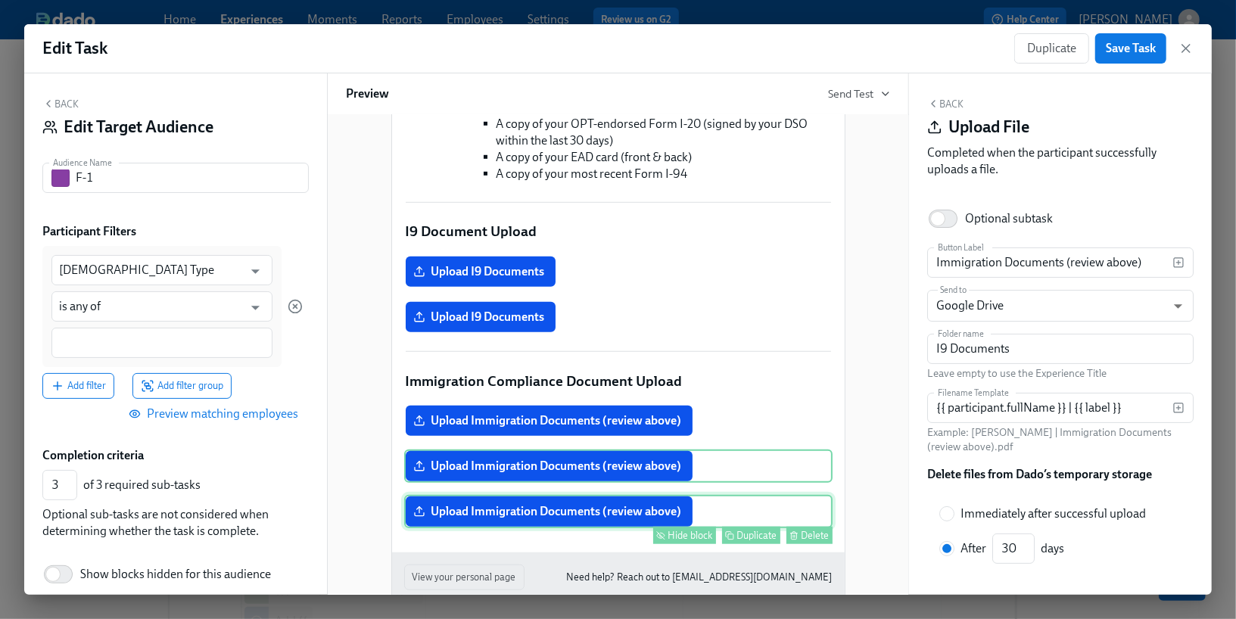
click at [720, 528] on div "Upload Immigration Documents (review above) Hide block Duplicate Delete" at bounding box center [618, 511] width 428 height 33
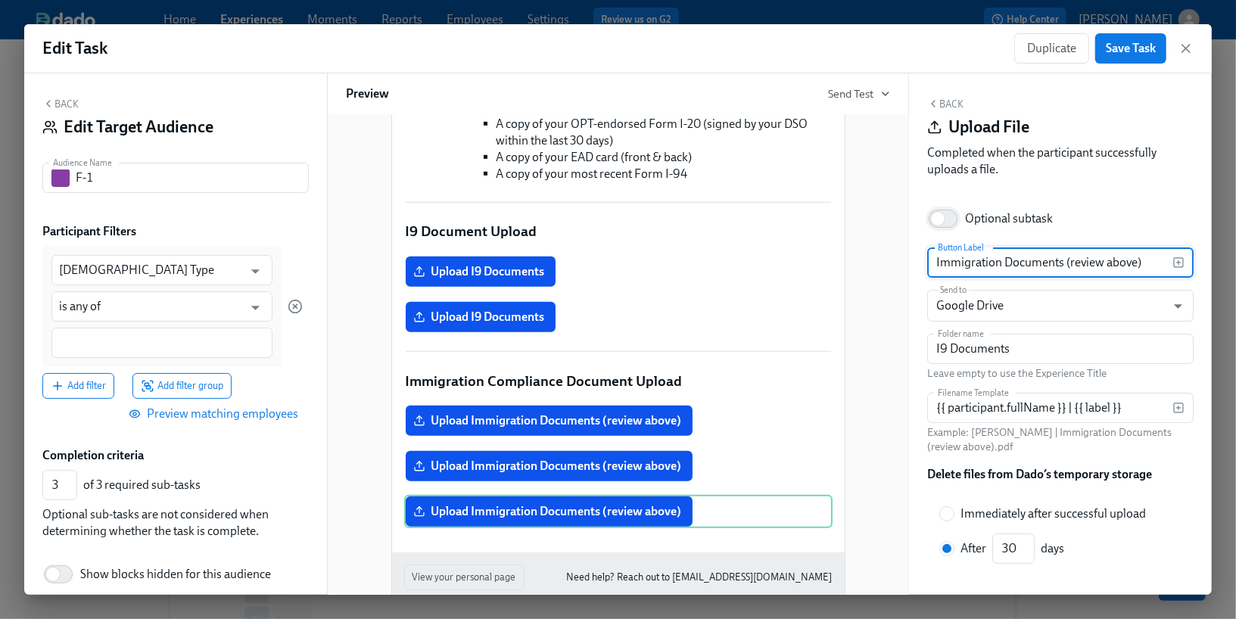
click at [946, 213] on input "Optional subtask" at bounding box center [938, 218] width 100 height 33
checkbox input "true"
type input "2"
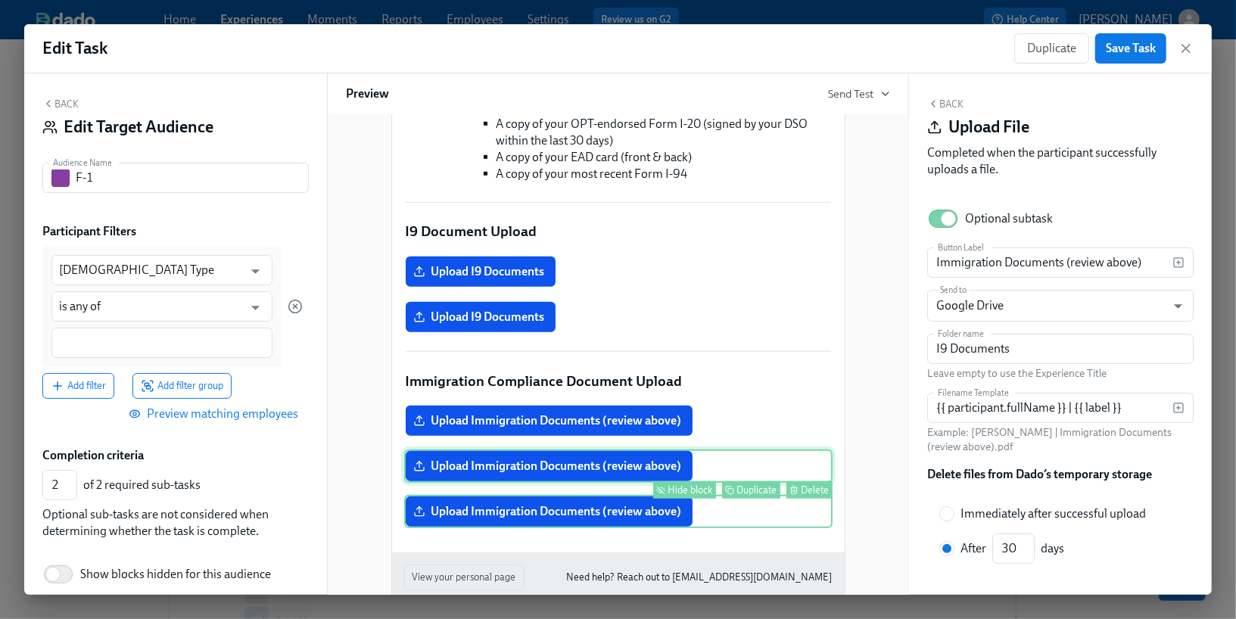
click at [749, 483] on div "Upload Immigration Documents (review above) Hide block Duplicate Delete" at bounding box center [618, 466] width 428 height 33
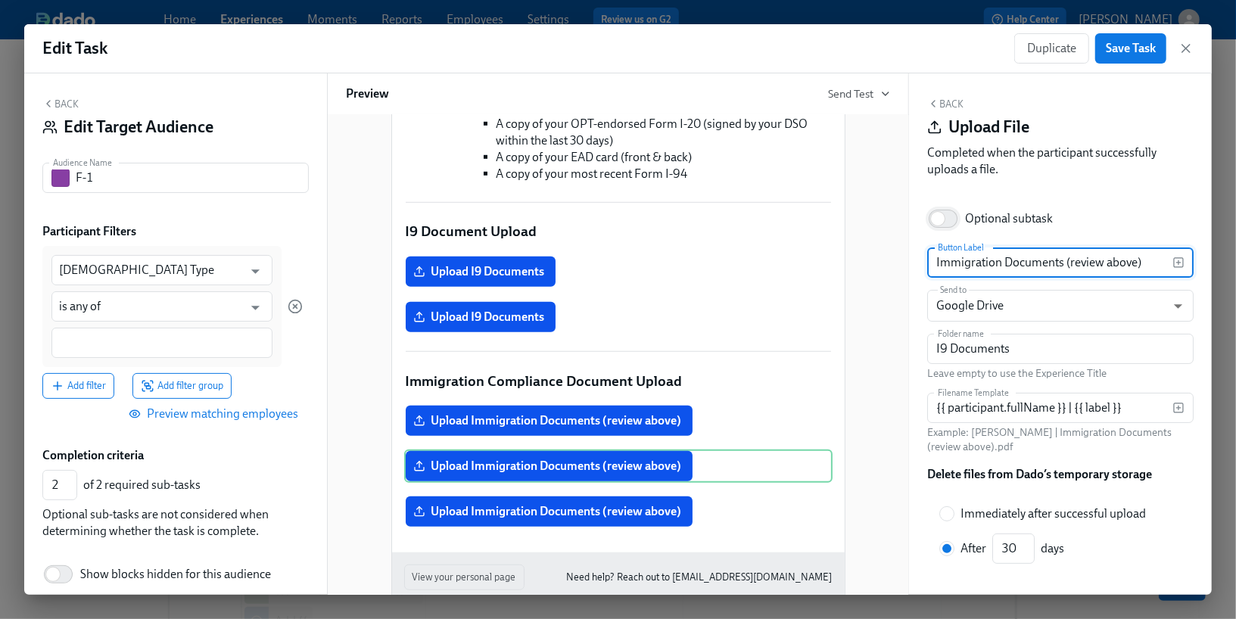
click at [946, 220] on input "Optional subtask" at bounding box center [938, 218] width 100 height 33
checkbox input "true"
type input "1"
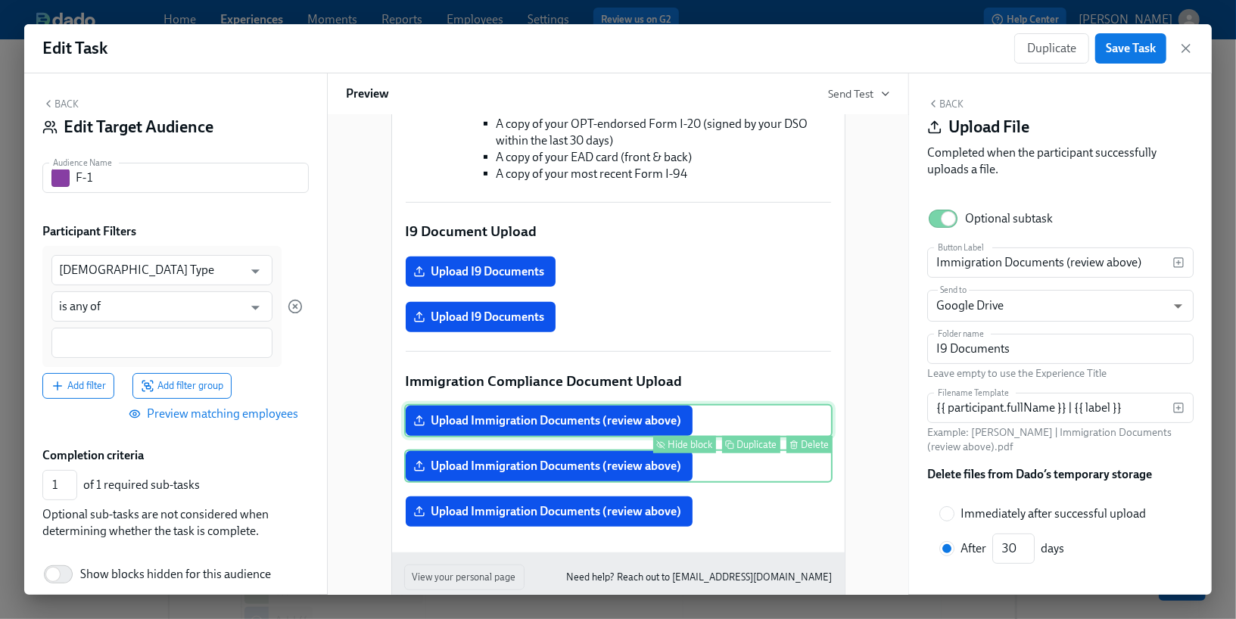
click at [723, 437] on div "Upload Immigration Documents (review above) Hide block Duplicate Delete" at bounding box center [618, 420] width 428 height 33
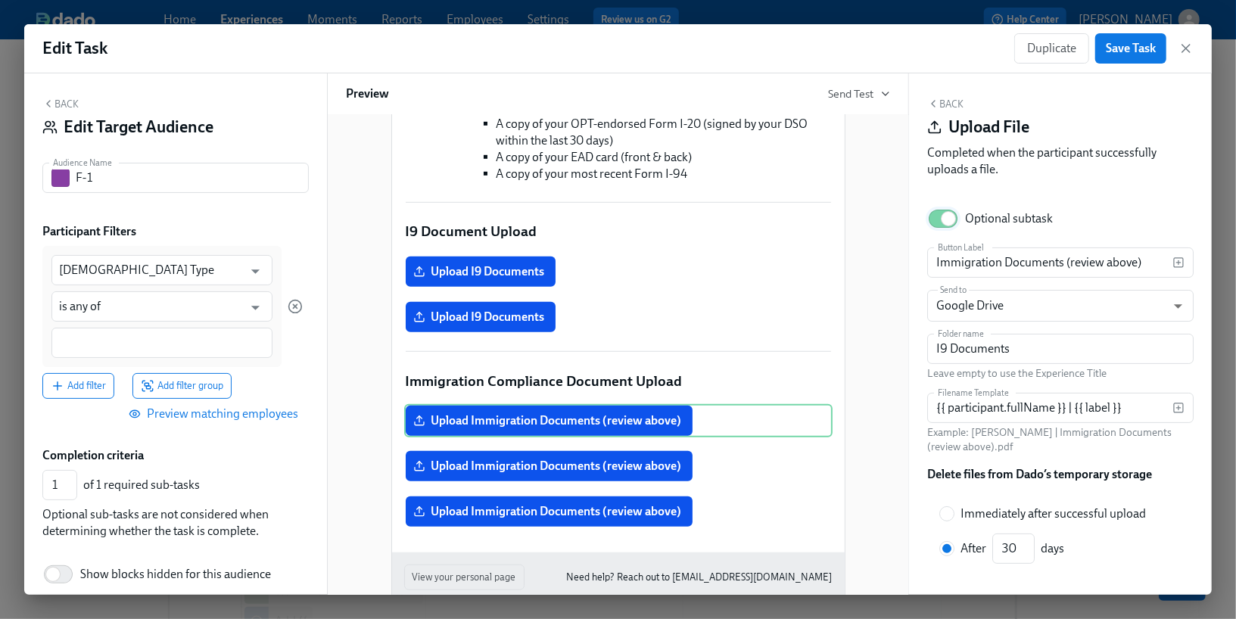
click at [938, 216] on input "Optional subtask" at bounding box center [948, 218] width 100 height 33
checkbox input "false"
type input "2"
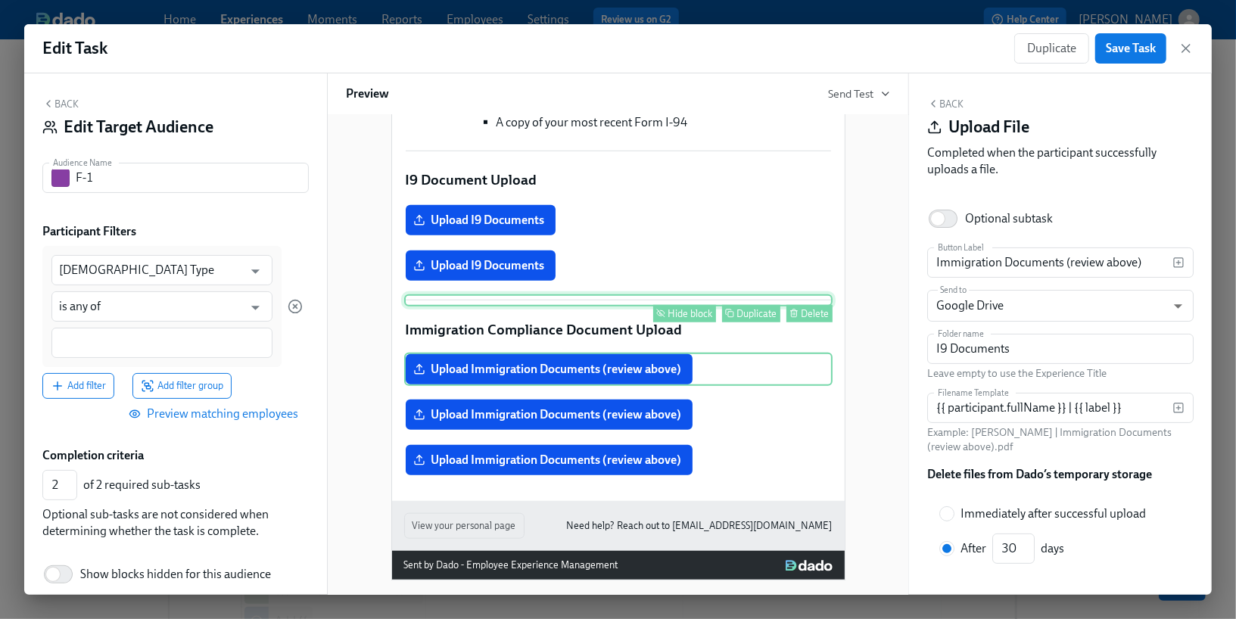
scroll to position [764, 0]
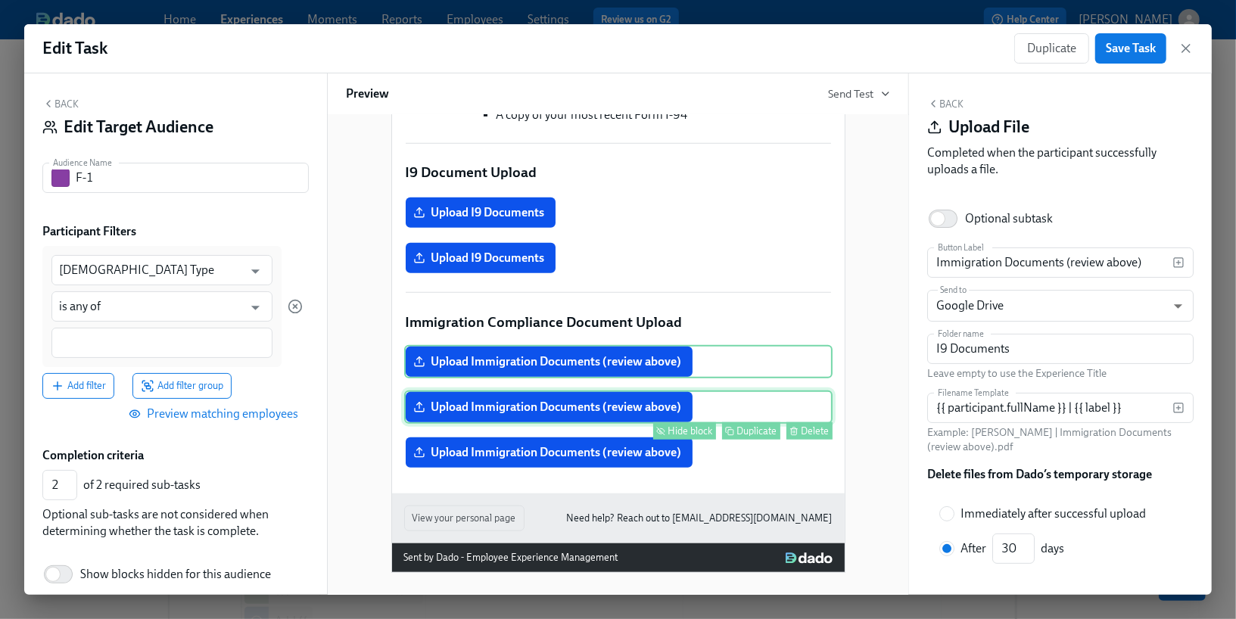
click at [734, 424] on div "Upload Immigration Documents (review above) Hide block Duplicate Delete" at bounding box center [618, 406] width 428 height 33
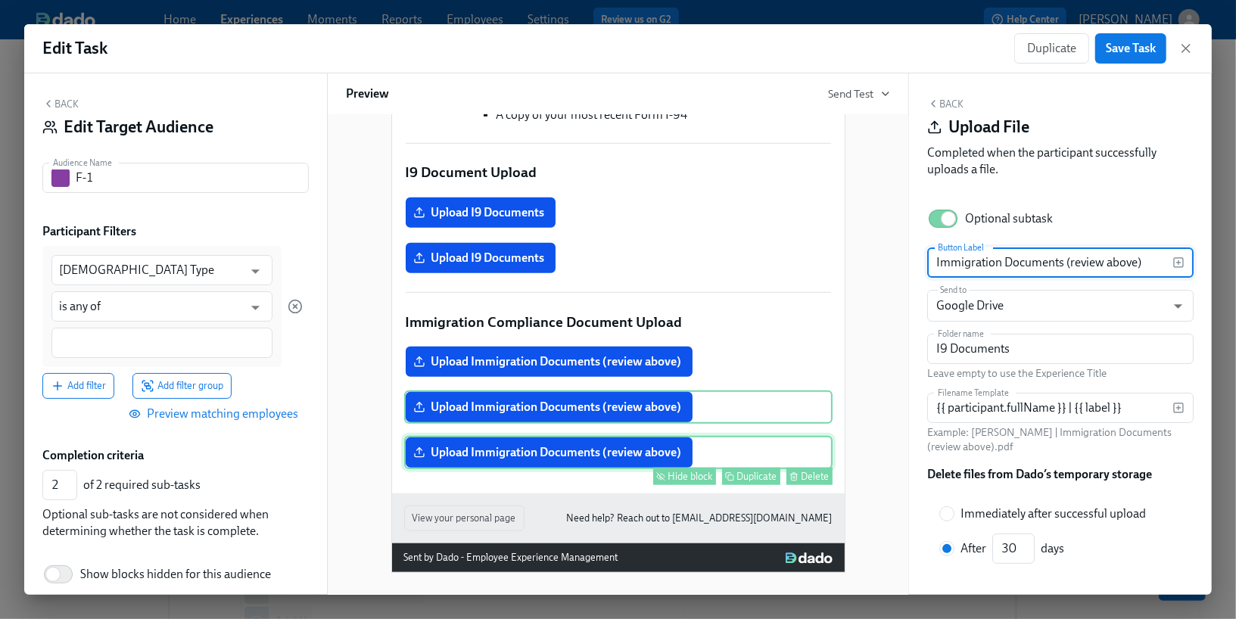
click at [722, 469] on div "Upload Immigration Documents (review above) Hide block Duplicate Delete" at bounding box center [618, 452] width 428 height 33
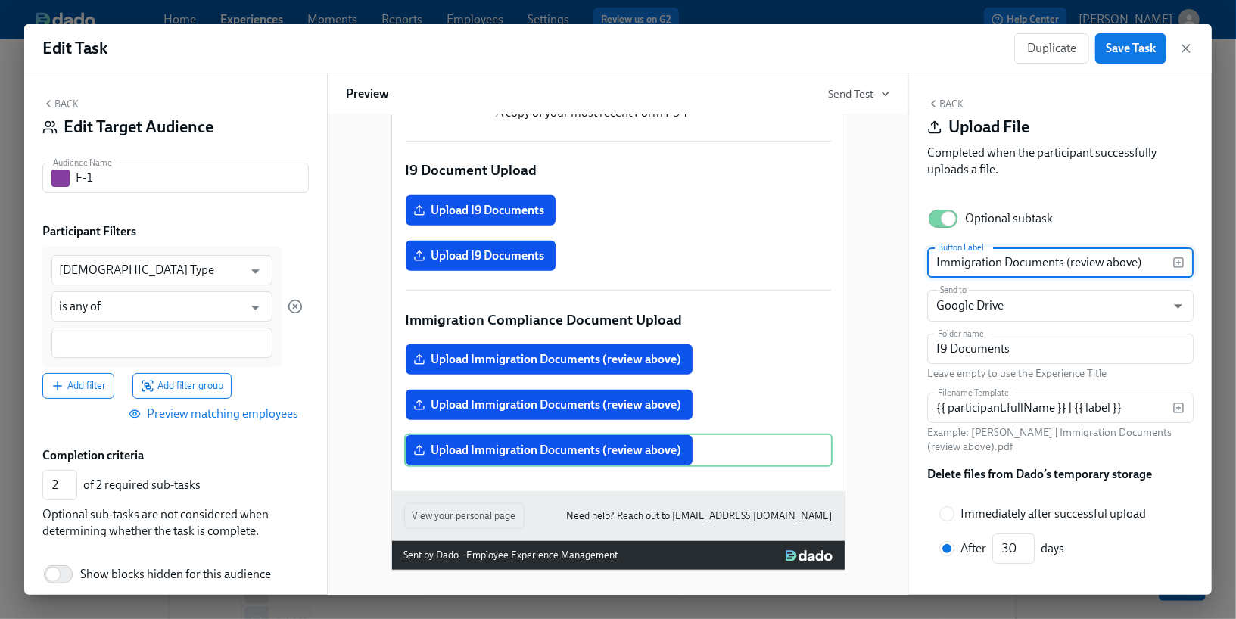
scroll to position [795, 0]
click at [941, 104] on button "Back" at bounding box center [945, 104] width 36 height 12
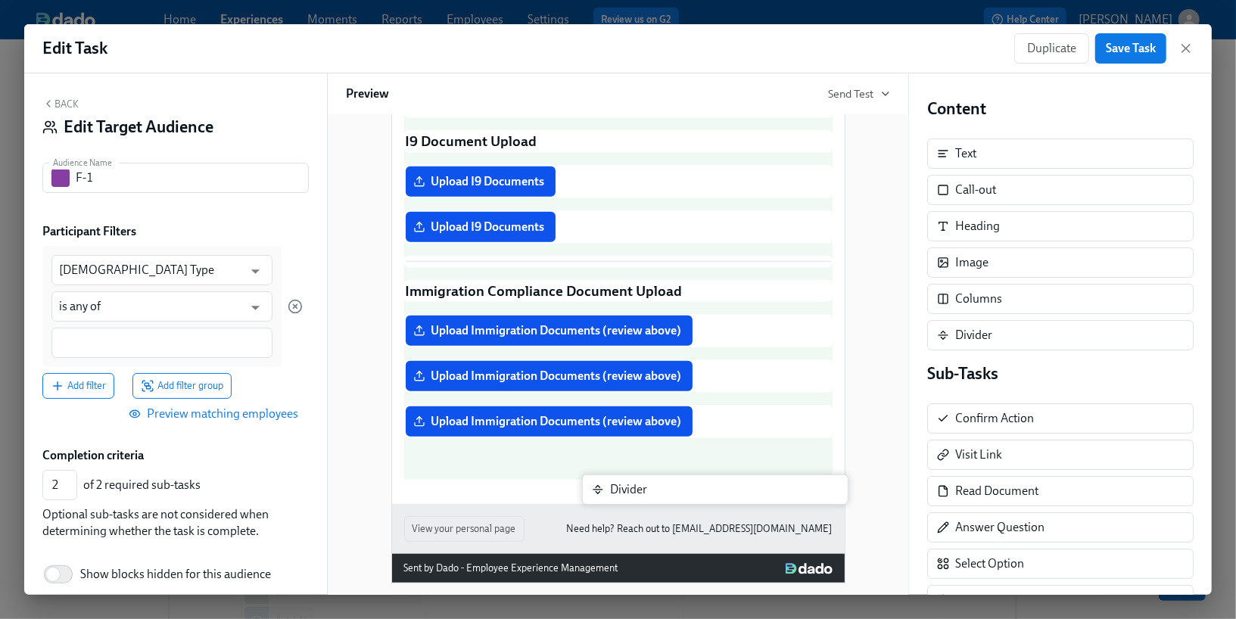
drag, startPoint x: 990, startPoint y: 326, endPoint x: 642, endPoint y: 485, distance: 382.7
click at [642, 485] on div "Back Edit Target Audience Audience Name F-1 Audience Name Participant Filters F…" at bounding box center [617, 333] width 1187 height 521
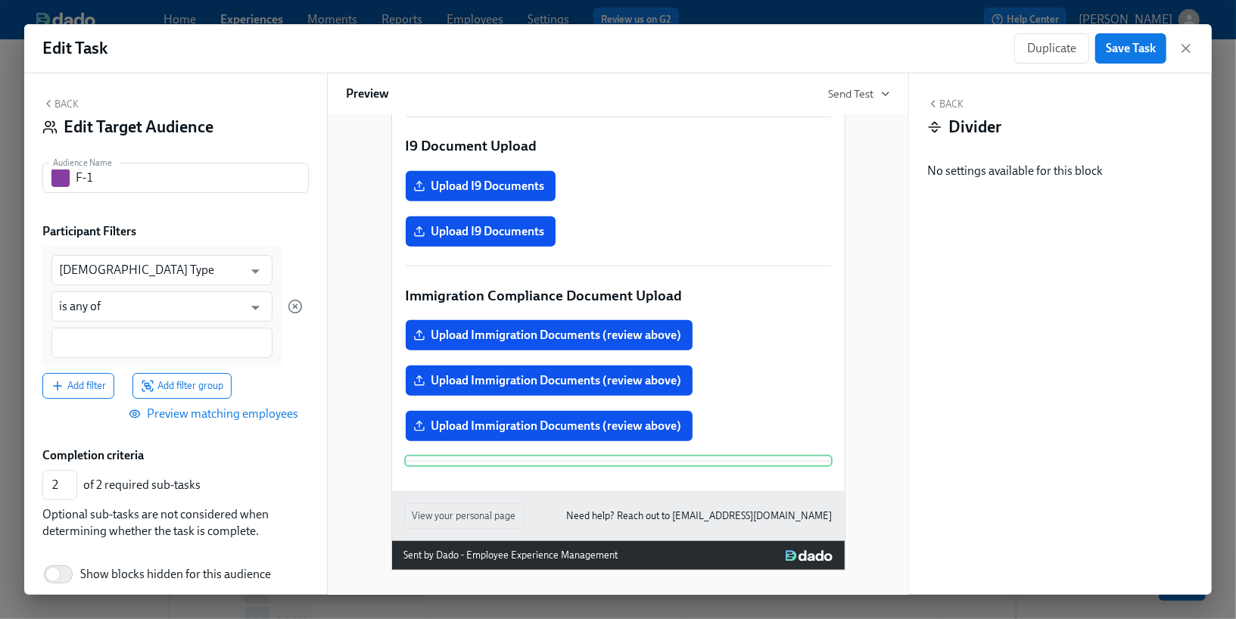
click at [939, 108] on button "Back" at bounding box center [945, 104] width 36 height 12
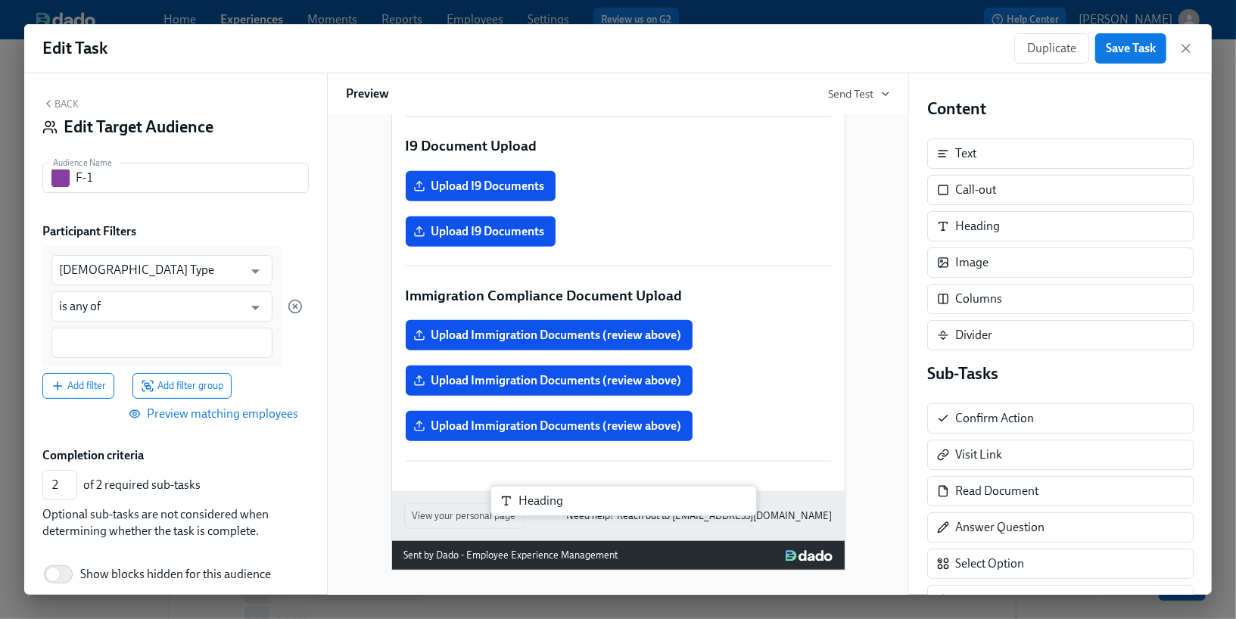
scroll to position [823, 0]
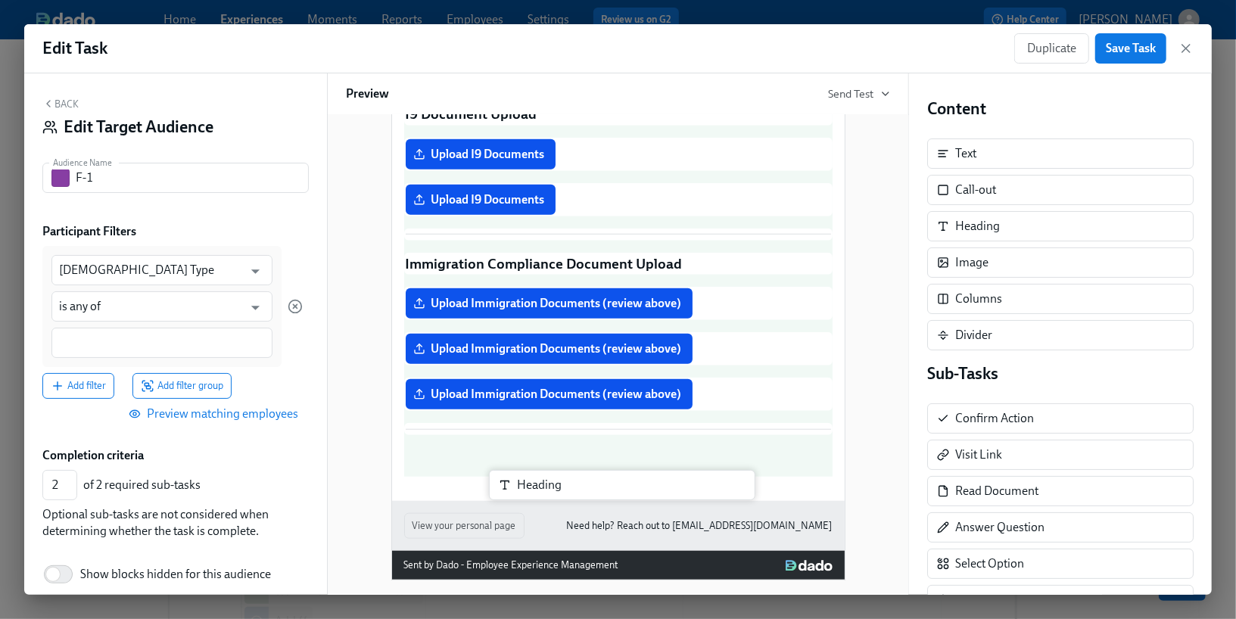
drag, startPoint x: 990, startPoint y: 221, endPoint x: 544, endPoint y: 486, distance: 518.5
click at [544, 486] on div "Back Edit Target Audience Audience Name F-1 Audience Name Participant Filters F…" at bounding box center [617, 333] width 1187 height 521
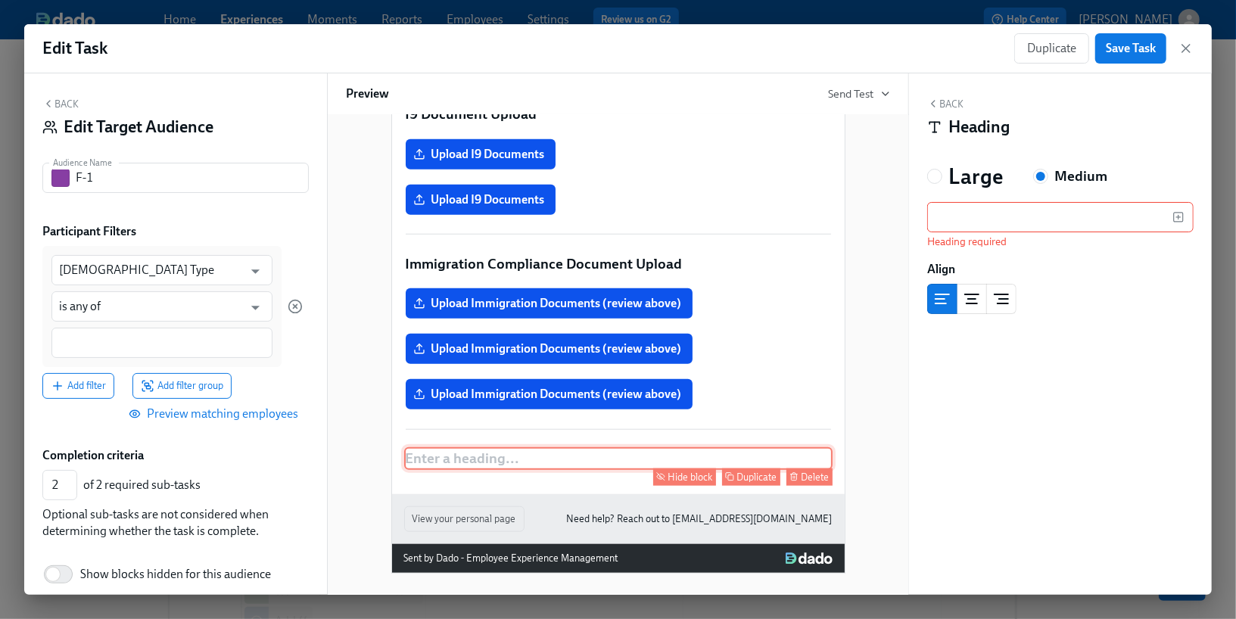
click at [515, 470] on div "Enter a heading ... Hide block Duplicate Delete" at bounding box center [618, 458] width 428 height 23
click at [991, 219] on input "text" at bounding box center [1049, 217] width 245 height 30
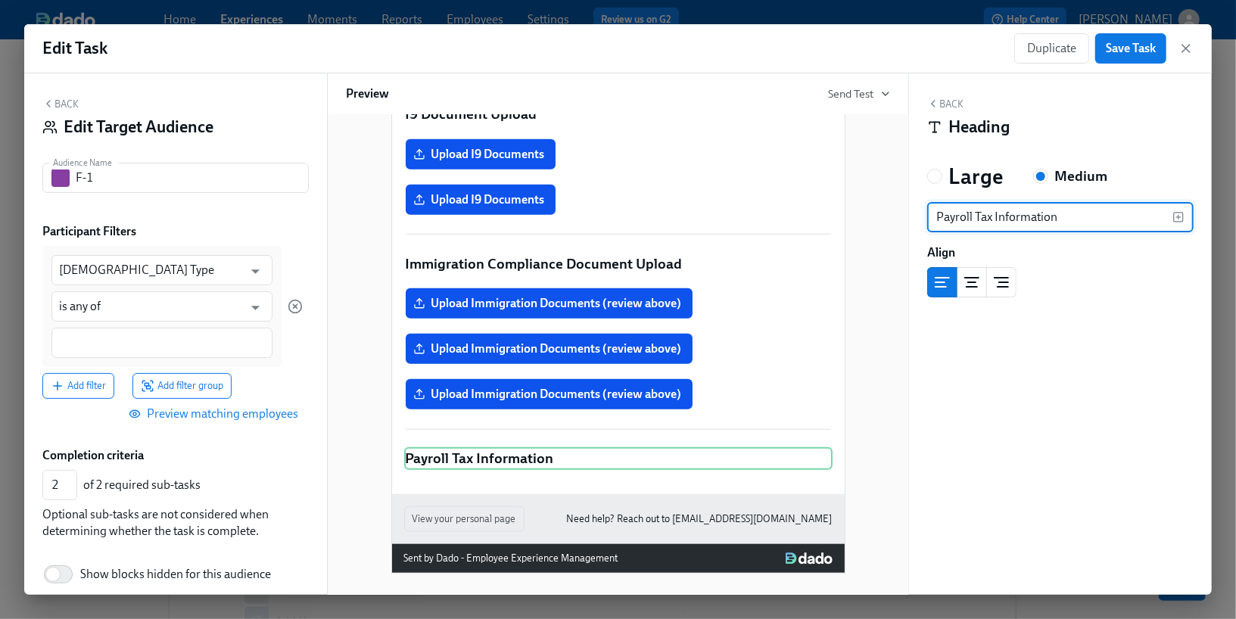
type input "Payroll Tax Information"
click at [947, 110] on div "Back Heading" at bounding box center [1060, 121] width 266 height 47
click at [946, 104] on button "Back" at bounding box center [945, 104] width 36 height 12
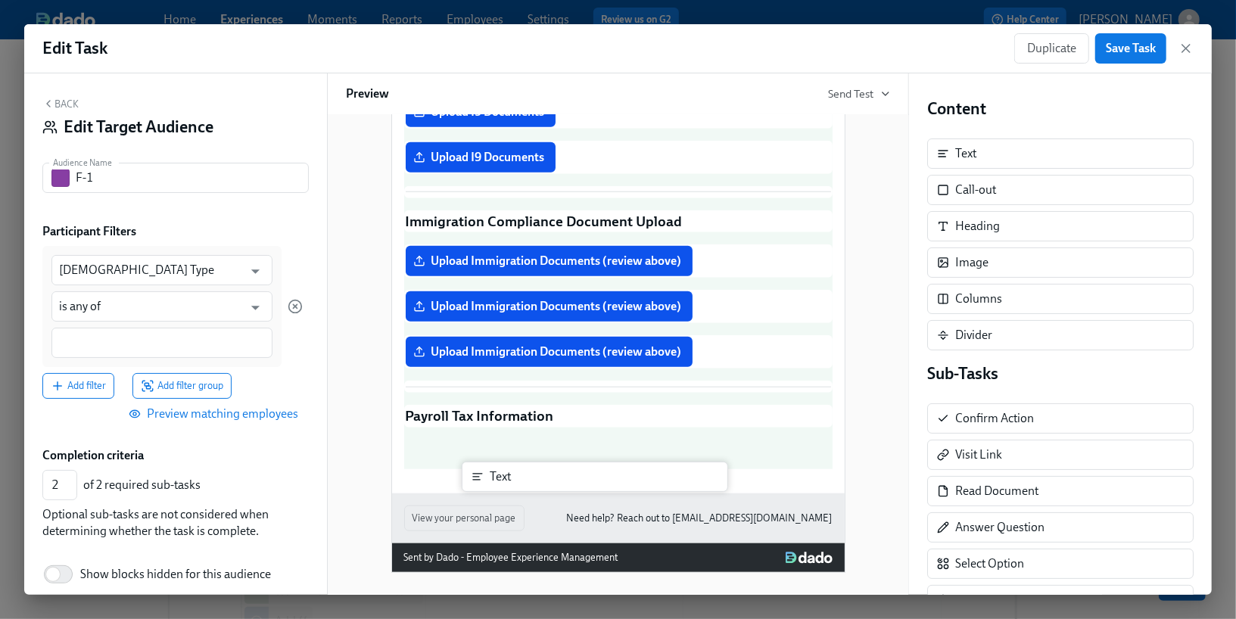
scroll to position [871, 0]
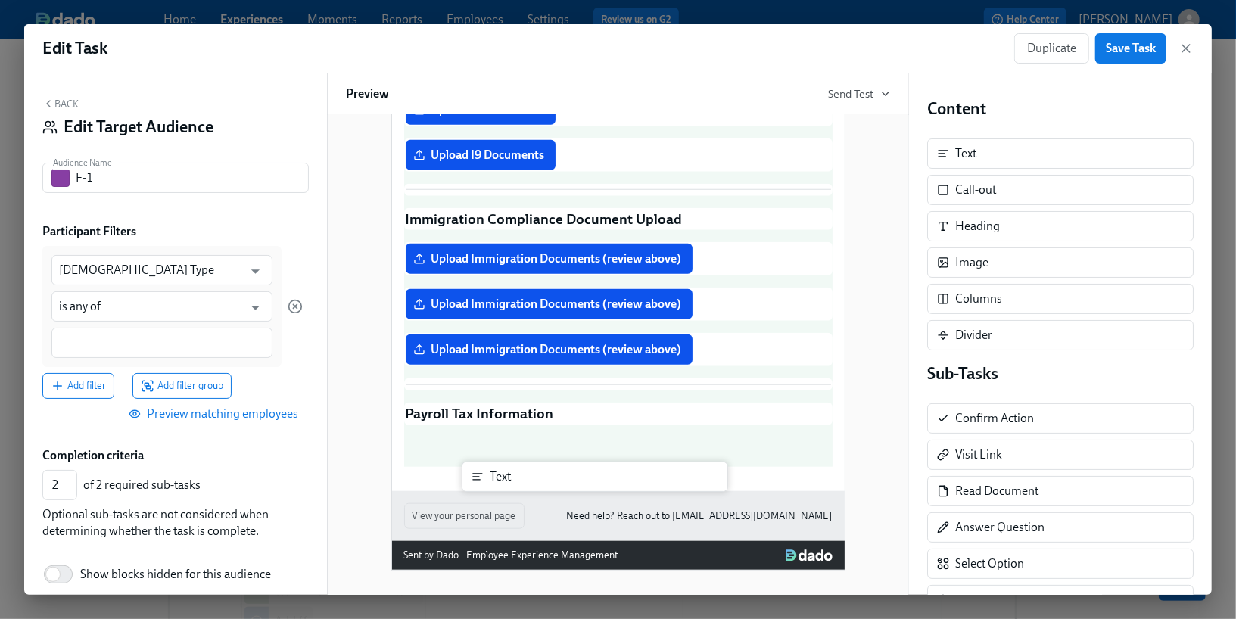
drag, startPoint x: 973, startPoint y: 163, endPoint x: 502, endPoint y: 486, distance: 570.9
click at [502, 486] on div "Back Edit Target Audience Audience Name F-1 Audience Name Participant Filters F…" at bounding box center [617, 333] width 1187 height 521
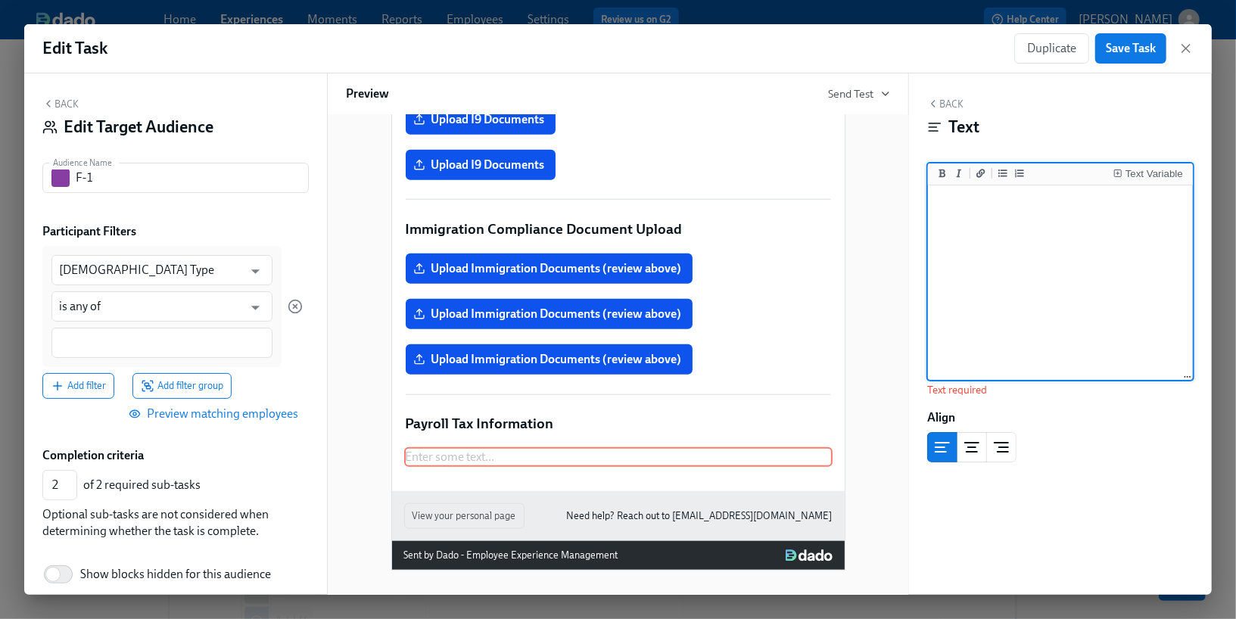
click at [991, 254] on textarea at bounding box center [1060, 283] width 259 height 190
paste textarea "To ensure we correctly handle your tax withholdings and FICA exemption, please …"
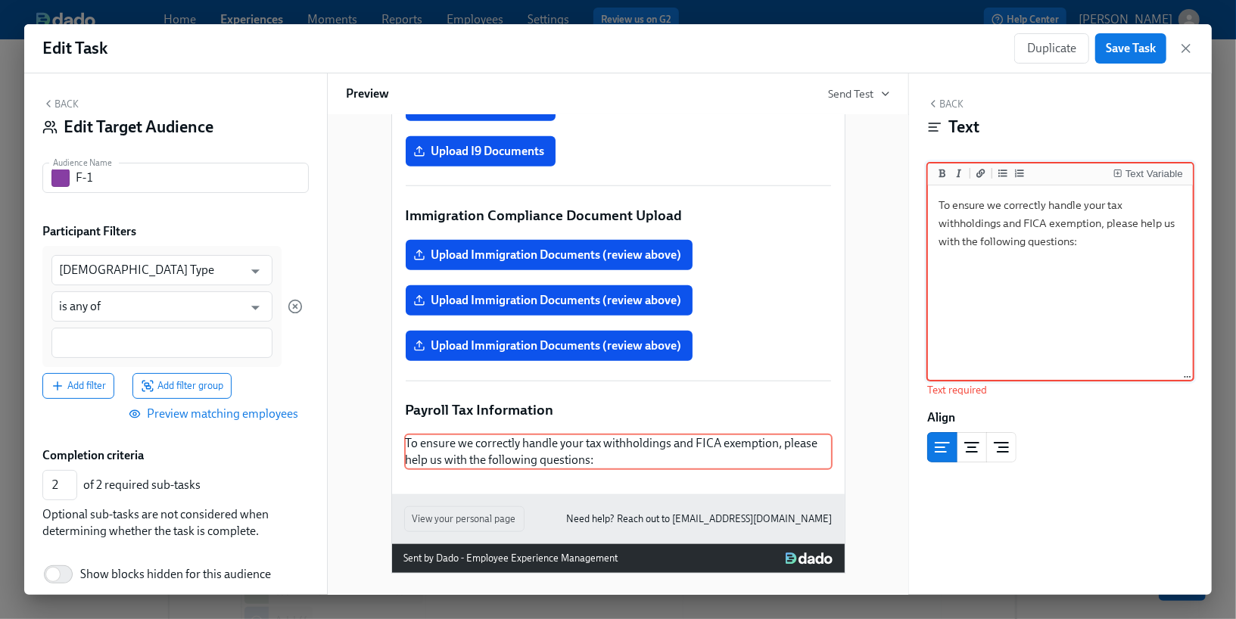
type textarea "To ensure we correctly handle your tax withholdings and FICA exemption, please …"
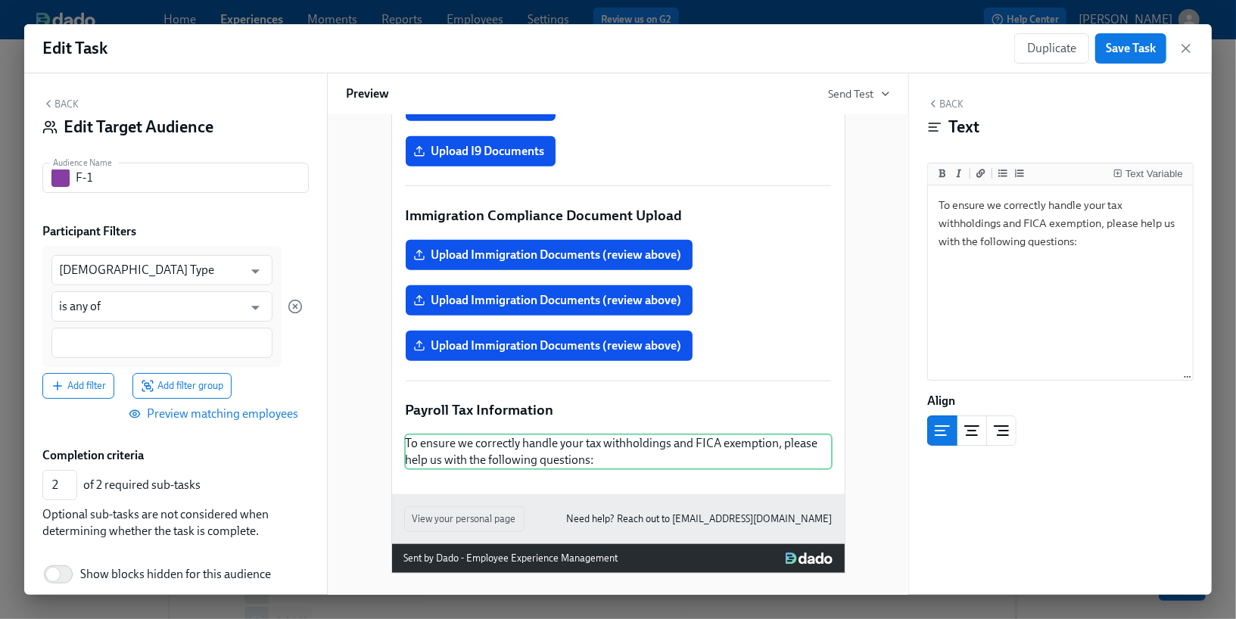
click at [942, 98] on button "Back" at bounding box center [945, 104] width 36 height 12
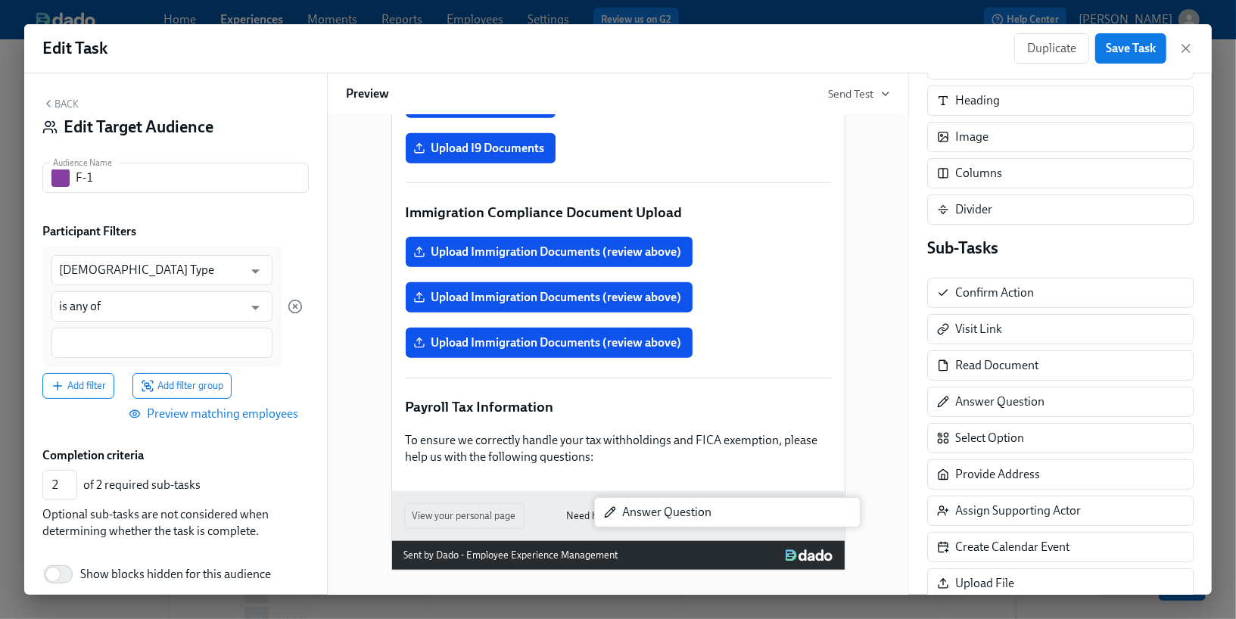
scroll to position [907, 0]
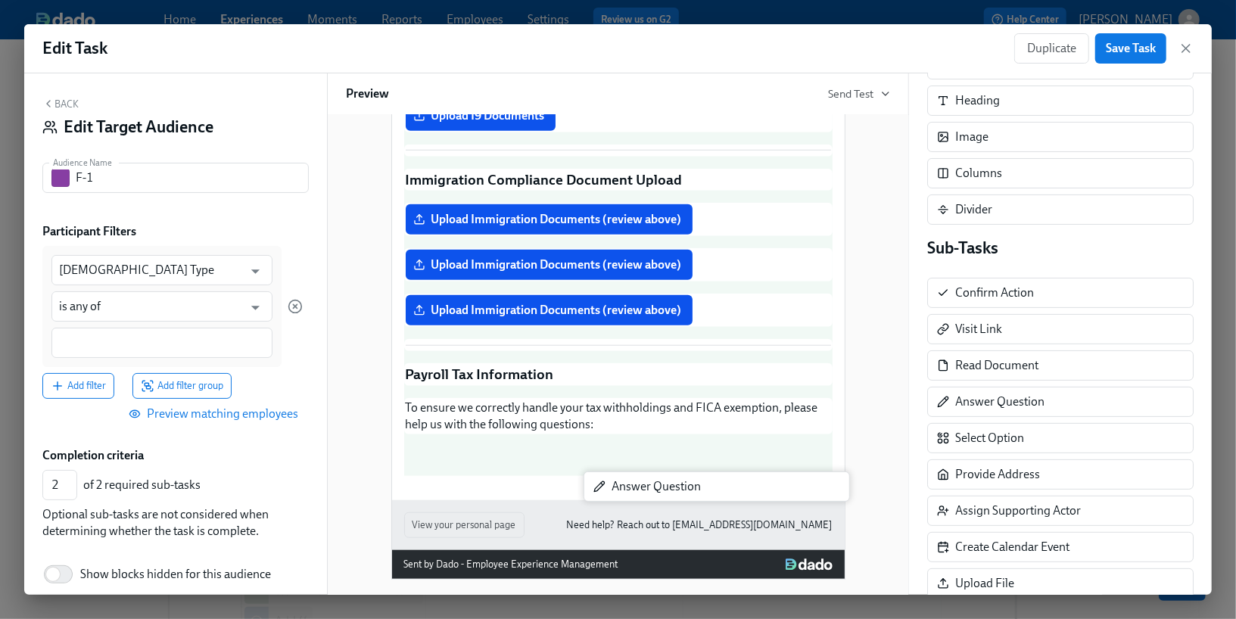
drag, startPoint x: 978, startPoint y: 396, endPoint x: 618, endPoint y: 487, distance: 372.4
click at [618, 487] on div "Back Edit Target Audience Audience Name F-1 Audience Name Participant Filters F…" at bounding box center [617, 333] width 1187 height 521
type input "3"
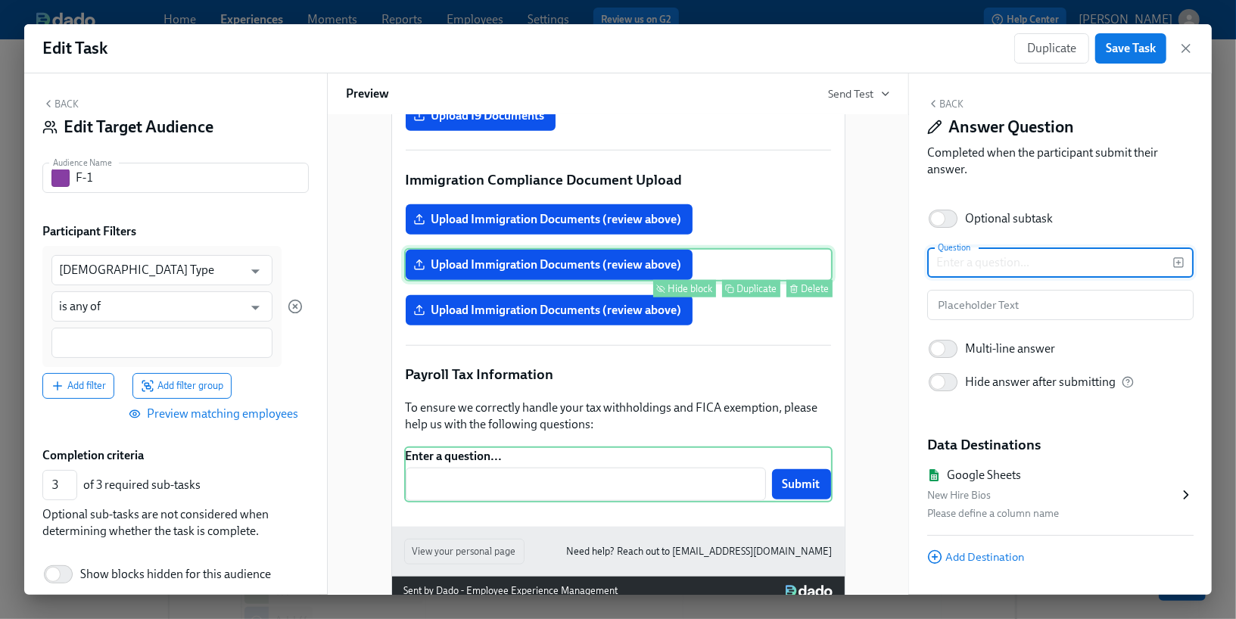
drag, startPoint x: 682, startPoint y: 280, endPoint x: 506, endPoint y: 289, distance: 175.8
click at [510, 289] on div "Back Edit Target Audience Audience Name F-1 Audience Name Participant Filters F…" at bounding box center [617, 333] width 1187 height 521
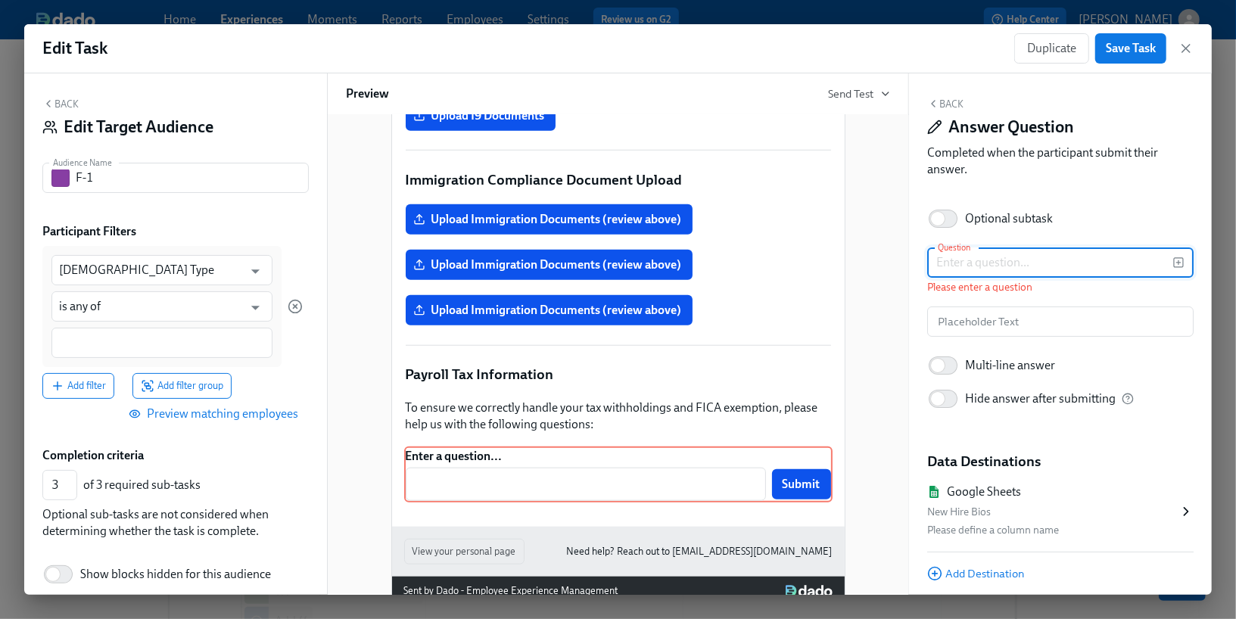
paste input "What was your first date of entry to the U.S. in F-1 status?"
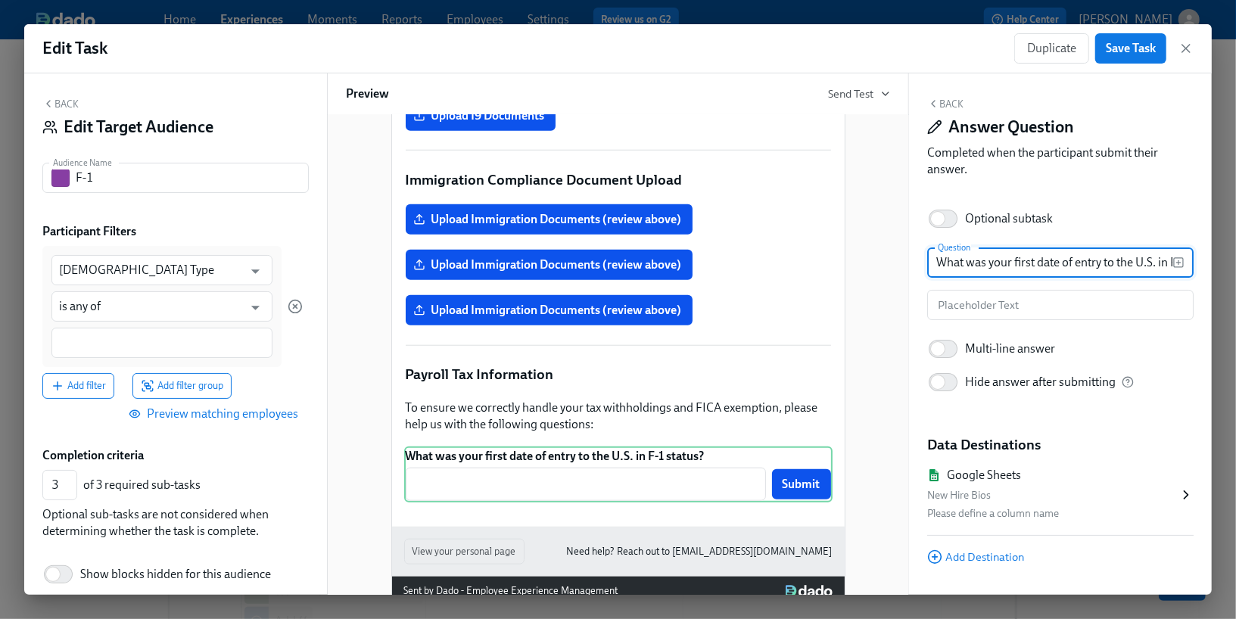
scroll to position [0, 55]
type input "What was your first date of entry to the U.S. in F-1 status?"
click at [1001, 307] on input "text" at bounding box center [1060, 305] width 266 height 30
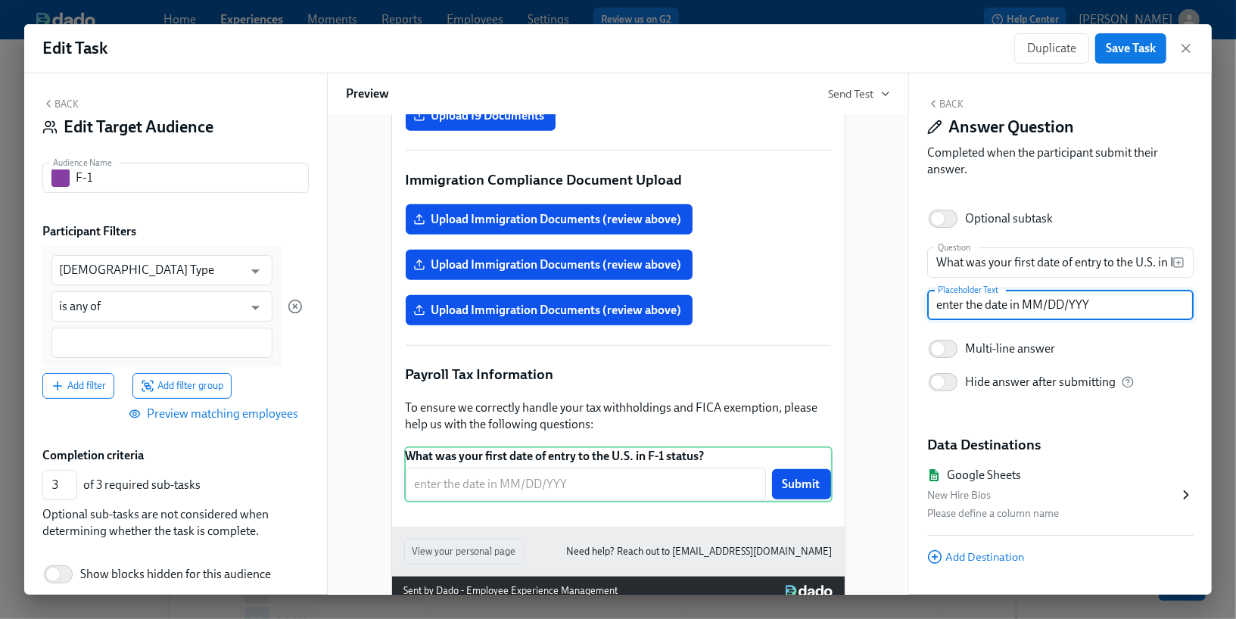
type input "enter the date in MM/DD/YYY"
click at [1016, 490] on div "New Hire Bios" at bounding box center [1052, 496] width 251 height 18
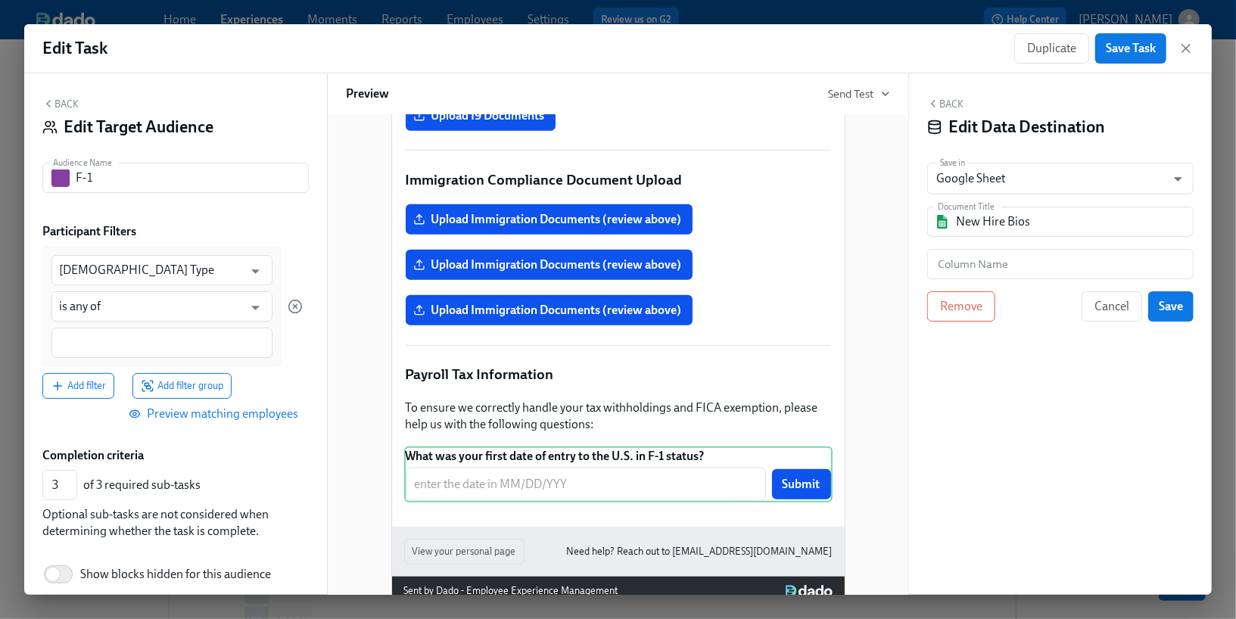
click at [1019, 160] on div "Back Edit Data Destination Save in Google Sheet GOOGLE_SHEET ​ Document Title N…" at bounding box center [1060, 333] width 303 height 521
click at [1018, 184] on body "Home Experiences Moments Reports Employees Settings Review us on G2 Help Center…" at bounding box center [618, 348] width 1236 height 991
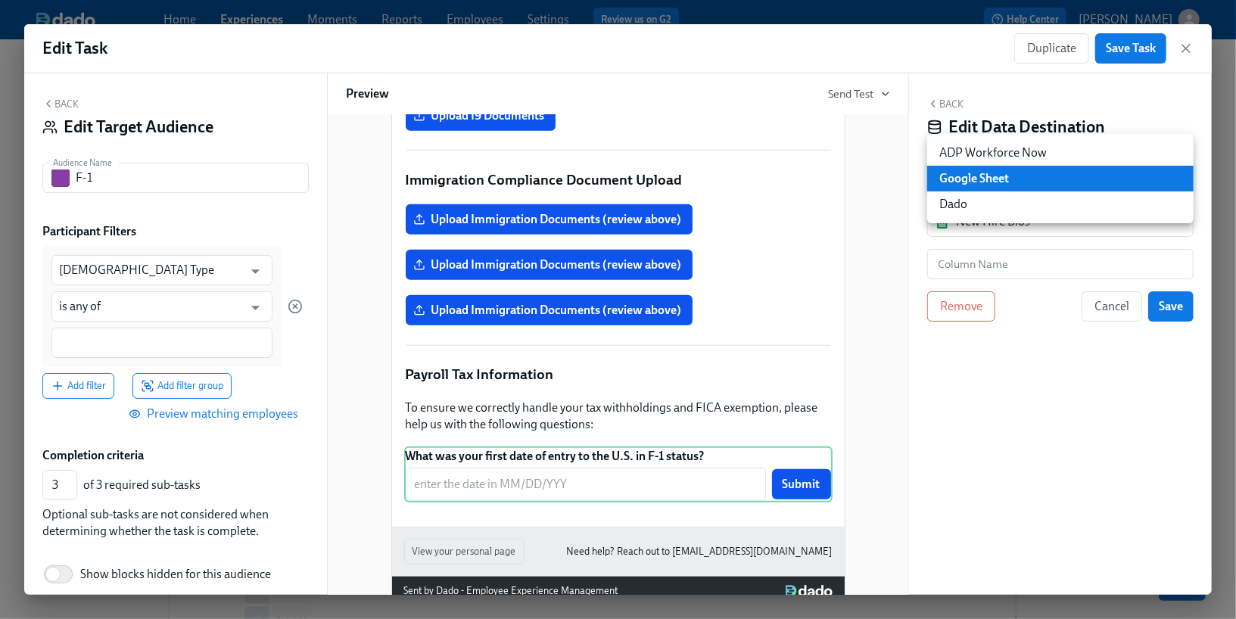
click at [1011, 204] on li "Dado" at bounding box center [1060, 204] width 266 height 26
type input "USER_PROFILE"
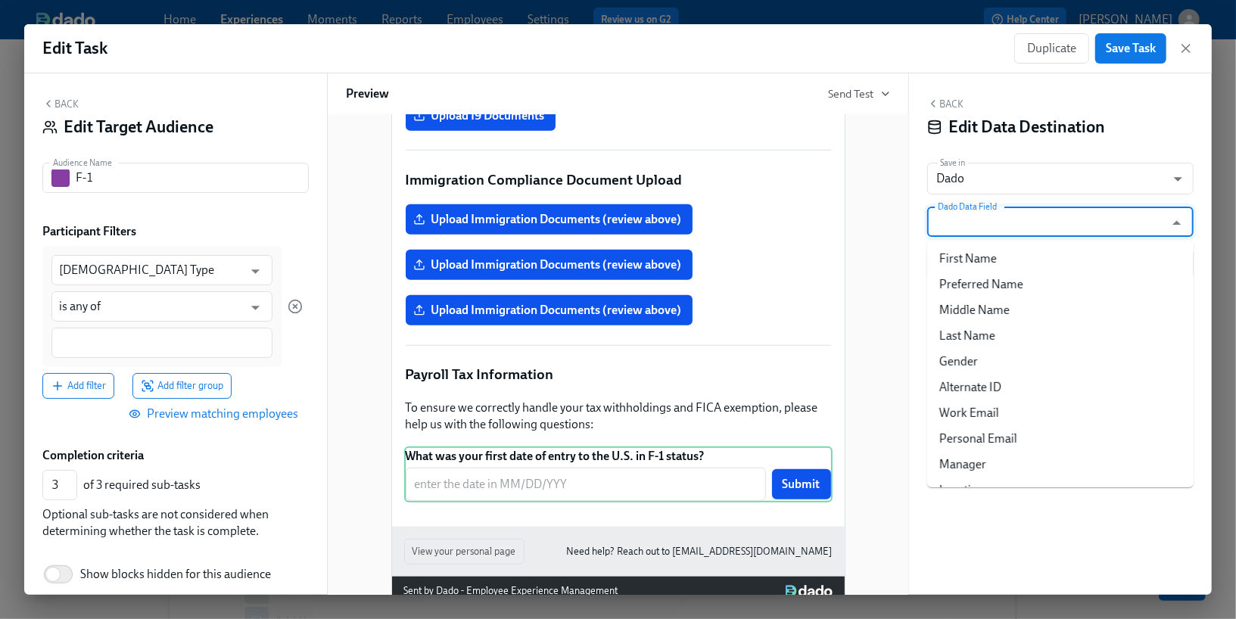
click at [1009, 222] on input "Dado Data Field" at bounding box center [1049, 222] width 229 height 30
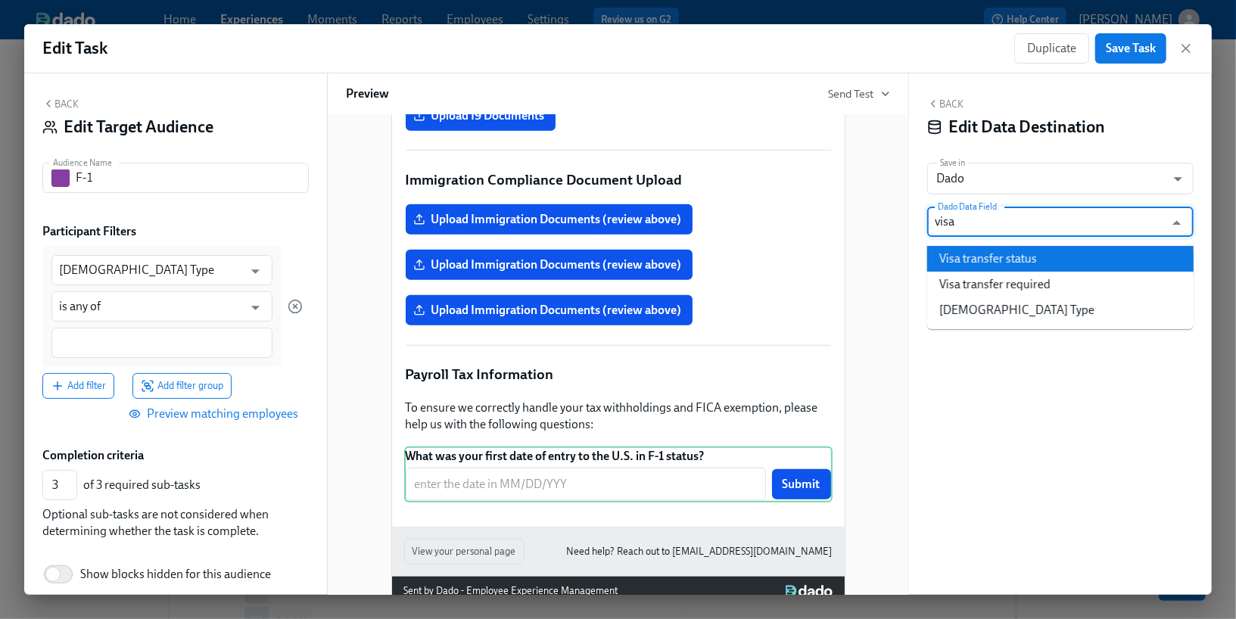
type input "visa"
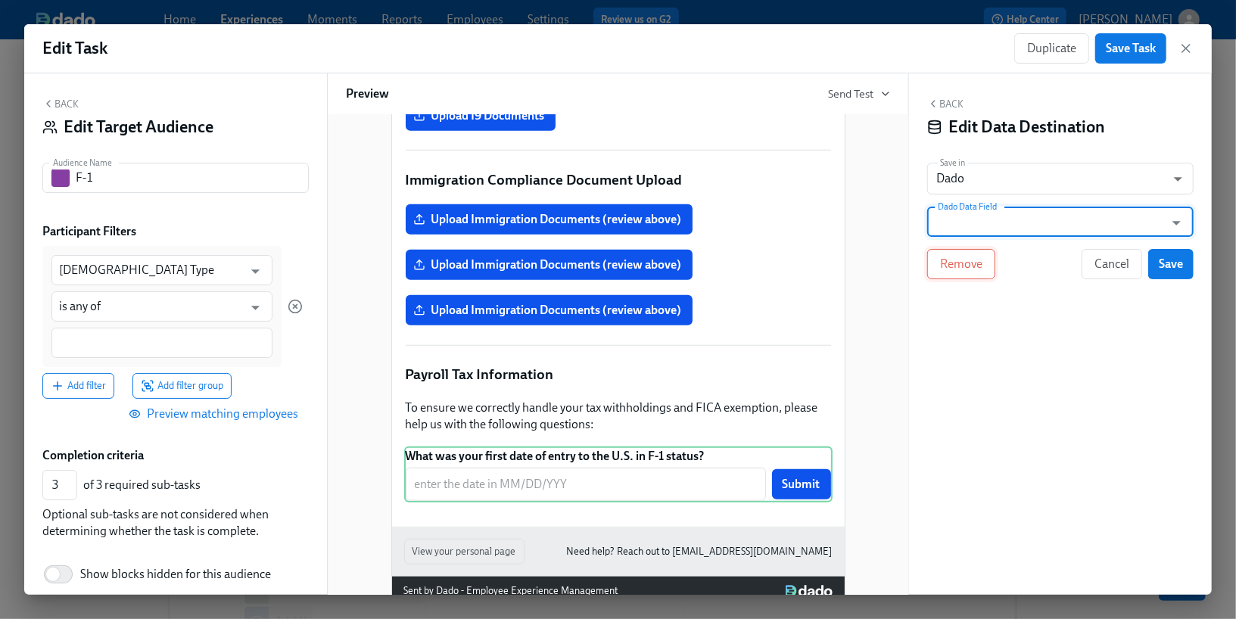
click at [966, 267] on span "Remove" at bounding box center [961, 264] width 42 height 15
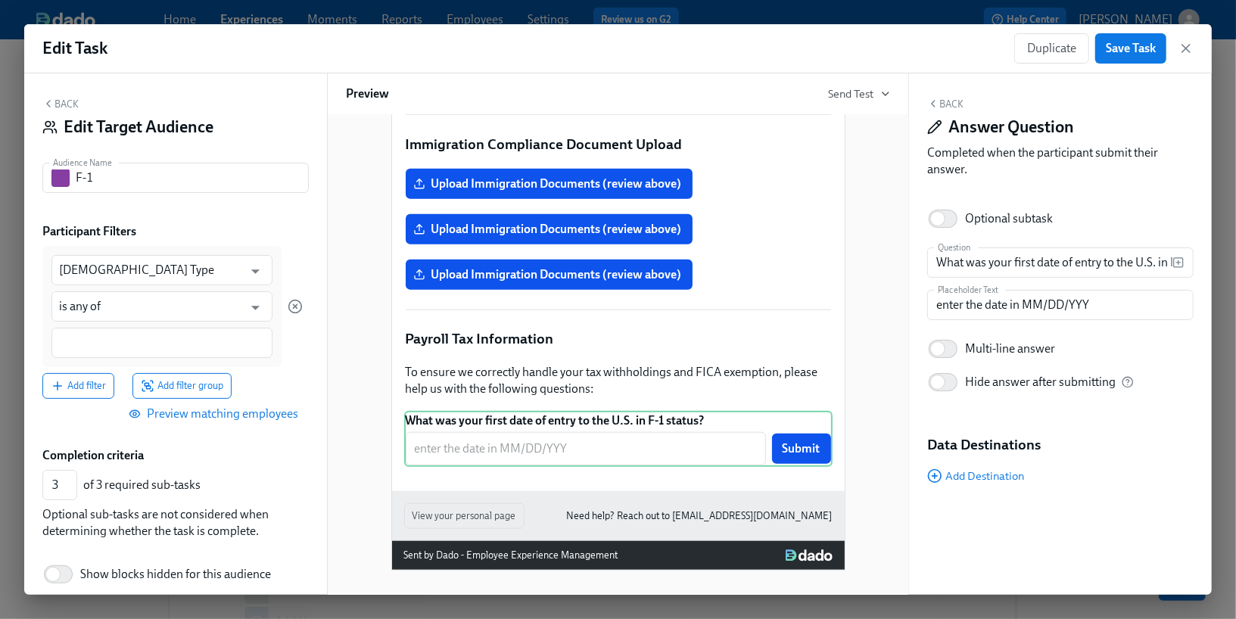
scroll to position [963, 0]
click at [942, 107] on button "Back" at bounding box center [945, 104] width 36 height 12
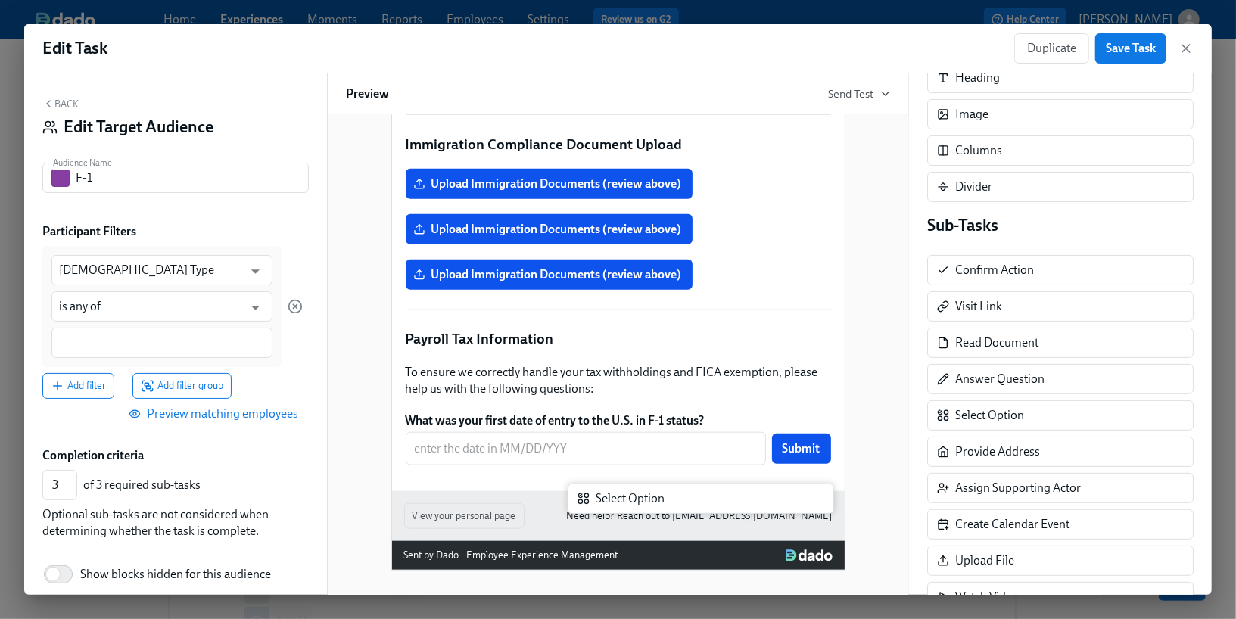
scroll to position [969, 0]
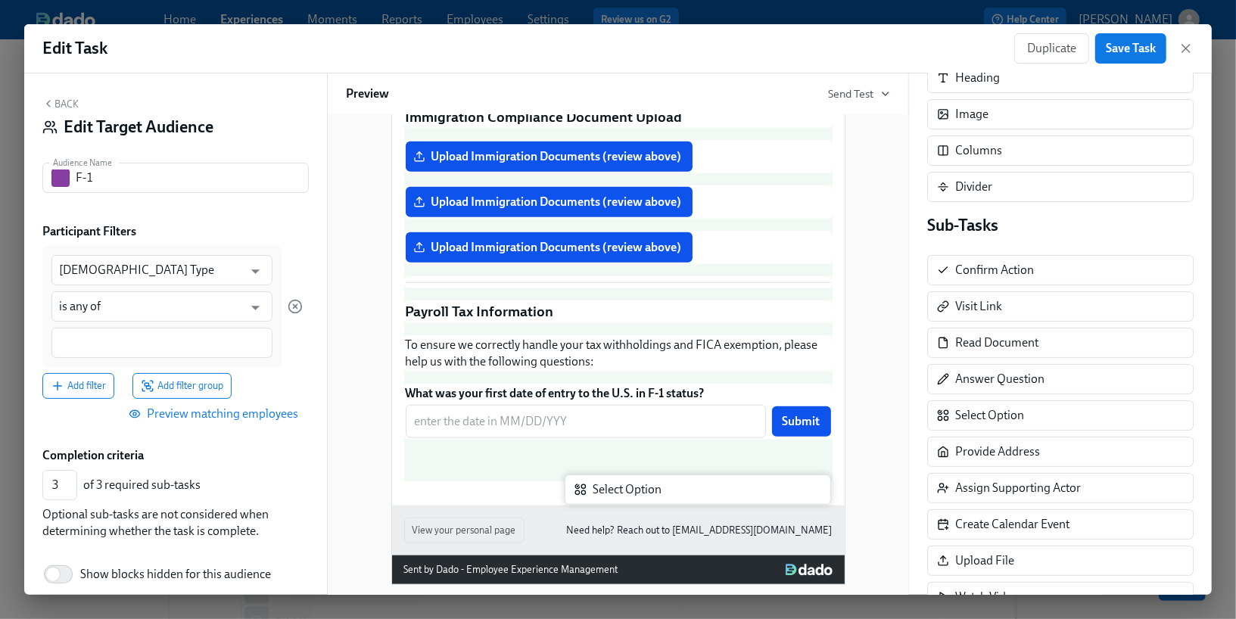
drag, startPoint x: 966, startPoint y: 404, endPoint x: 597, endPoint y: 487, distance: 378.6
click at [597, 487] on div "Back Edit Target Audience Audience Name F-1 Audience Name Participant Filters F…" at bounding box center [617, 333] width 1187 height 521
type input "4"
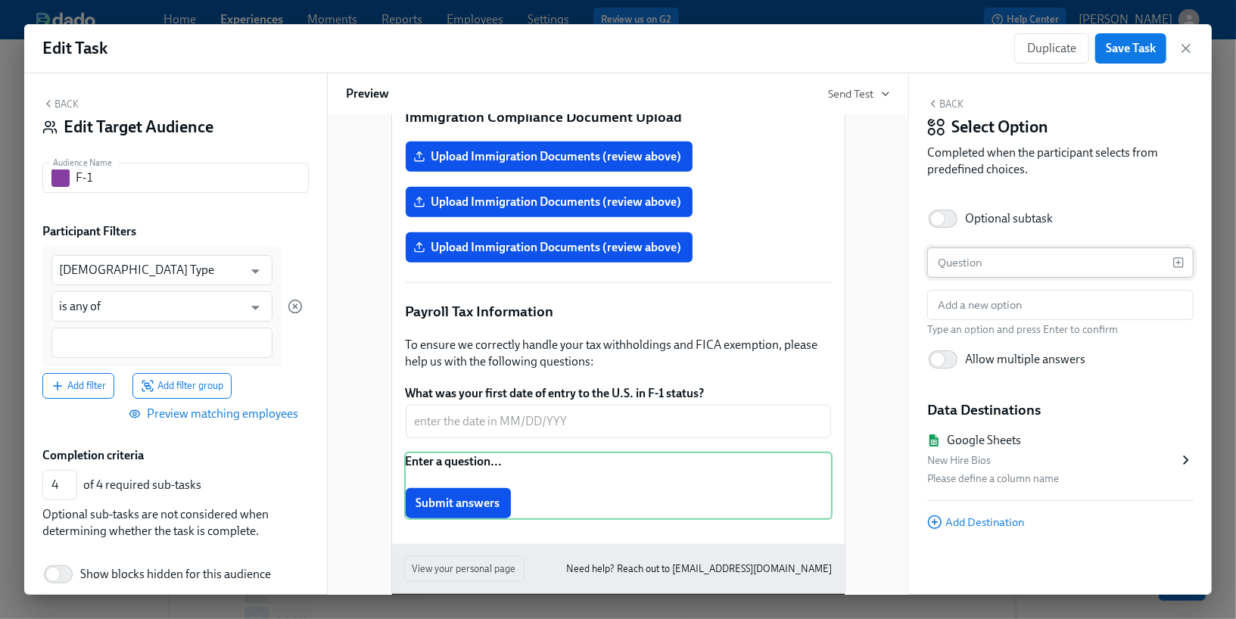
click at [978, 251] on input "text" at bounding box center [1049, 262] width 245 height 30
paste input "Have you been in F-1 Status in the U.S. for more than 5 calendar years?"
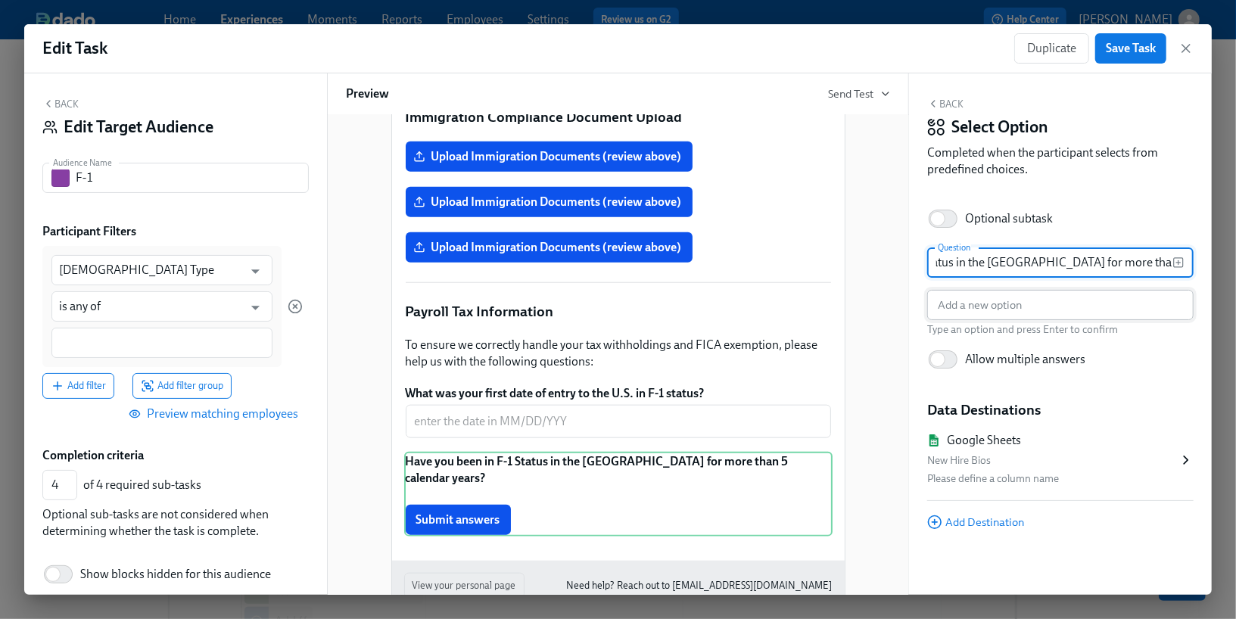
type input "Have you been in F-1 Status in the U.S. for more than 5 calendar years?"
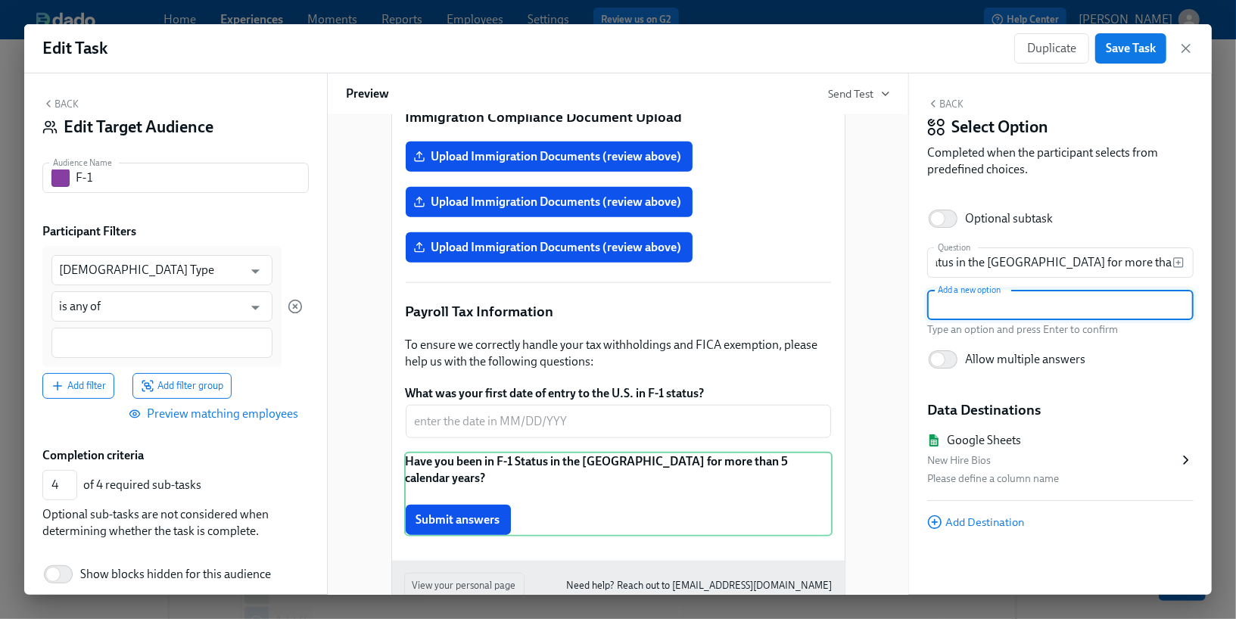
click at [998, 312] on input "text" at bounding box center [1060, 305] width 266 height 30
type input "Yes"
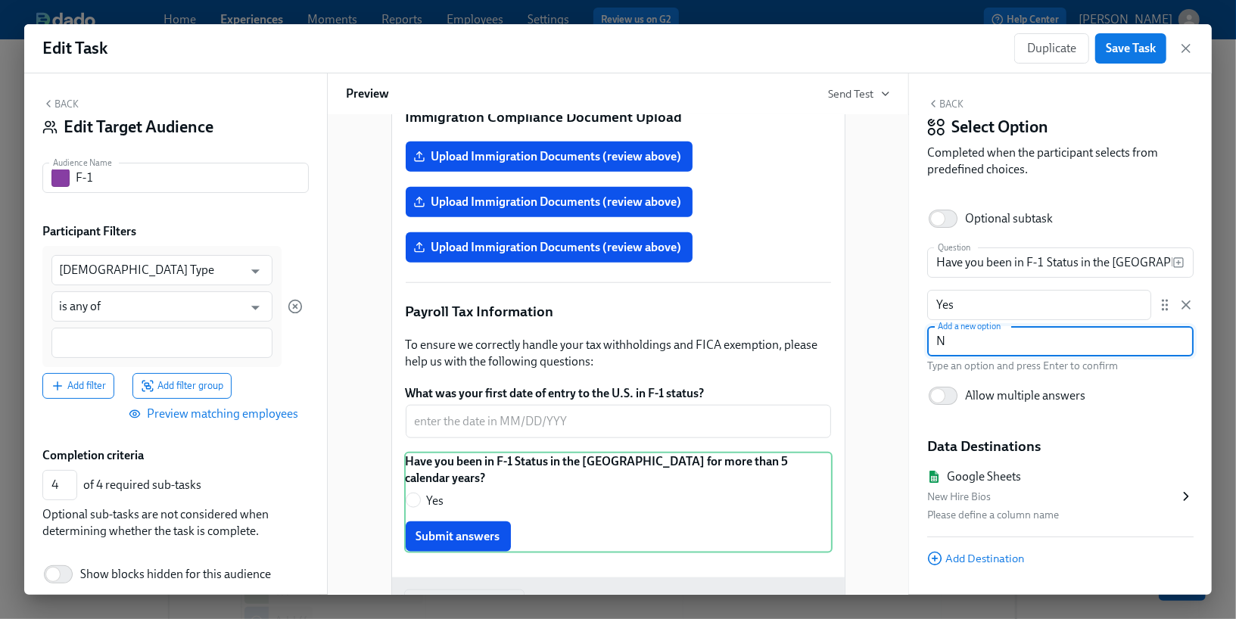
type input "No"
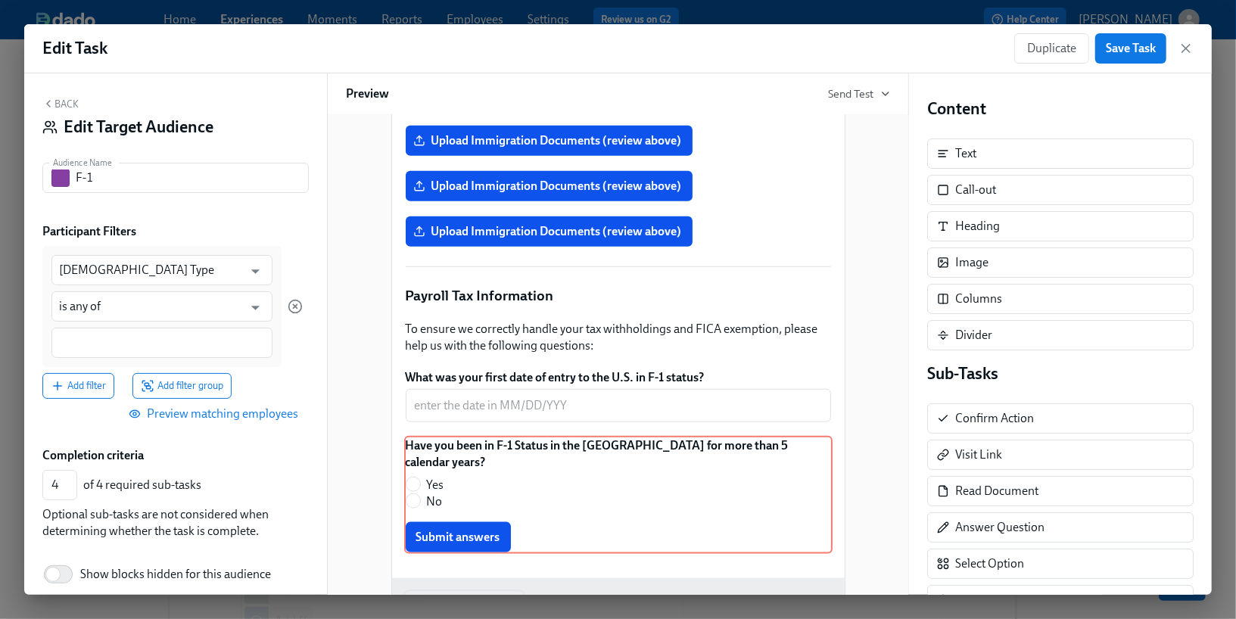
scroll to position [992, 0]
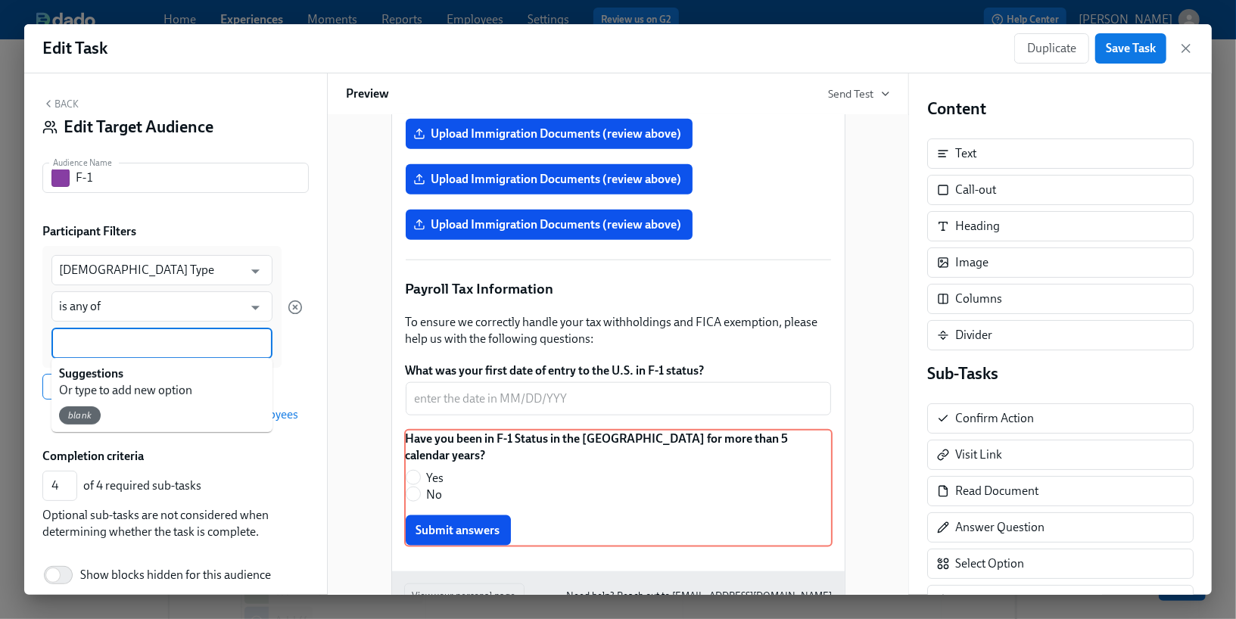
click at [192, 341] on input at bounding box center [162, 343] width 206 height 16
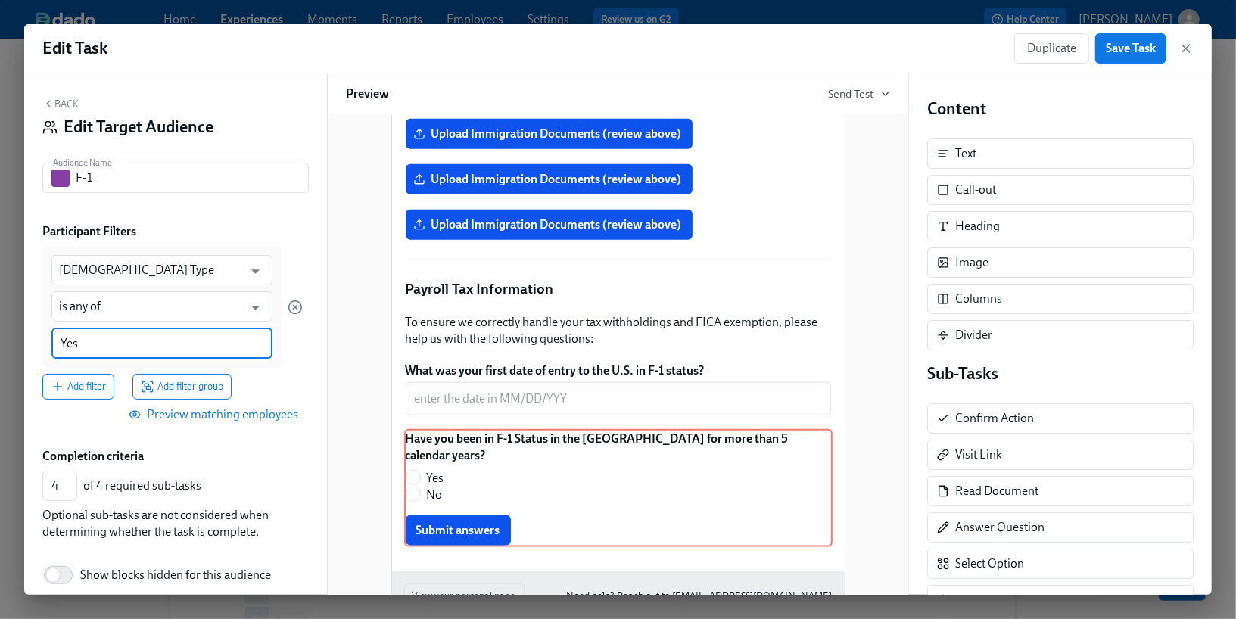
type input "Yes"
click at [331, 397] on div "New blocks will only apply to the audience F-1 . Hi Participant : First Name ! …" at bounding box center [618, 355] width 582 height 480
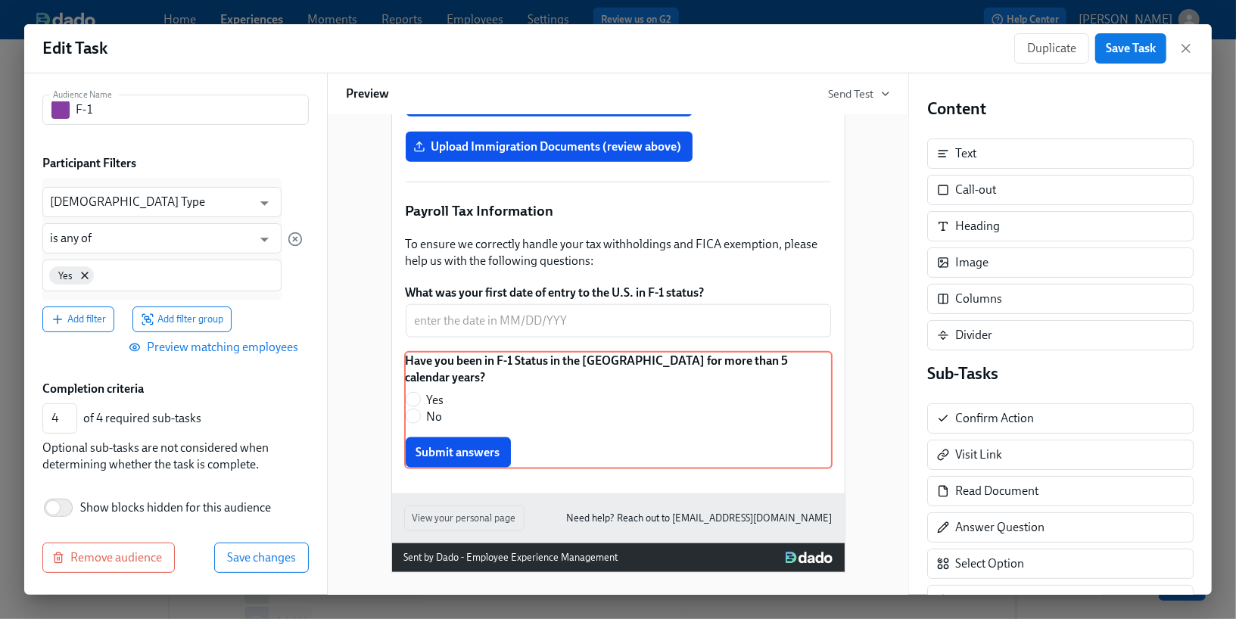
scroll to position [0, 0]
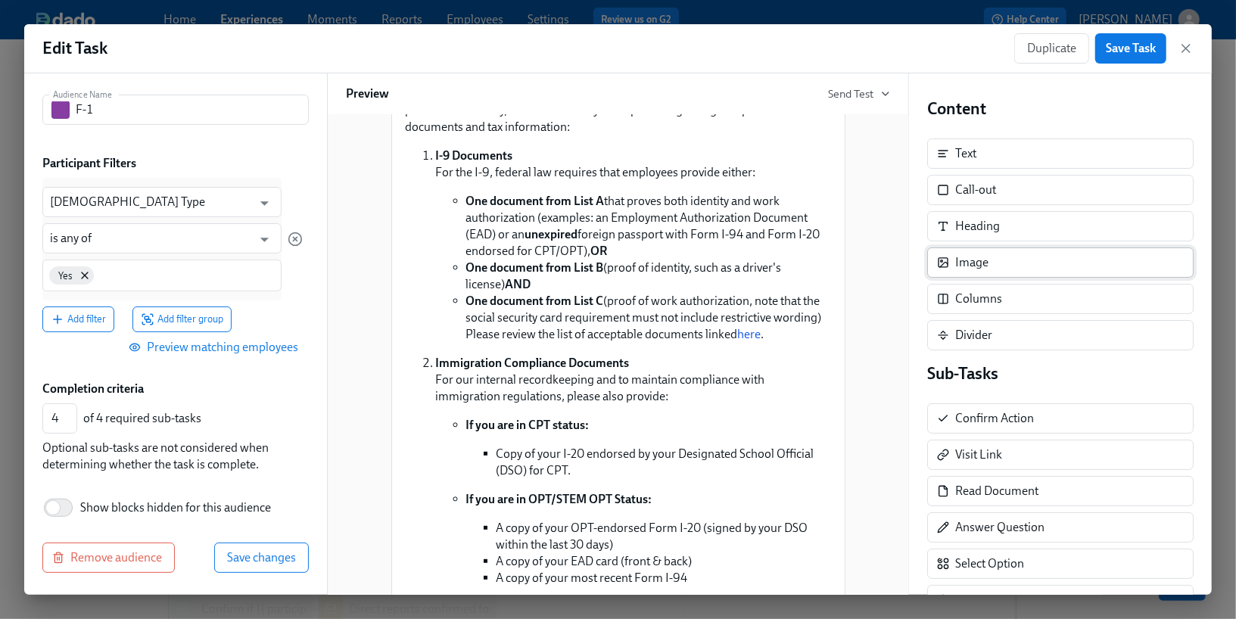
scroll to position [144, 0]
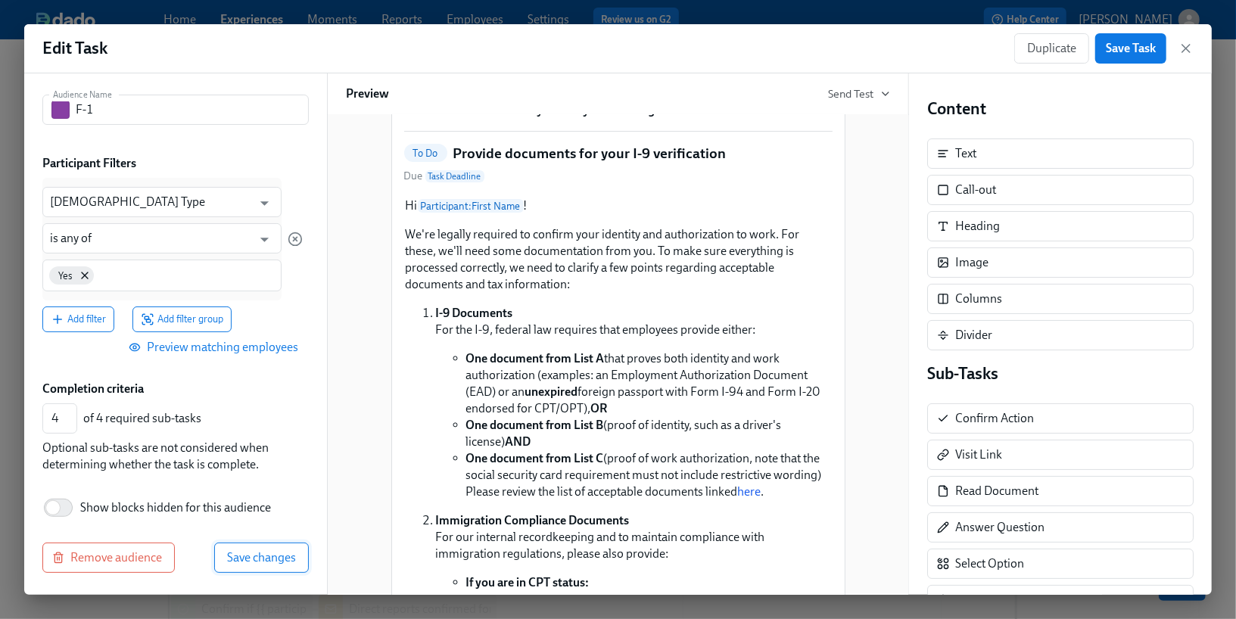
click at [244, 565] on button "Save changes" at bounding box center [261, 558] width 95 height 30
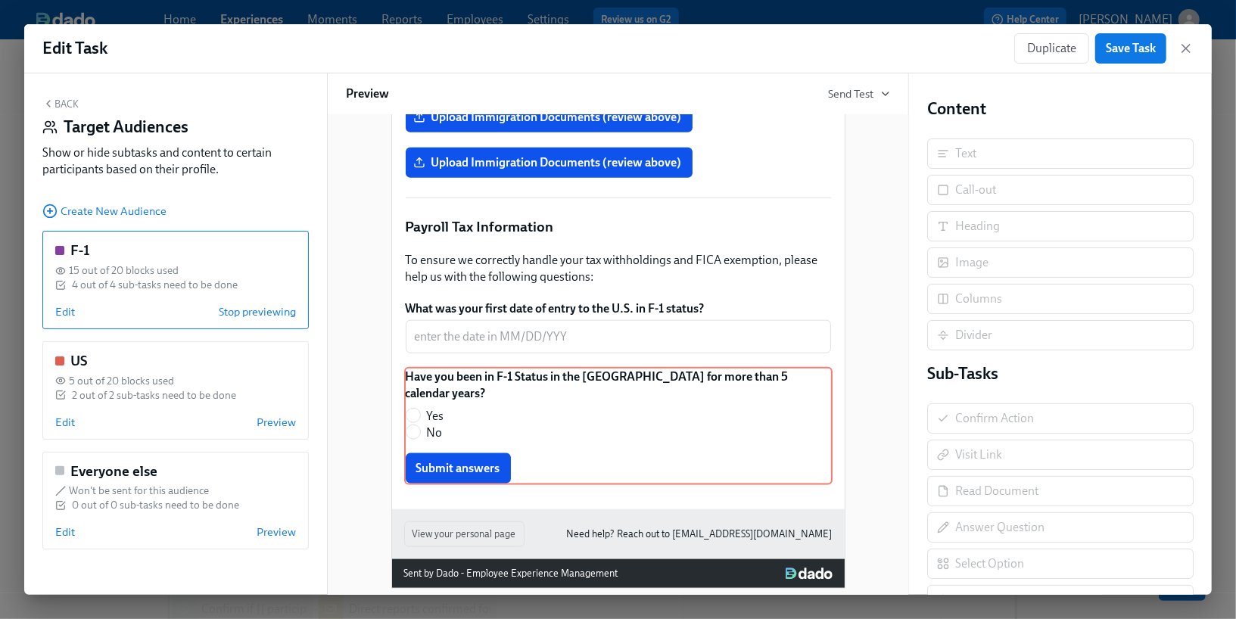
scroll to position [1057, 0]
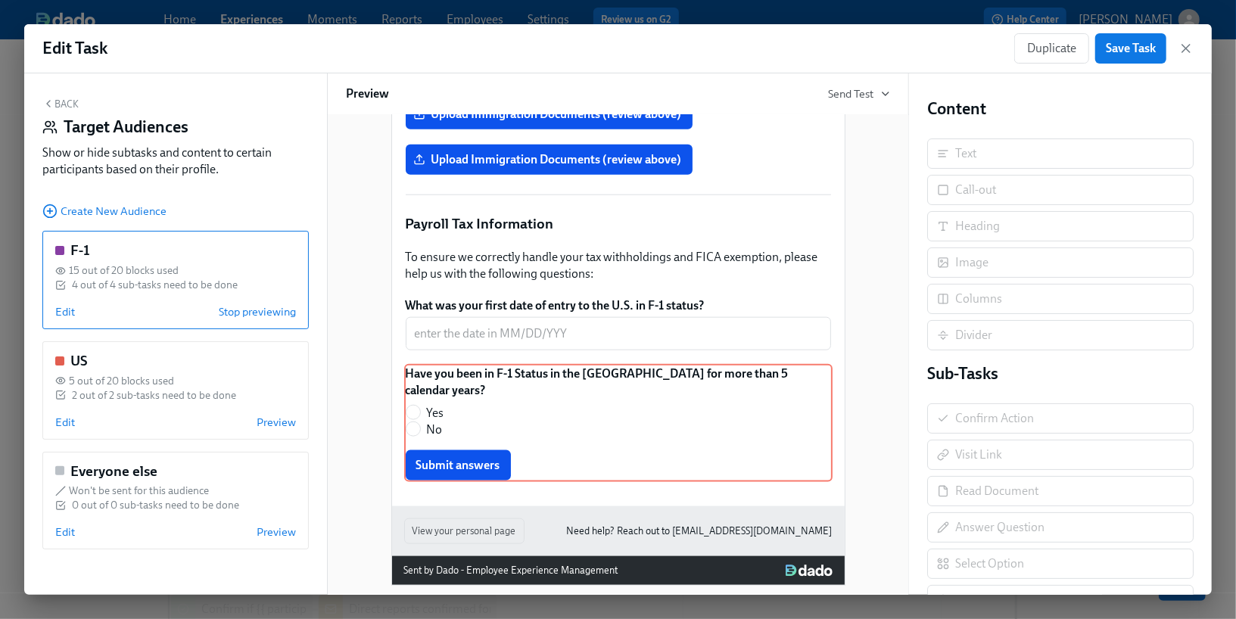
click at [587, 430] on div "Have you been in F-1 Status in the U.S. for more than 5 calendar years? Yes No …" at bounding box center [618, 423] width 428 height 118
click at [61, 104] on button "Back" at bounding box center [60, 104] width 36 height 12
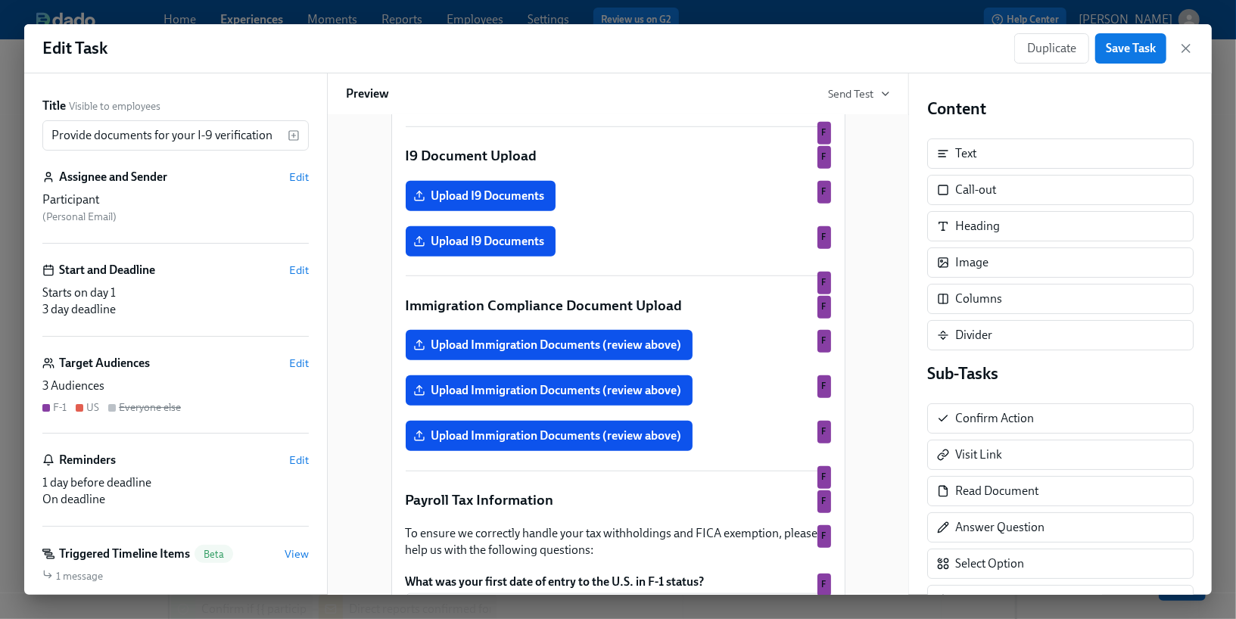
scroll to position [714, 0]
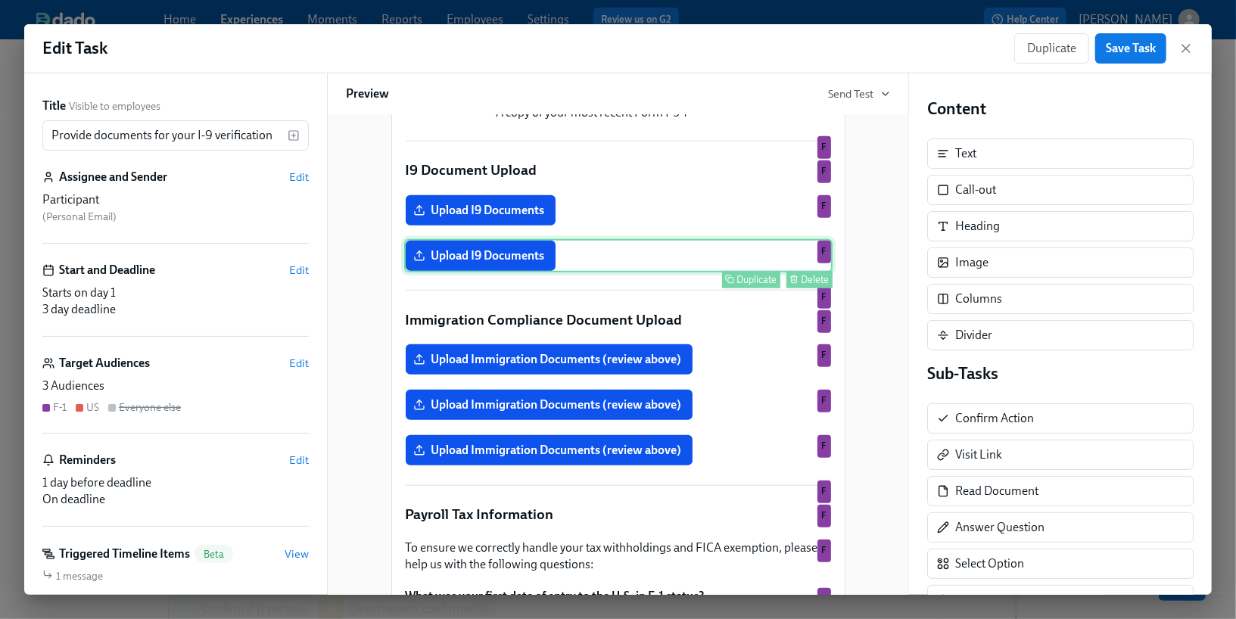
click at [440, 272] on div "Upload I9 Documents Duplicate Delete F" at bounding box center [618, 255] width 428 height 33
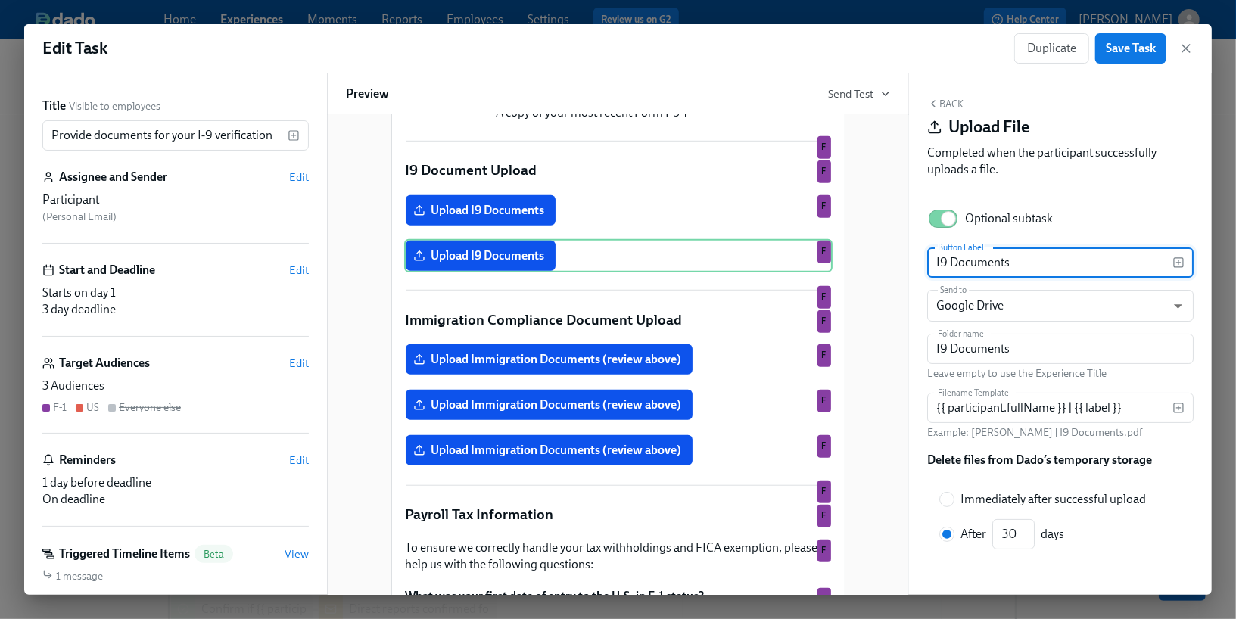
click at [936, 262] on input "I9 Documents" at bounding box center [1049, 262] width 245 height 30
click at [1118, 264] on input "Second I9 Documents" at bounding box center [1049, 262] width 245 height 30
type input "Second I9 Document"
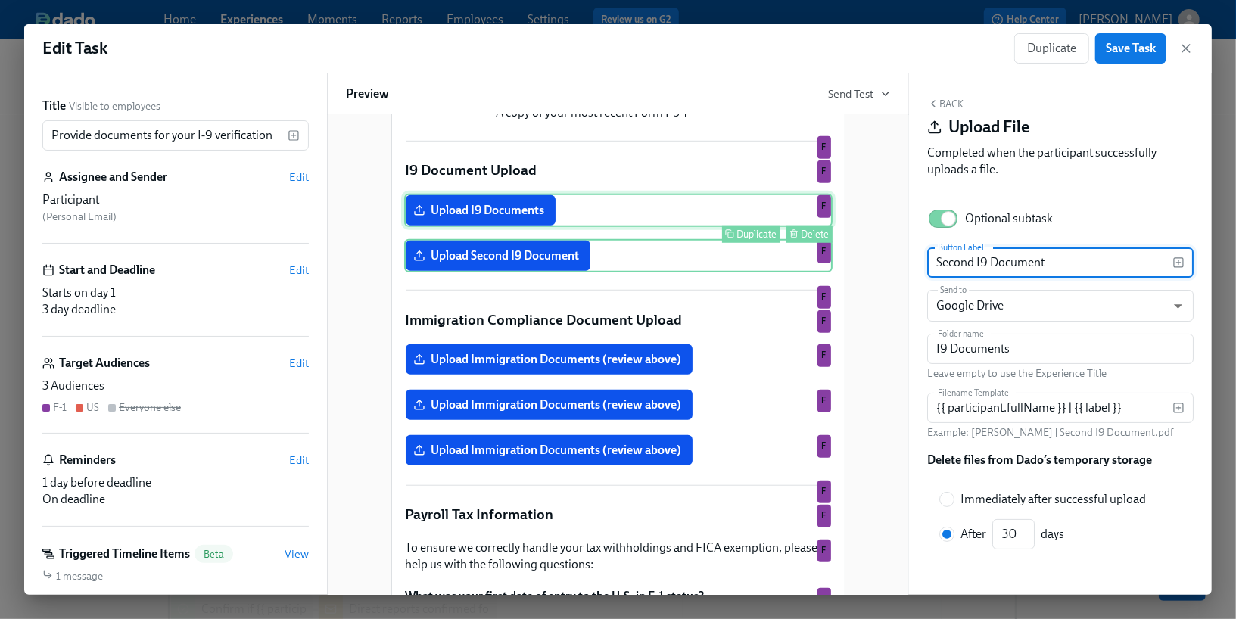
click at [527, 227] on div "Upload I9 Documents Duplicate Delete F" at bounding box center [618, 210] width 428 height 33
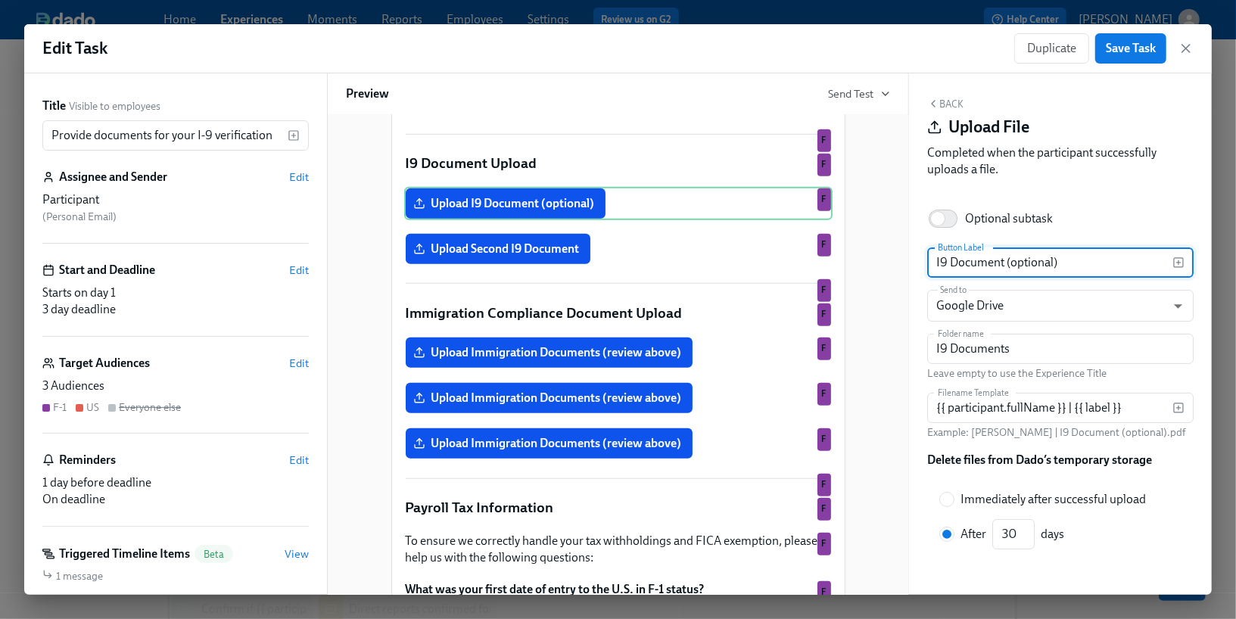
drag, startPoint x: 1074, startPoint y: 262, endPoint x: 1007, endPoint y: 257, distance: 66.8
click at [1007, 257] on input "I9 Document (optional)" at bounding box center [1049, 262] width 245 height 30
type input "I9 Document"
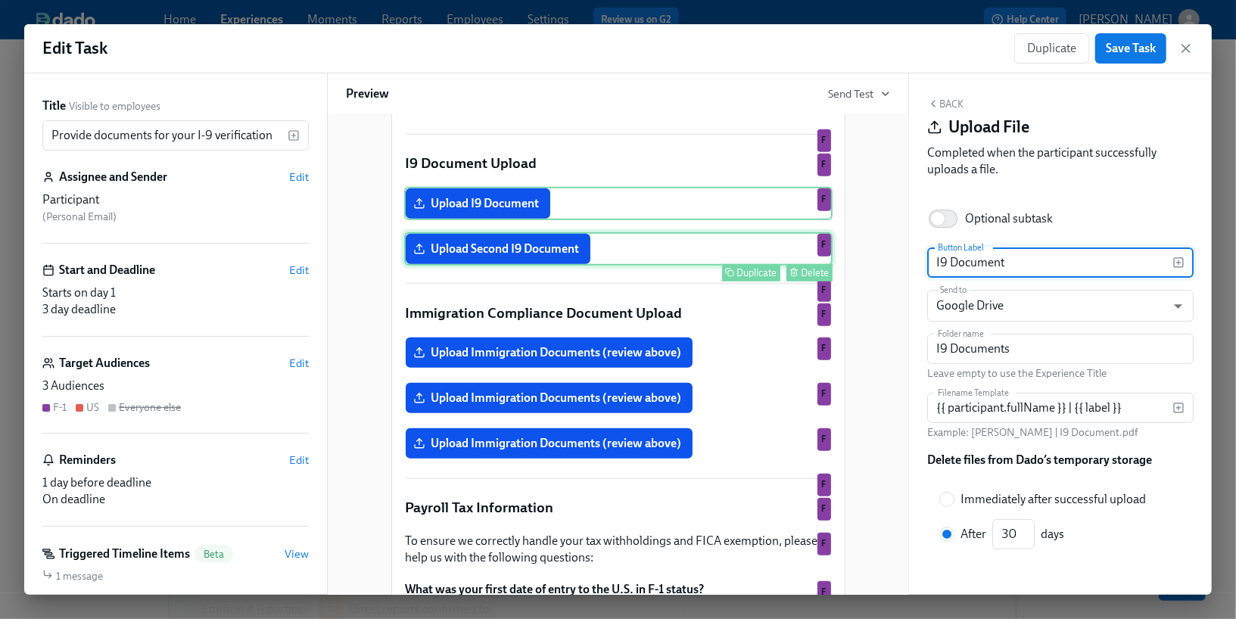
click at [565, 266] on div "Upload Second I9 Document Duplicate Delete F" at bounding box center [618, 248] width 428 height 33
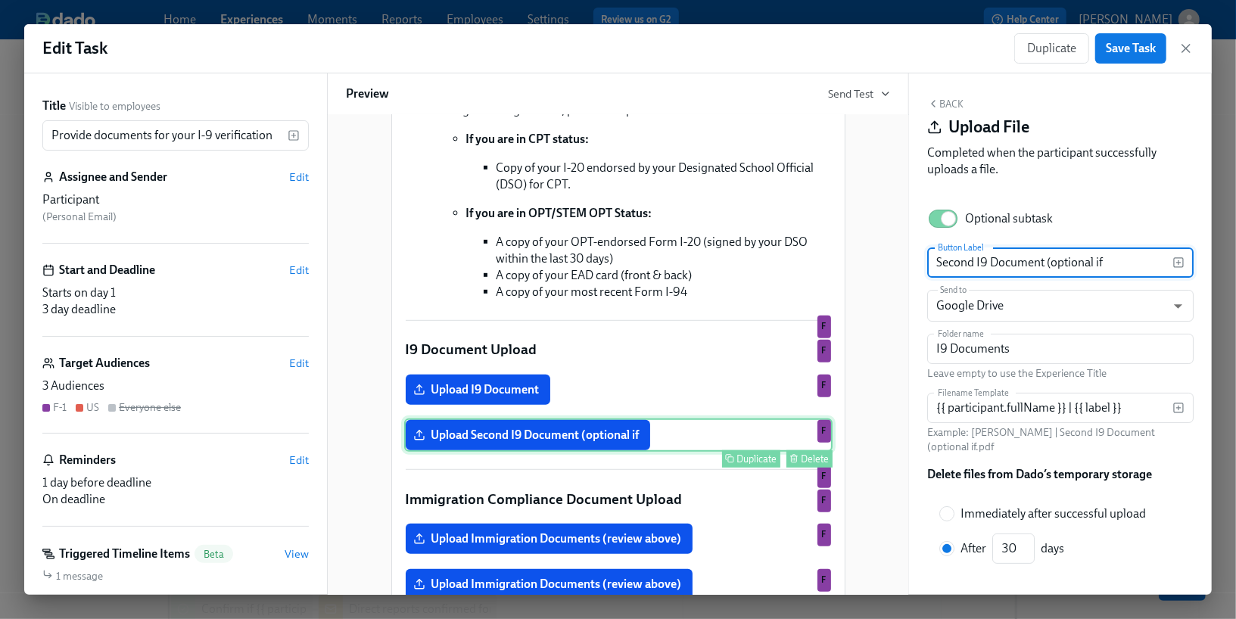
scroll to position [564, 0]
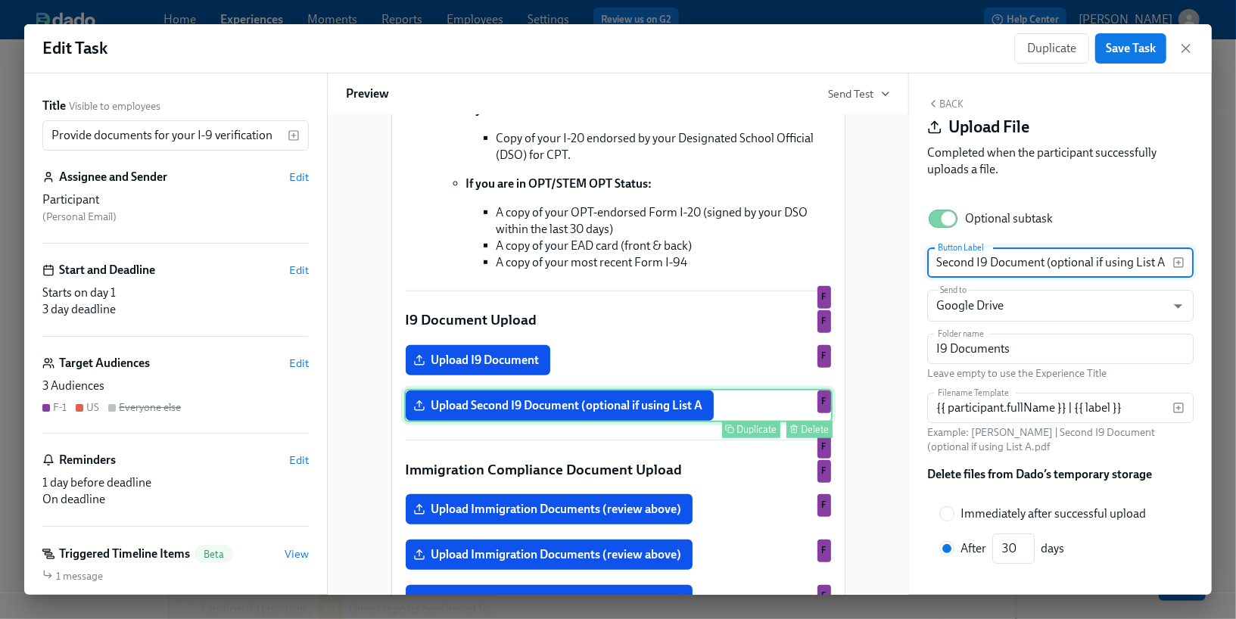
type input "Second I9 Document (optional if using List A)"
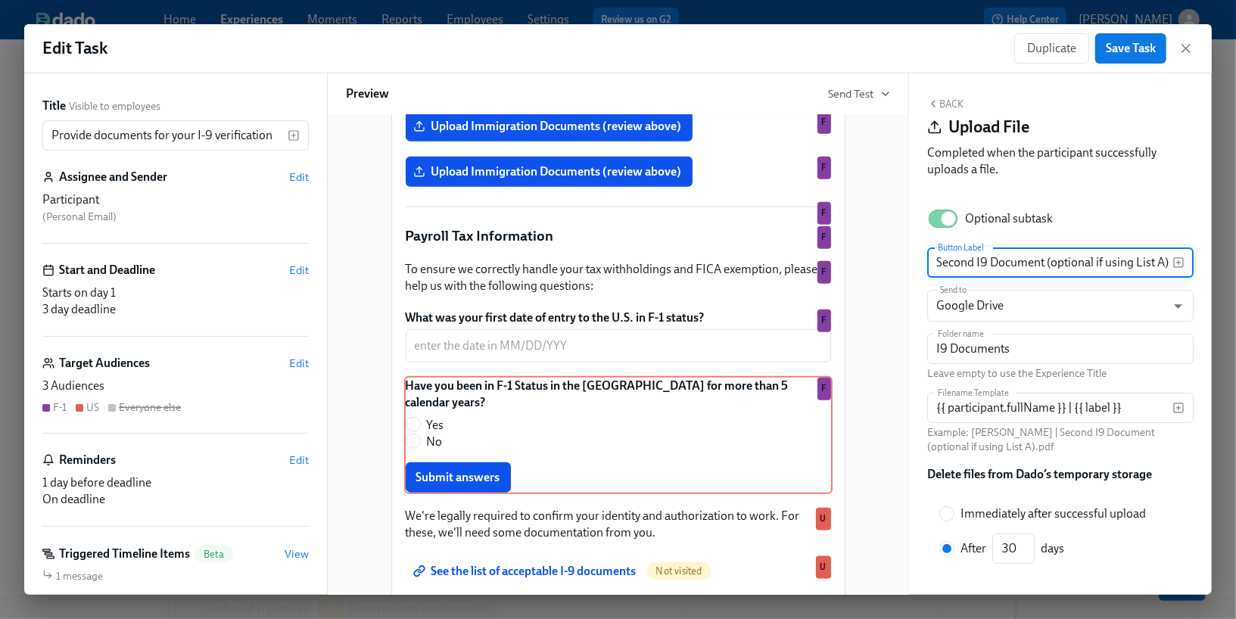
scroll to position [1039, 0]
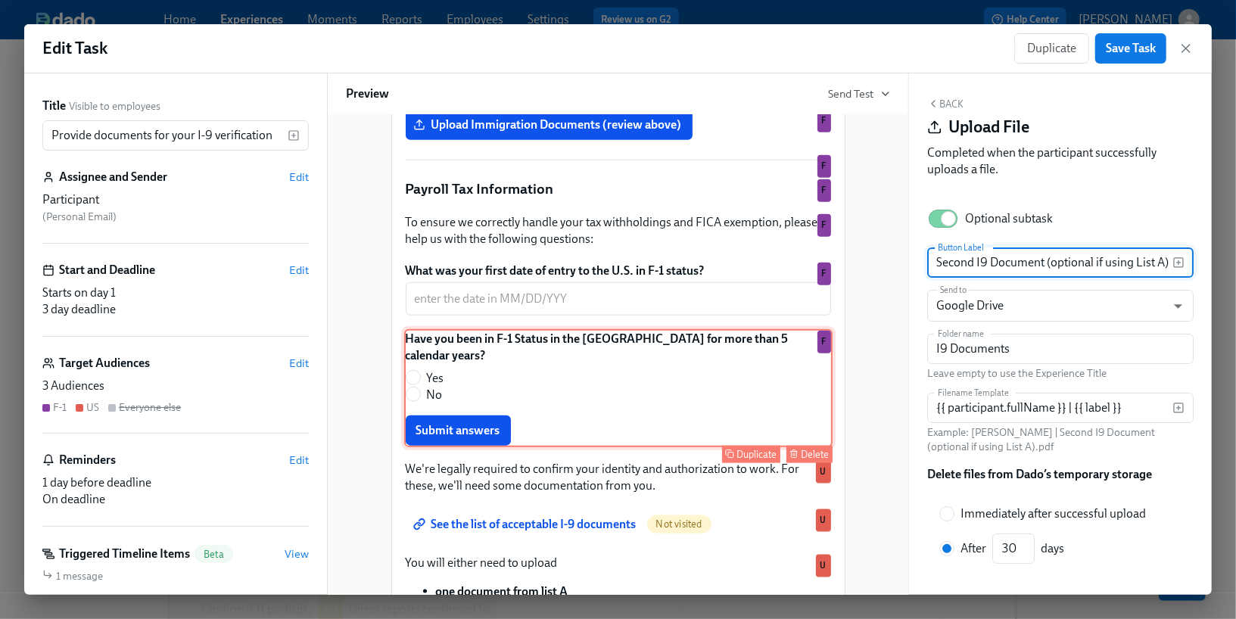
click at [474, 407] on div "Have you been in F-1 Status in the U.S. for more than 5 calendar years? Yes No …" at bounding box center [618, 388] width 428 height 118
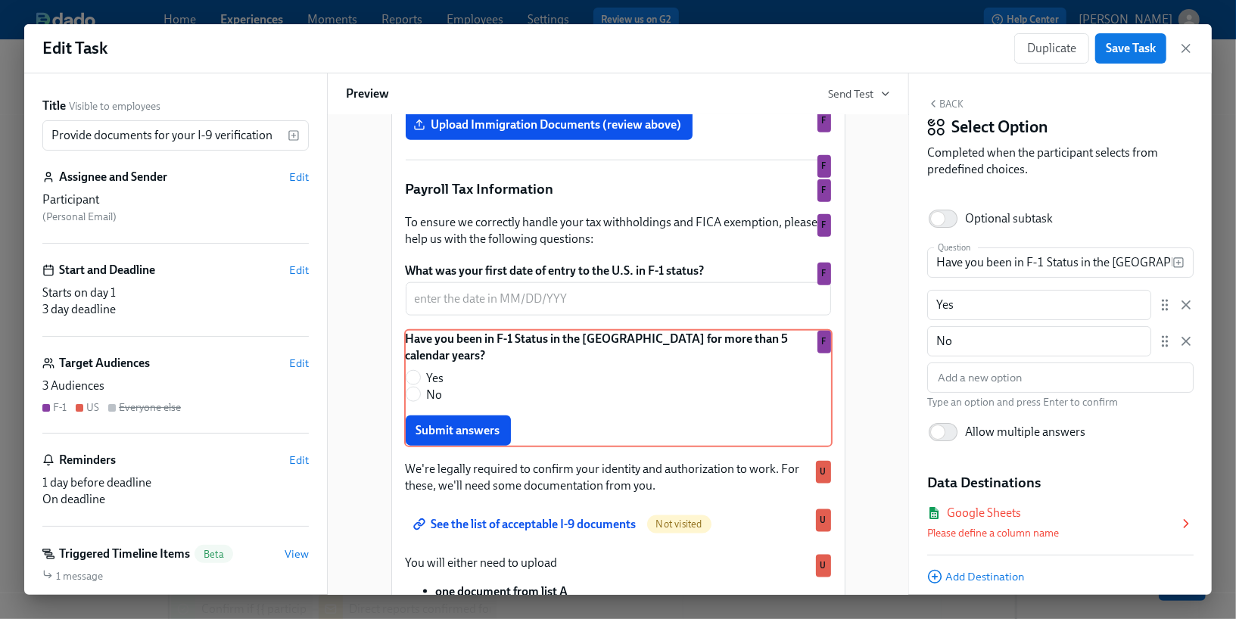
click at [1014, 515] on div "Google Sheets" at bounding box center [984, 513] width 74 height 17
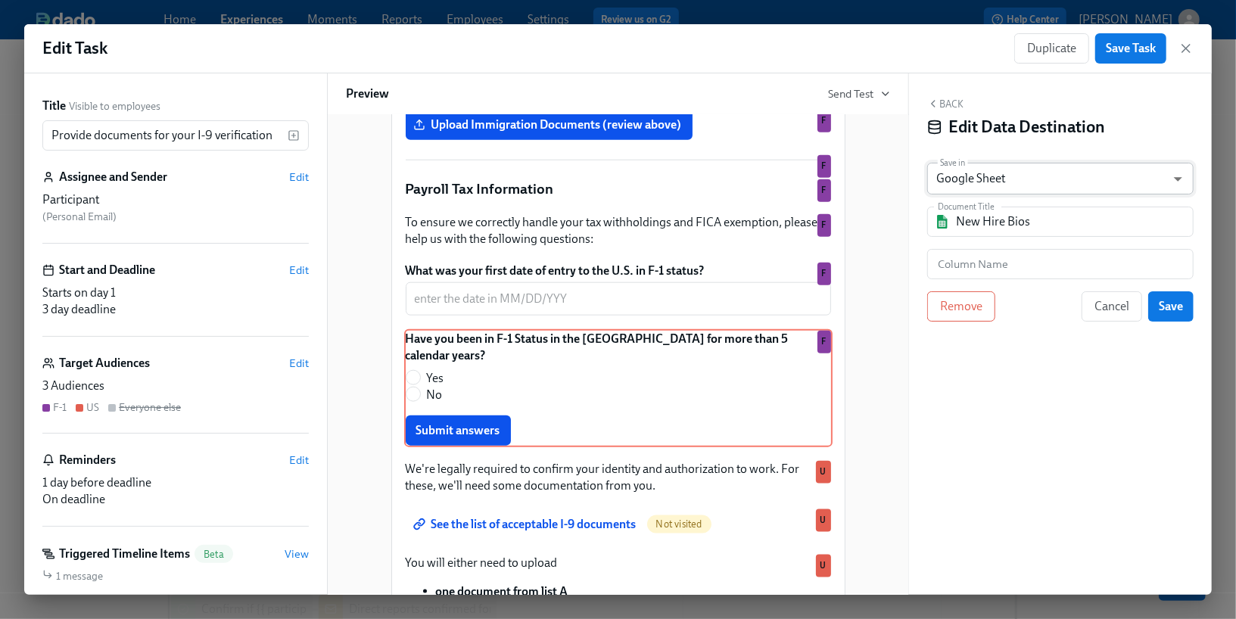
click at [1044, 174] on body "Home Experiences Moments Reports Employees Settings Review us on G2 Help Center…" at bounding box center [618, 495] width 1236 height 991
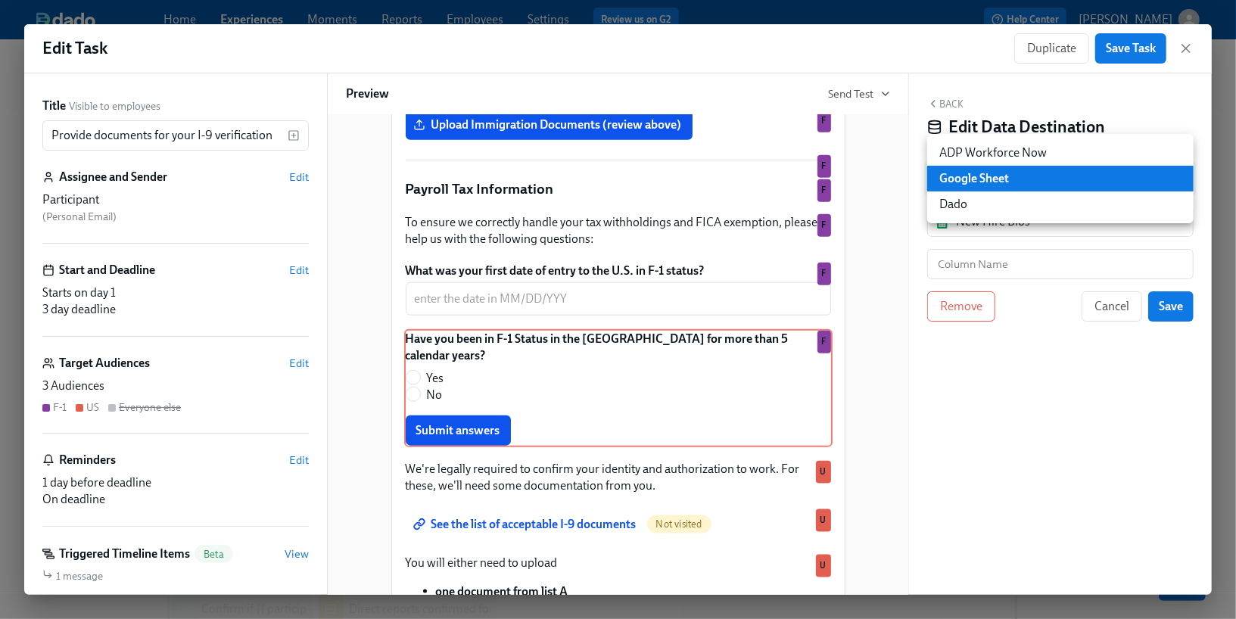
click at [1034, 200] on li "Dado" at bounding box center [1060, 204] width 266 height 26
type input "USER_PROFILE"
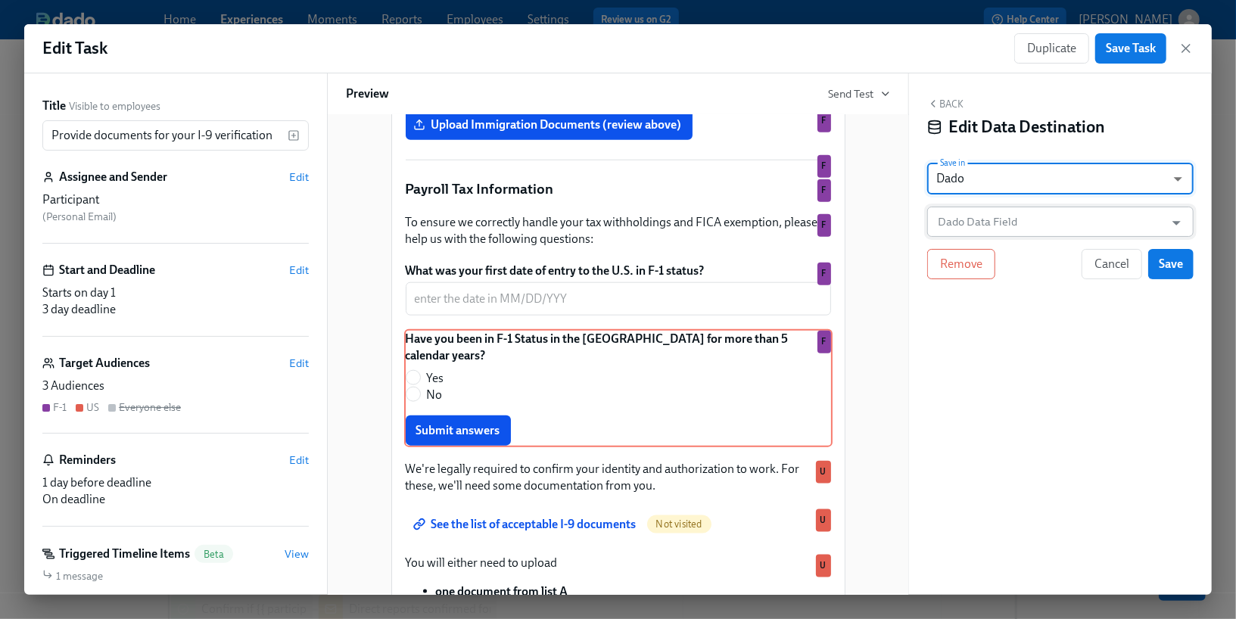
click at [1023, 219] on input "Dado Data Field" at bounding box center [1049, 222] width 229 height 30
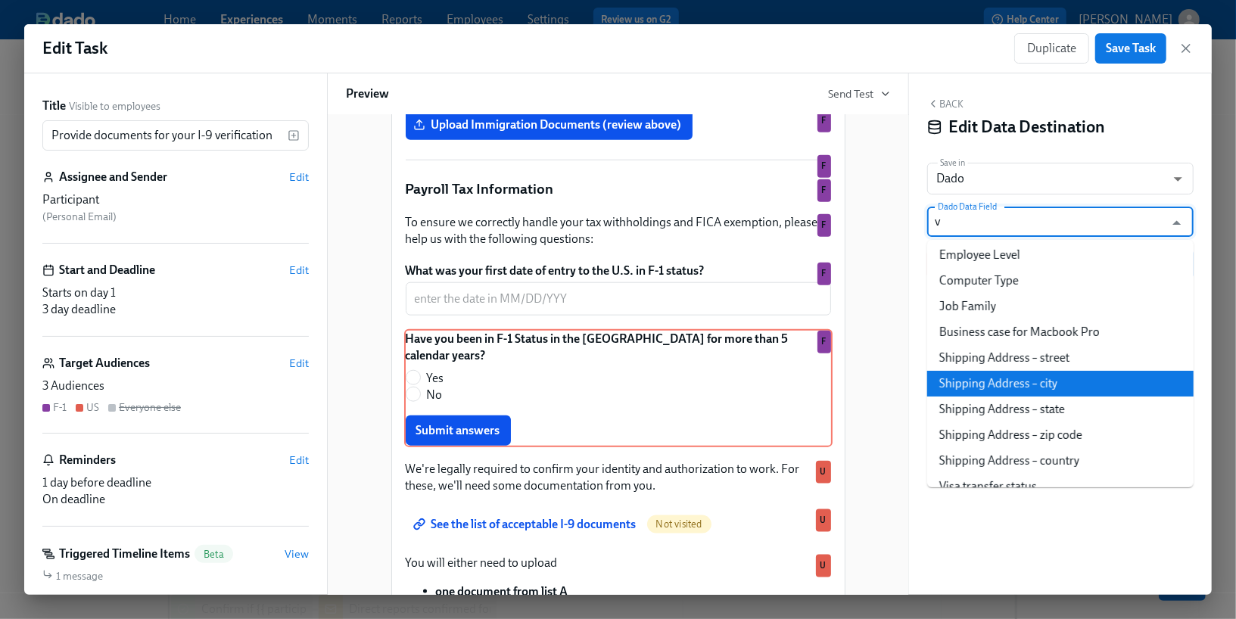
scroll to position [0, 0]
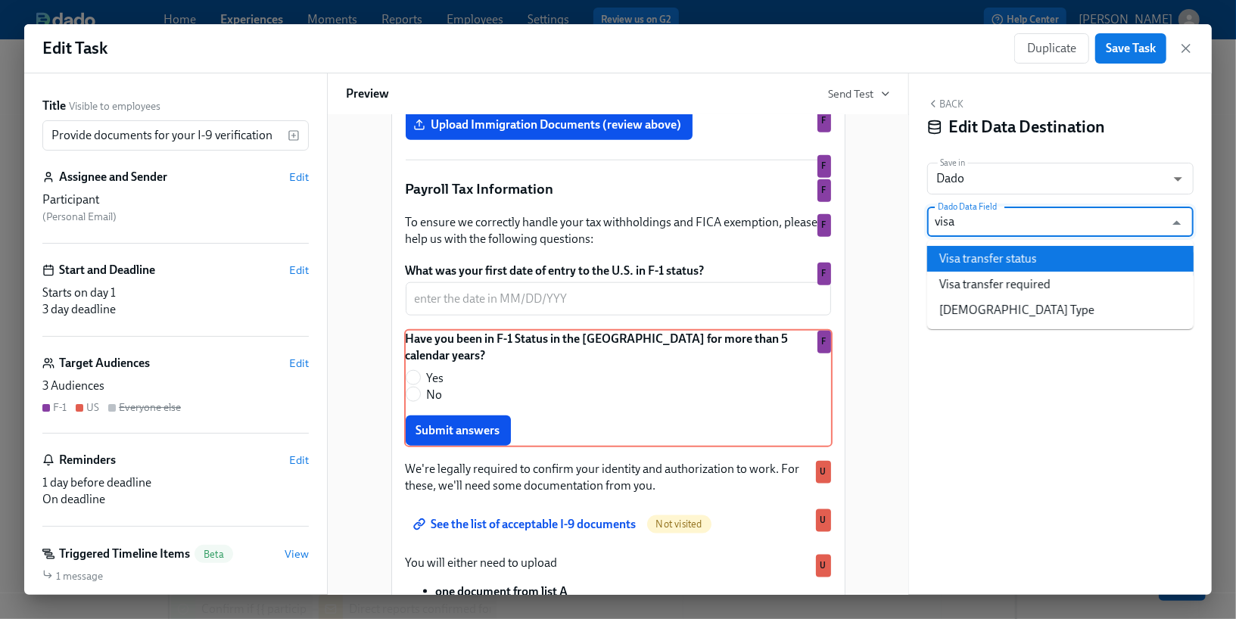
click at [994, 260] on li "Visa transfer status" at bounding box center [1060, 259] width 266 height 26
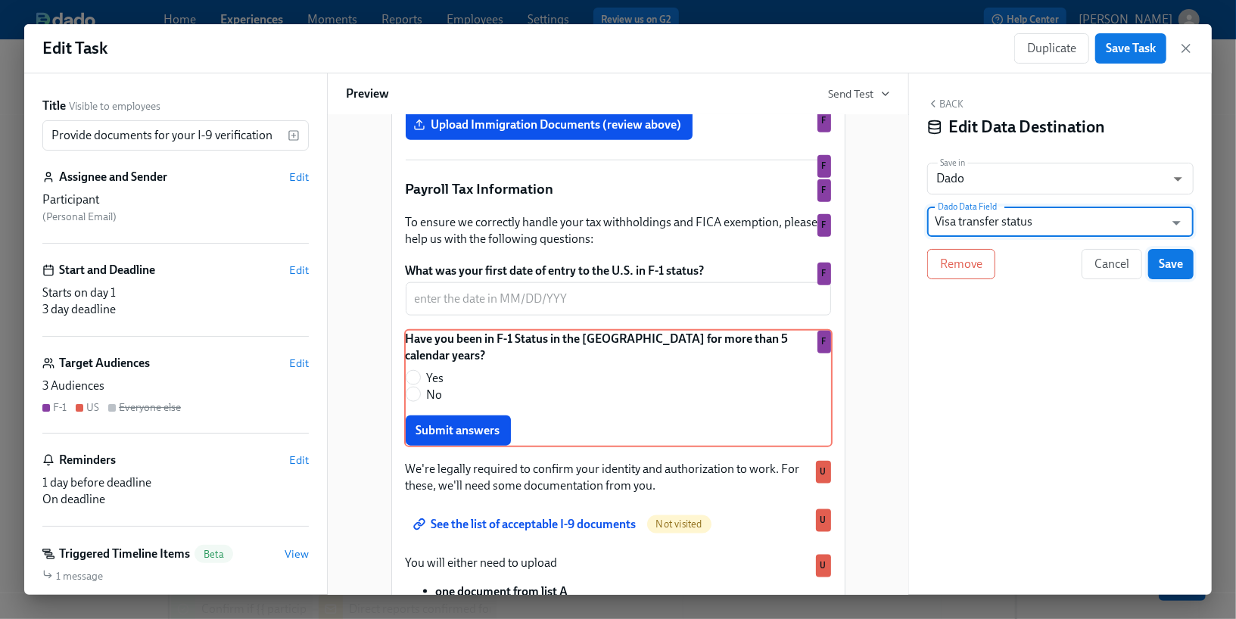
type input "Visa transfer status"
click at [1162, 272] on button "Save" at bounding box center [1170, 264] width 45 height 30
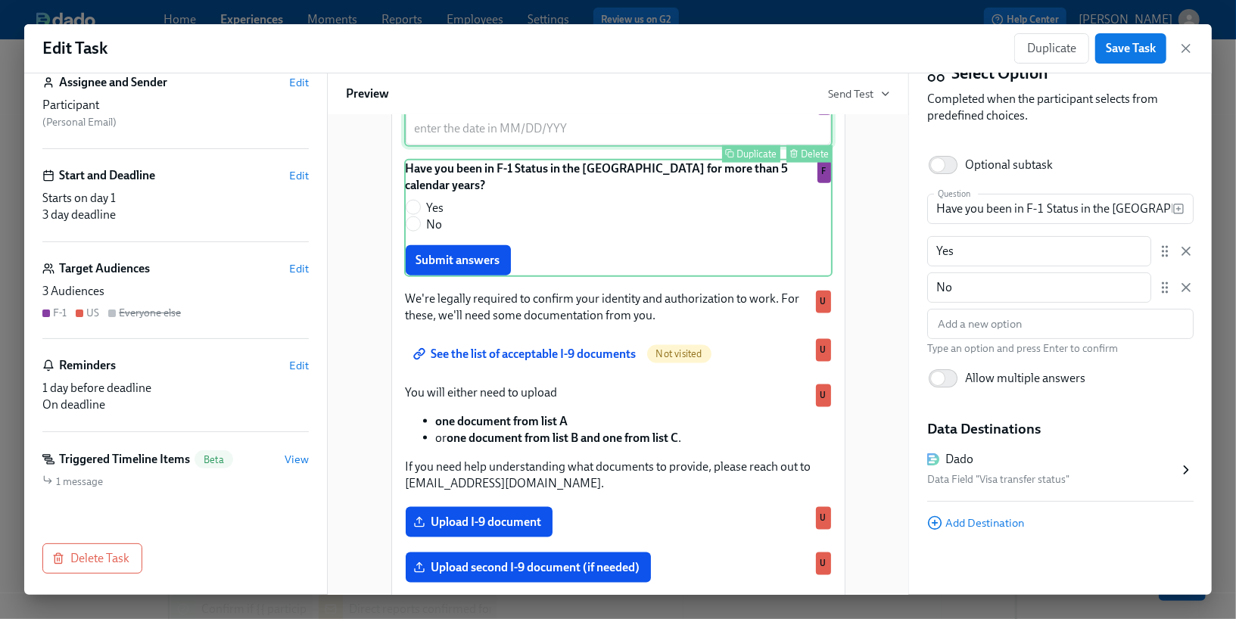
scroll to position [1214, 0]
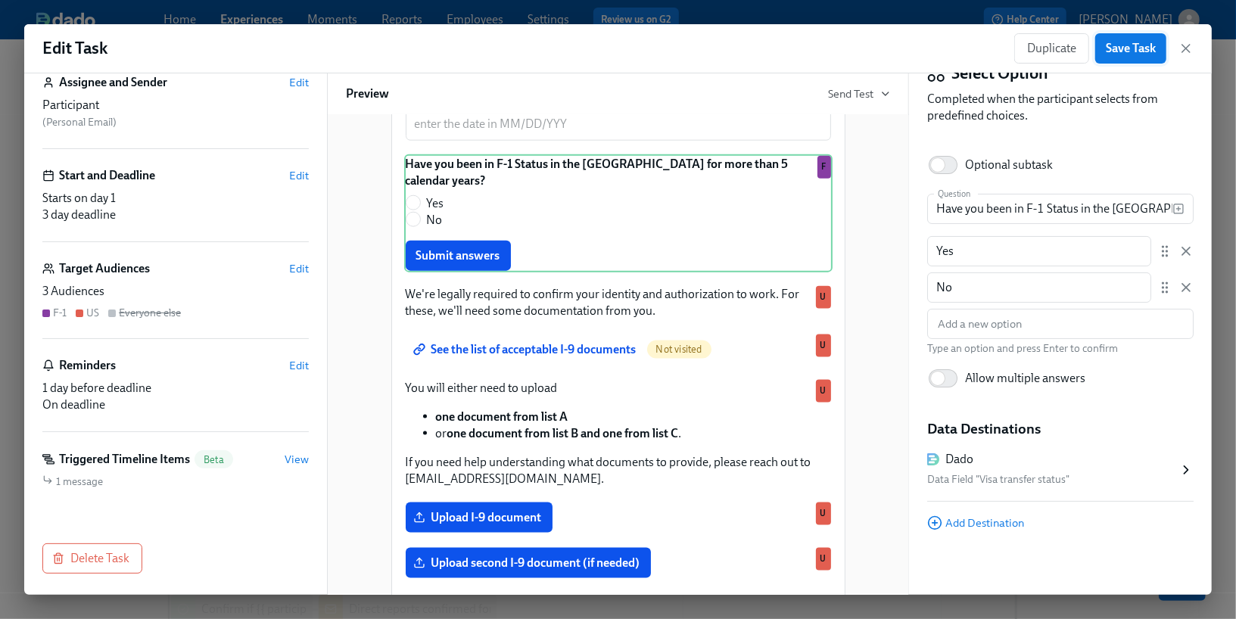
click at [1118, 58] on button "Save Task" at bounding box center [1130, 48] width 71 height 30
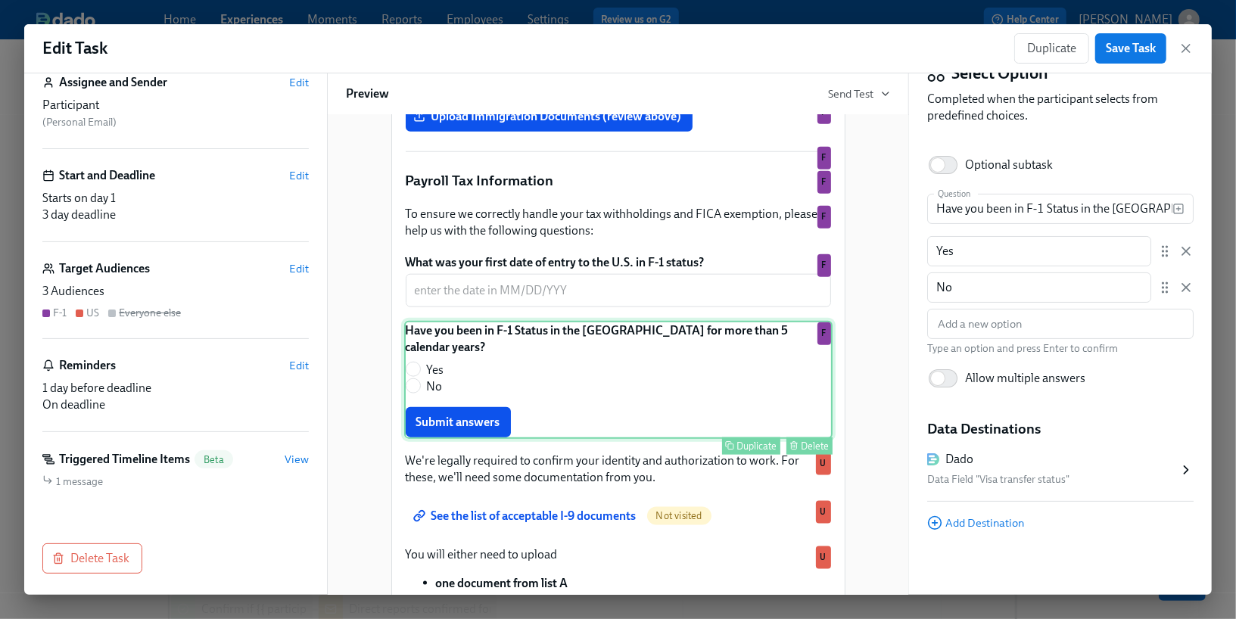
scroll to position [1044, 0]
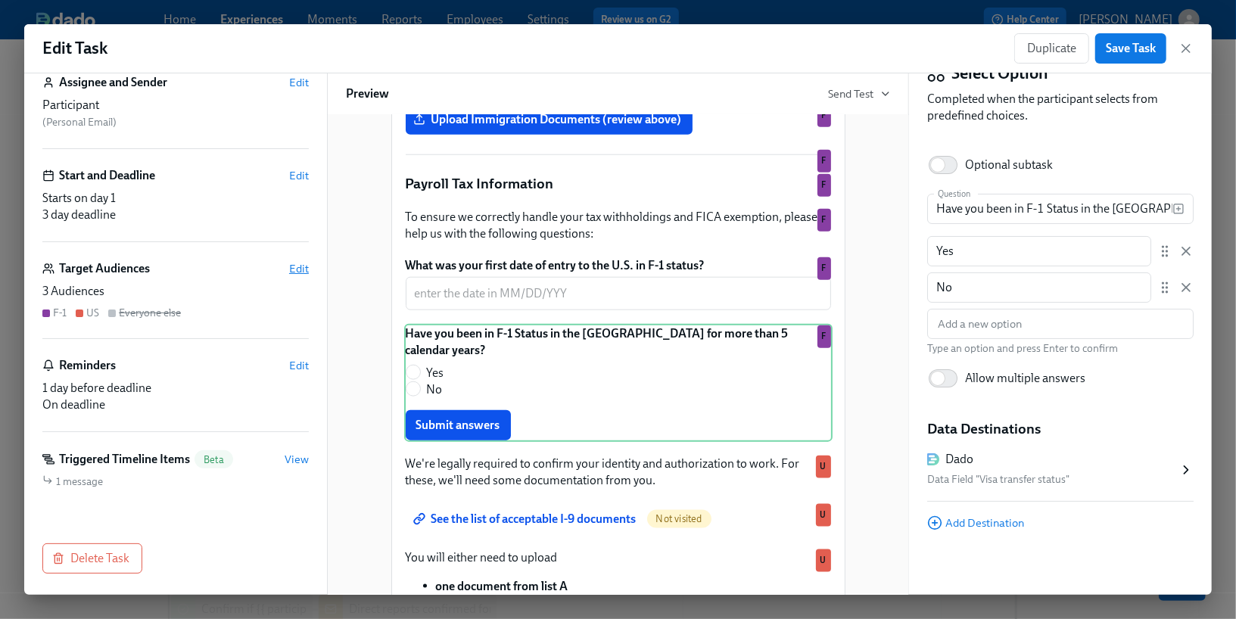
click at [291, 266] on span "Edit" at bounding box center [299, 268] width 20 height 15
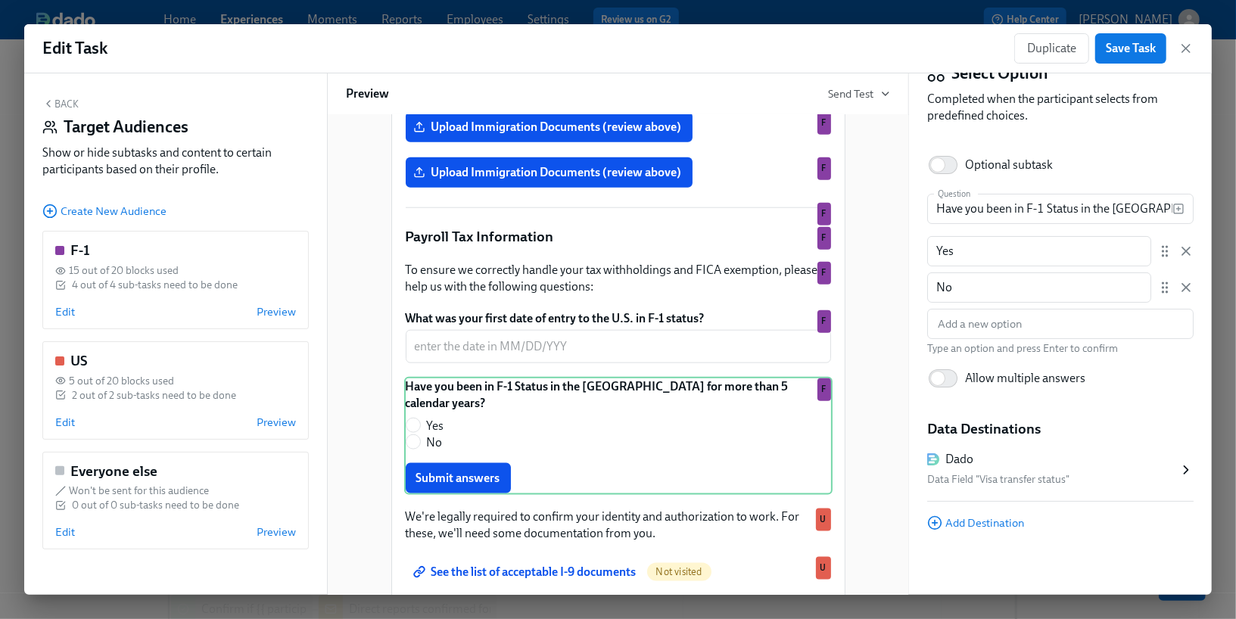
scroll to position [1097, 0]
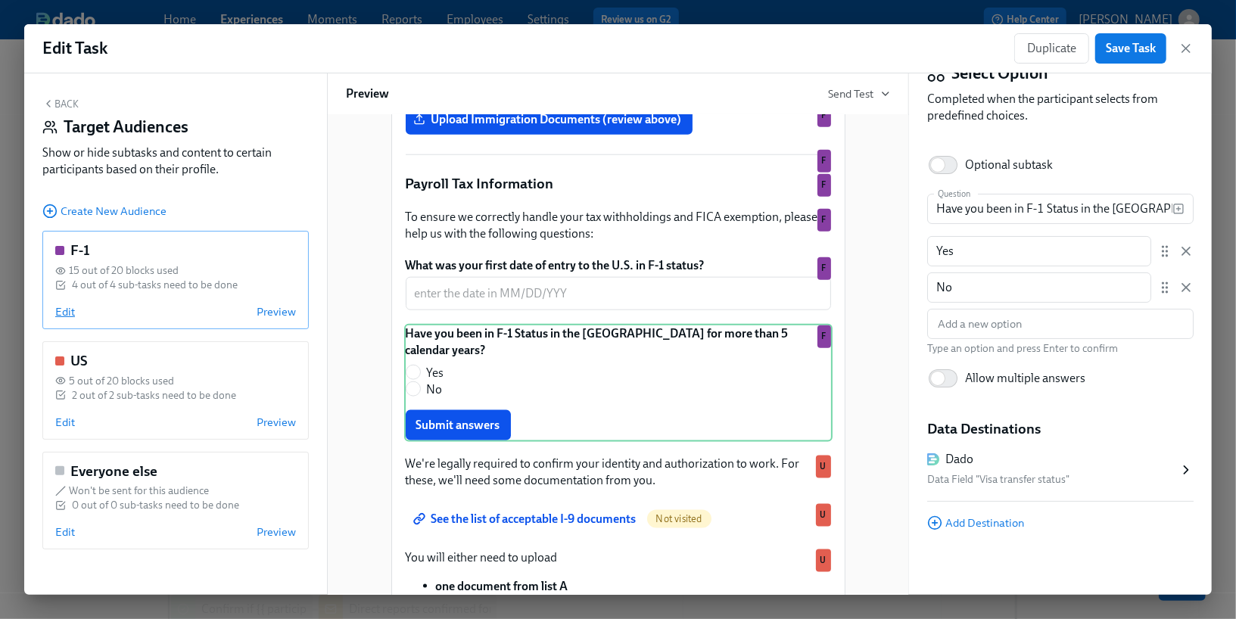
click at [67, 308] on span "Edit" at bounding box center [65, 311] width 20 height 15
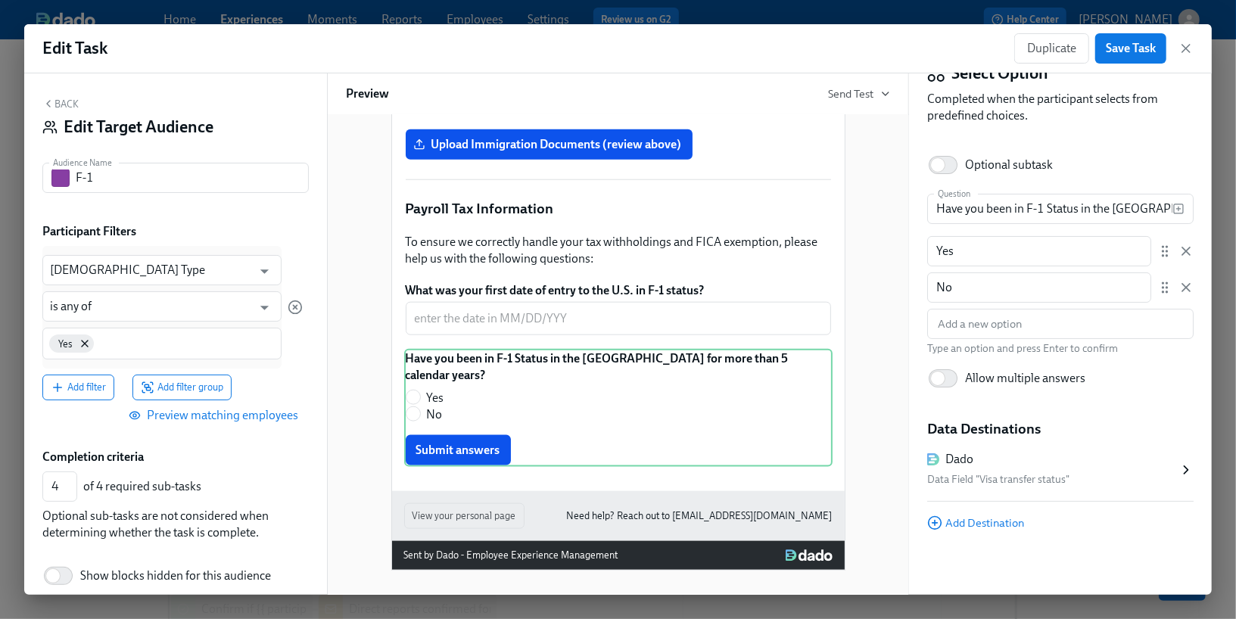
click at [64, 100] on button "Back" at bounding box center [60, 104] width 36 height 12
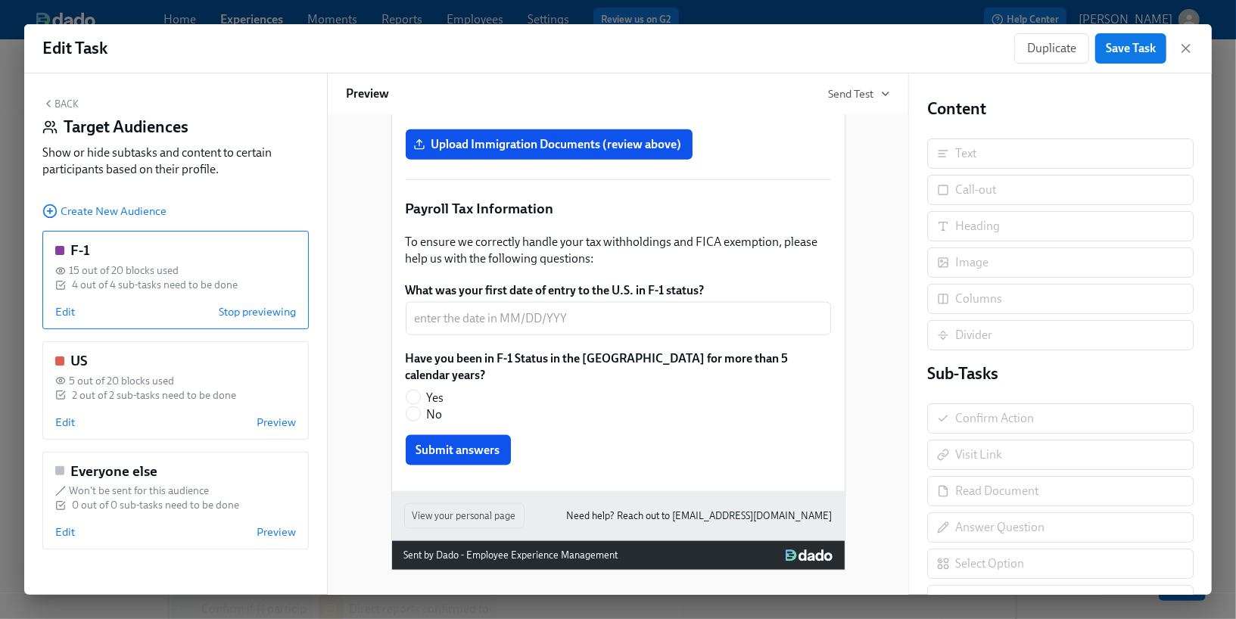
click at [74, 101] on button "Back" at bounding box center [60, 104] width 36 height 12
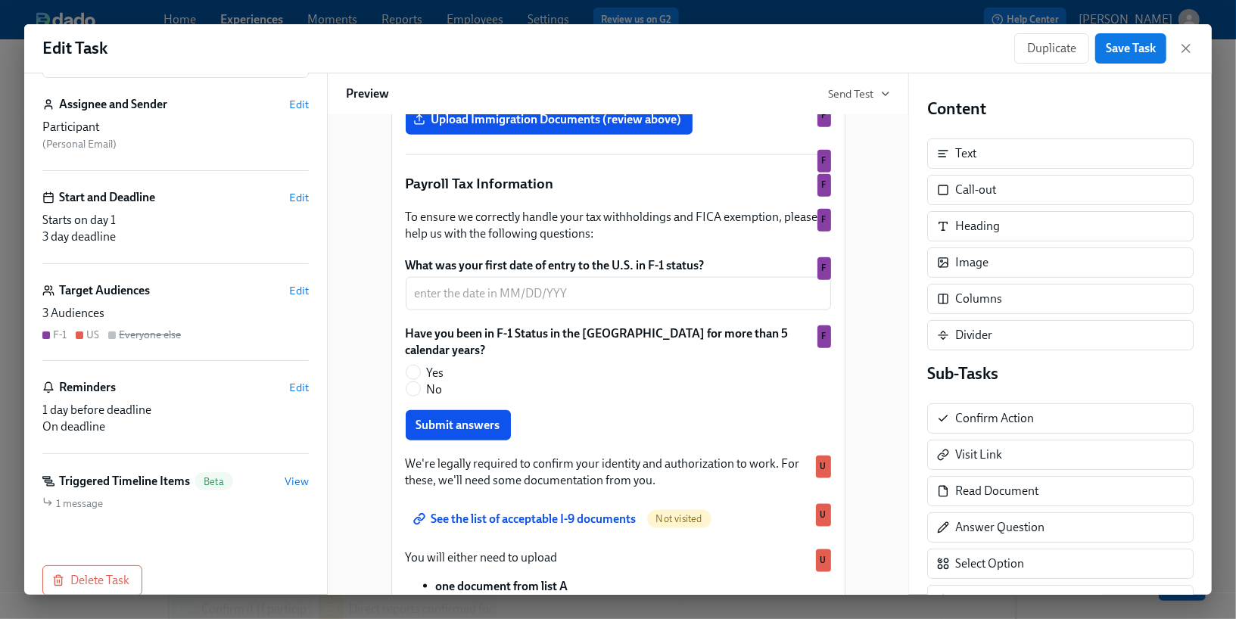
scroll to position [95, 0]
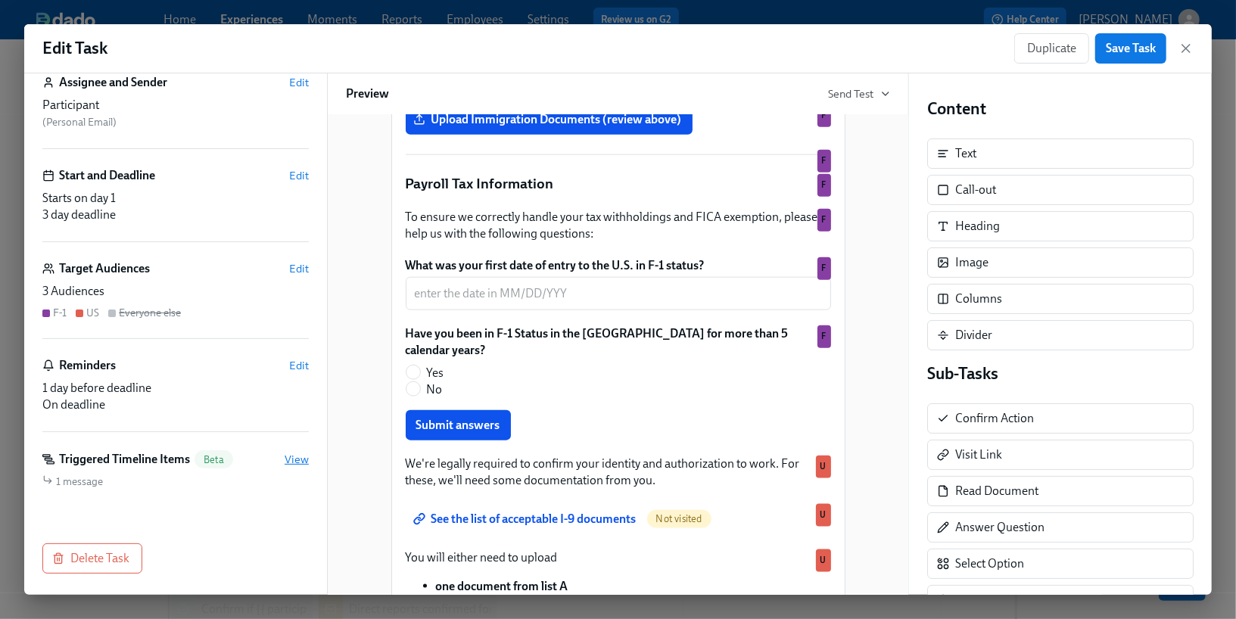
click at [303, 455] on span "View" at bounding box center [297, 459] width 24 height 15
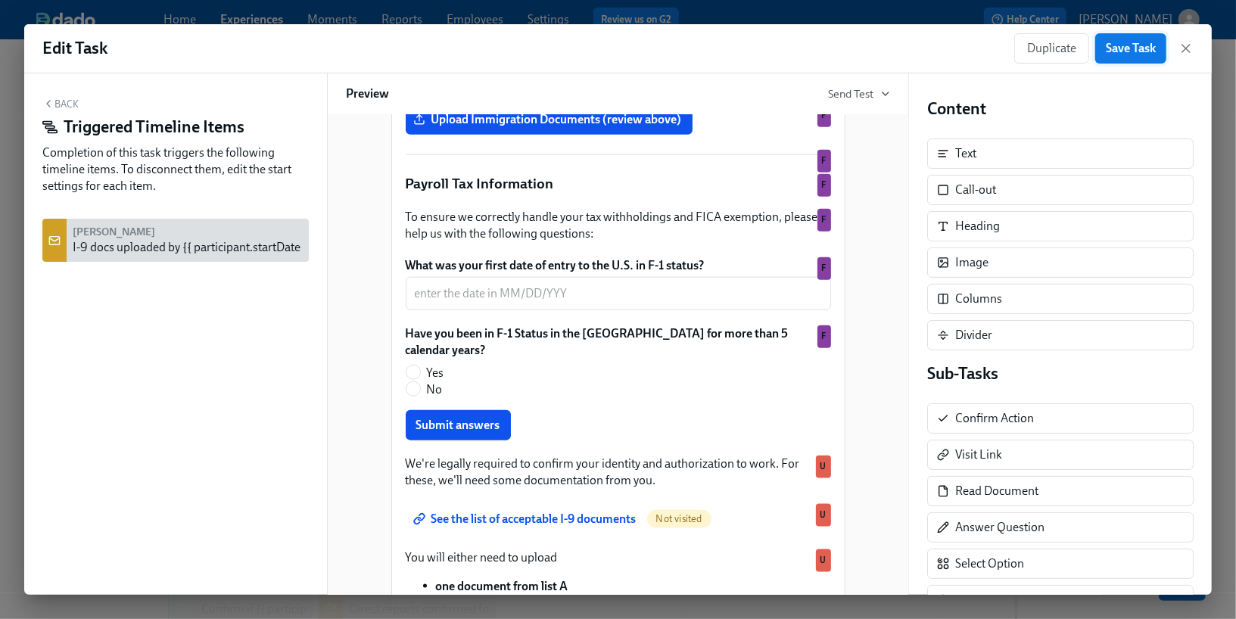
click at [1141, 44] on span "Save Task" at bounding box center [1131, 48] width 50 height 15
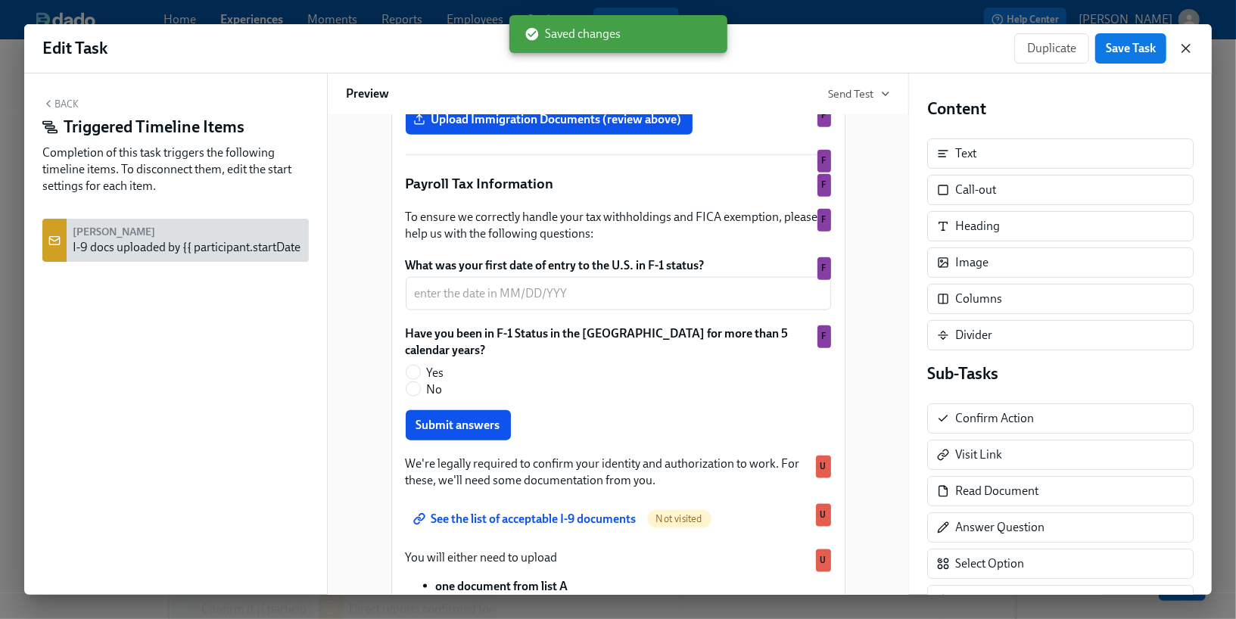
click at [1180, 49] on icon "button" at bounding box center [1185, 48] width 15 height 15
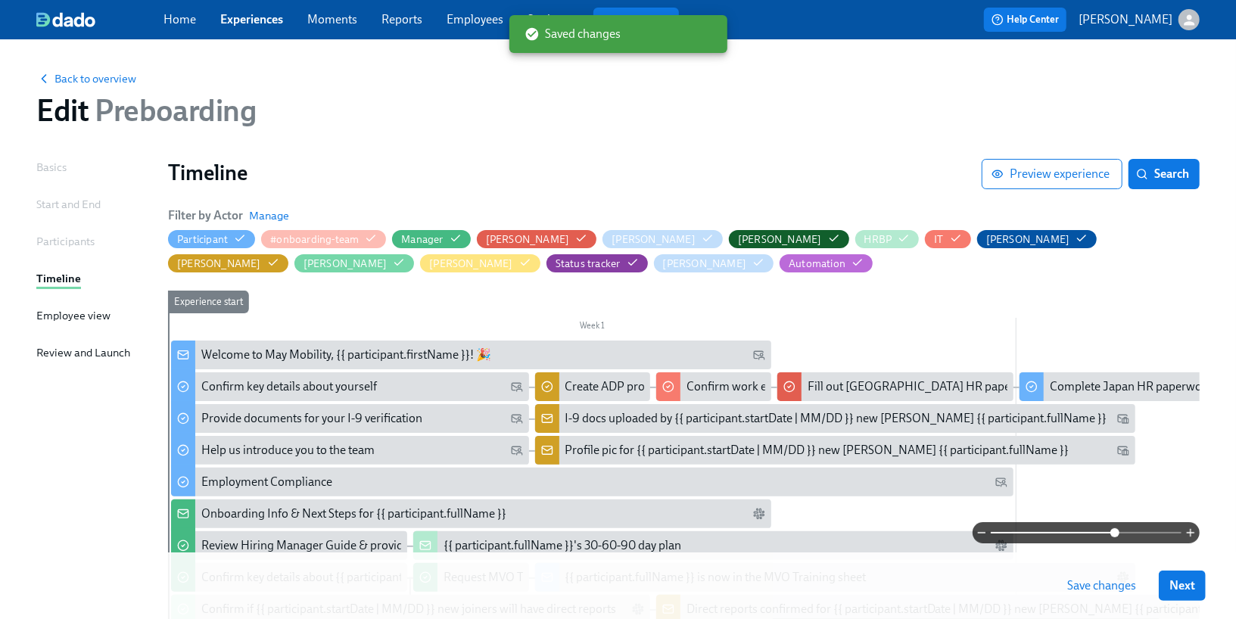
drag, startPoint x: 989, startPoint y: 534, endPoint x: 1115, endPoint y: 537, distance: 125.6
click at [1115, 537] on span at bounding box center [1114, 532] width 9 height 9
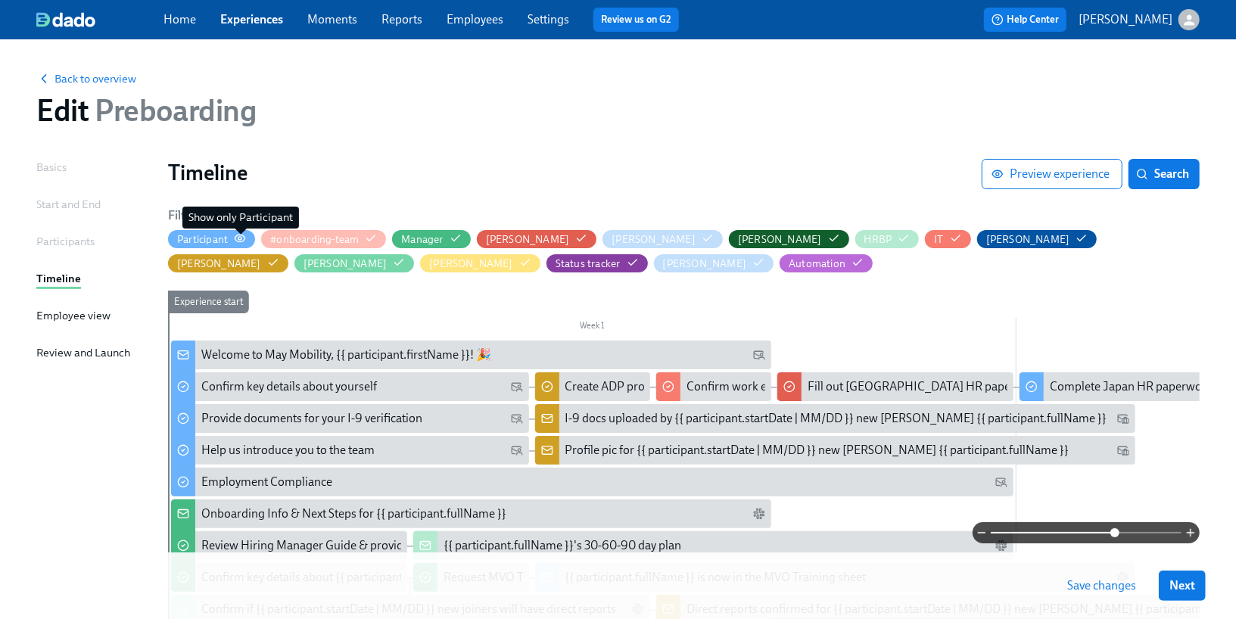
click at [243, 238] on icon "button" at bounding box center [240, 238] width 12 height 12
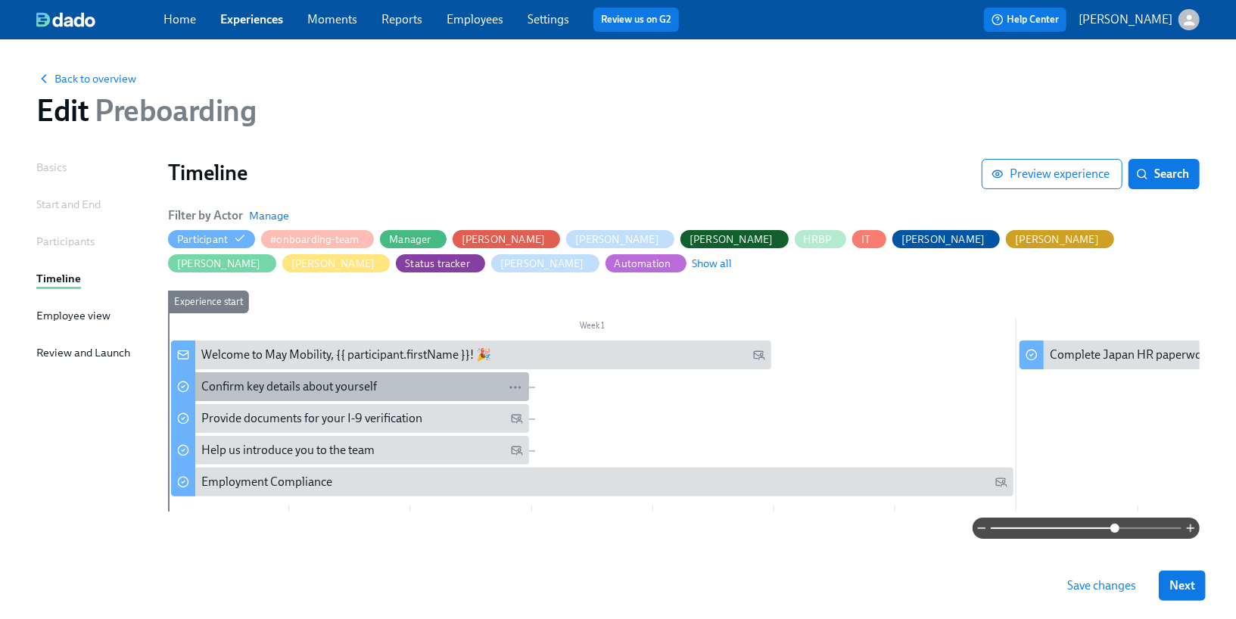
click at [284, 393] on div "Confirm key details about yourself" at bounding box center [289, 386] width 176 height 17
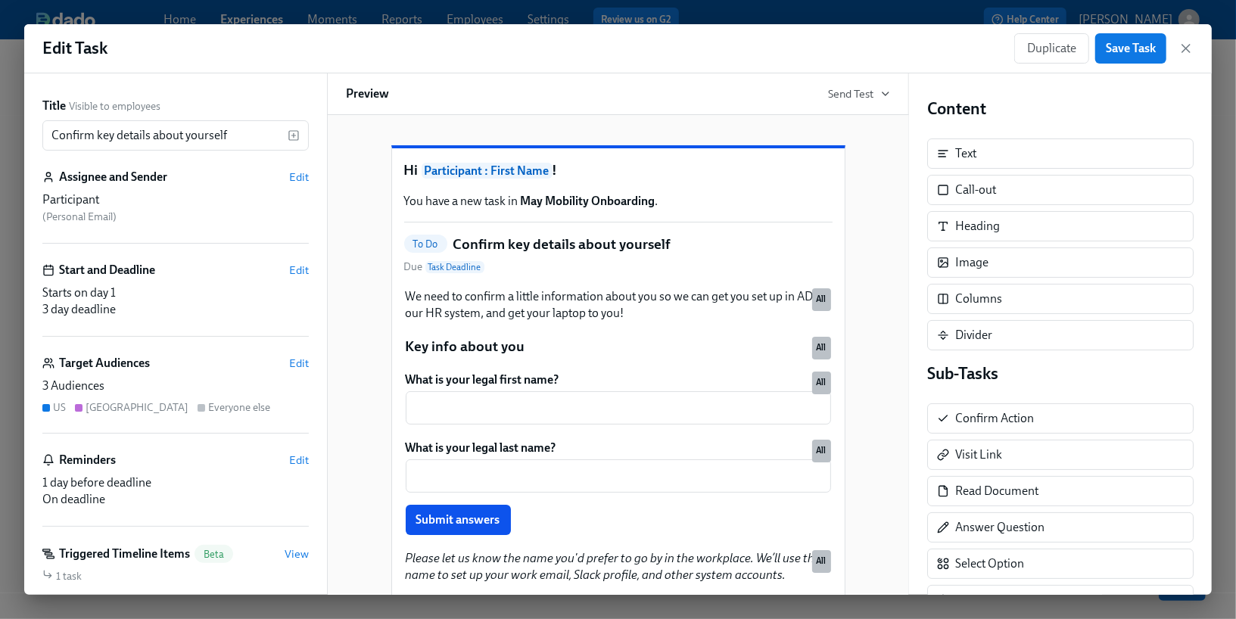
scroll to position [95, 0]
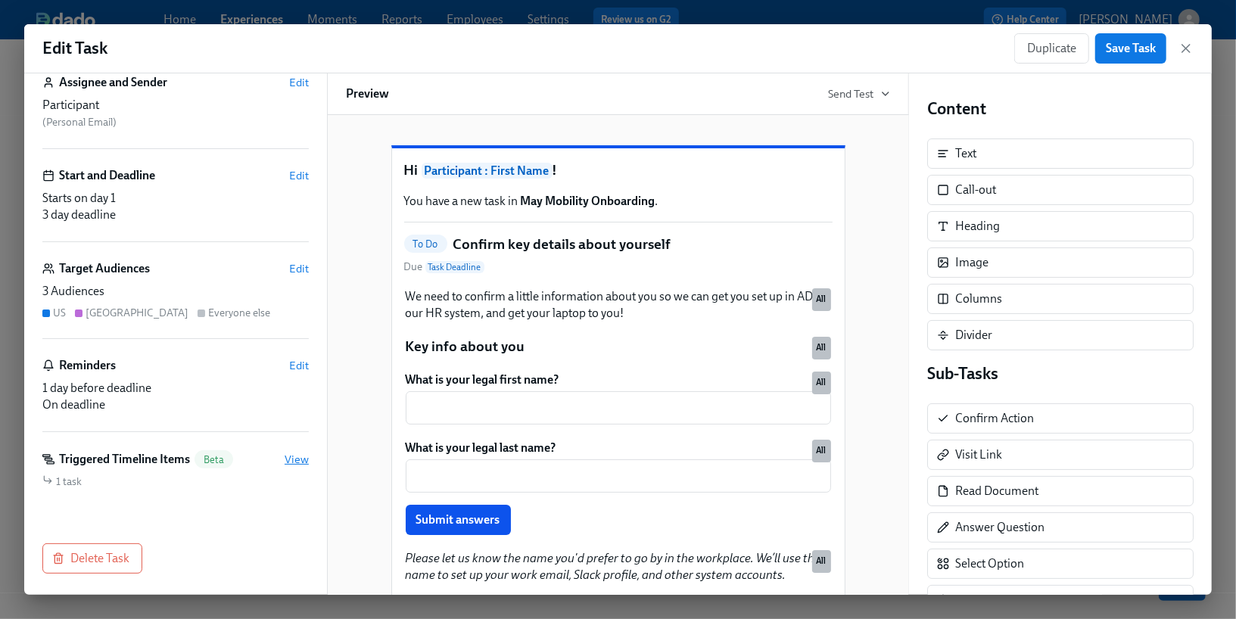
click at [291, 460] on span "View" at bounding box center [297, 459] width 24 height 15
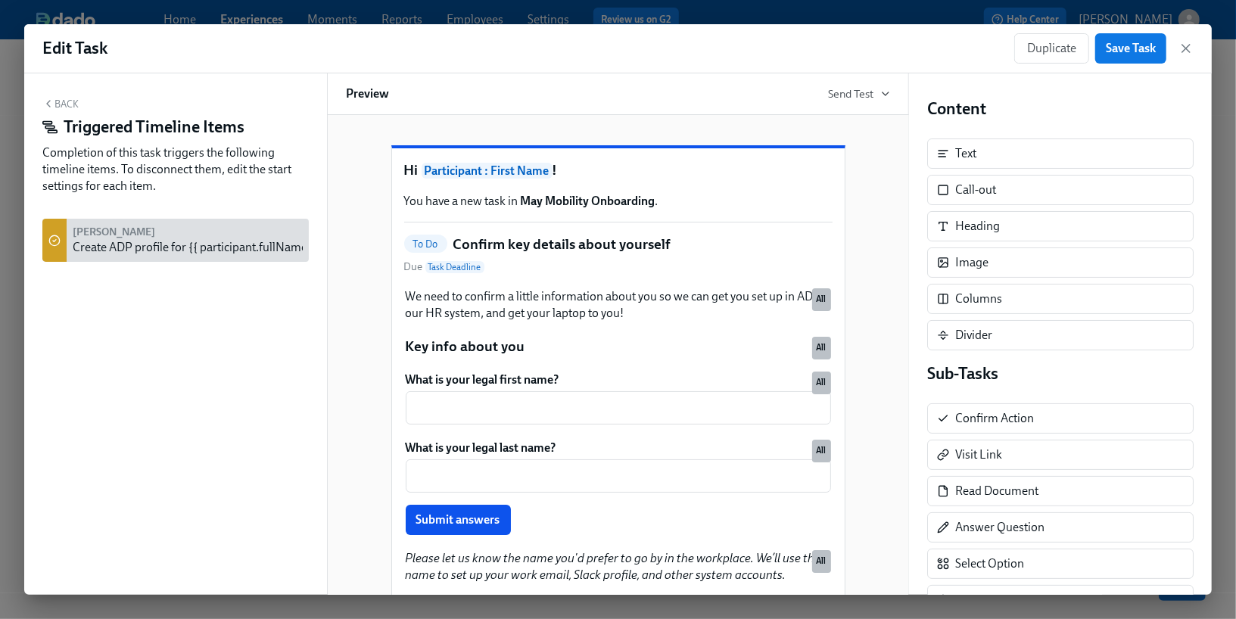
click at [68, 102] on button "Back" at bounding box center [60, 104] width 36 height 12
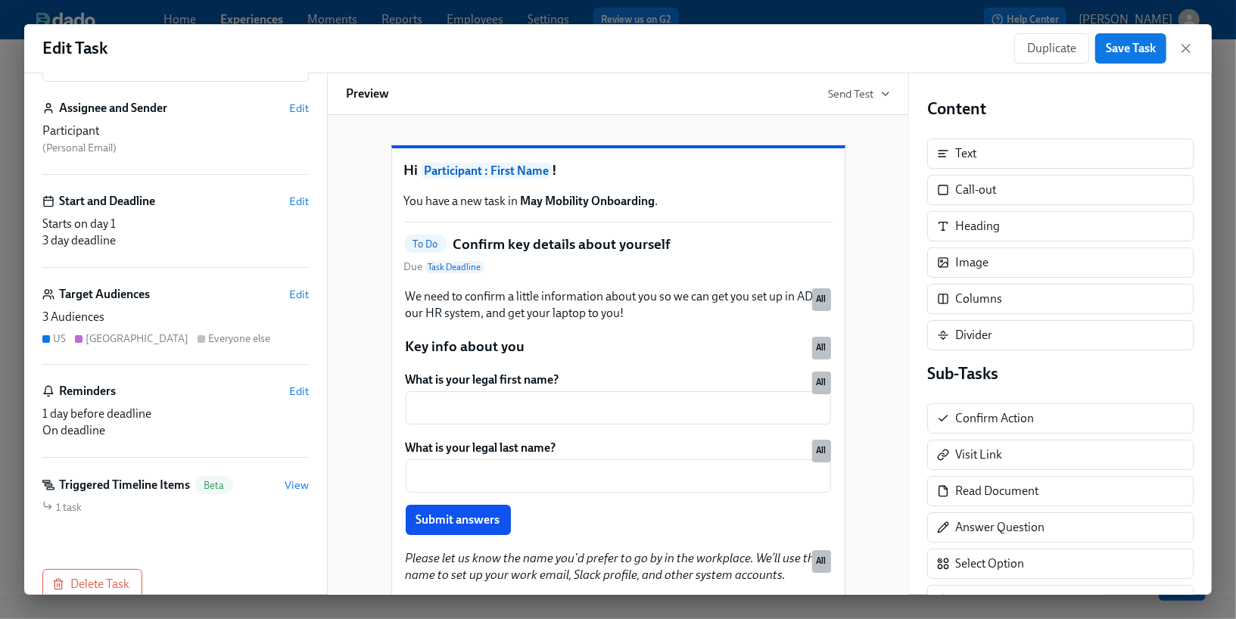
scroll to position [86, 0]
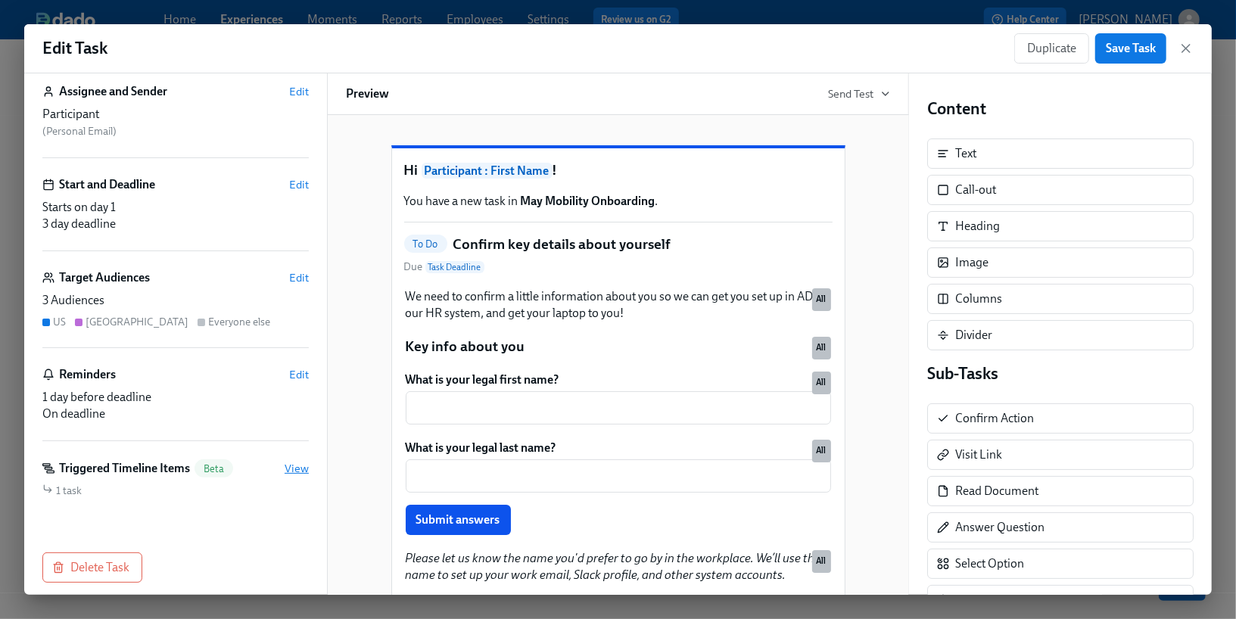
click at [297, 471] on span "View" at bounding box center [297, 468] width 24 height 15
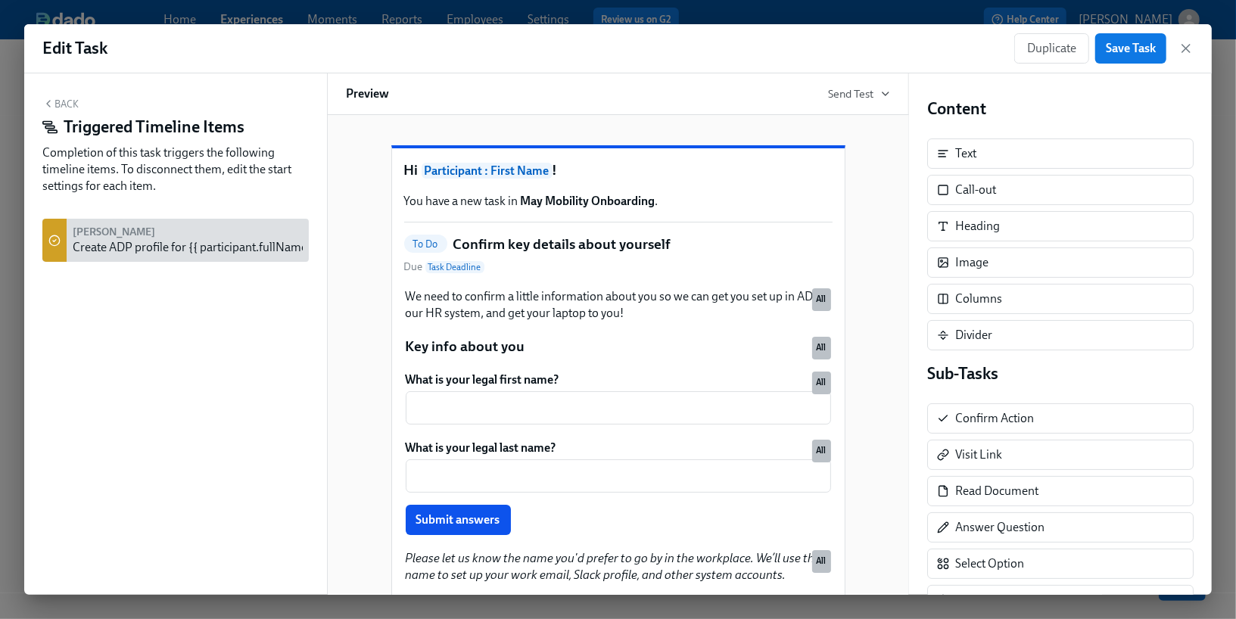
click at [73, 101] on button "Back" at bounding box center [60, 104] width 36 height 12
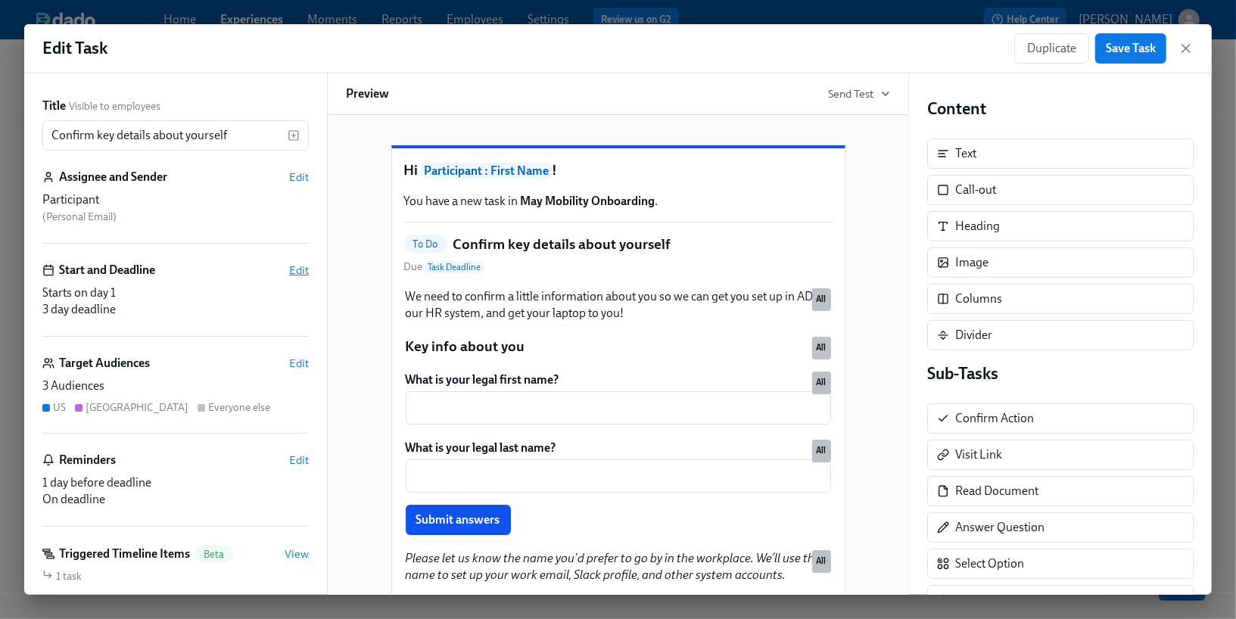
click at [297, 270] on span "Edit" at bounding box center [299, 270] width 20 height 15
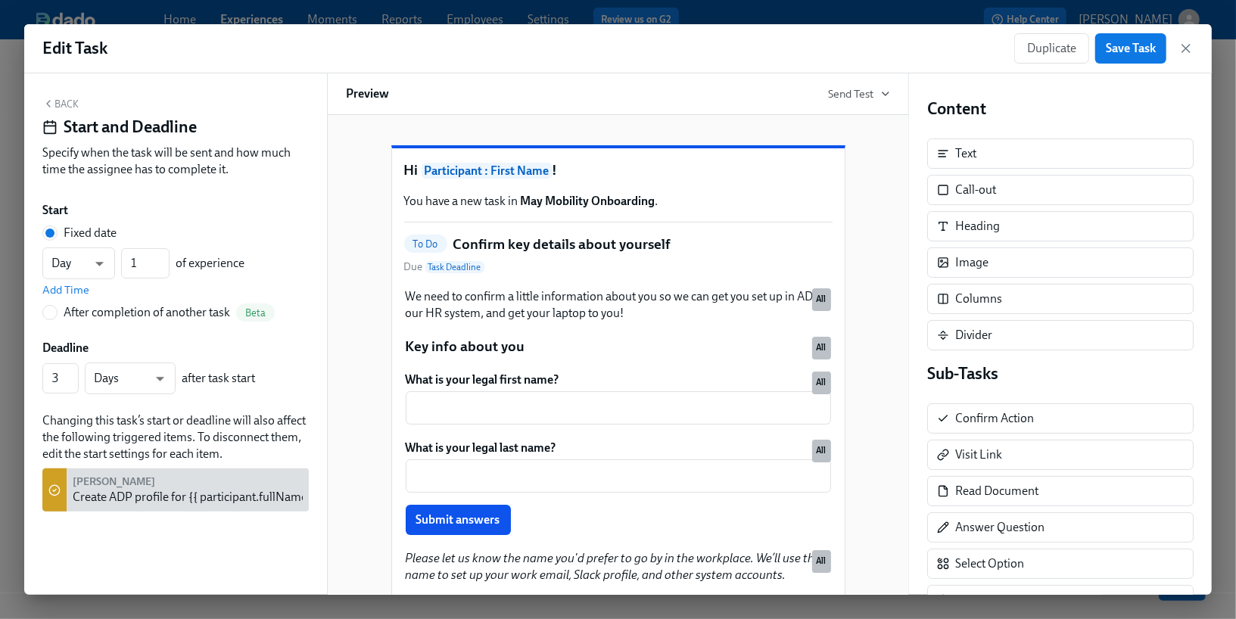
click at [135, 316] on div "After completion of another task" at bounding box center [147, 312] width 166 height 17
click at [57, 316] on input "After completion of another task Beta" at bounding box center [50, 313] width 14 height 14
radio input "true"
radio input "false"
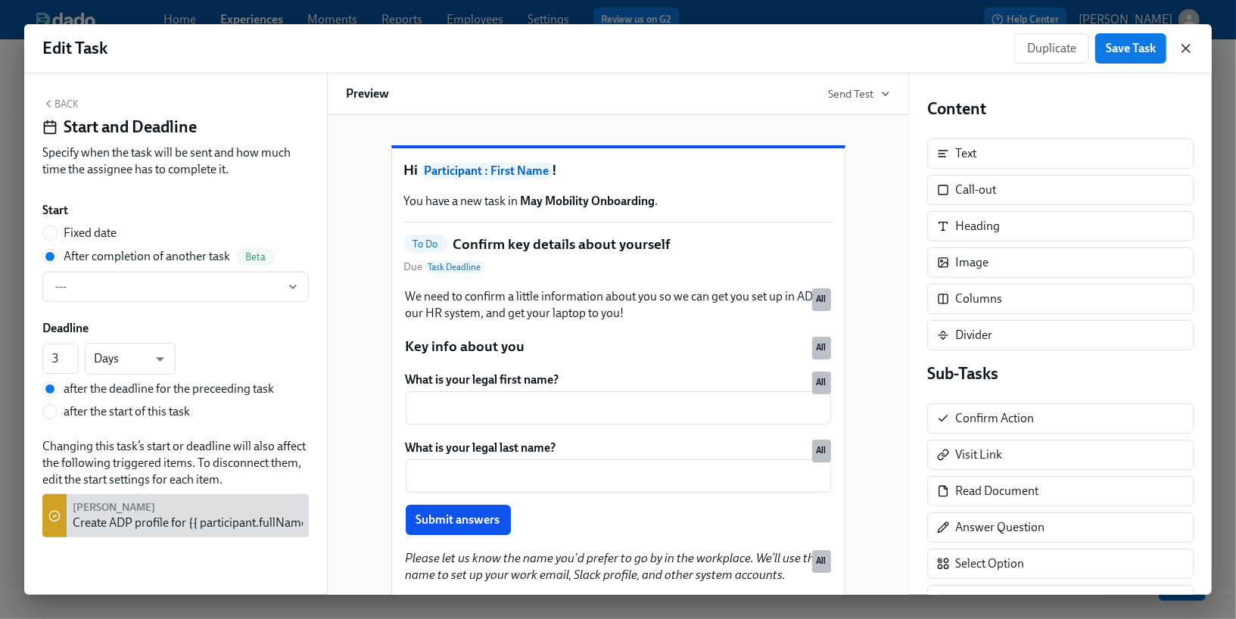
click at [1190, 46] on icon "button" at bounding box center [1185, 48] width 15 height 15
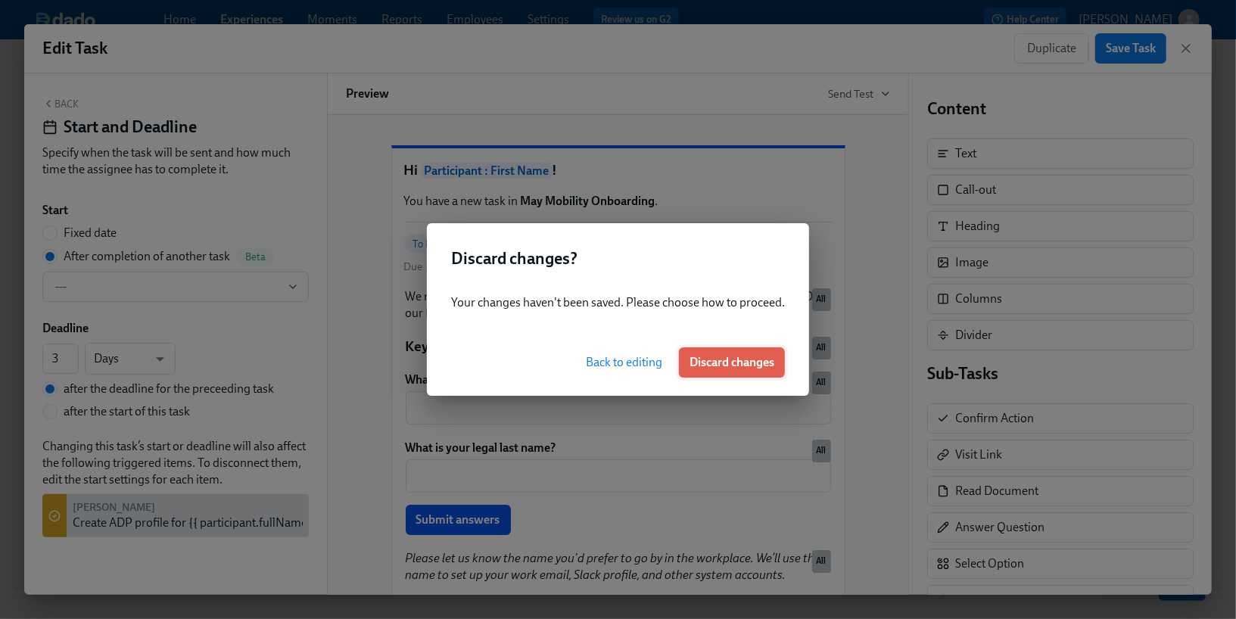
click at [733, 356] on span "Discard changes" at bounding box center [731, 362] width 85 height 15
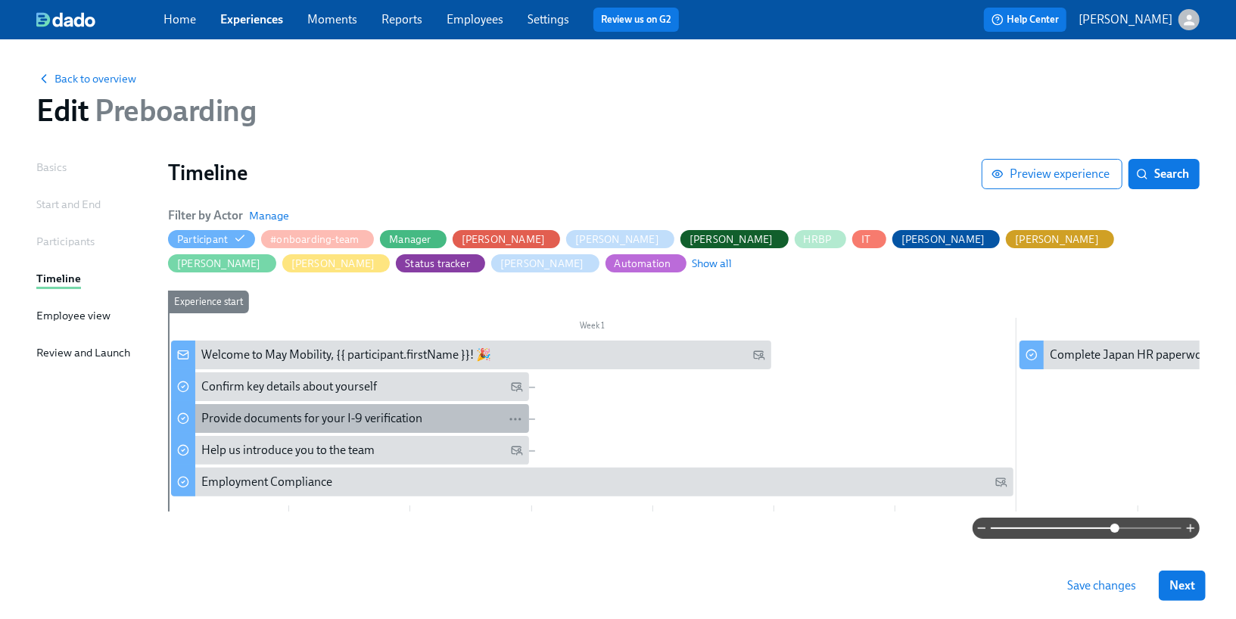
click at [342, 420] on div "Provide documents for your I-9 verification" at bounding box center [311, 418] width 221 height 17
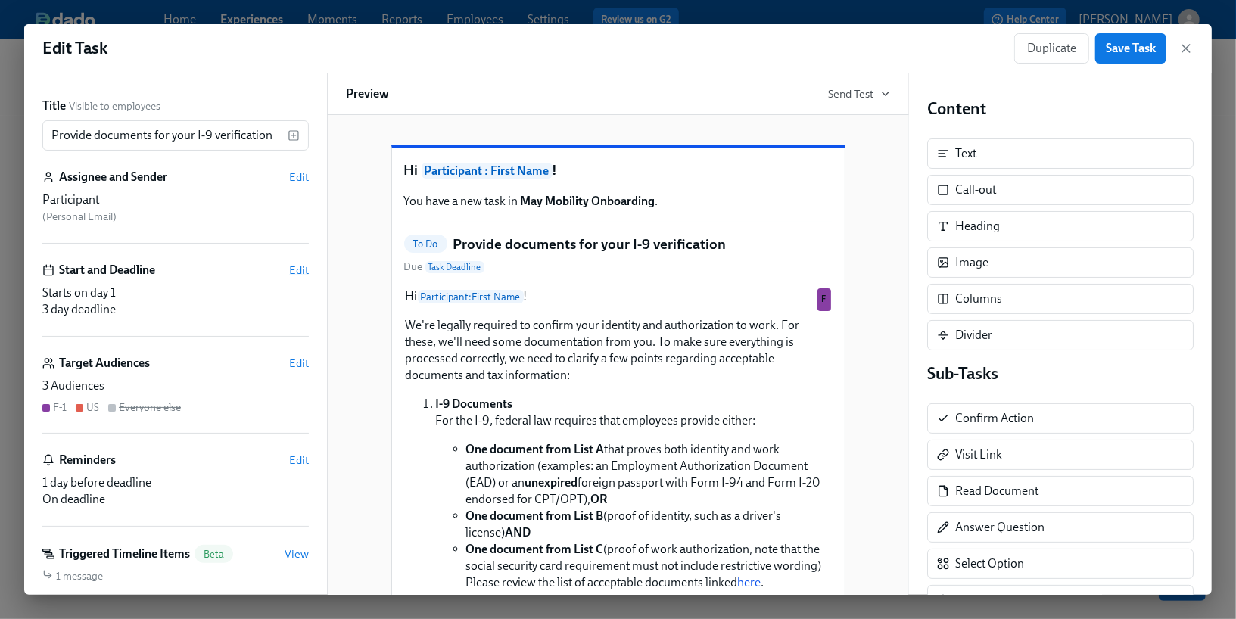
click at [294, 266] on span "Edit" at bounding box center [299, 270] width 20 height 15
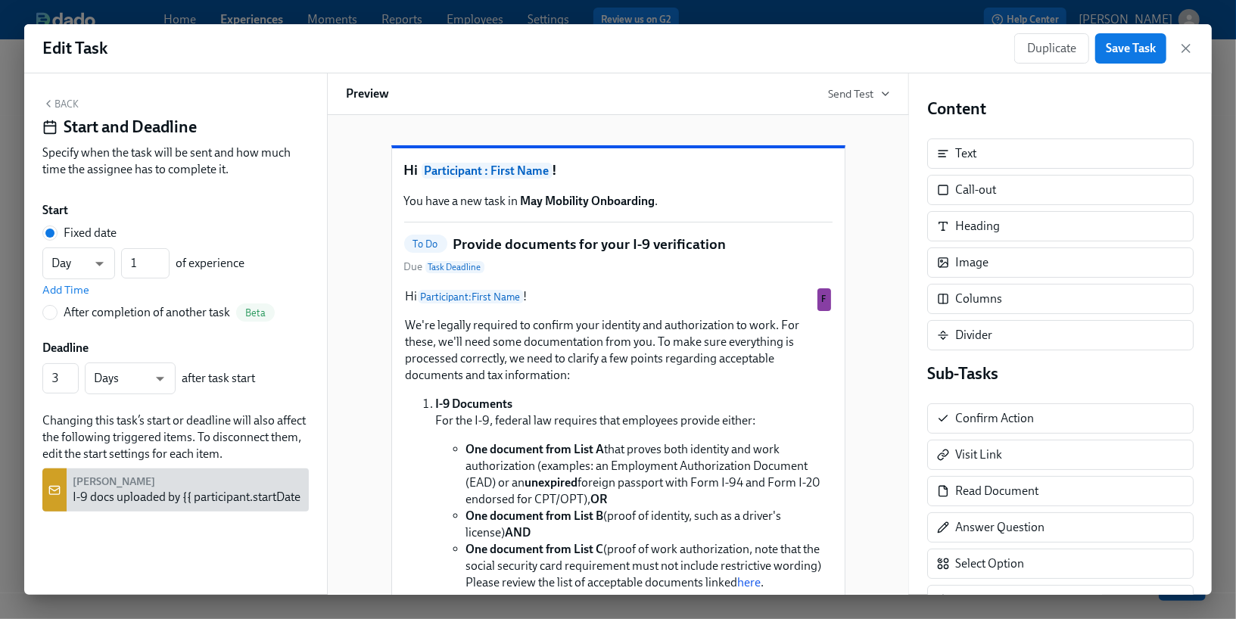
click at [132, 313] on div "After completion of another task" at bounding box center [147, 312] width 166 height 17
click at [57, 313] on input "After completion of another task Beta" at bounding box center [50, 313] width 14 height 14
radio input "true"
radio input "false"
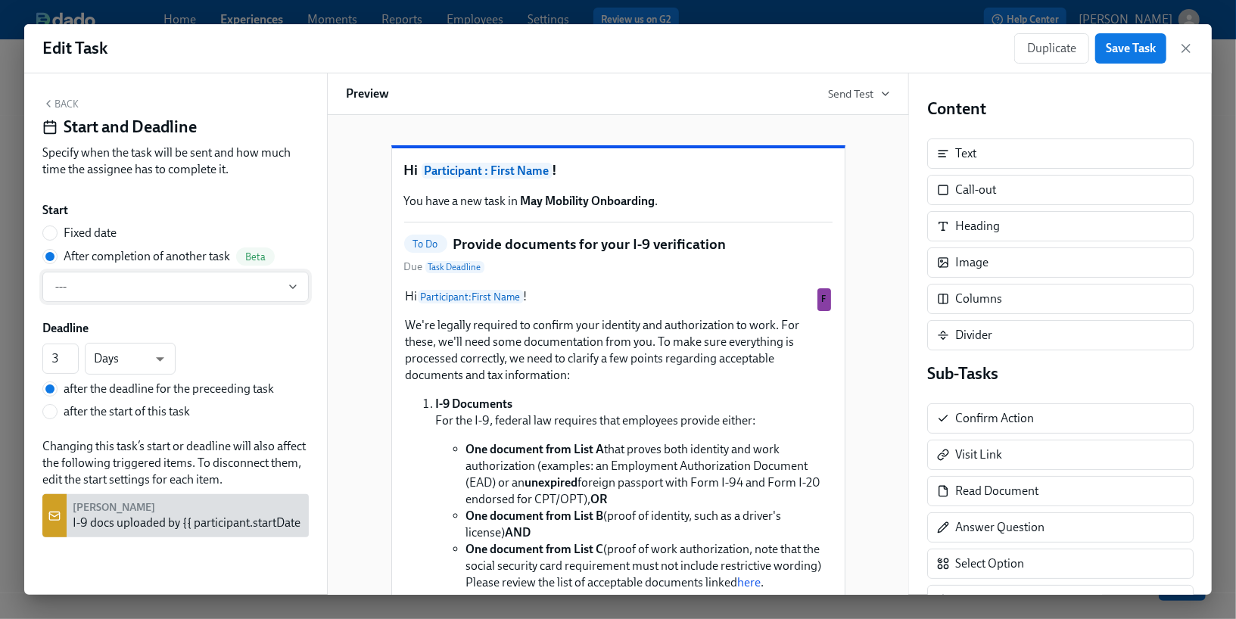
click at [149, 285] on span "---" at bounding box center [175, 286] width 241 height 15
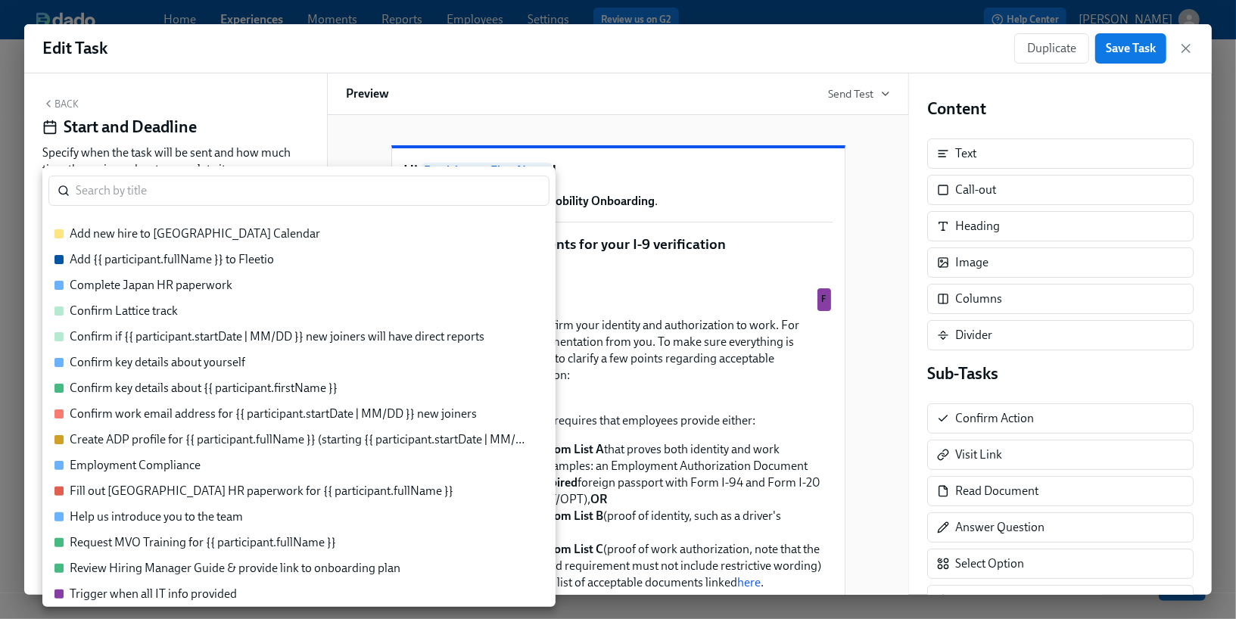
click at [73, 106] on div at bounding box center [618, 309] width 1236 height 619
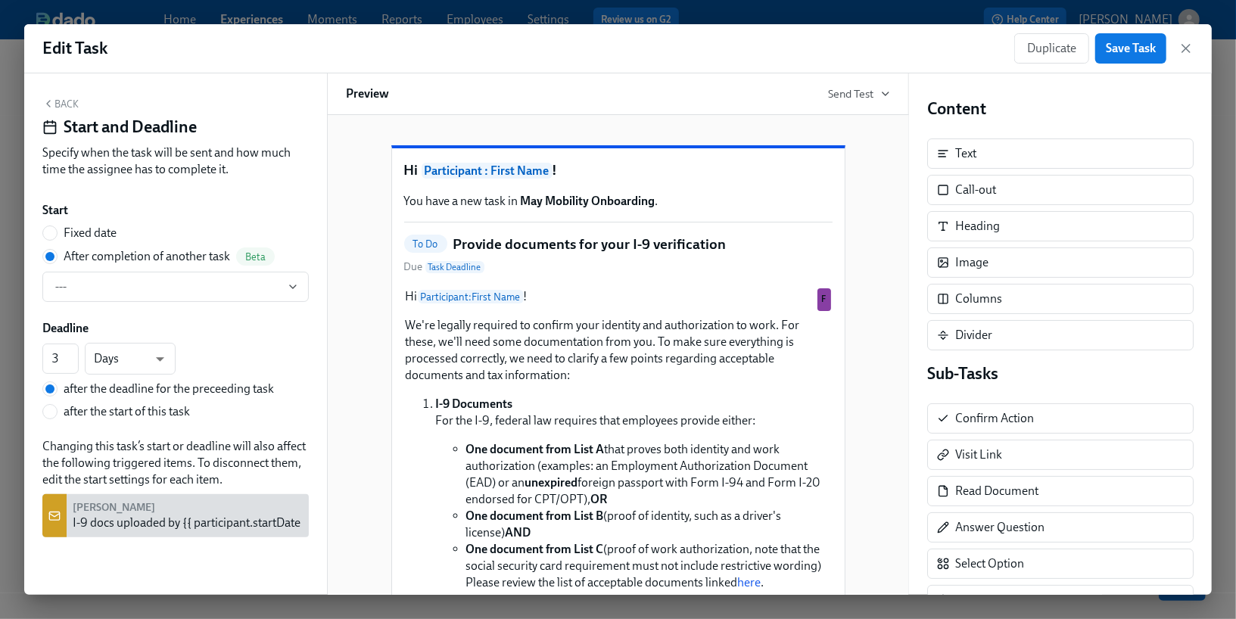
click at [68, 105] on button "Back" at bounding box center [60, 104] width 36 height 12
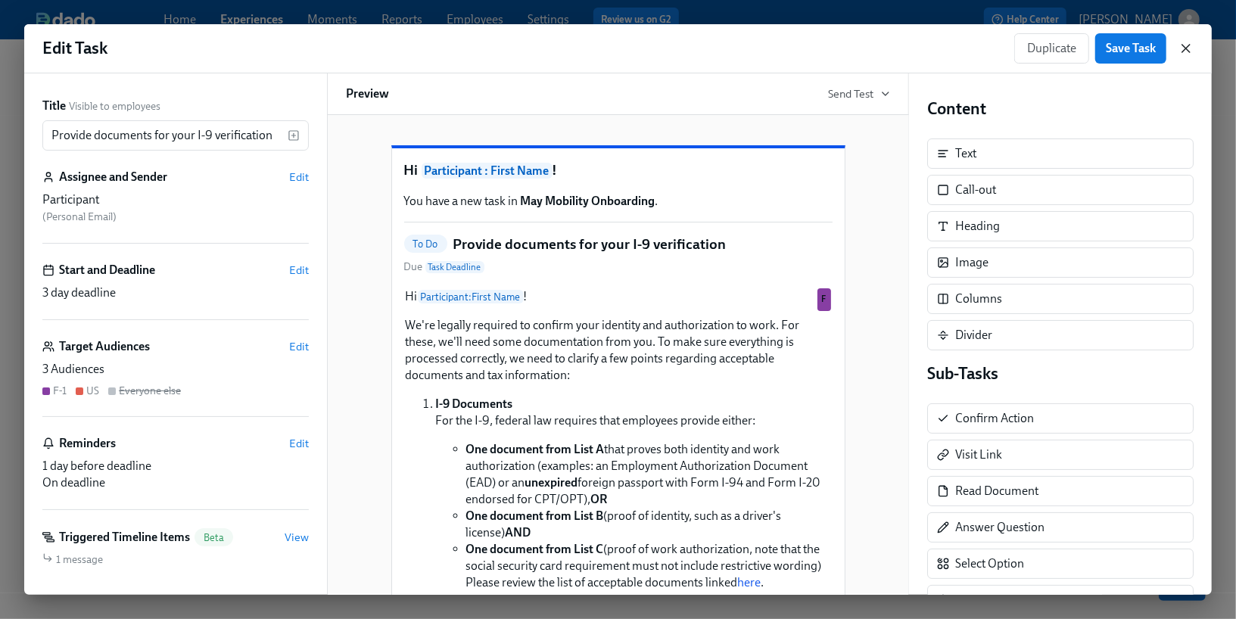
click at [1189, 52] on icon "button" at bounding box center [1185, 48] width 15 height 15
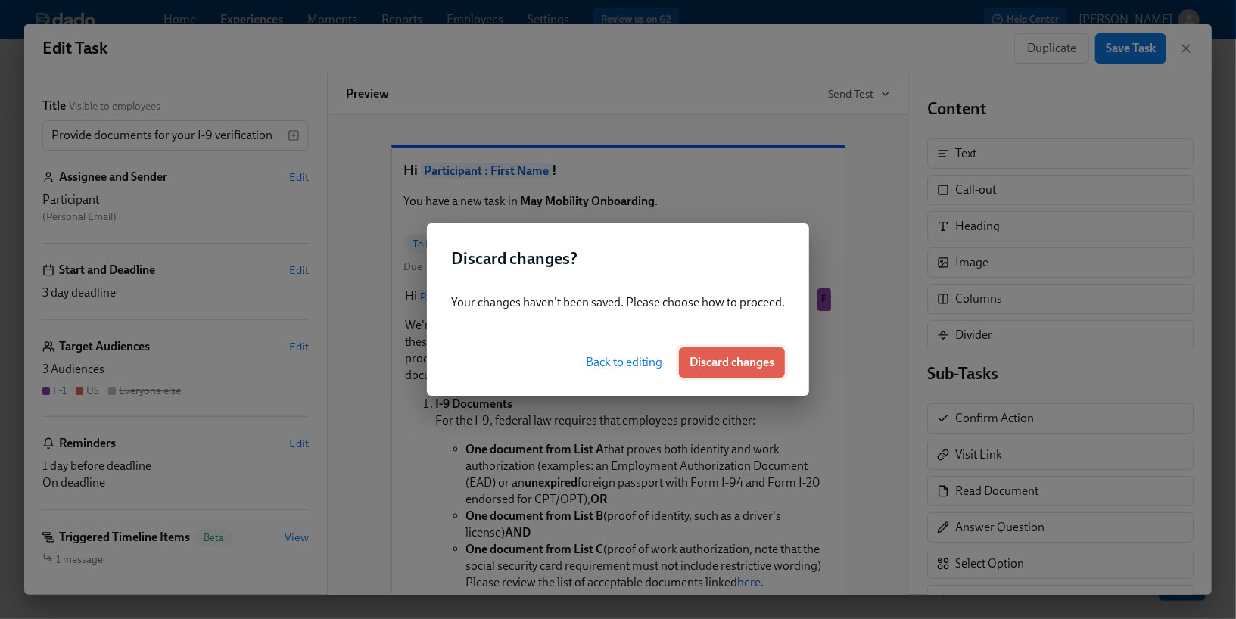
click at [710, 350] on button "Discard changes" at bounding box center [732, 362] width 106 height 30
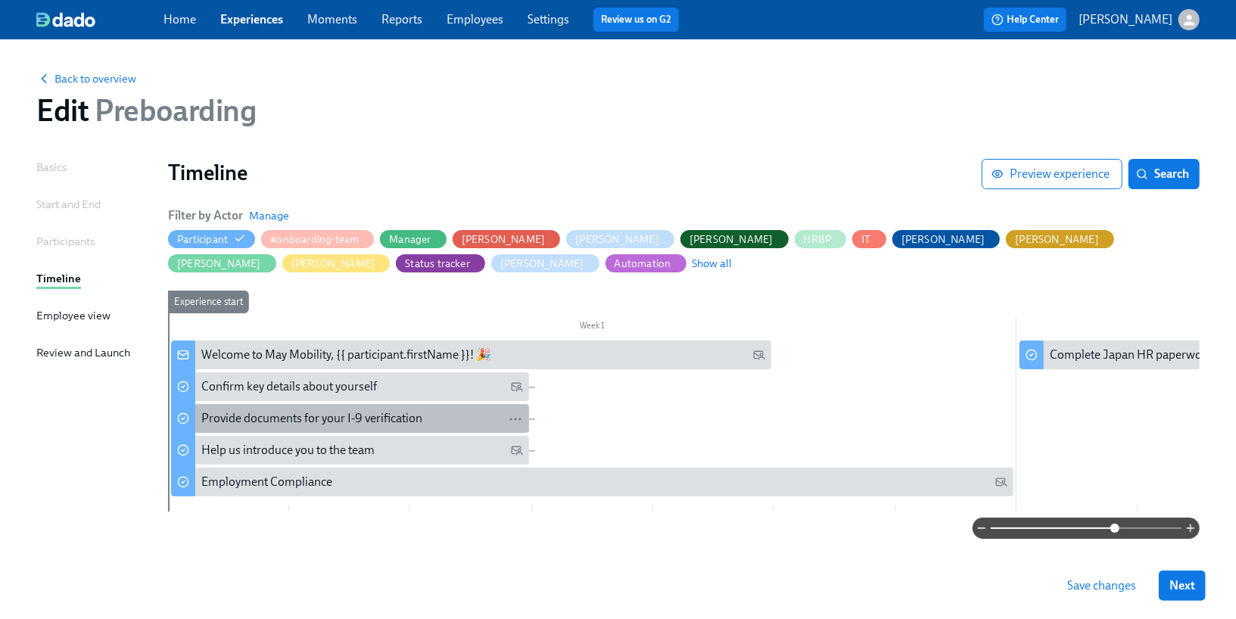
click at [471, 418] on div "Provide documents for your I-9 verification" at bounding box center [362, 418] width 322 height 17
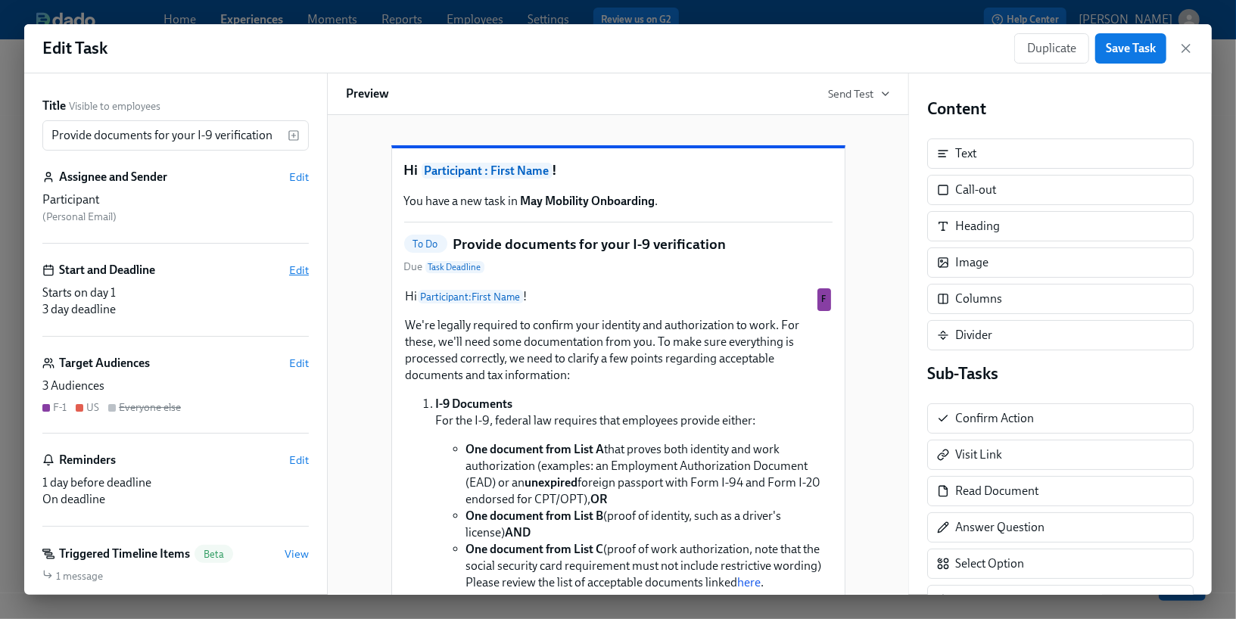
click at [302, 275] on span "Edit" at bounding box center [299, 270] width 20 height 15
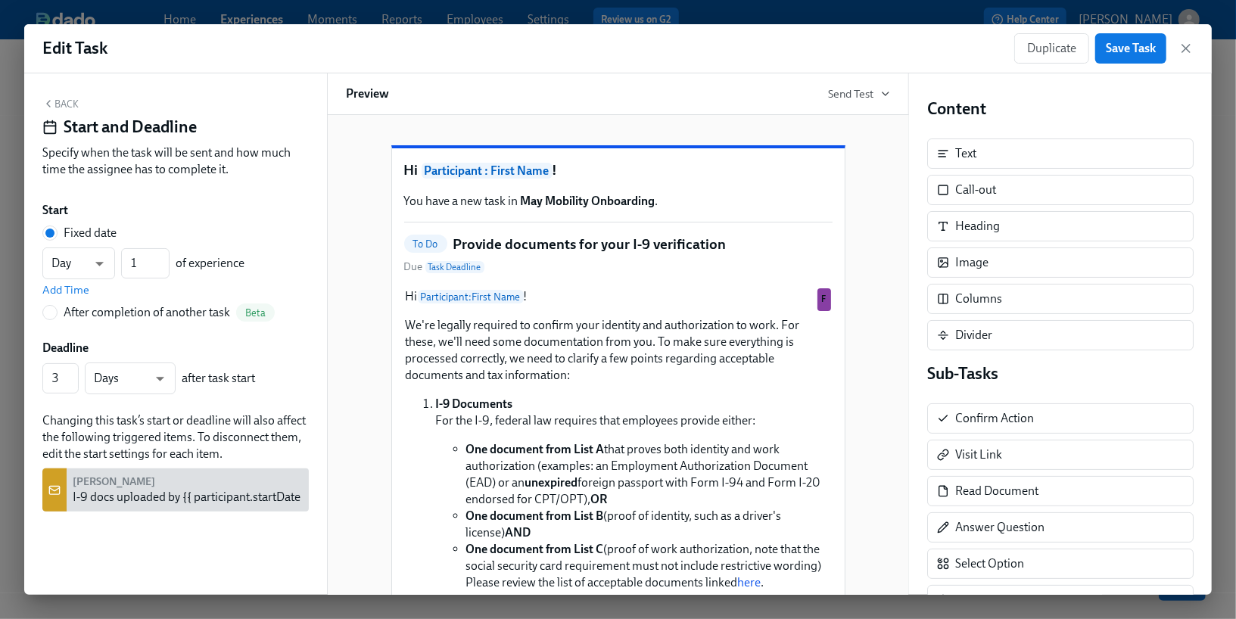
click at [170, 313] on div "After completion of another task" at bounding box center [147, 312] width 166 height 17
click at [57, 313] on input "After completion of another task Beta" at bounding box center [50, 313] width 14 height 14
radio input "true"
radio input "false"
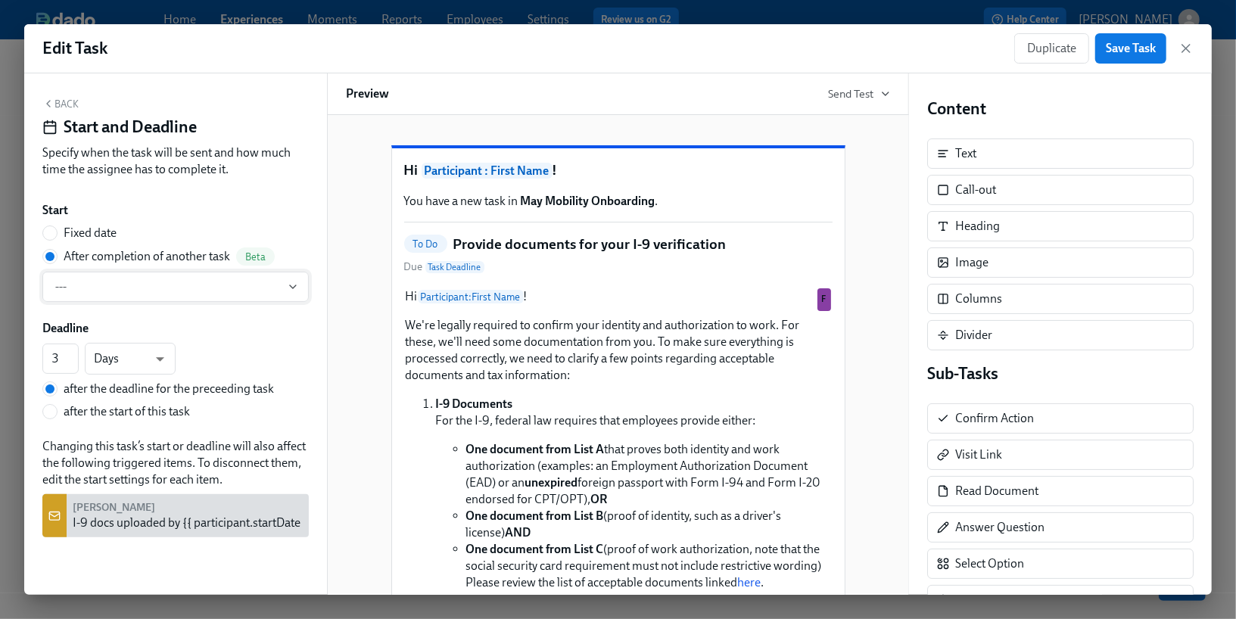
click at [140, 286] on span "---" at bounding box center [175, 286] width 241 height 15
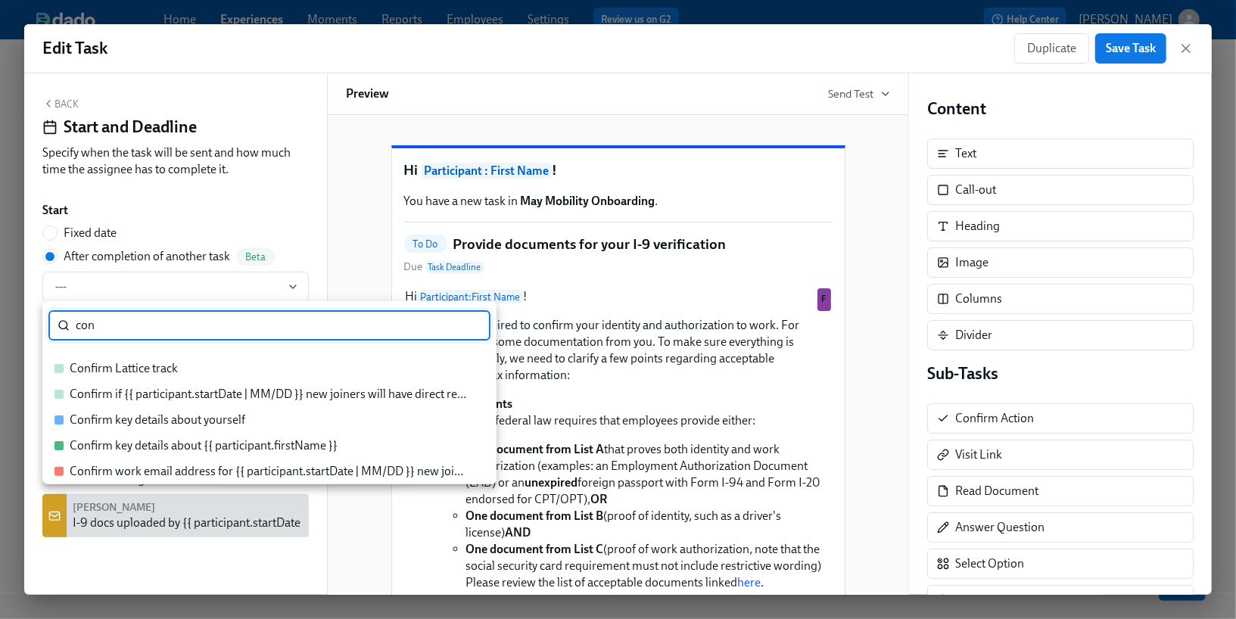
type input "con"
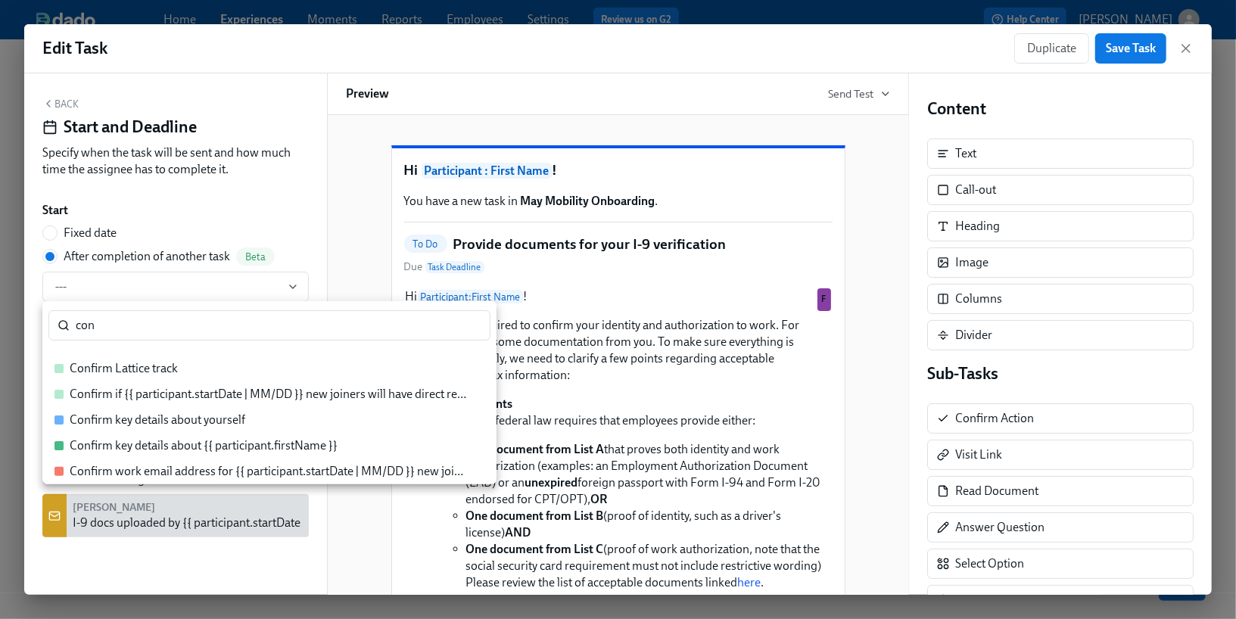
click at [145, 421] on div "Confirm key details about yourself" at bounding box center [158, 420] width 176 height 17
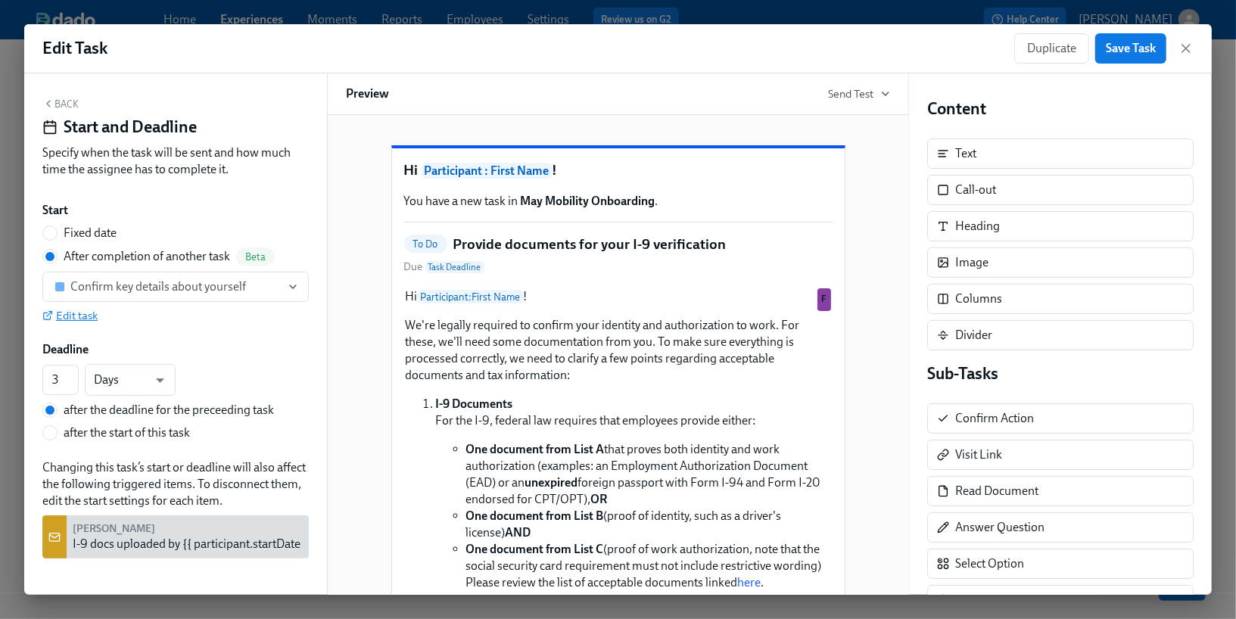
click at [83, 313] on span "Edit task" at bounding box center [69, 315] width 55 height 15
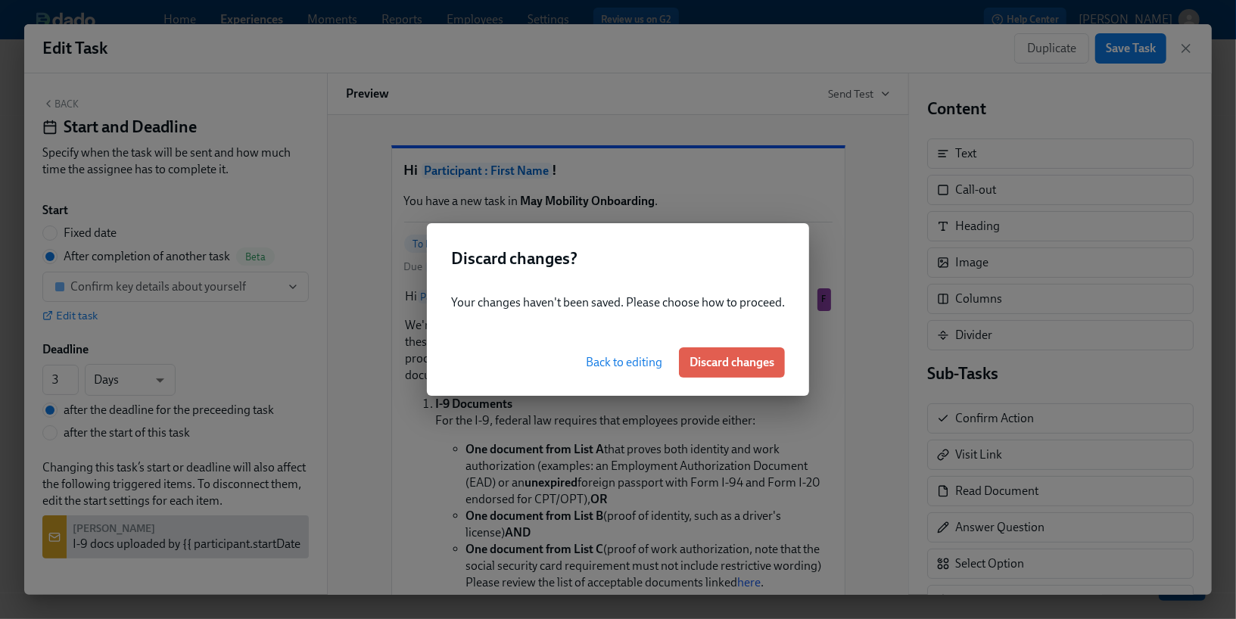
click at [624, 365] on span "Back to editing" at bounding box center [624, 362] width 76 height 15
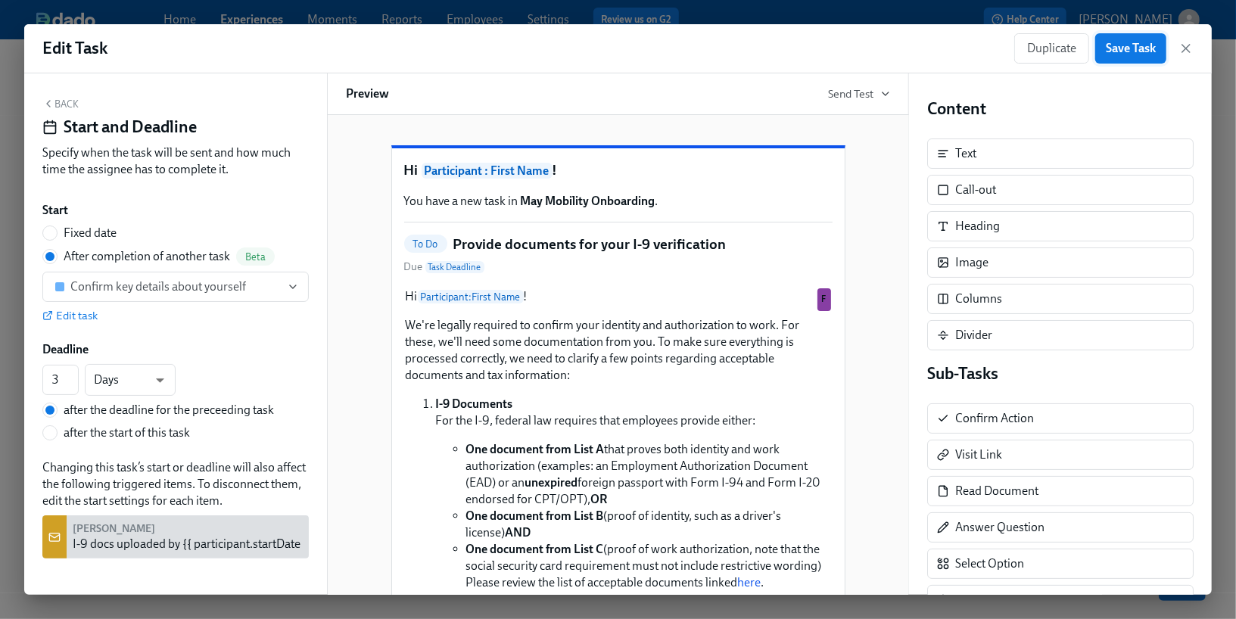
click at [1128, 49] on span "Save Task" at bounding box center [1131, 48] width 50 height 15
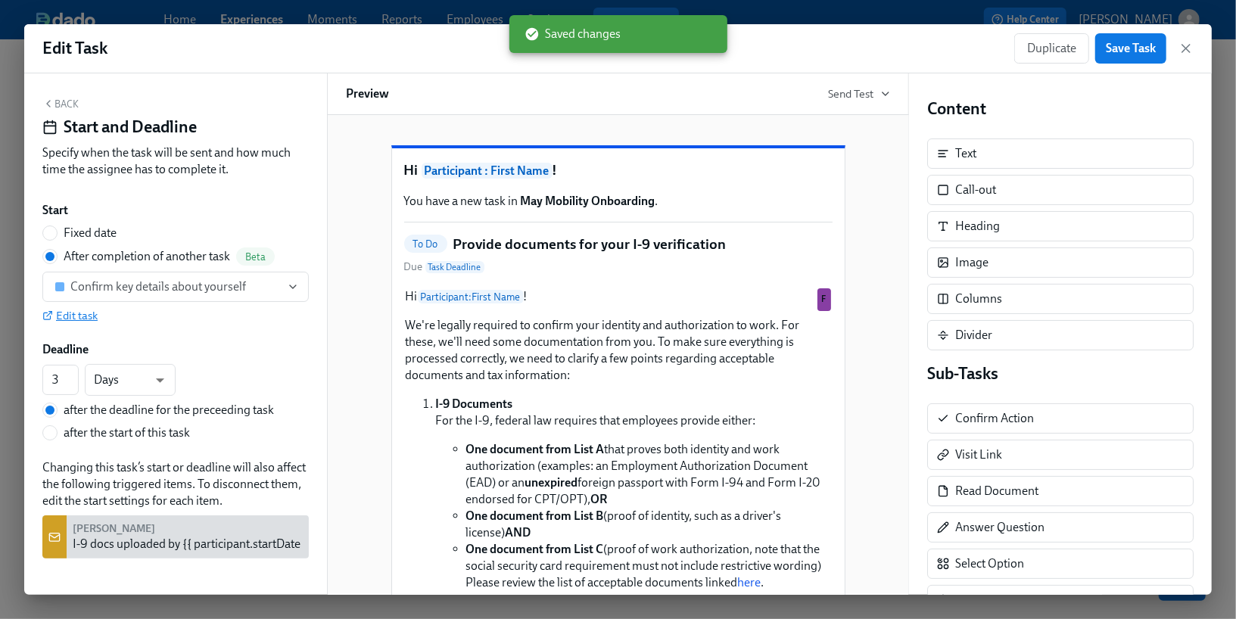
click at [74, 319] on span "Edit task" at bounding box center [69, 315] width 55 height 15
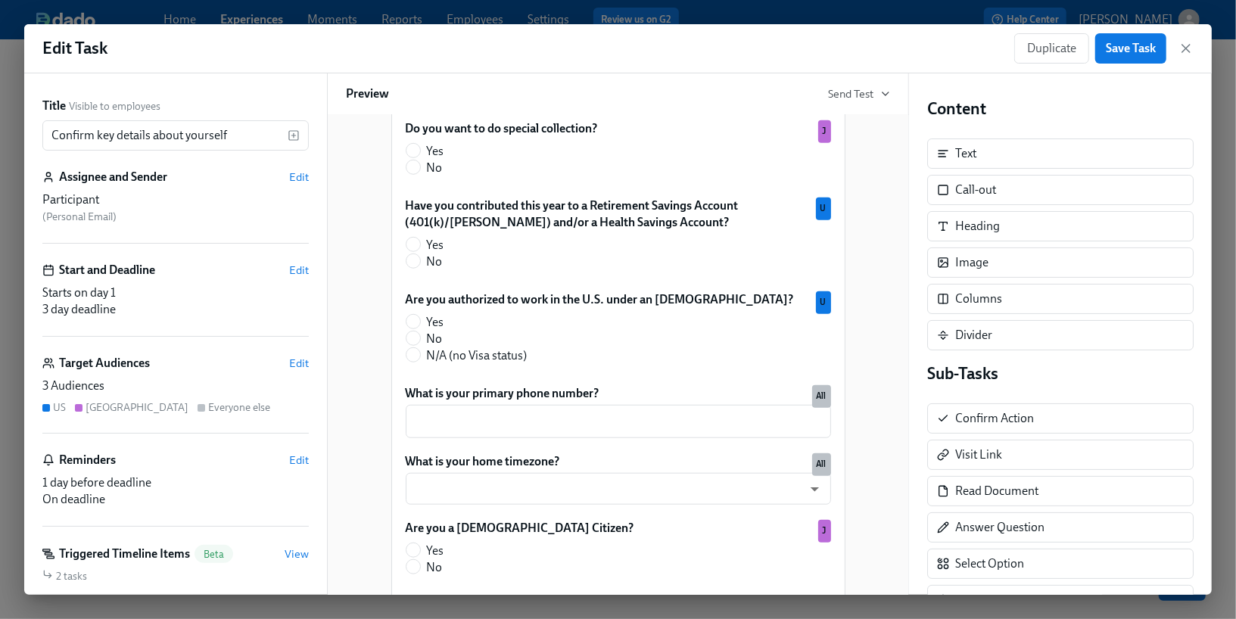
scroll to position [752, 0]
click at [1181, 43] on icon "button" at bounding box center [1185, 48] width 15 height 15
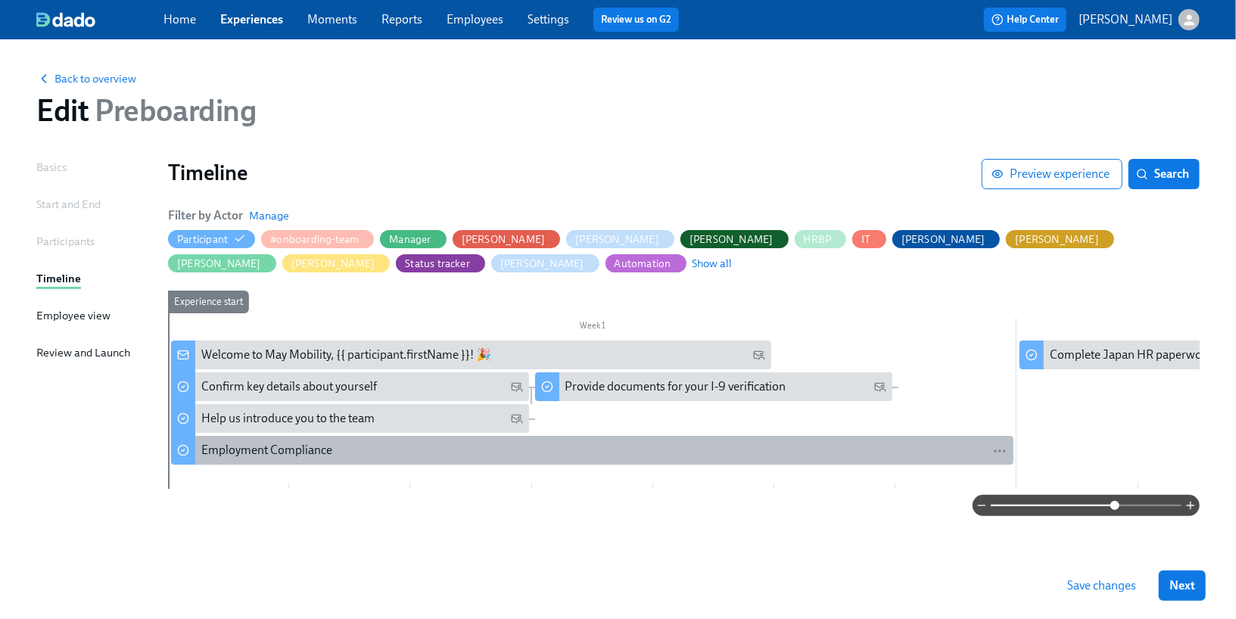
click at [391, 446] on div "Employment Compliance" at bounding box center [604, 450] width 806 height 17
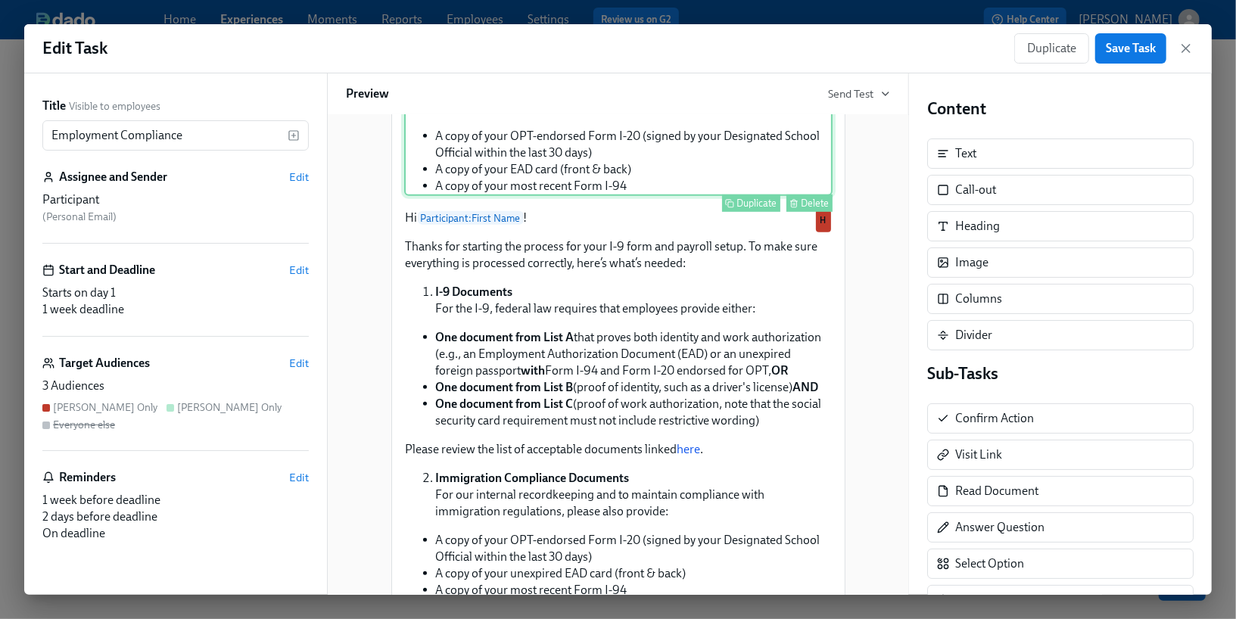
scroll to position [534, 0]
click at [227, 139] on input "Employment Compliance" at bounding box center [164, 135] width 245 height 30
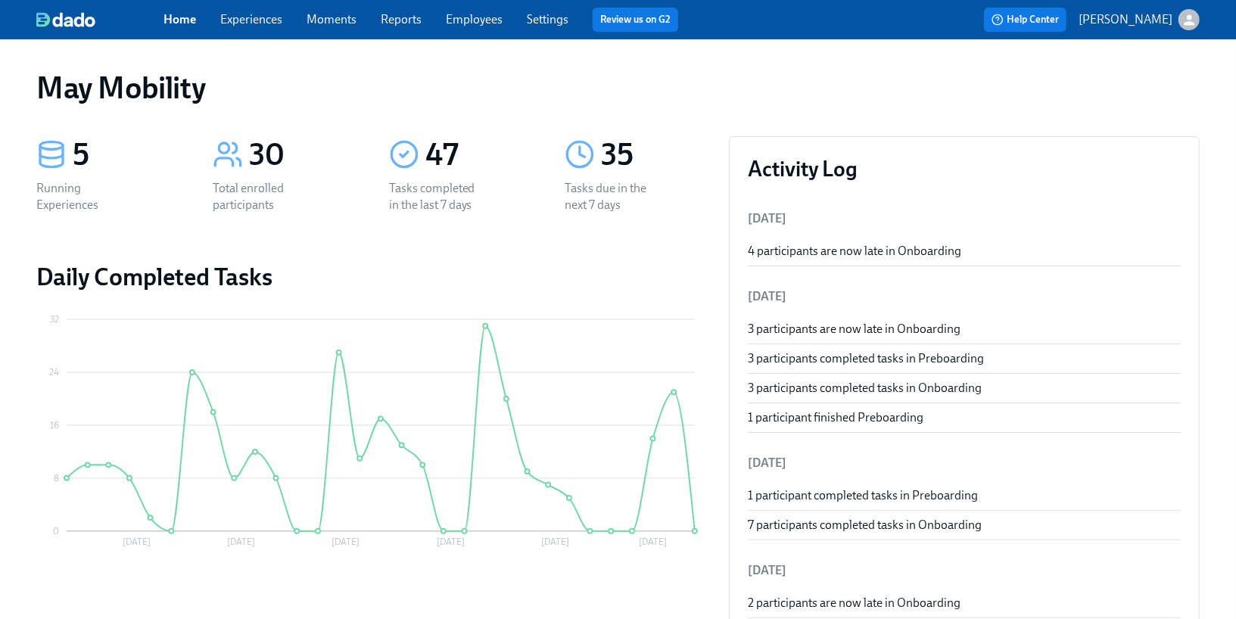
click at [537, 23] on link "Settings" at bounding box center [548, 19] width 42 height 14
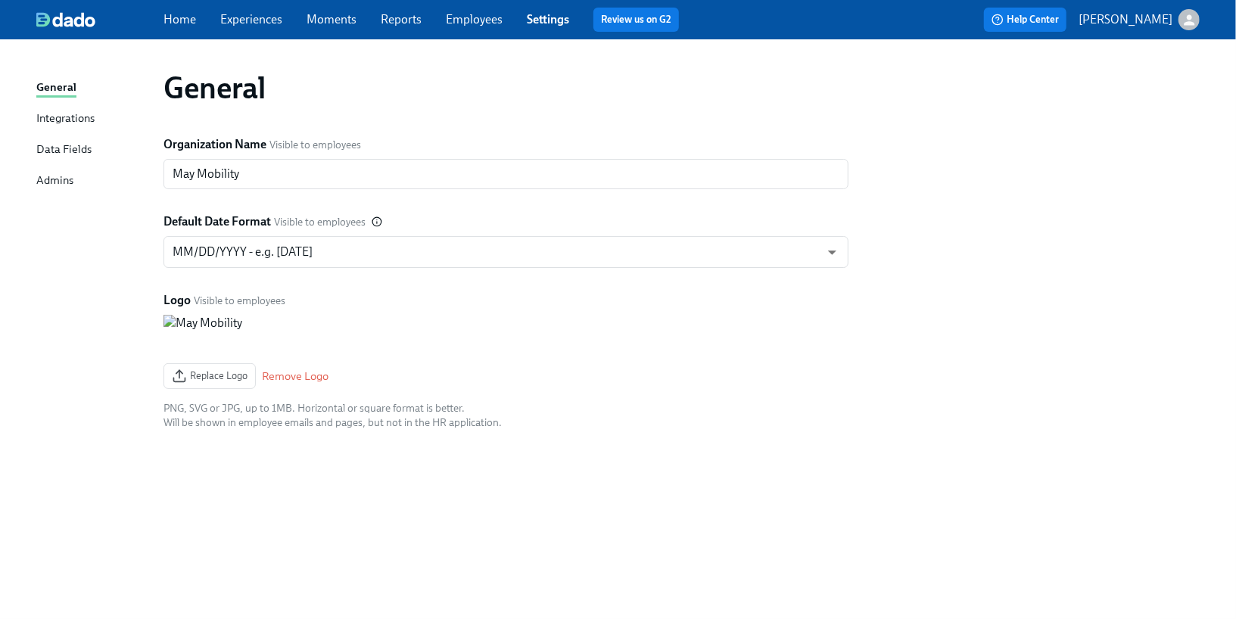
click at [82, 142] on div "Data Fields" at bounding box center [63, 150] width 55 height 19
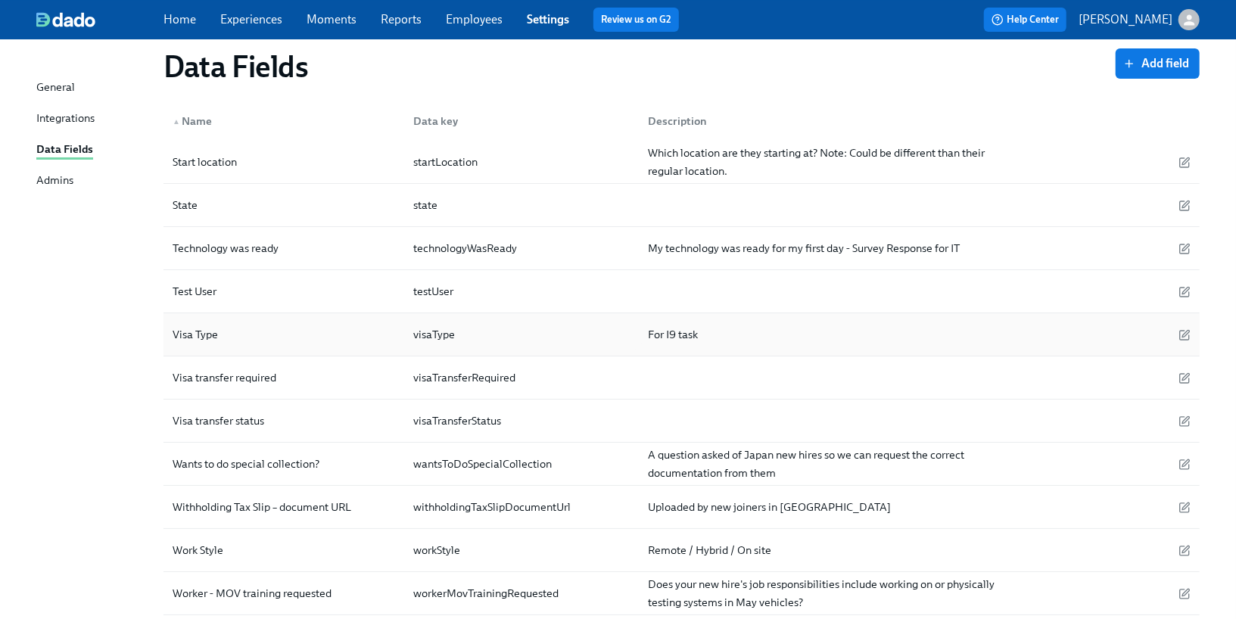
scroll to position [3453, 0]
click at [382, 407] on div "Visa transfer status" at bounding box center [283, 422] width 235 height 30
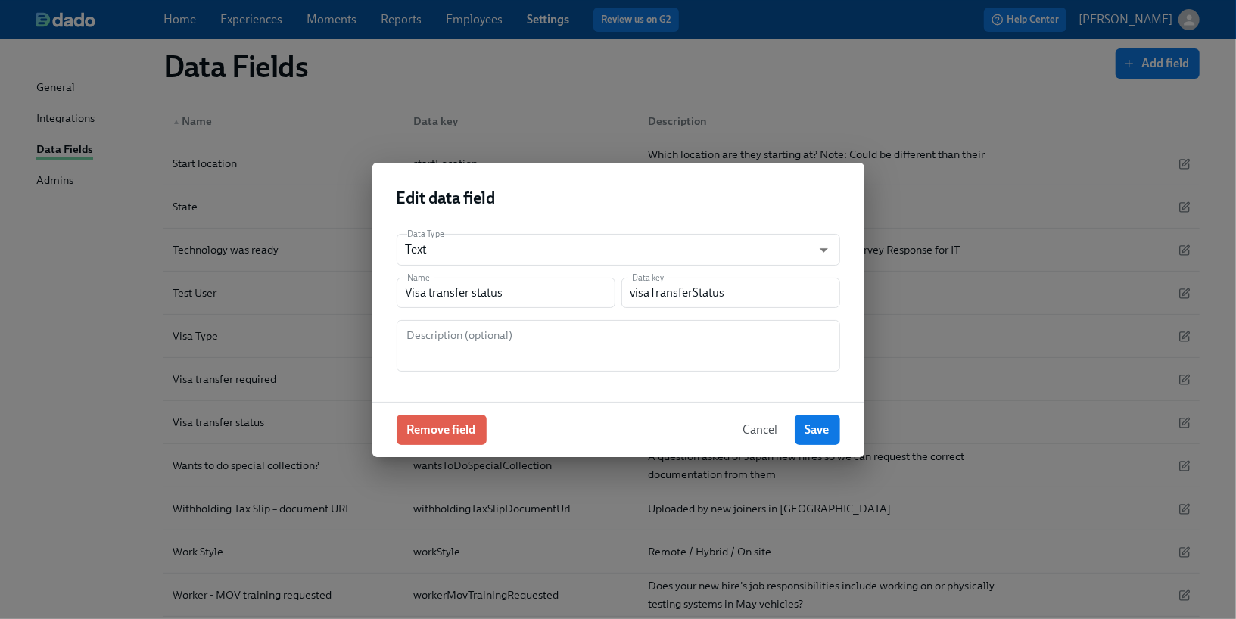
click at [771, 426] on span "Cancel" at bounding box center [760, 429] width 35 height 15
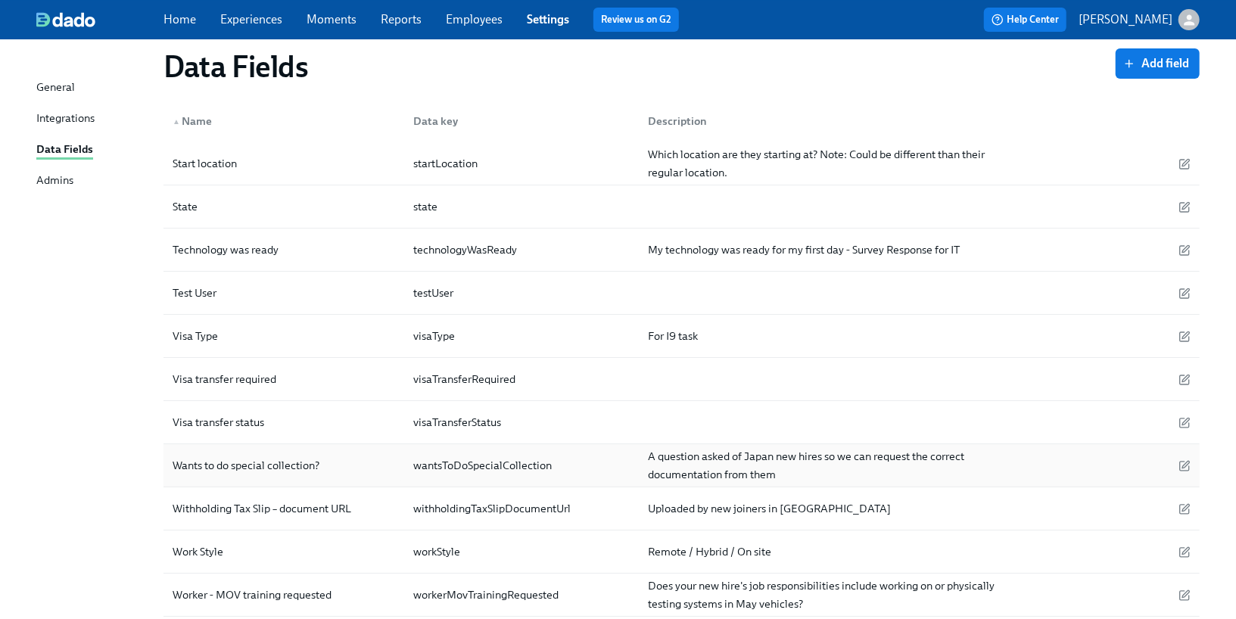
scroll to position [3449, 0]
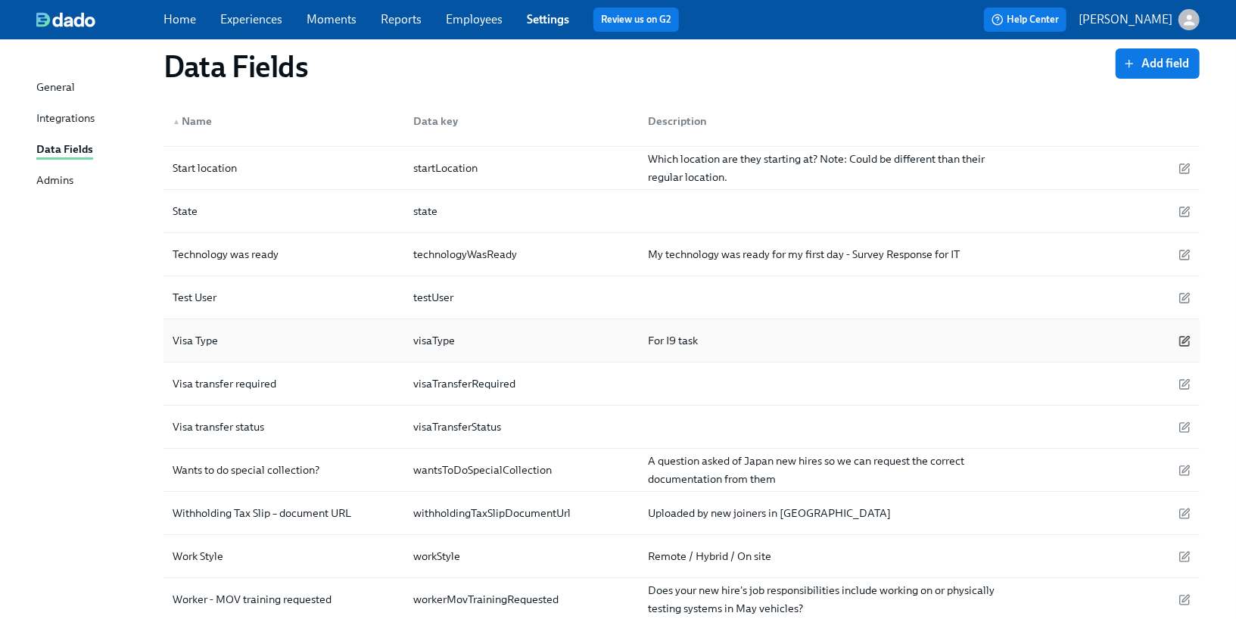
click at [1180, 335] on icon "button" at bounding box center [1184, 341] width 12 height 12
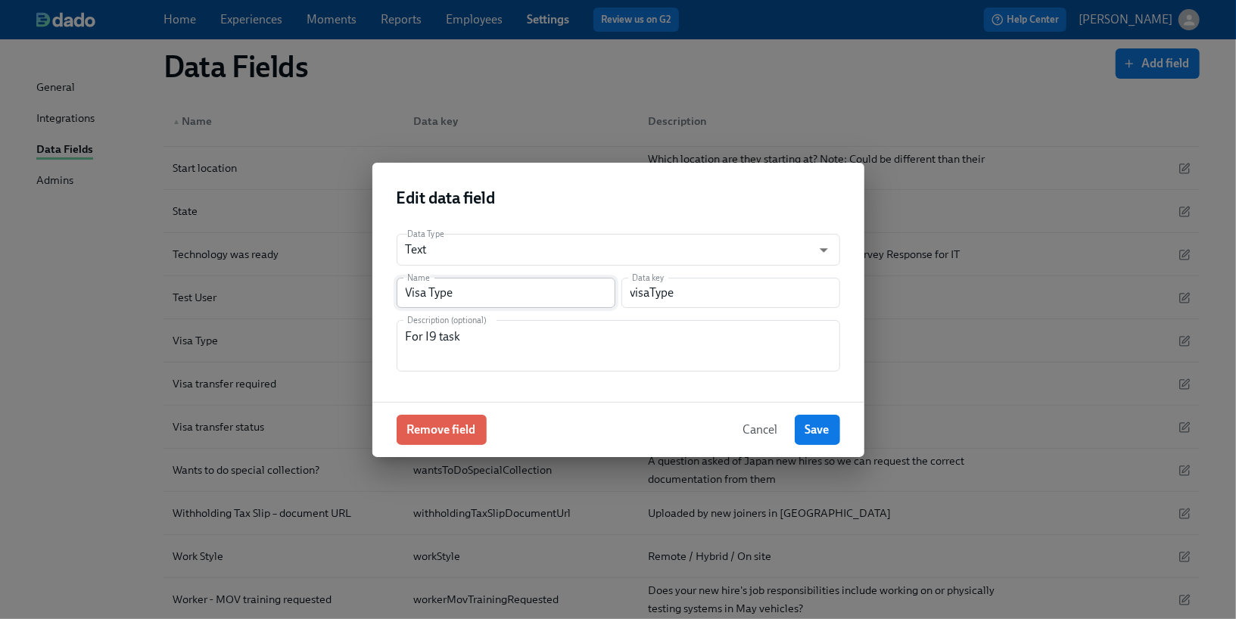
click at [406, 293] on input "Visa Type" at bounding box center [506, 293] width 219 height 30
type input "[DEMOGRAPHIC_DATA] Type"
click at [809, 424] on span "Save" at bounding box center [817, 429] width 24 height 15
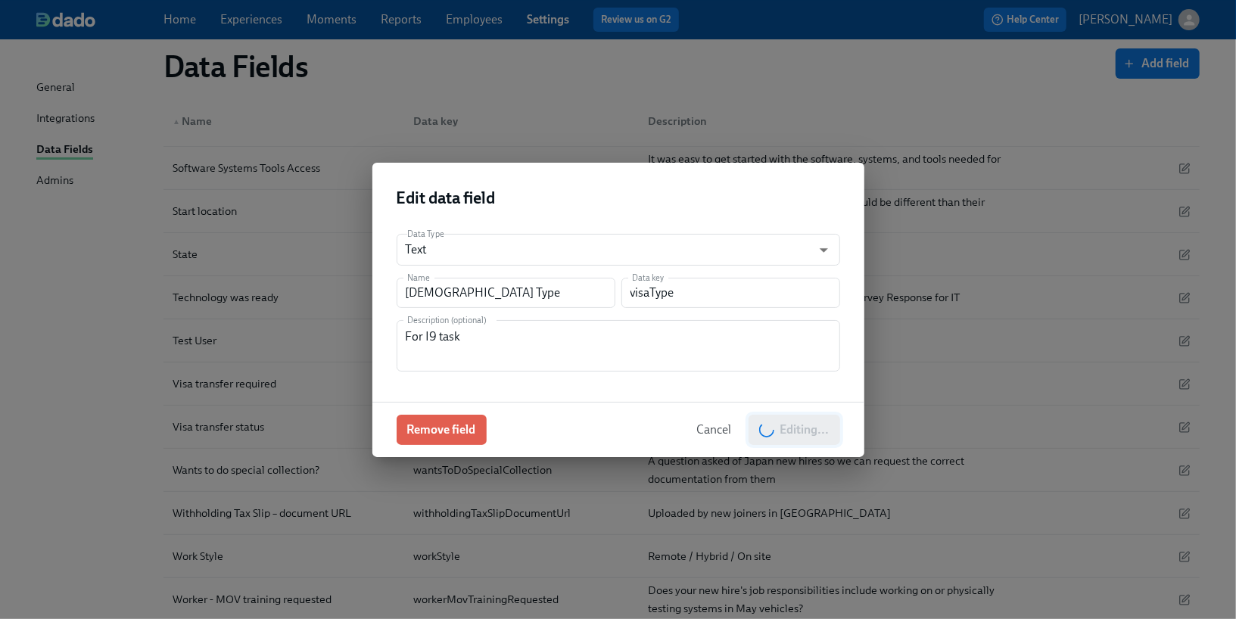
scroll to position [3491, 0]
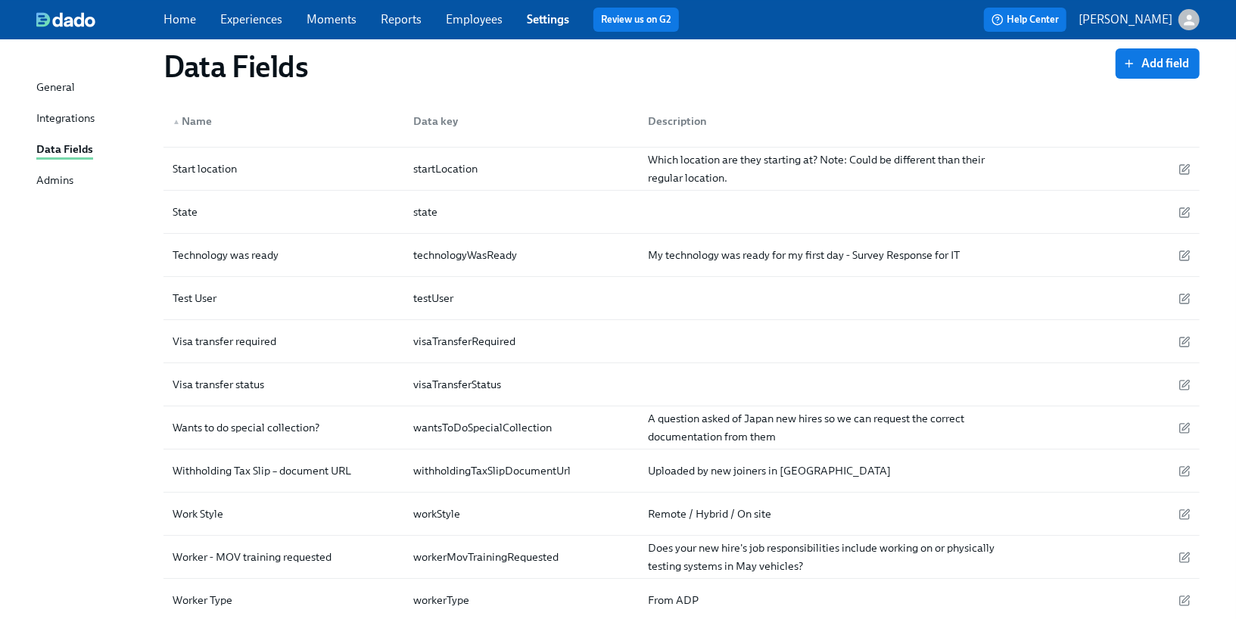
click at [487, 20] on link "Employees" at bounding box center [474, 19] width 57 height 14
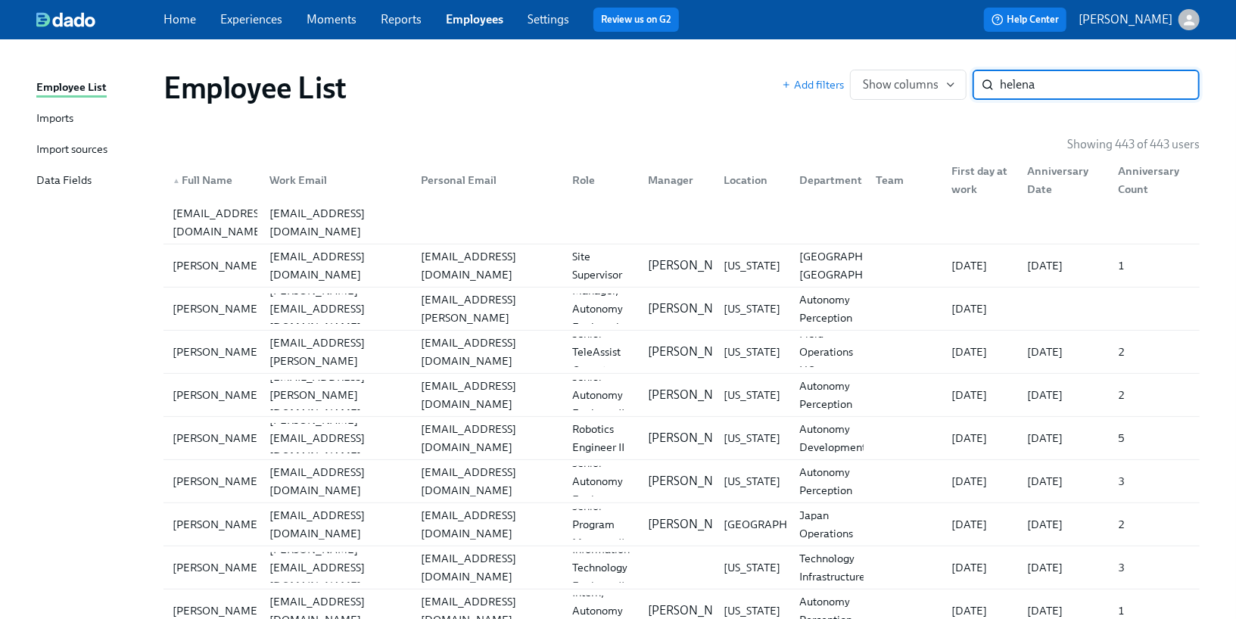
type input "helena"
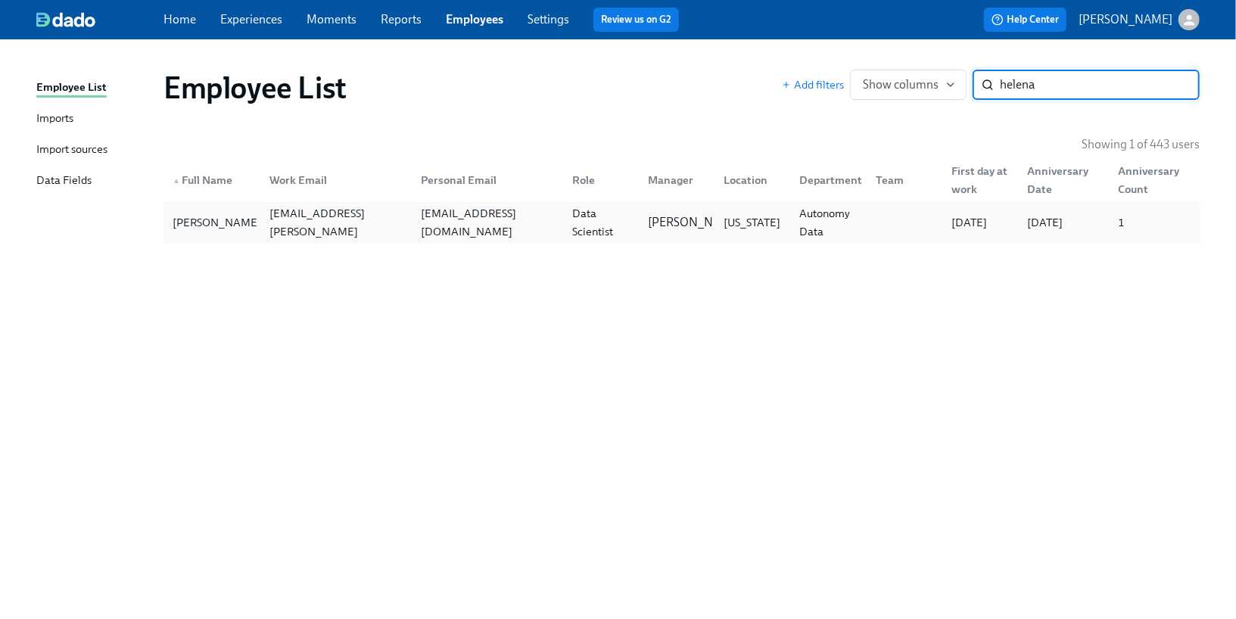
click at [577, 222] on div "Data Scientist" at bounding box center [601, 222] width 70 height 36
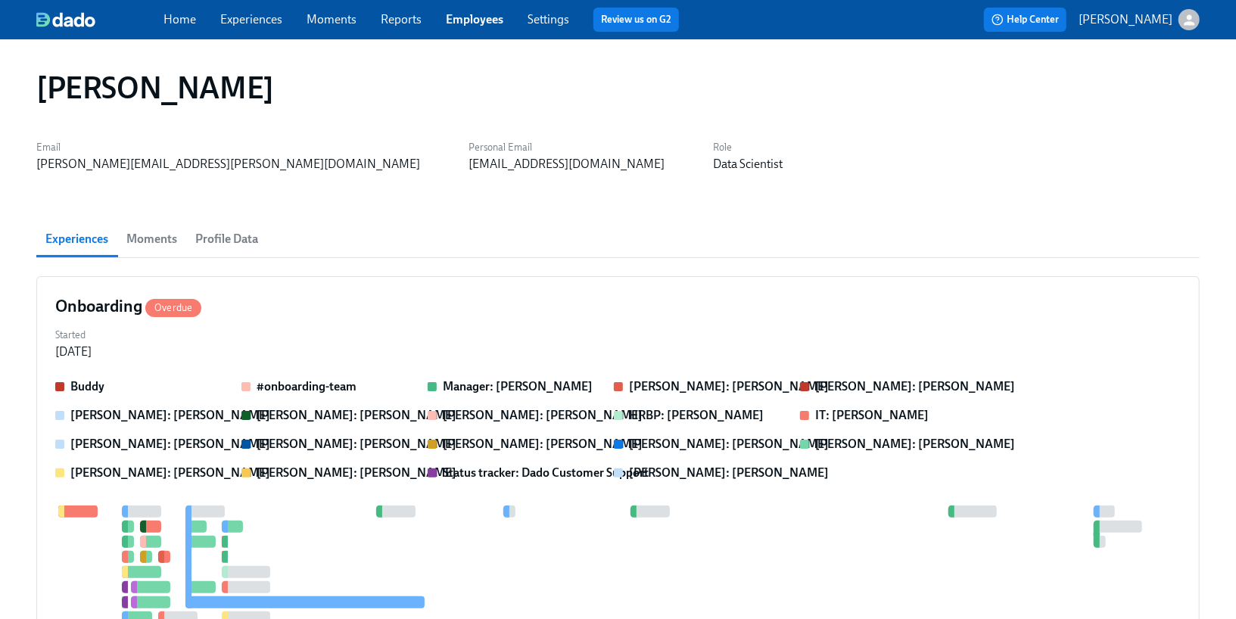
click at [245, 233] on span "Profile Data" at bounding box center [226, 239] width 63 height 21
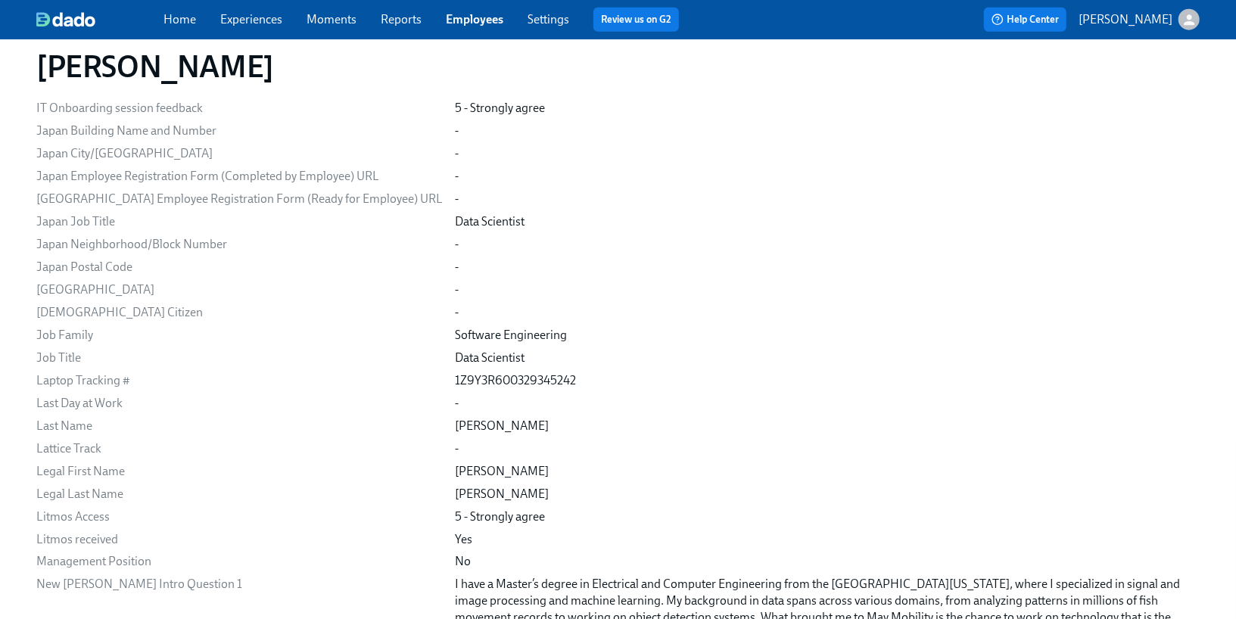
scroll to position [1278, 0]
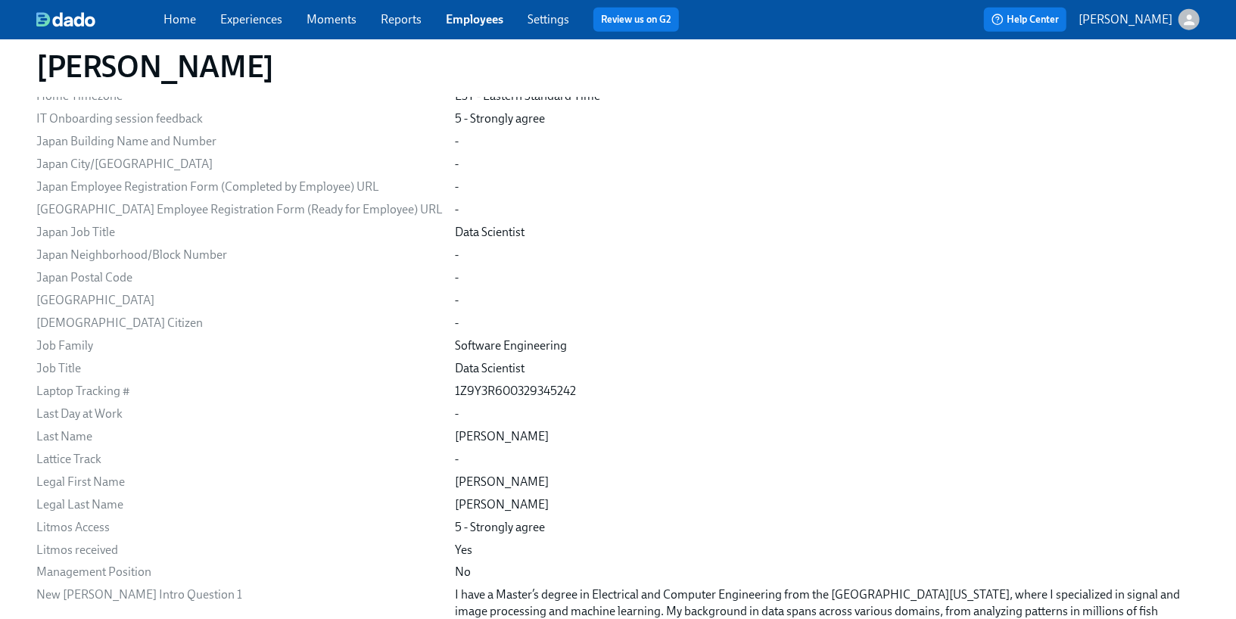
click at [471, 26] on span "Employees" at bounding box center [475, 19] width 58 height 17
click at [466, 17] on link "Employees" at bounding box center [475, 19] width 58 height 14
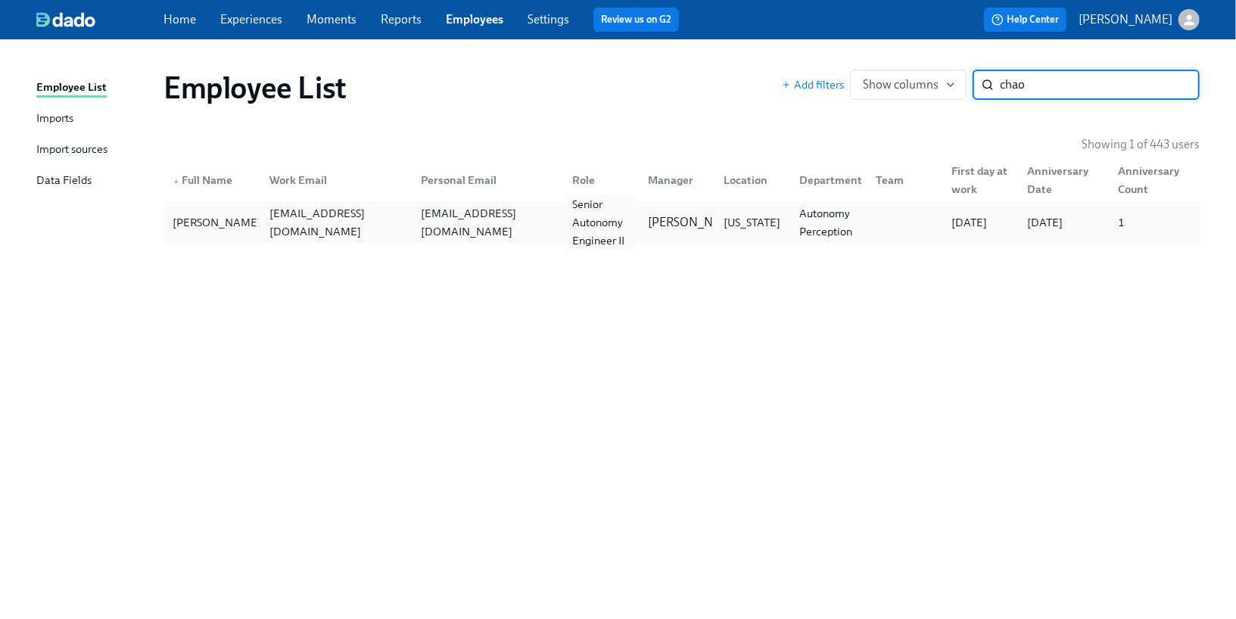
type input "chao"
click at [586, 211] on div "Senior Autonomy Engineer II" at bounding box center [601, 222] width 70 height 54
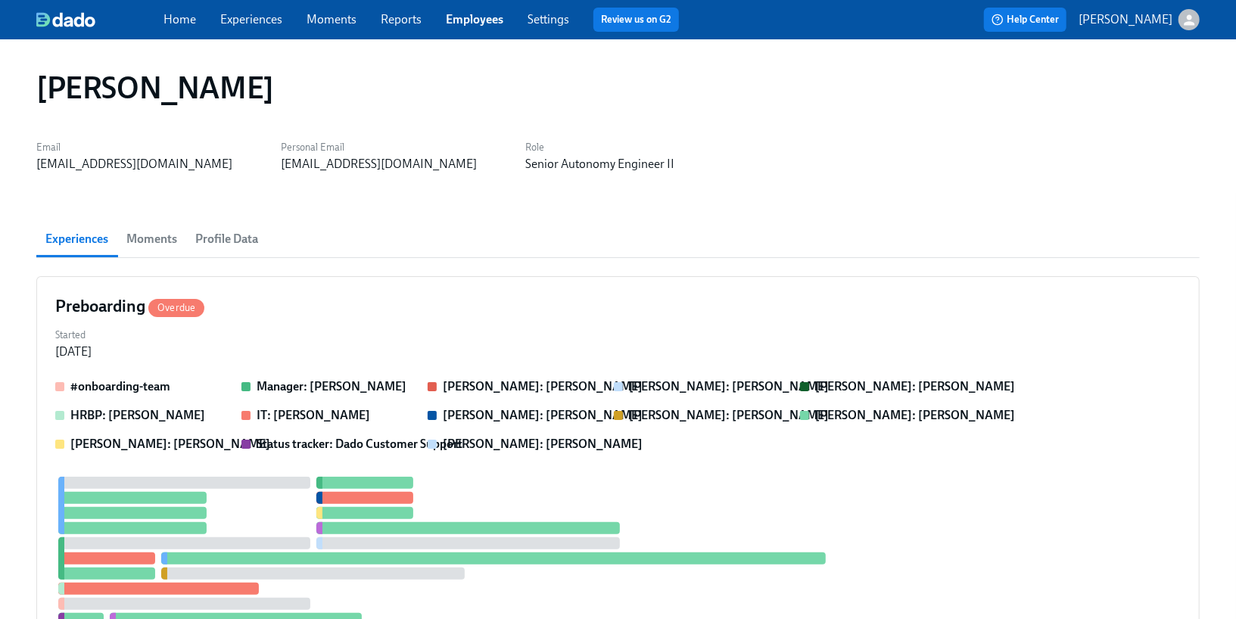
click at [253, 235] on span "Profile Data" at bounding box center [226, 239] width 63 height 21
